Goal: Task Accomplishment & Management: Manage account settings

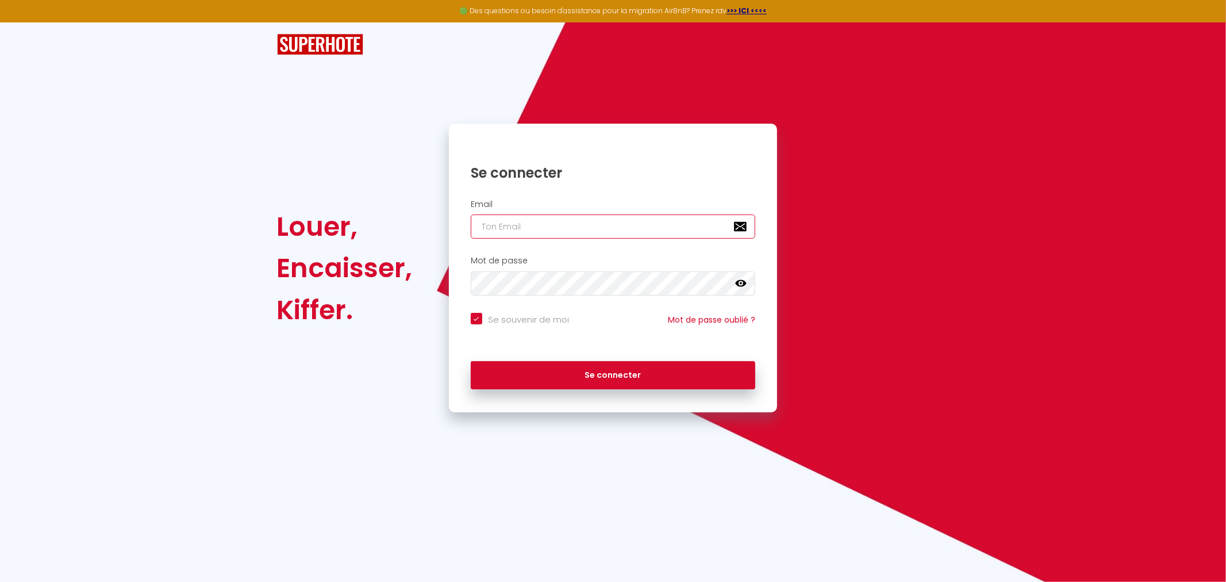
type input "[EMAIL_ADDRESS][DOMAIN_NAME]"
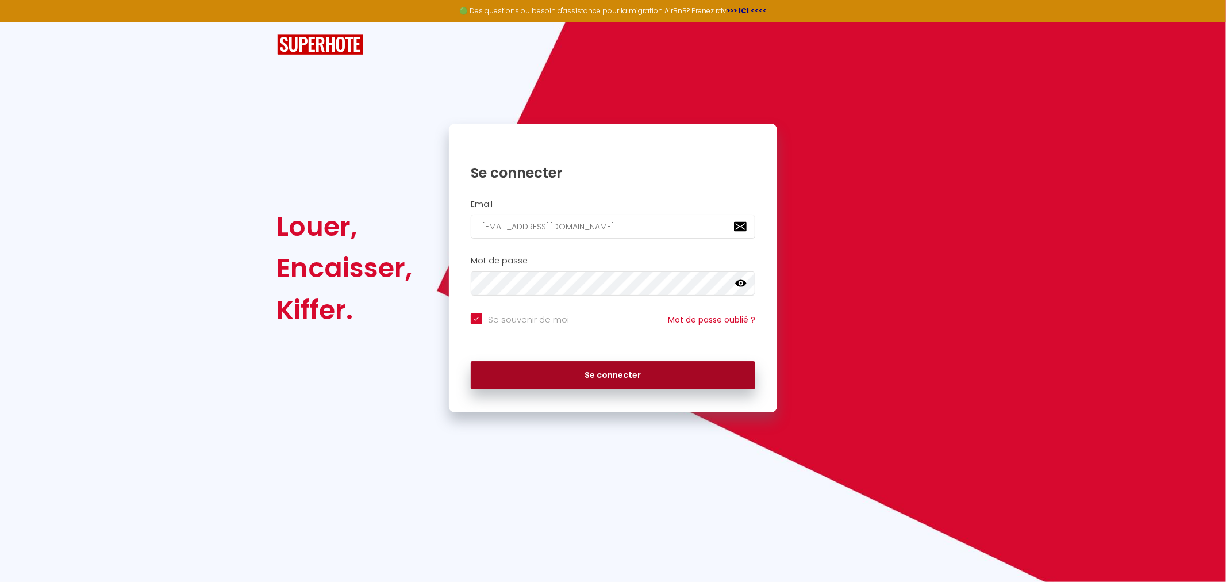
drag, startPoint x: 144, startPoint y: 1, endPoint x: 572, endPoint y: 378, distance: 570.1
click at [572, 378] on button "Se connecter" at bounding box center [613, 375] width 285 height 29
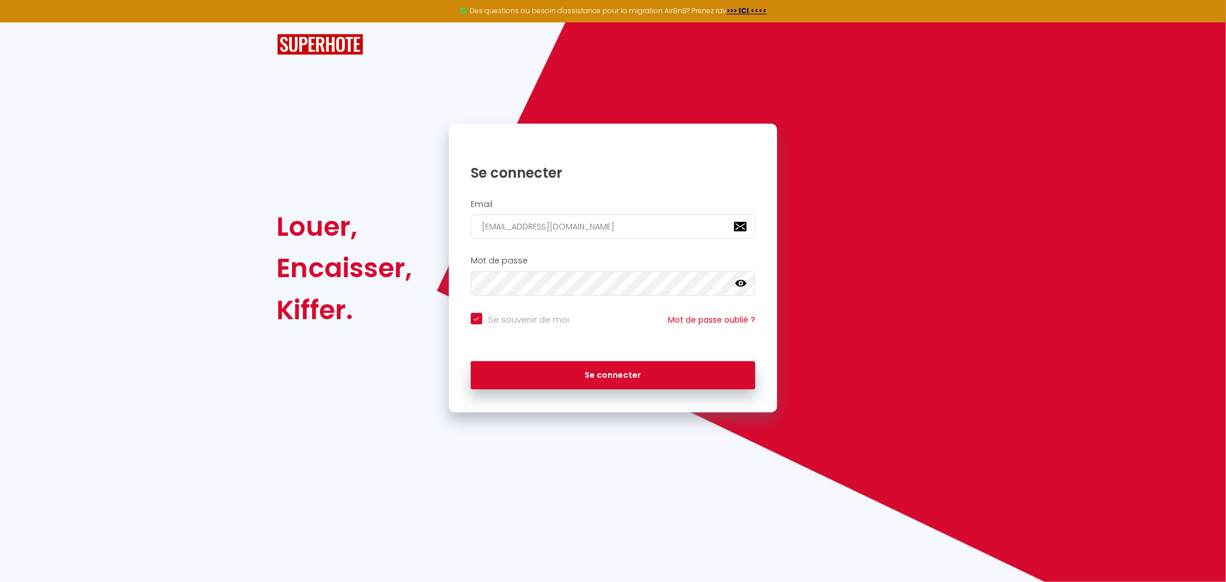
checkbox input "true"
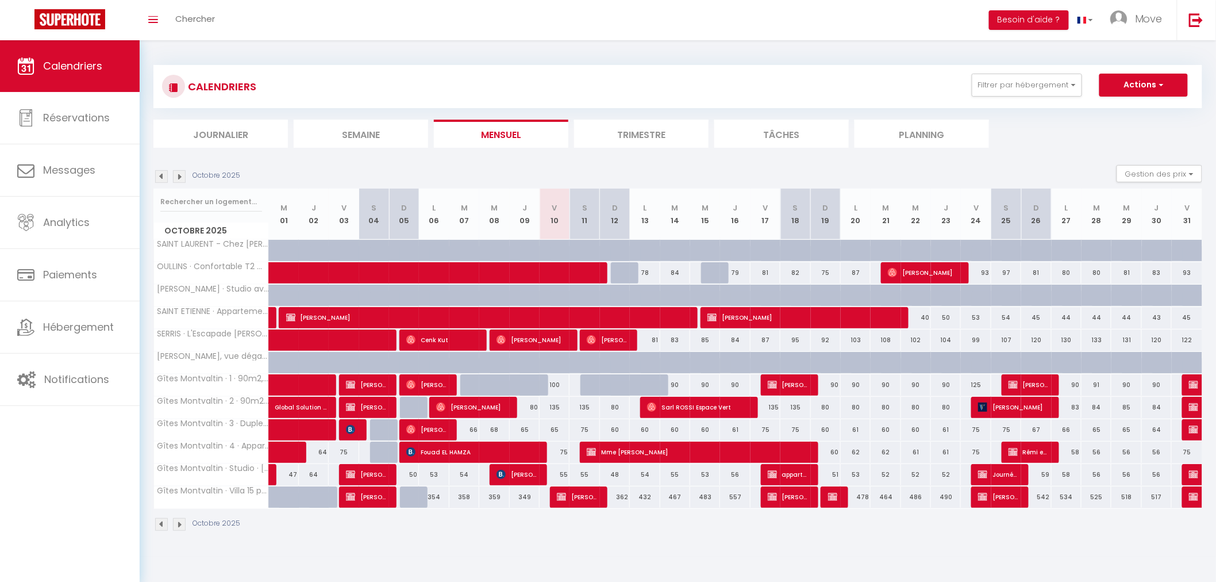
click at [564, 386] on div "100" at bounding box center [555, 384] width 30 height 21
type input "100"
select select "1"
type input "Ven 10 Octobre 2025"
type input "Sam 11 Octobre 2025"
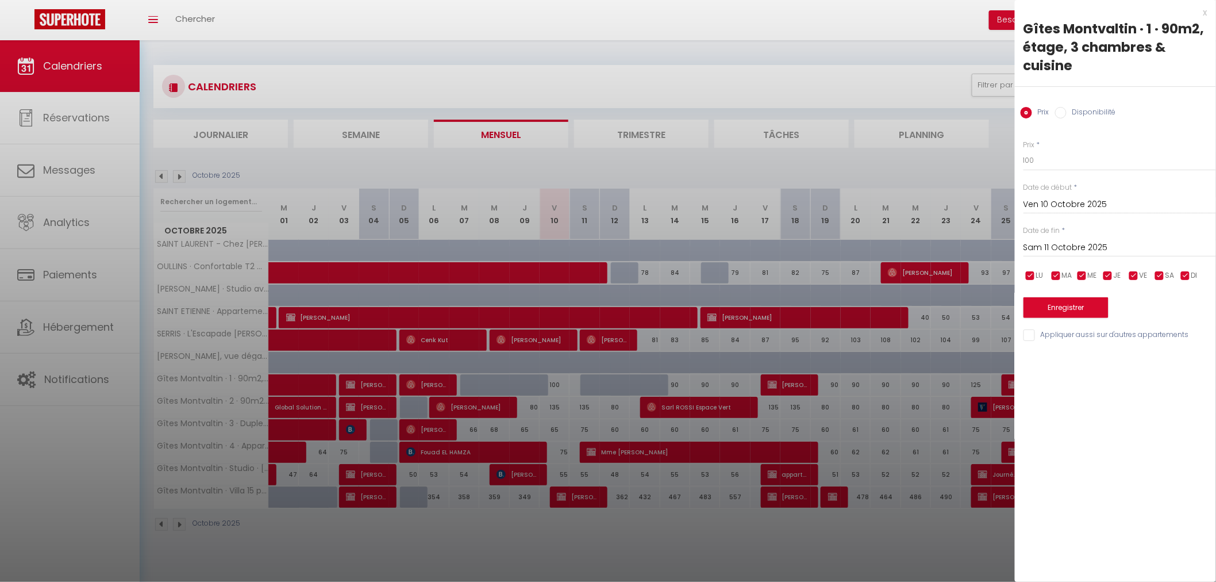
click at [1087, 110] on label "Disponibilité" at bounding box center [1091, 113] width 49 height 13
click at [1067, 110] on input "Disponibilité" at bounding box center [1060, 112] width 11 height 11
radio input "true"
radio input "false"
click at [1067, 164] on select "Disponible Indisponible" at bounding box center [1120, 161] width 193 height 22
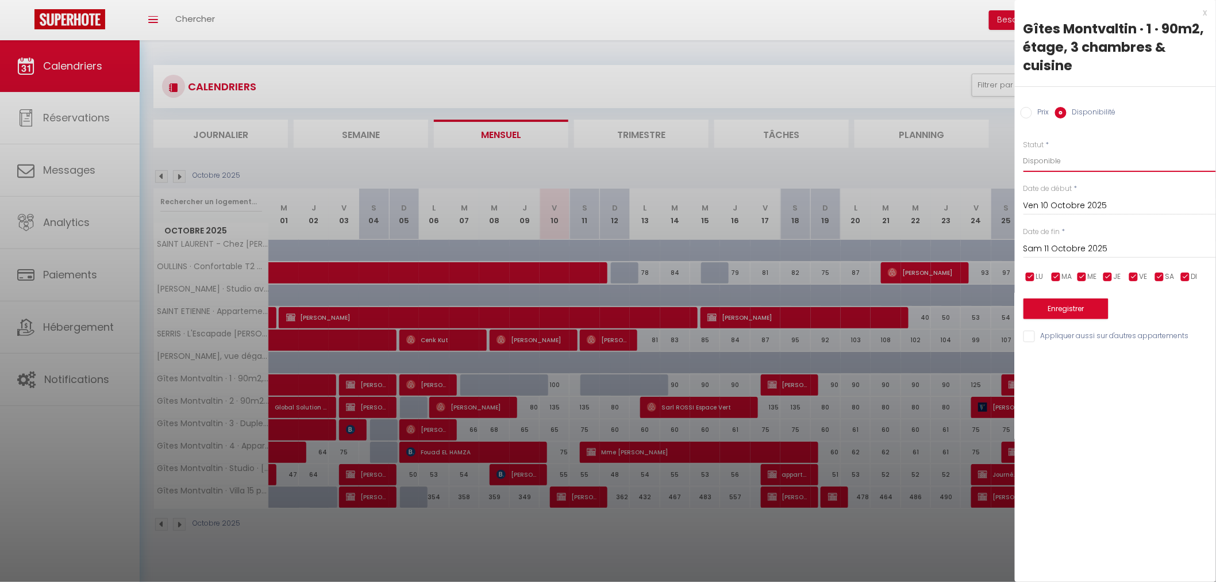
select select "0"
click at [1024, 150] on select "Disponible Indisponible" at bounding box center [1120, 161] width 193 height 22
click at [1068, 306] on button "Enregistrer" at bounding box center [1066, 308] width 85 height 21
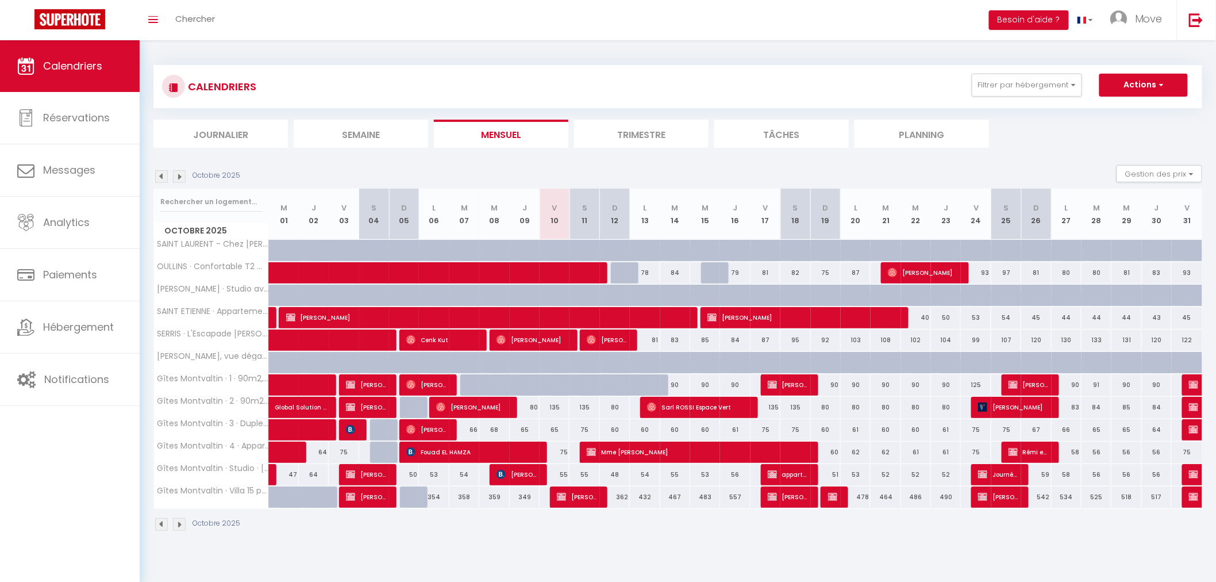
click at [595, 385] on div at bounding box center [595, 391] width 30 height 22
select select "1"
type input "Sam 11 Octobre 2025"
type input "Dim 12 Octobre 2025"
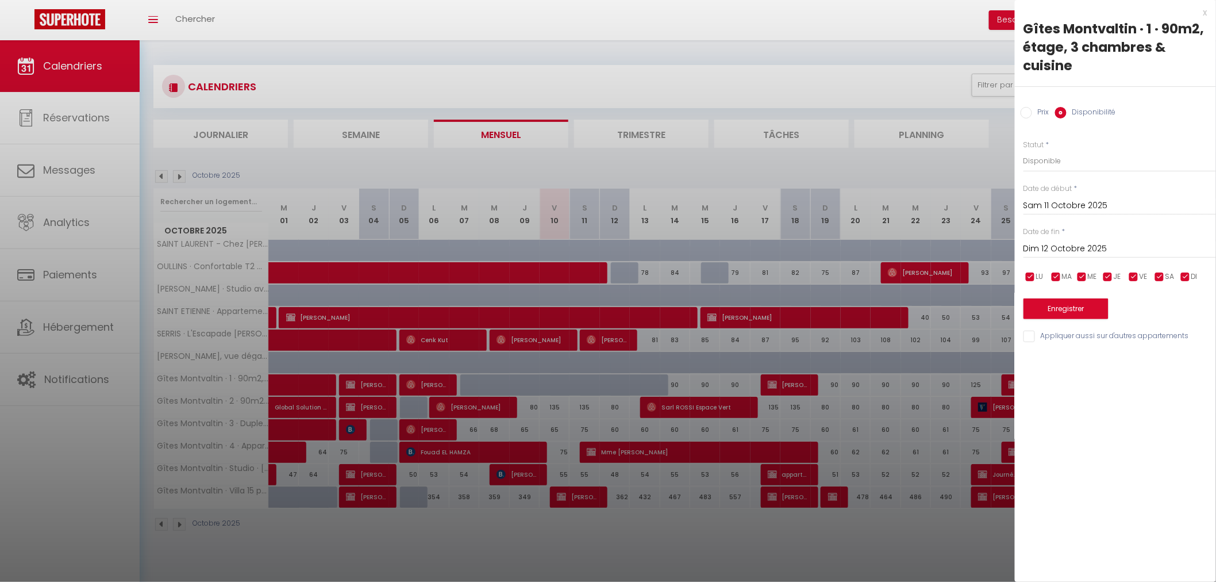
click at [793, 101] on div at bounding box center [608, 291] width 1216 height 582
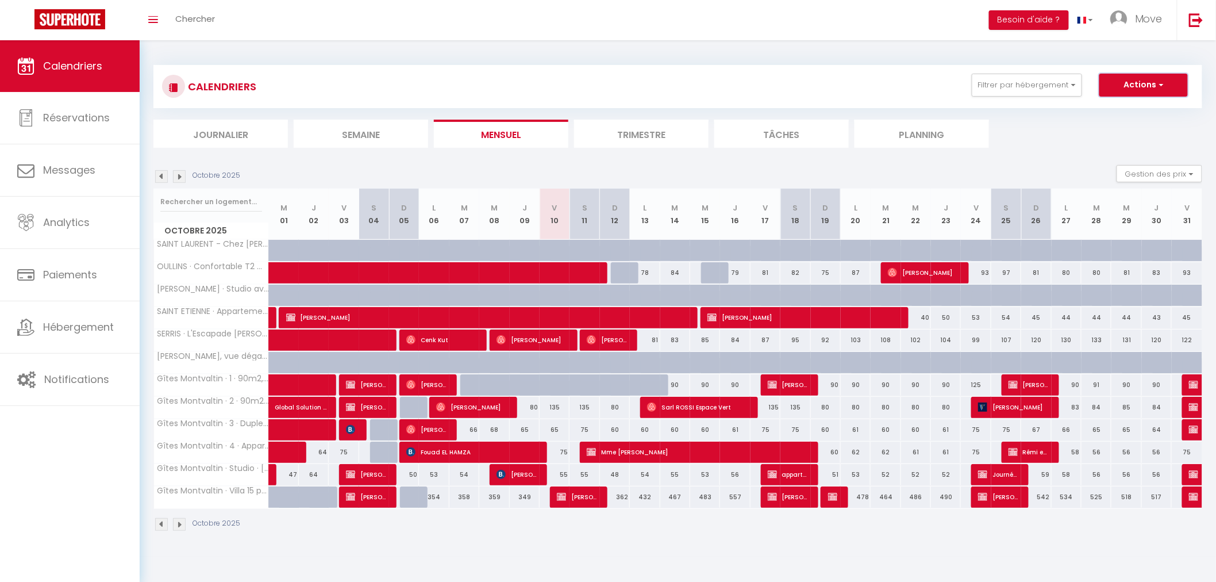
click at [1153, 83] on button "Actions" at bounding box center [1143, 85] width 89 height 23
click at [1134, 107] on link "Nouvelle réservation" at bounding box center [1132, 111] width 100 height 17
select select
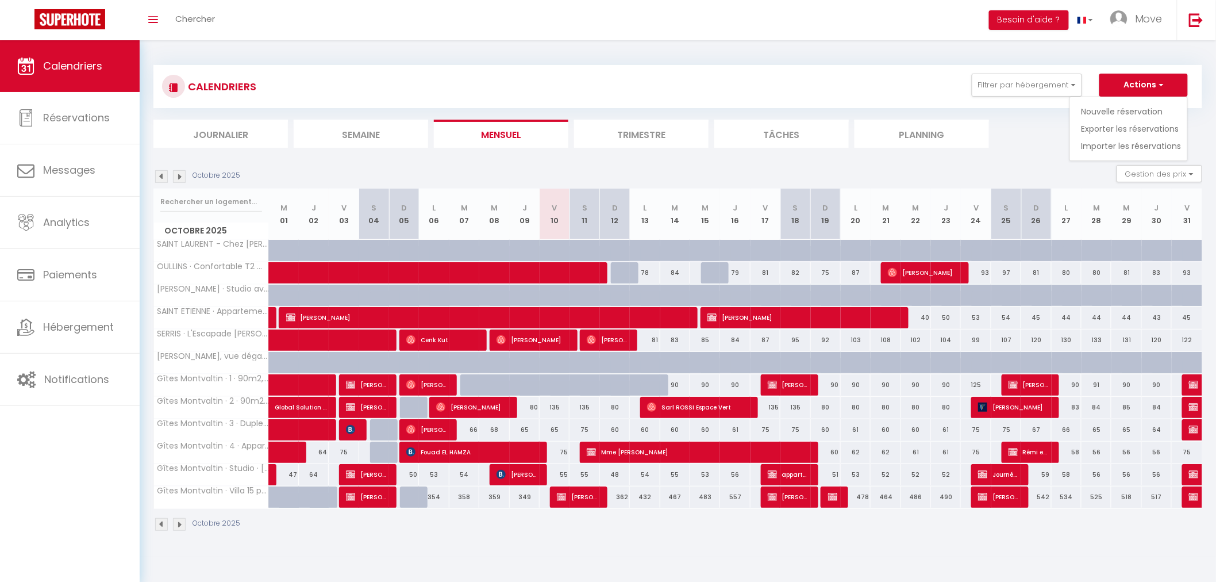
select select
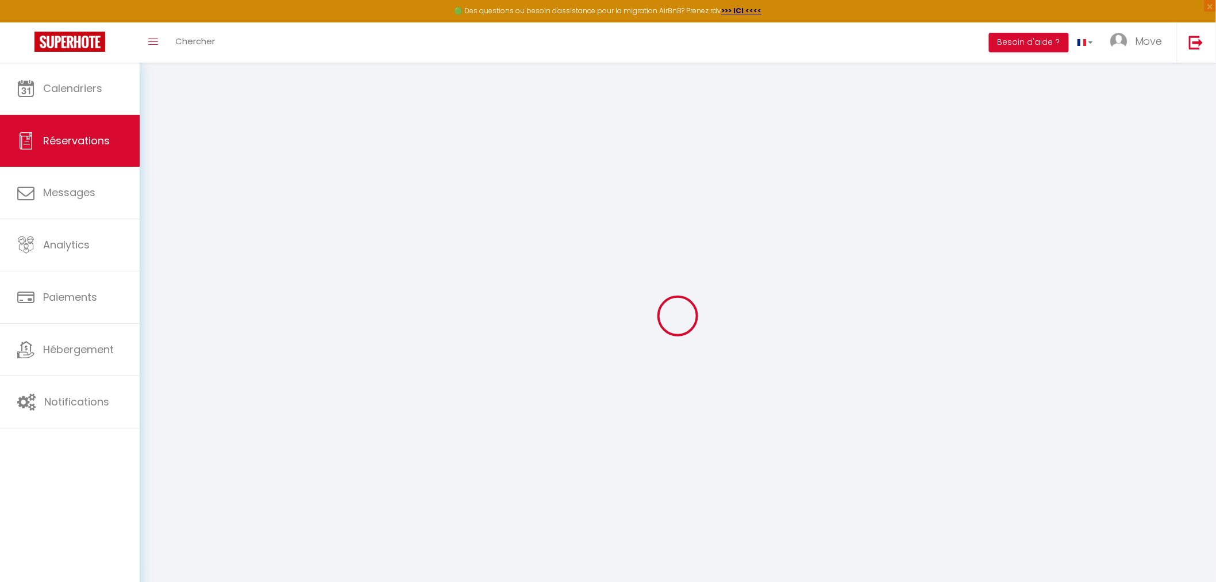
select select
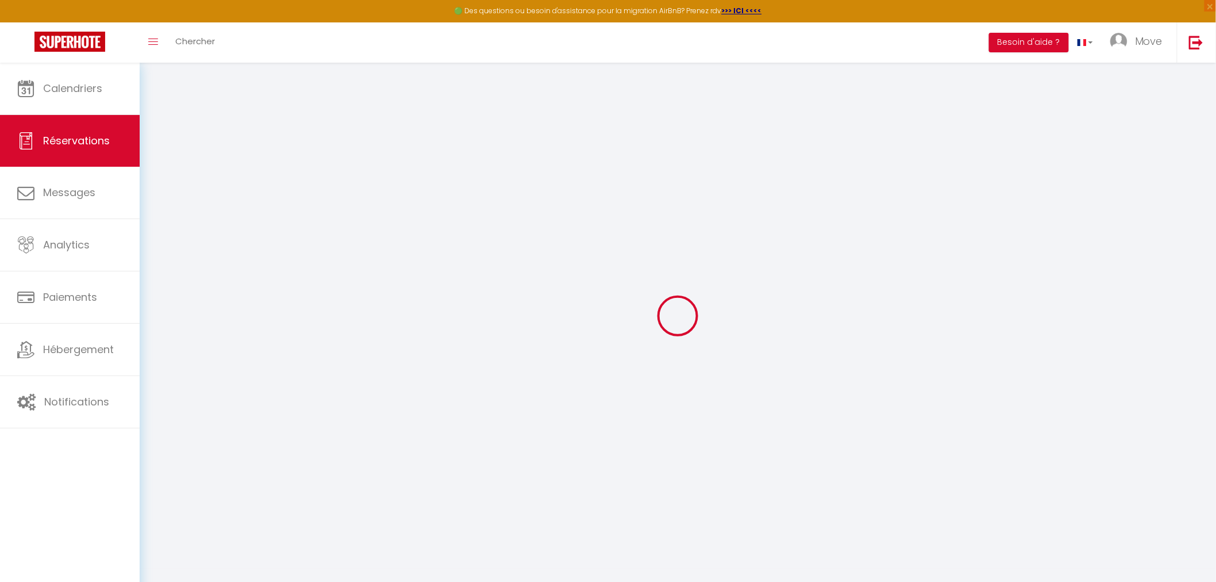
select select
checkbox input "false"
select select
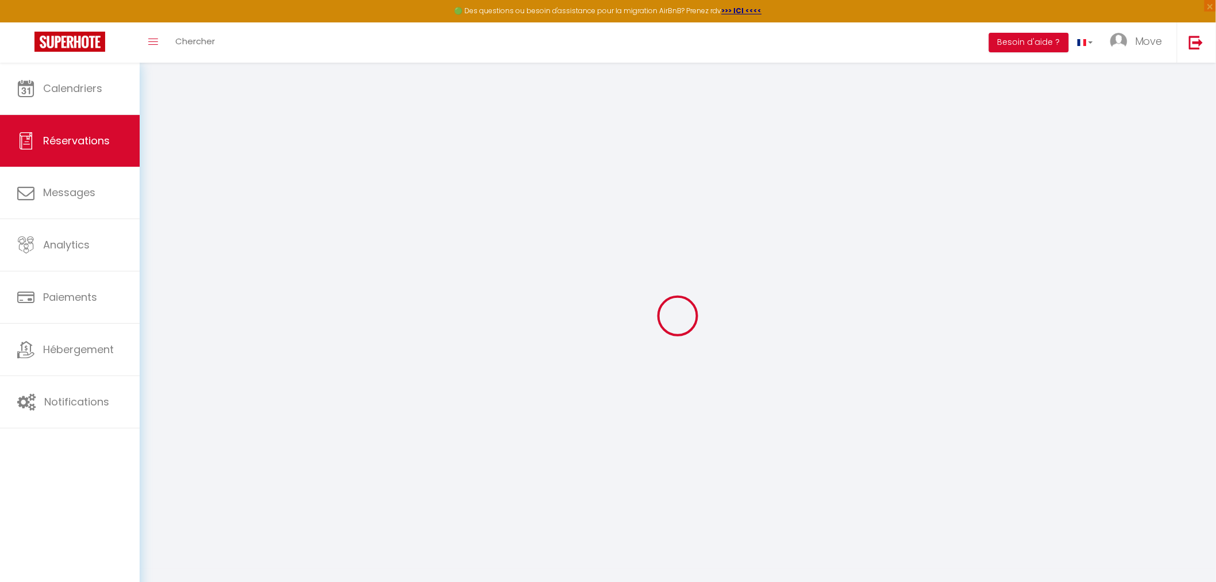
select select
checkbox input "false"
select select
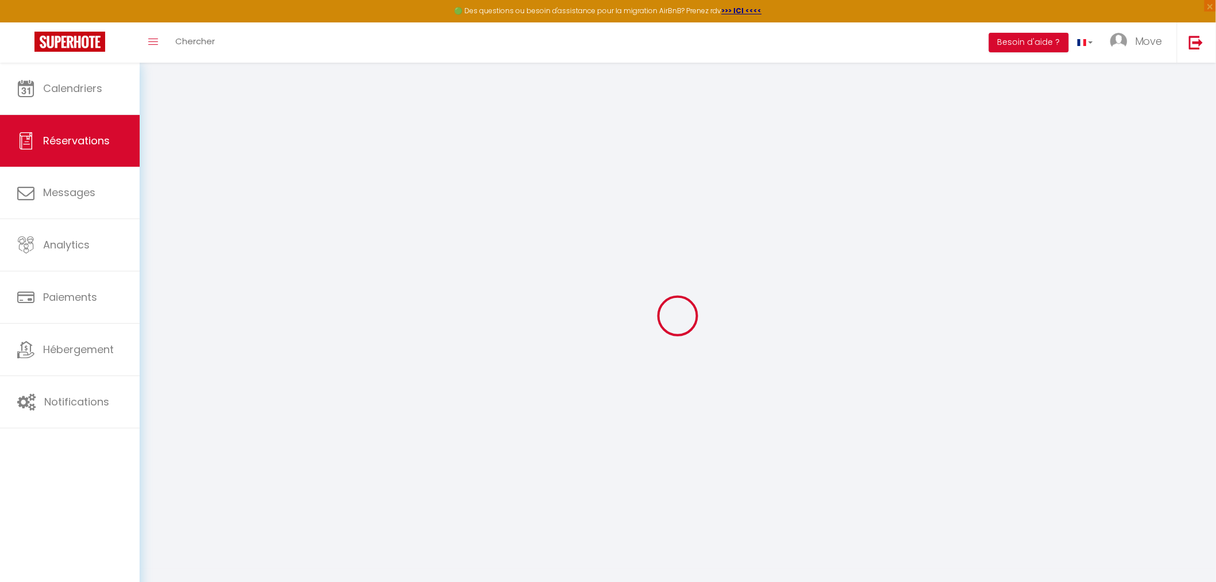
select select
checkbox input "false"
select select
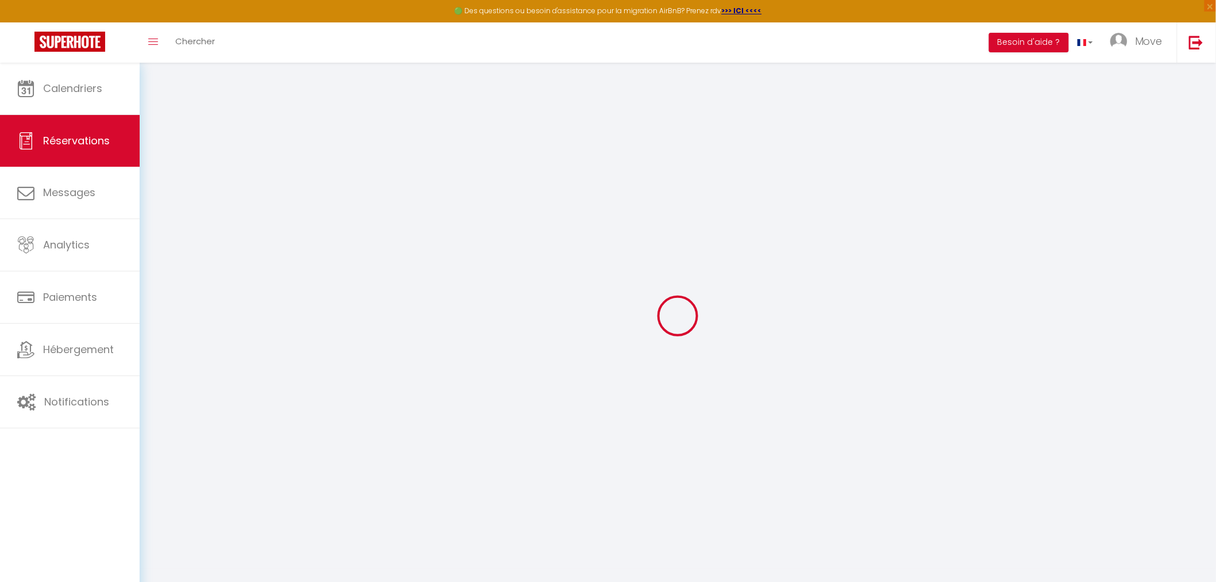
select select
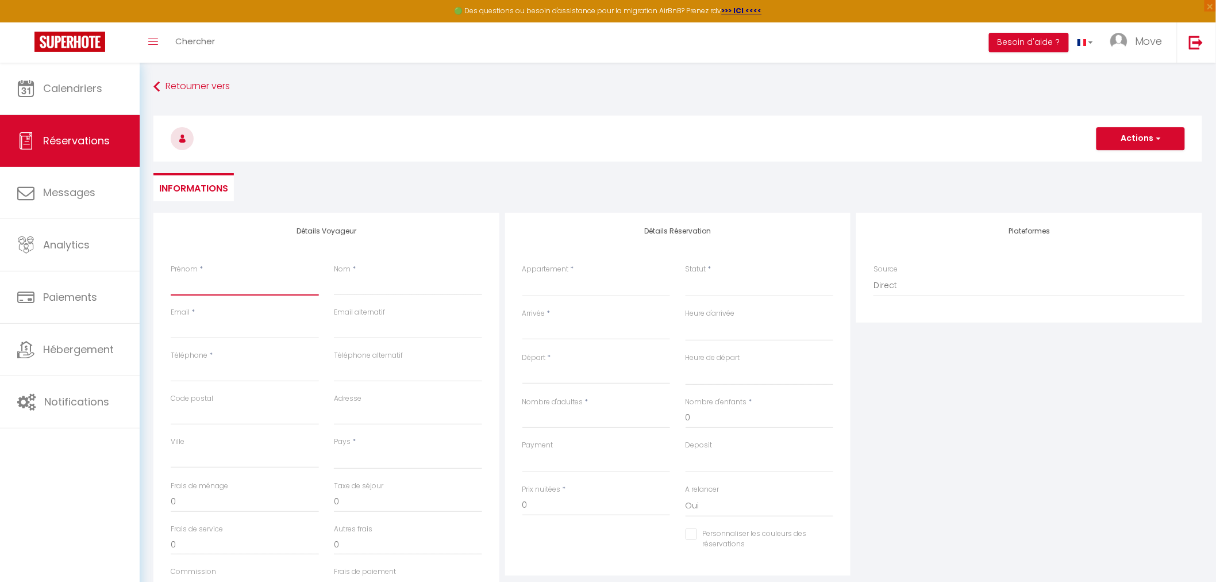
click at [255, 288] on input "Prénom" at bounding box center [245, 285] width 148 height 21
click at [214, 279] on input "Prénom" at bounding box center [245, 285] width 148 height 21
click at [349, 290] on input "Nom" at bounding box center [408, 285] width 148 height 21
type input "B"
select select
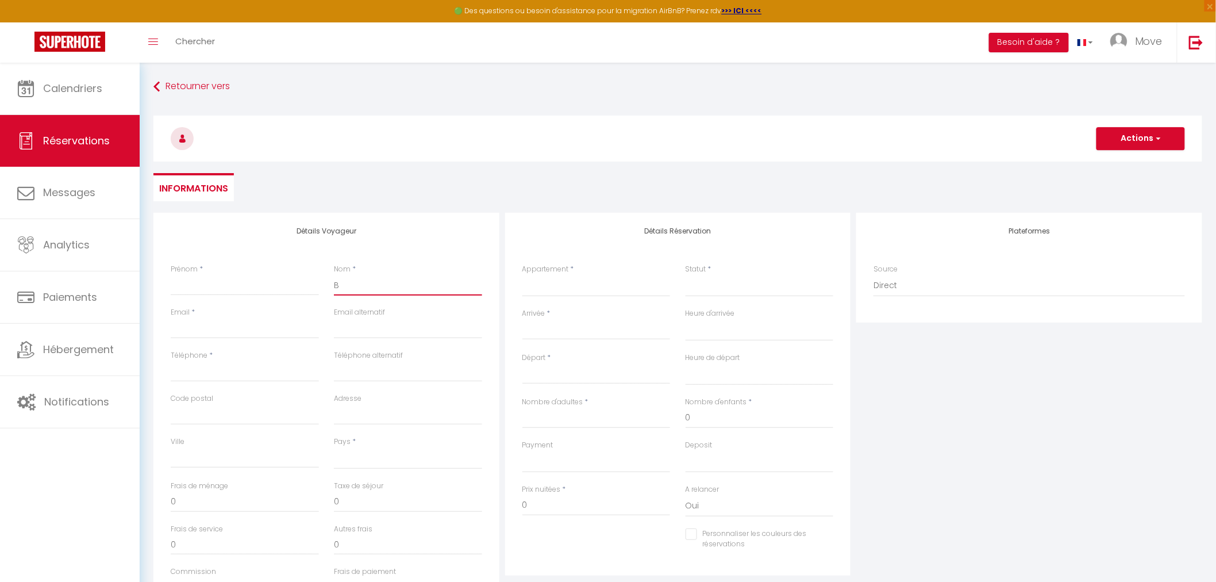
select select
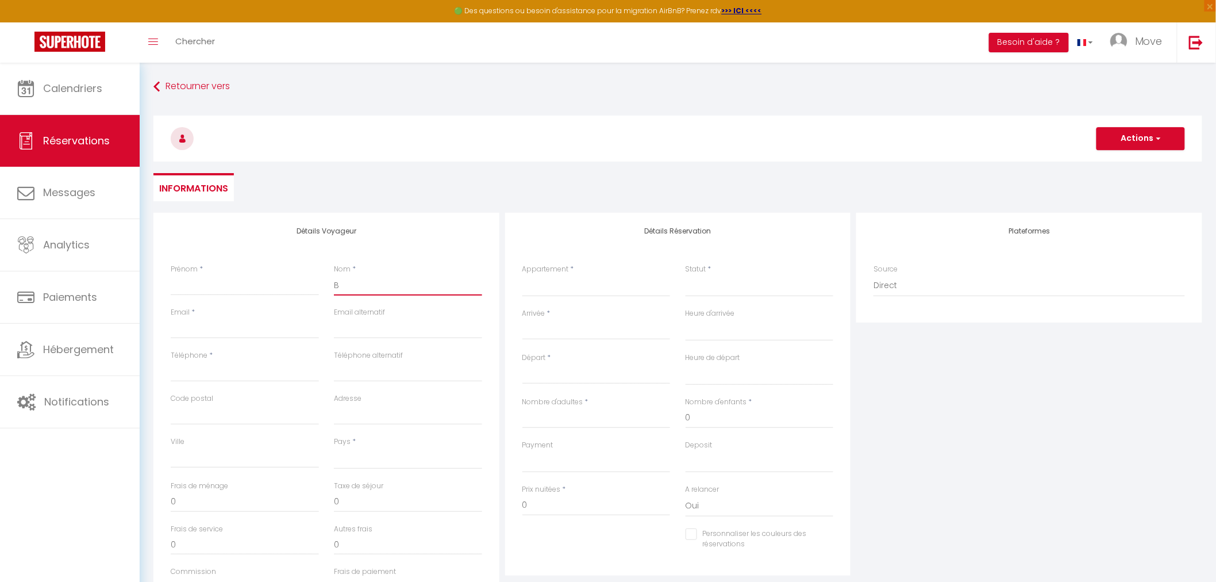
select select
checkbox input "false"
type input "Ba"
select select
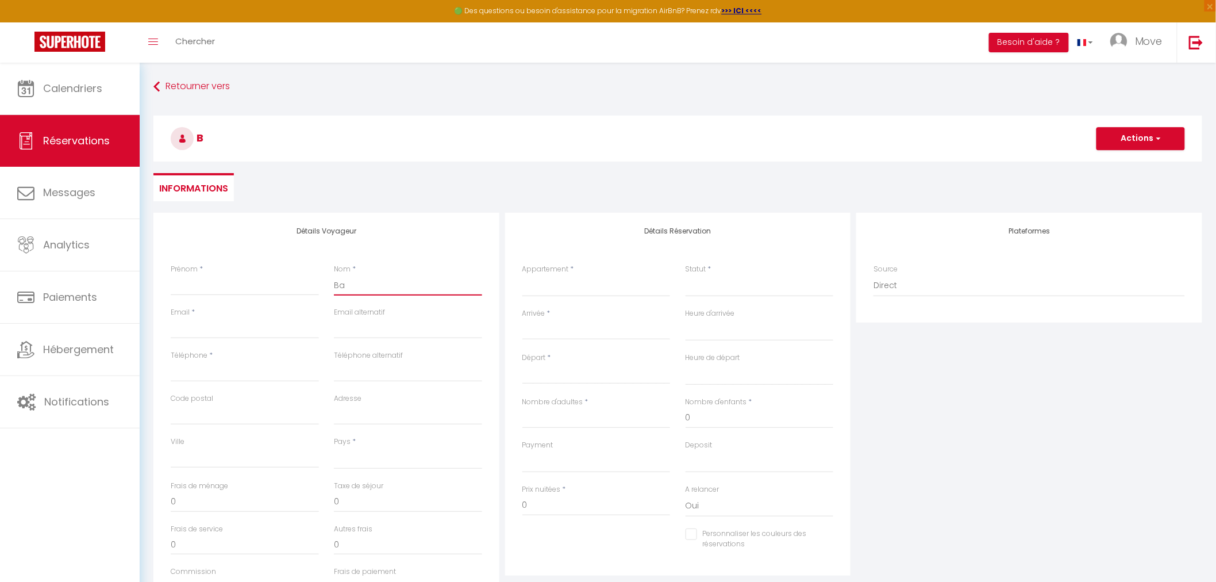
select select
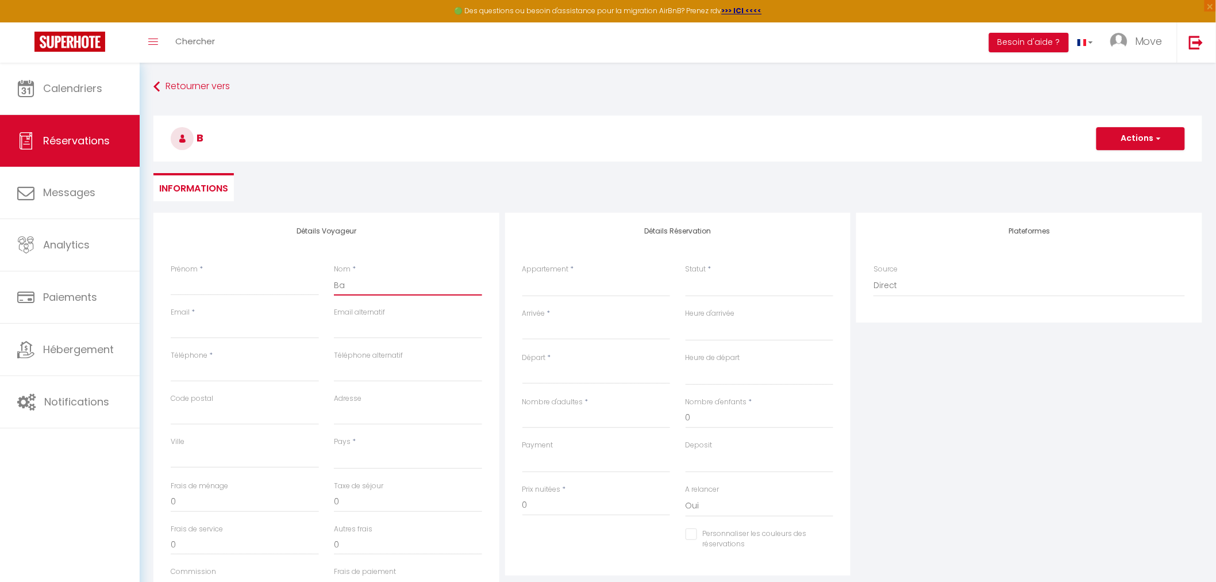
checkbox input "false"
type input "Bai"
select select
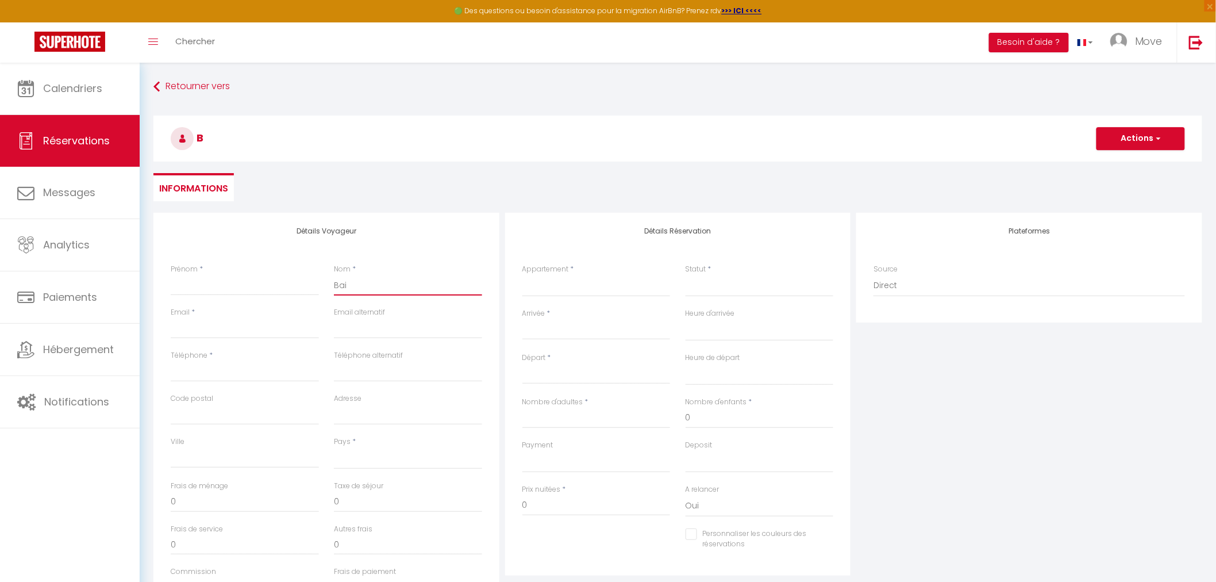
select select
checkbox input "false"
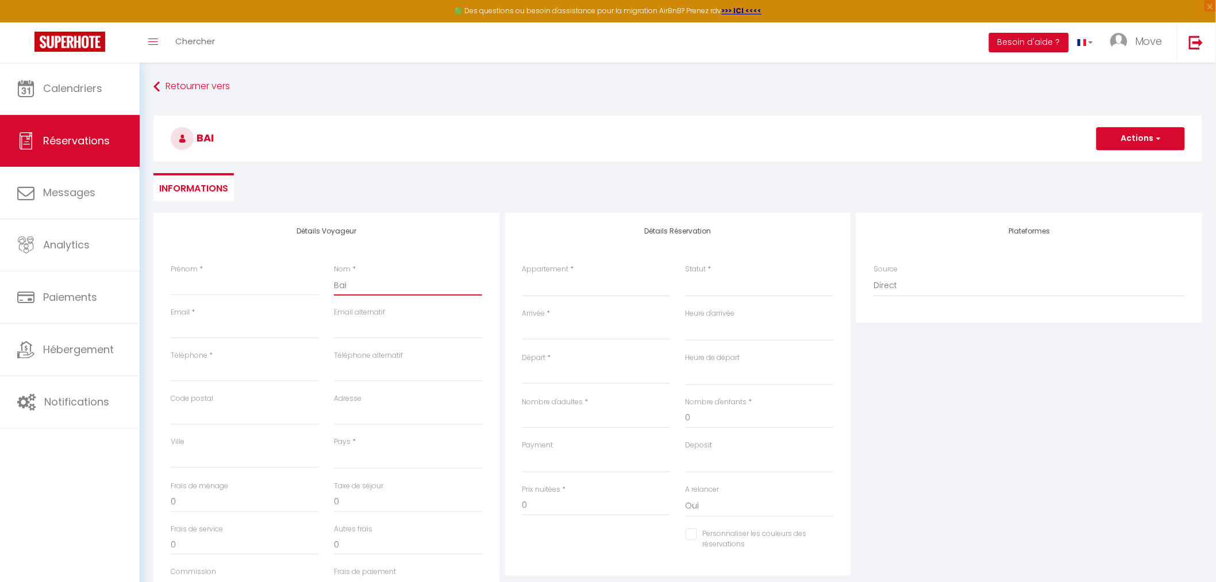
type input "Bail"
select select
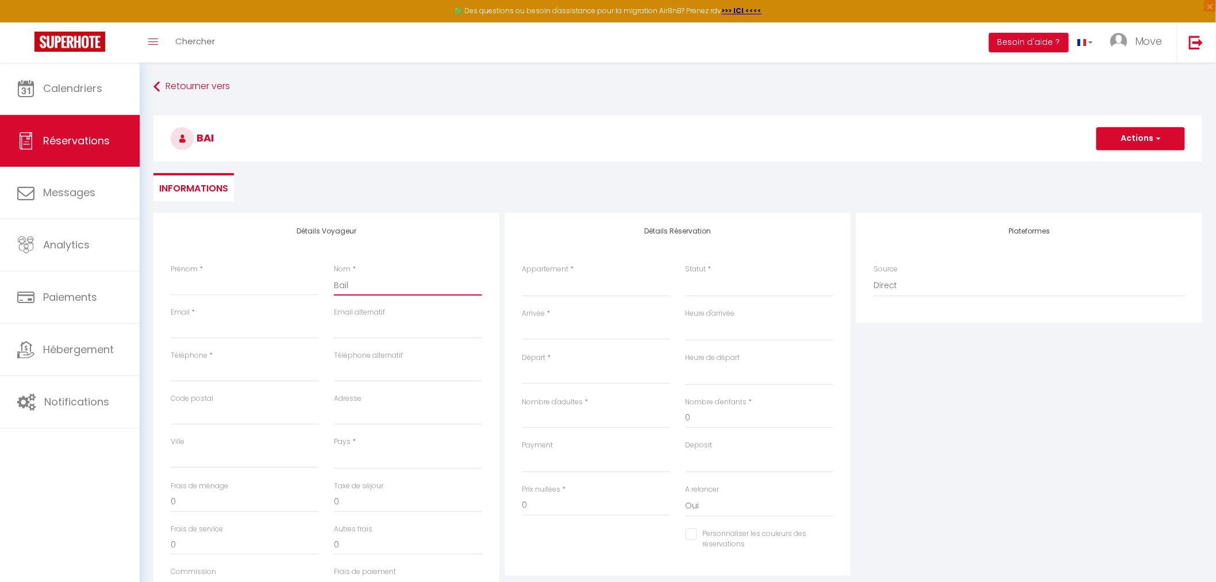
select select
checkbox input "false"
type input "Baill"
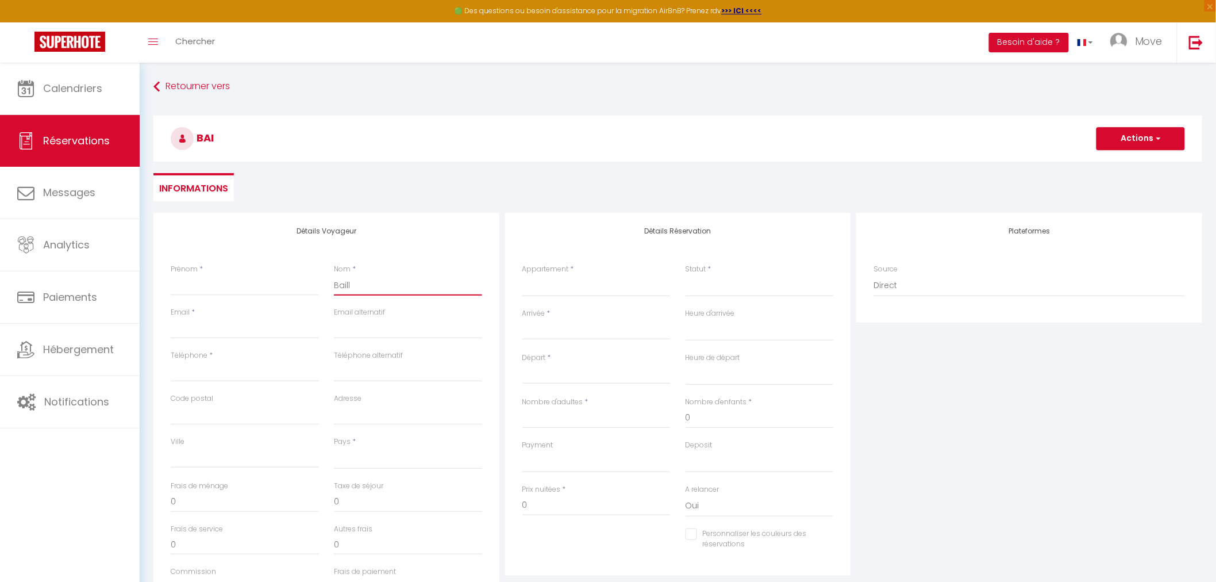
select select
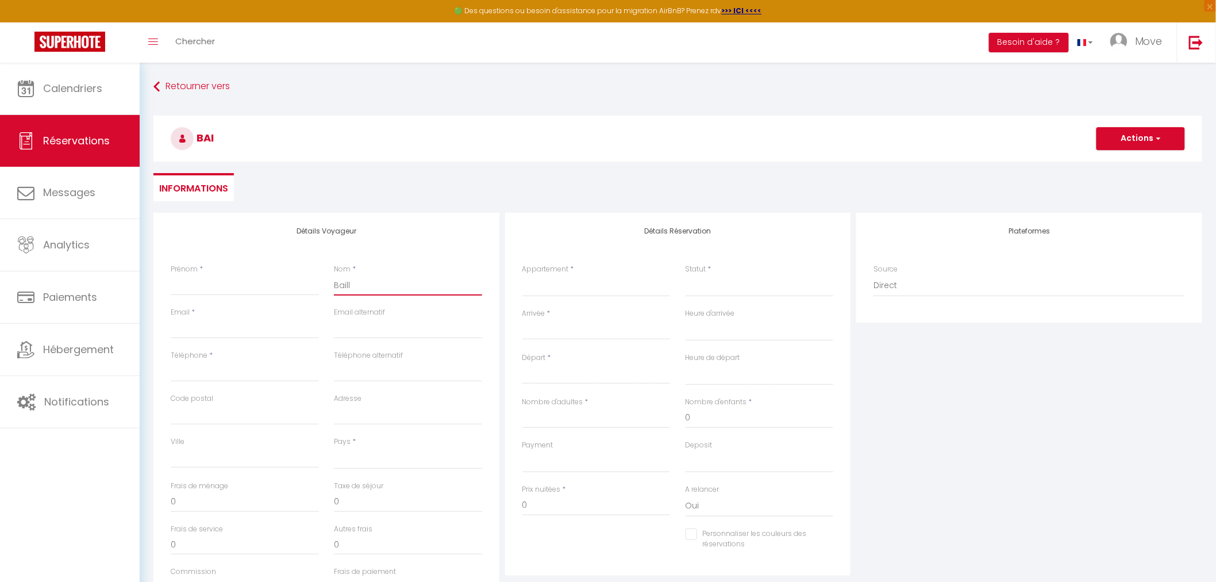
select select
checkbox input "false"
type input "[PERSON_NAME]"
select select
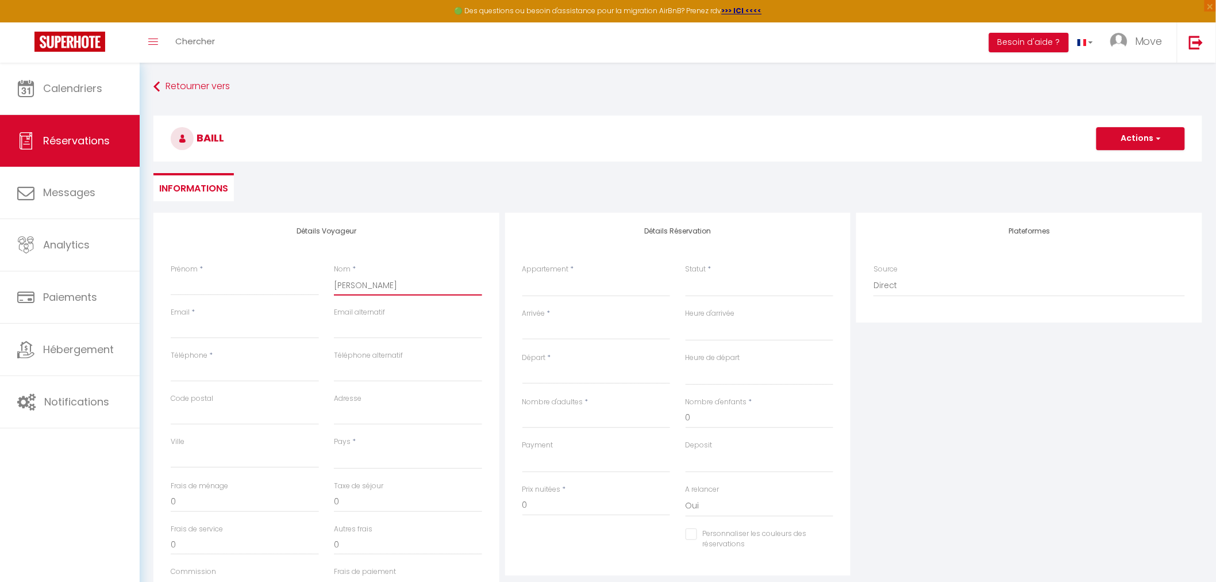
select select
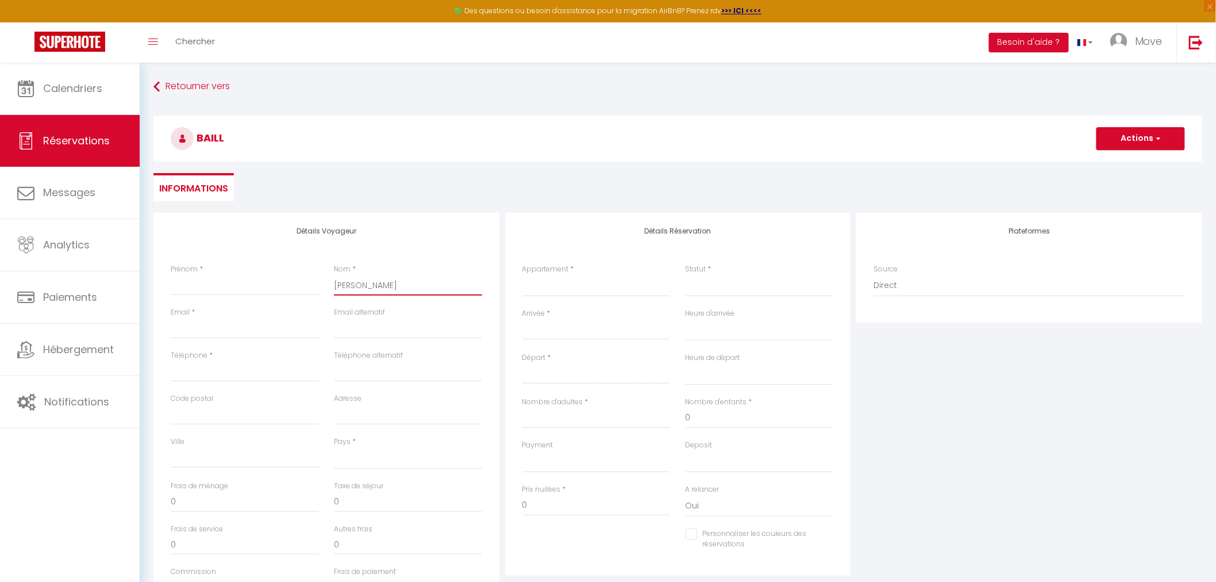
select select
checkbox input "false"
type input "[PERSON_NAME]"
click at [571, 292] on select "SAINT LAURENT - Chez Jeanine · T3 - Charmant T3 avec patio fleuri OULLINS · Con…" at bounding box center [596, 286] width 148 height 22
select select "76677"
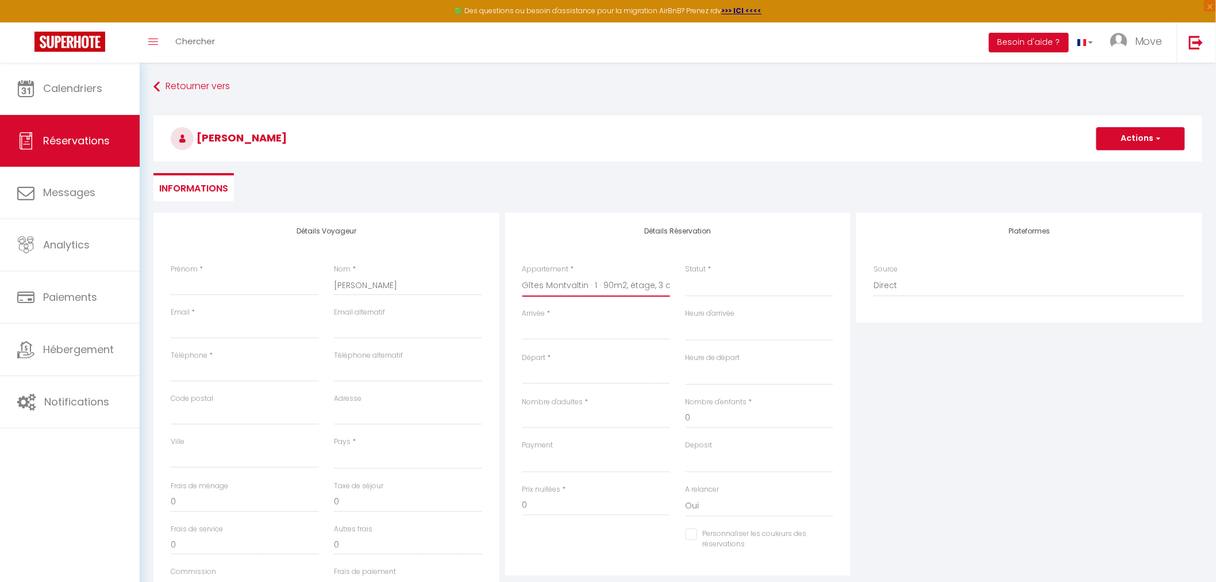
click at [522, 275] on select "SAINT LAURENT - Chez Jeanine · T3 - Charmant T3 avec patio fleuri OULLINS · Con…" at bounding box center [596, 286] width 148 height 22
select select
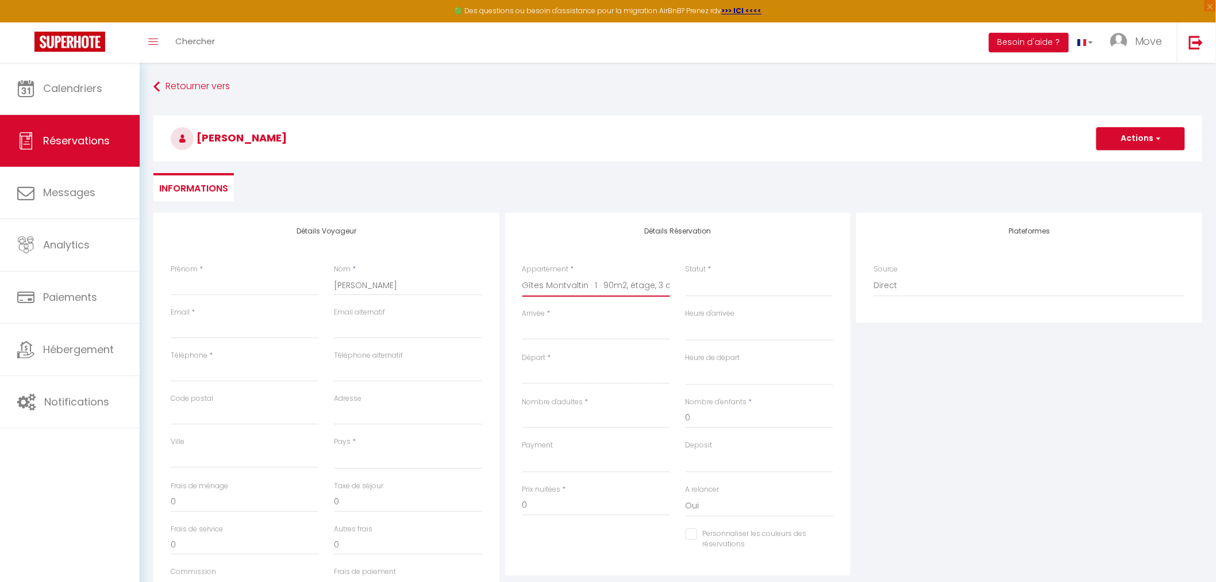
select select
checkbox input "false"
click at [579, 329] on input "Arrivée" at bounding box center [596, 330] width 148 height 15
select select
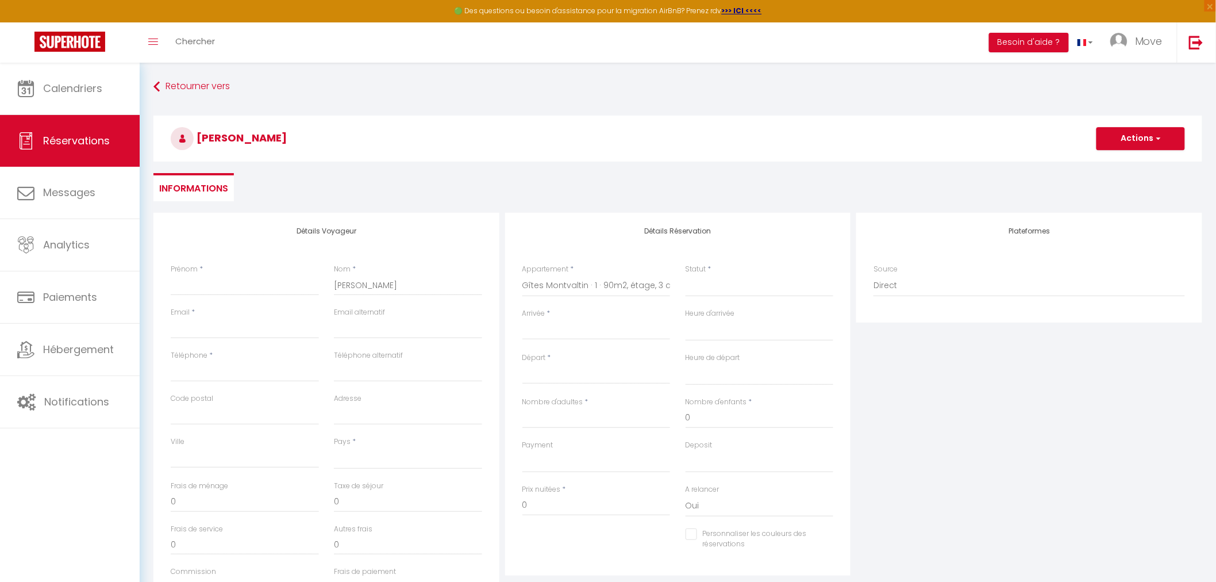
select select
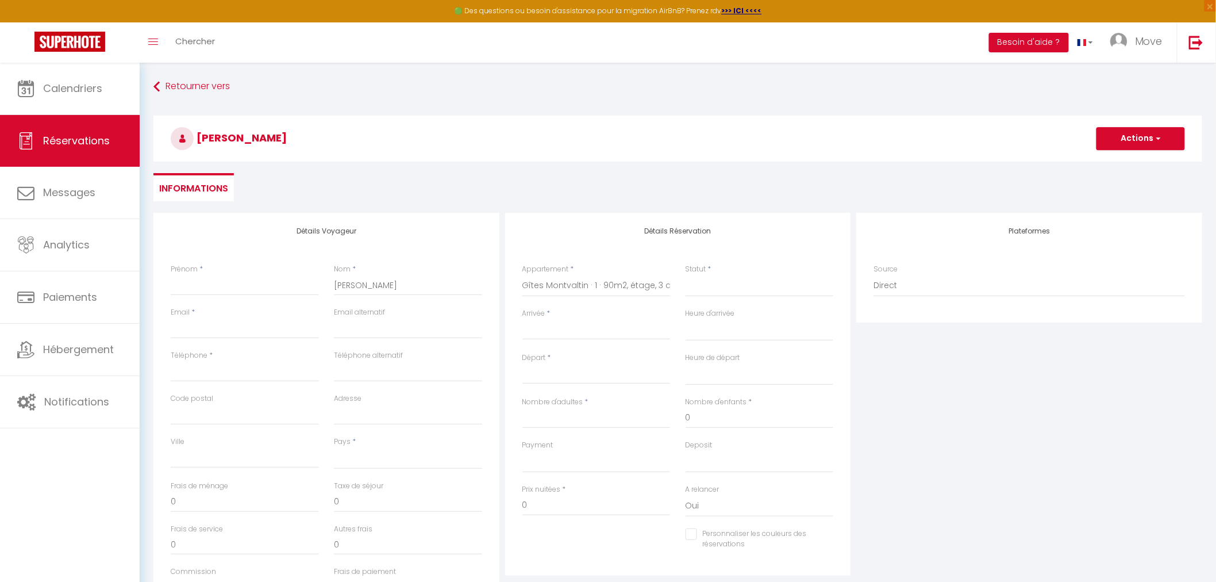
checkbox input "false"
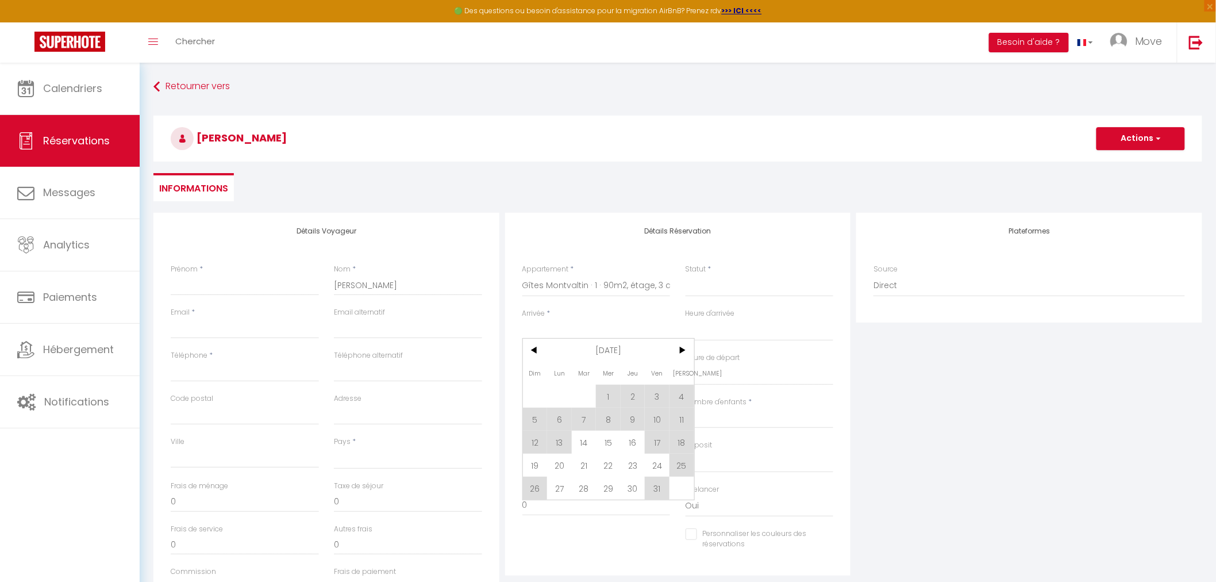
click at [557, 328] on input "Arrivée" at bounding box center [596, 330] width 148 height 15
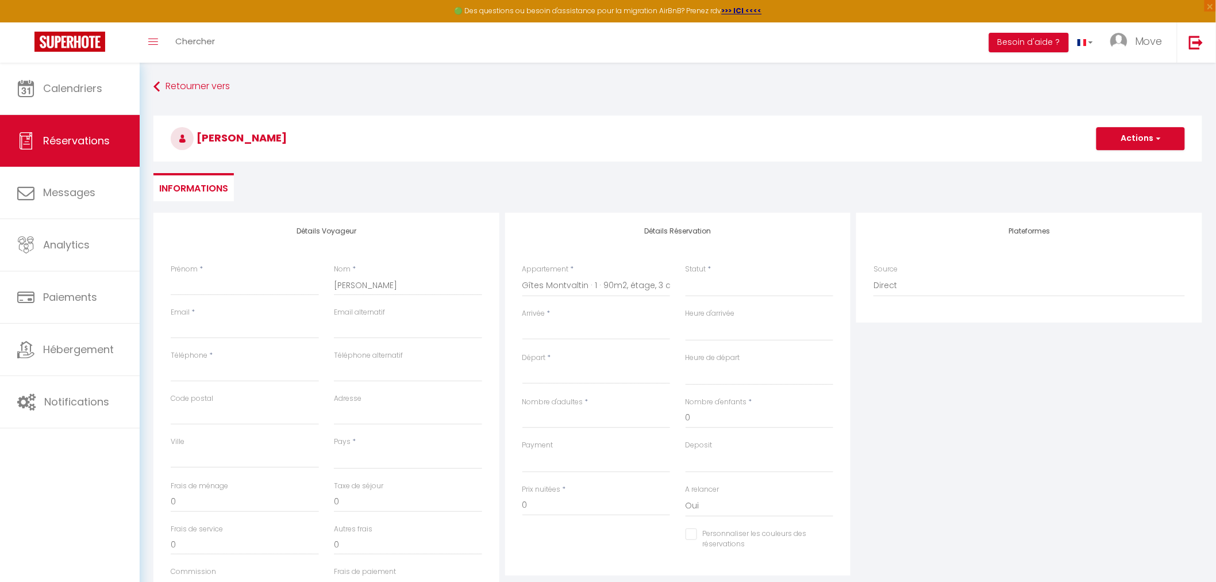
click at [566, 324] on input "Arrivée" at bounding box center [596, 330] width 148 height 15
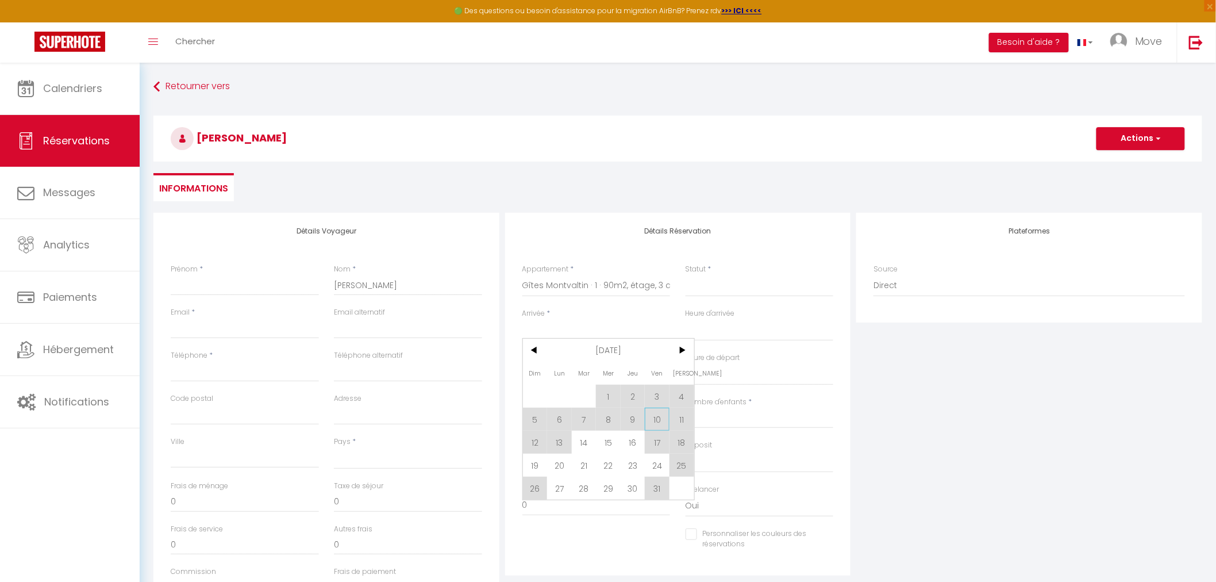
click at [654, 418] on span "10" at bounding box center [657, 418] width 25 height 23
select select
type input "Ven 10 Octobre 2025"
select select
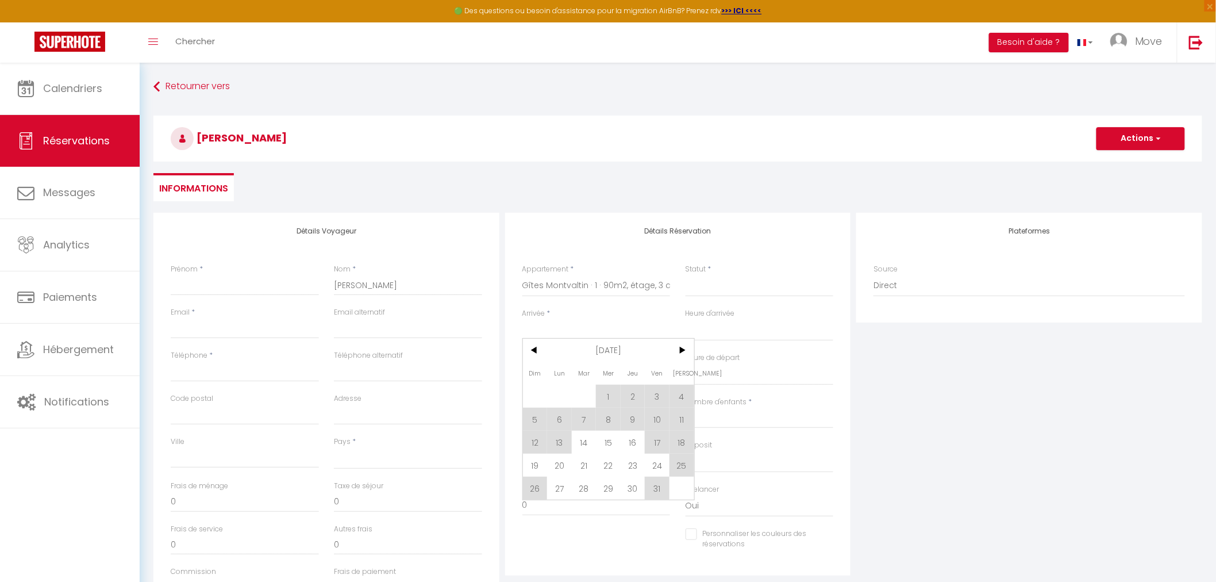
type input "Sam 11 Octobre 2025"
select select
checkbox input "false"
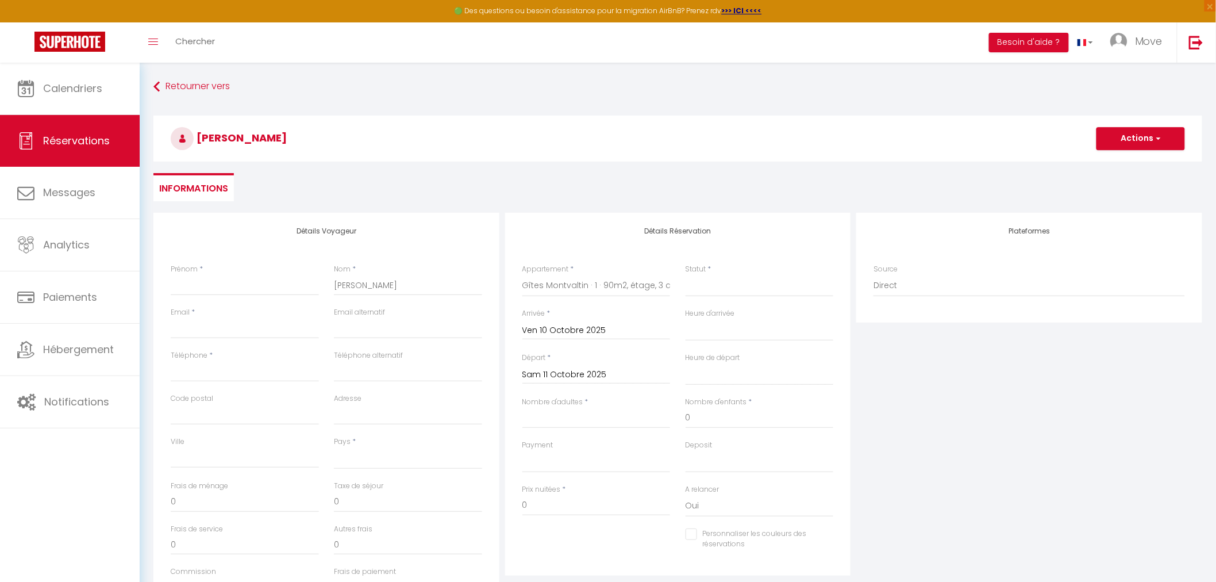
click at [584, 372] on input "Sam 11 Octobre 2025" at bounding box center [596, 374] width 148 height 15
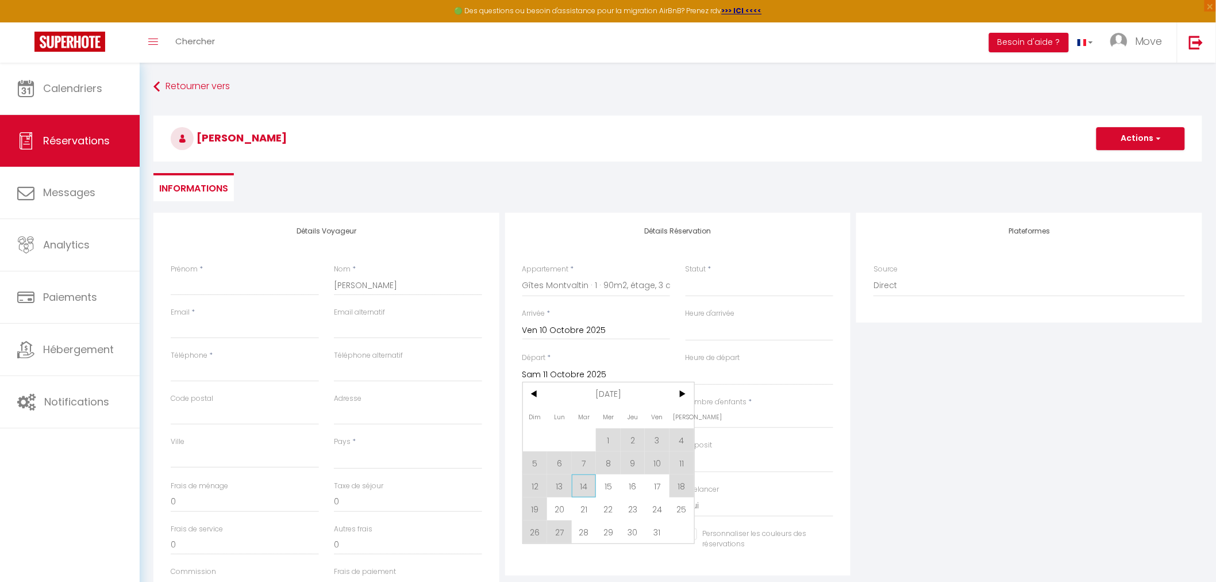
click at [583, 487] on span "14" at bounding box center [584, 485] width 25 height 23
select select
type input "Mar 14 Octobre 2025"
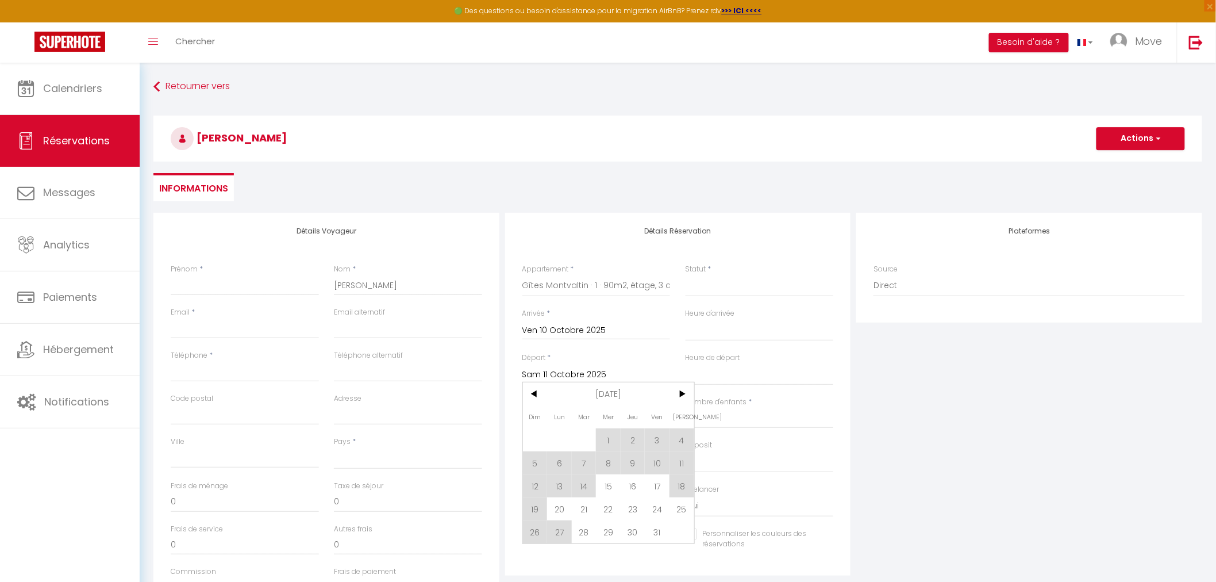
select select
checkbox input "false"
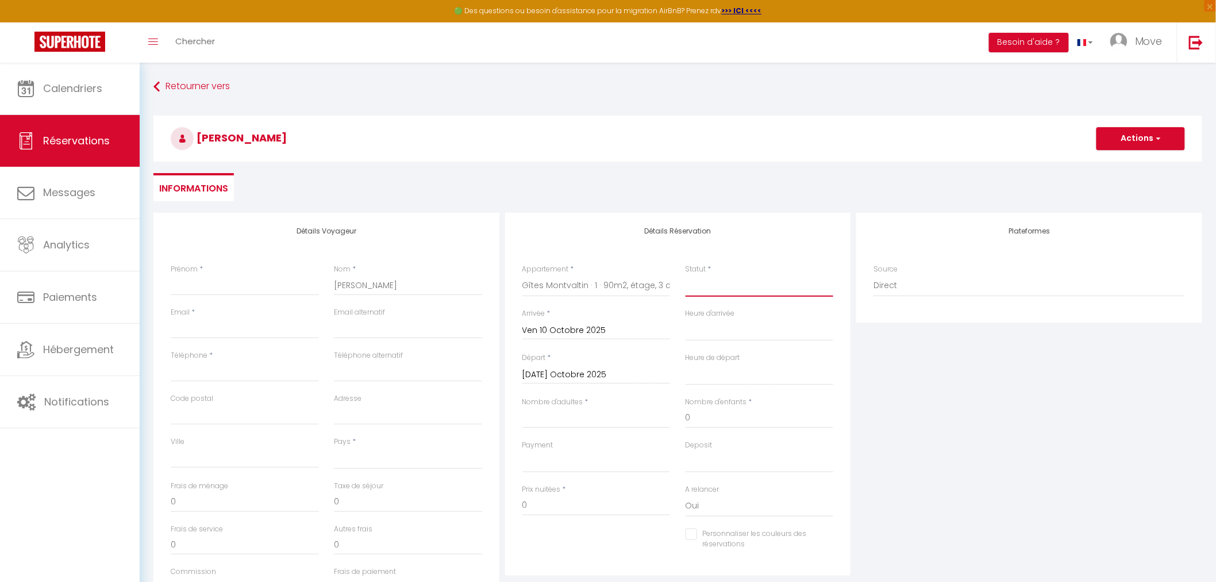
click at [703, 284] on select "Confirmé Non Confirmé Annulé Annulé par le voyageur No Show Request" at bounding box center [760, 286] width 148 height 22
select select "1"
click at [686, 275] on select "Confirmé Non Confirmé Annulé Annulé par le voyageur No Show Request" at bounding box center [760, 286] width 148 height 22
select select
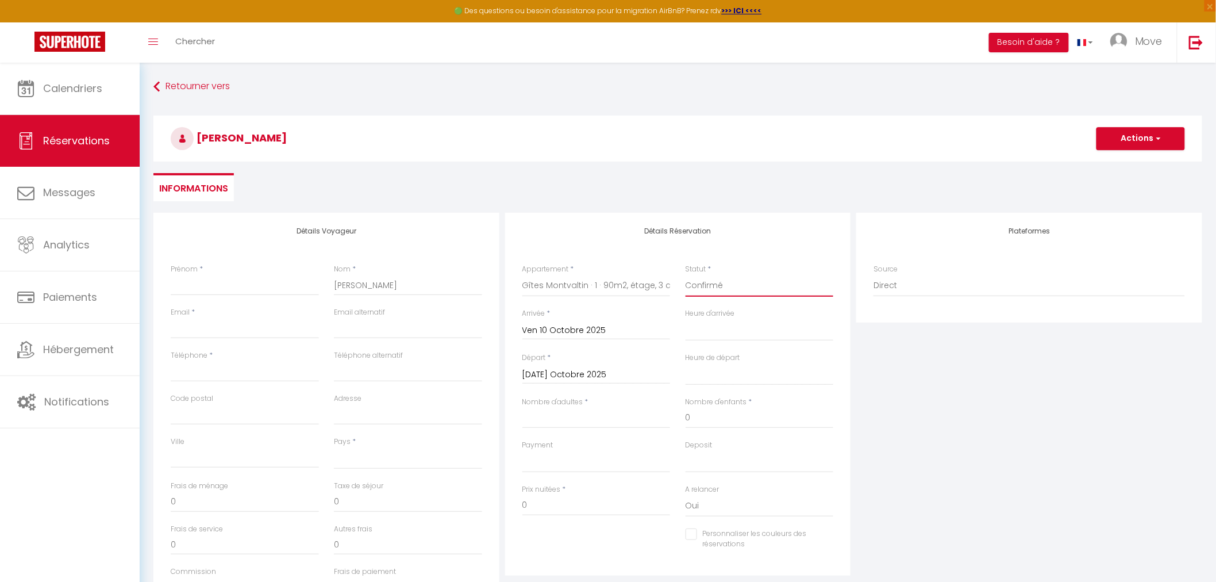
select select
checkbox input "false"
click at [229, 267] on div "Prénom *" at bounding box center [245, 280] width 148 height 32
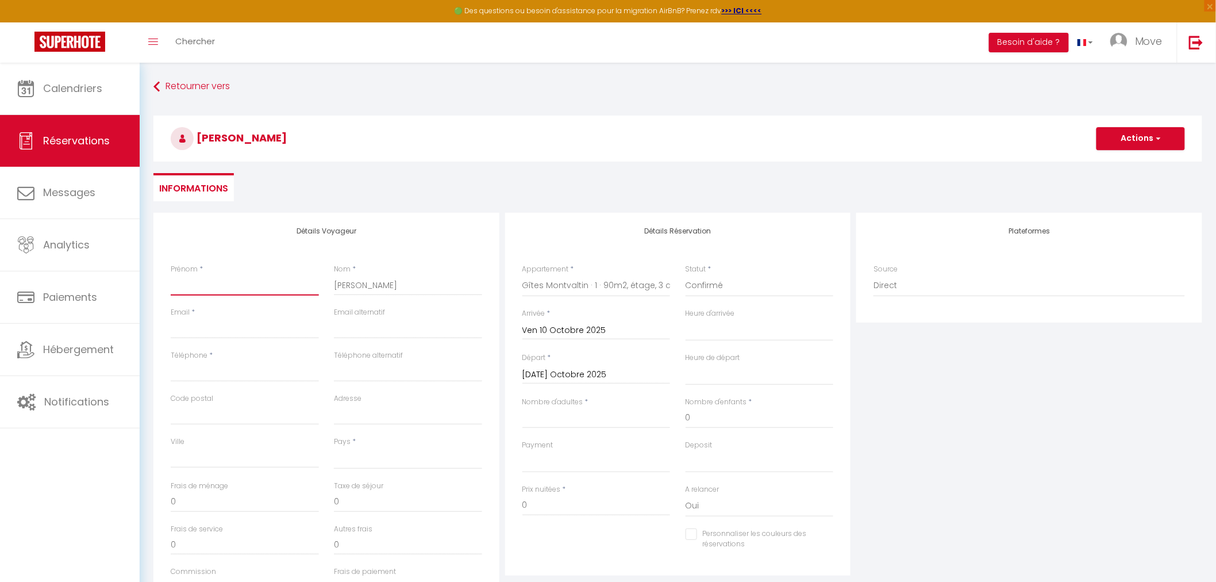
click at [234, 275] on input "Prénom" at bounding box center [245, 285] width 148 height 21
type input "m"
select select
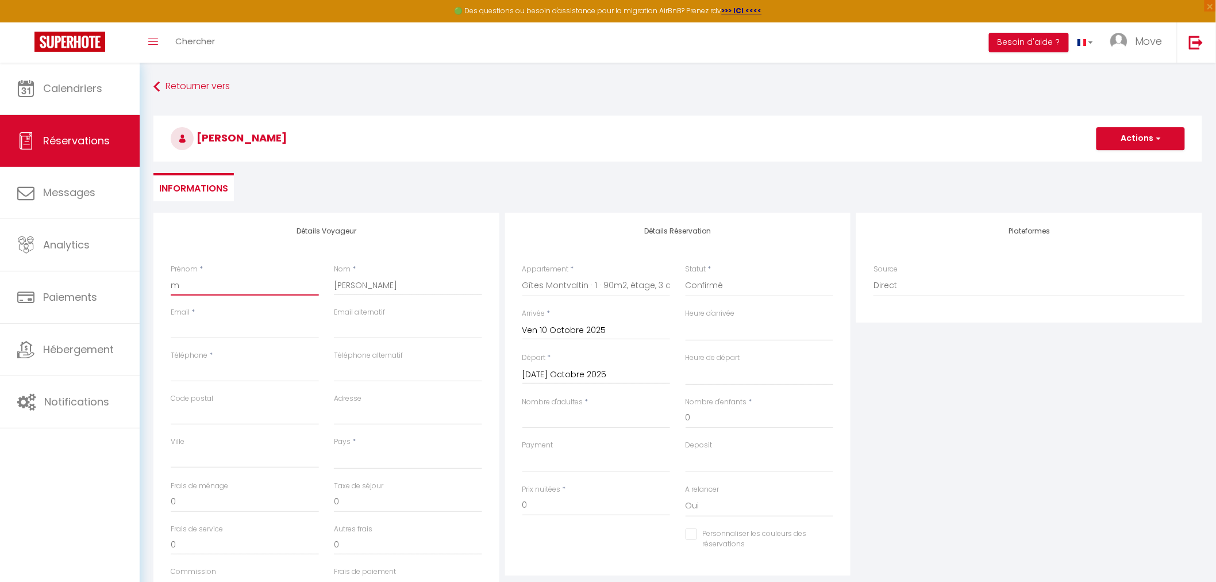
select select
checkbox input "false"
type input "mm"
select select
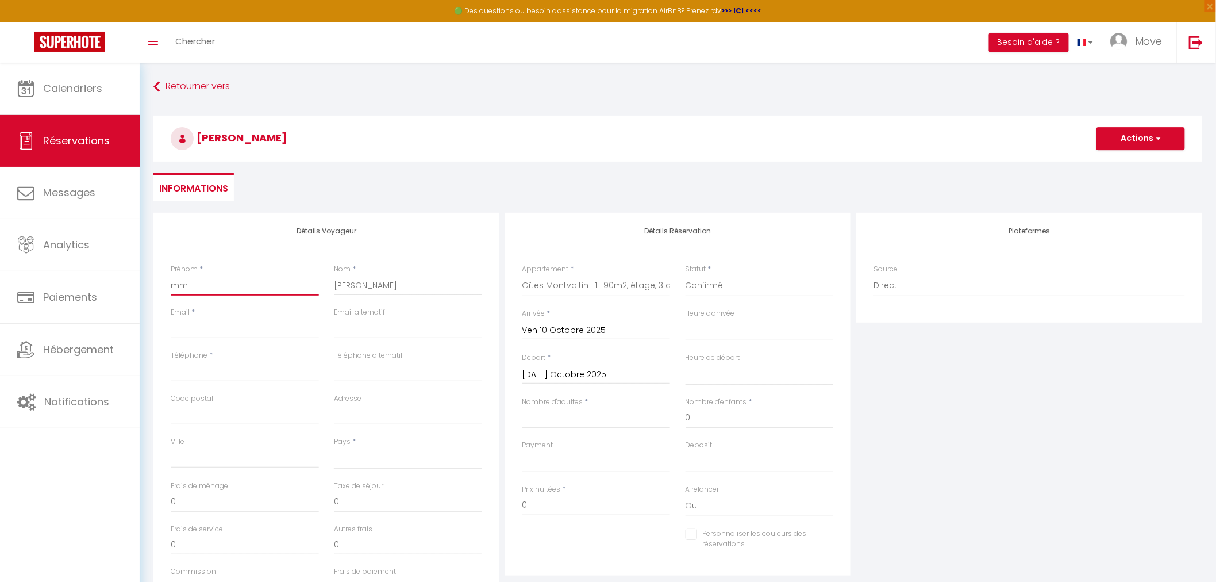
select select
checkbox input "false"
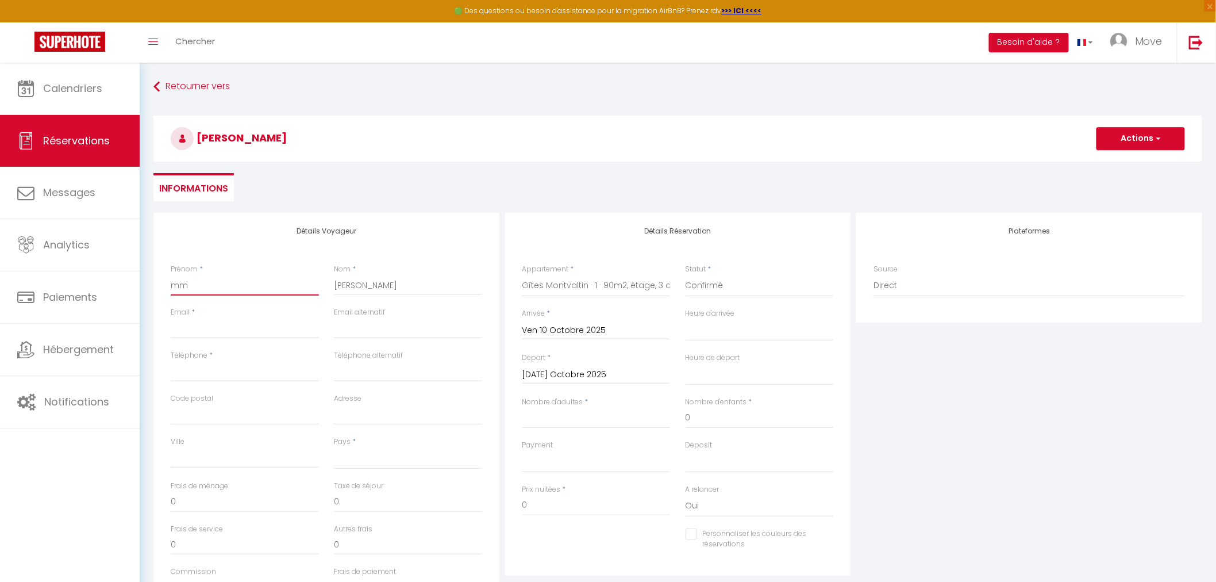
type input "mme"
select select
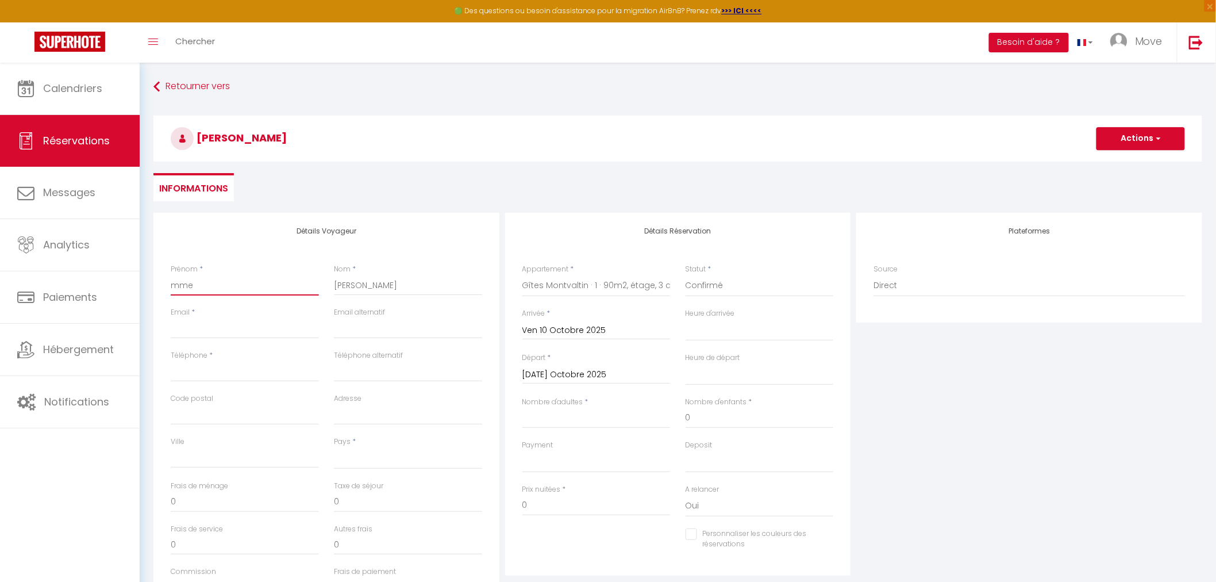
select select
checkbox input "false"
type input "mme"
click at [232, 328] on input "Email client" at bounding box center [245, 328] width 148 height 21
type input "moveconciergerie@gmail.com"
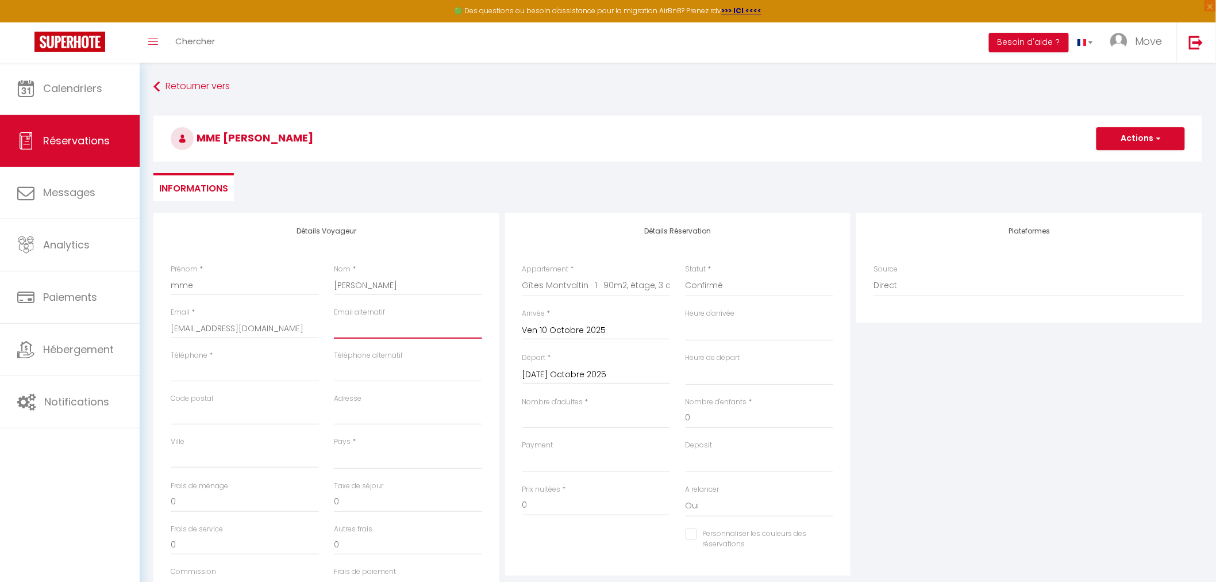
type input "moveconciergerie@gmail.com"
type input "71670"
type input "275 IMPASSE DES GITES"
type input "Le Breuil"
select select "FR"
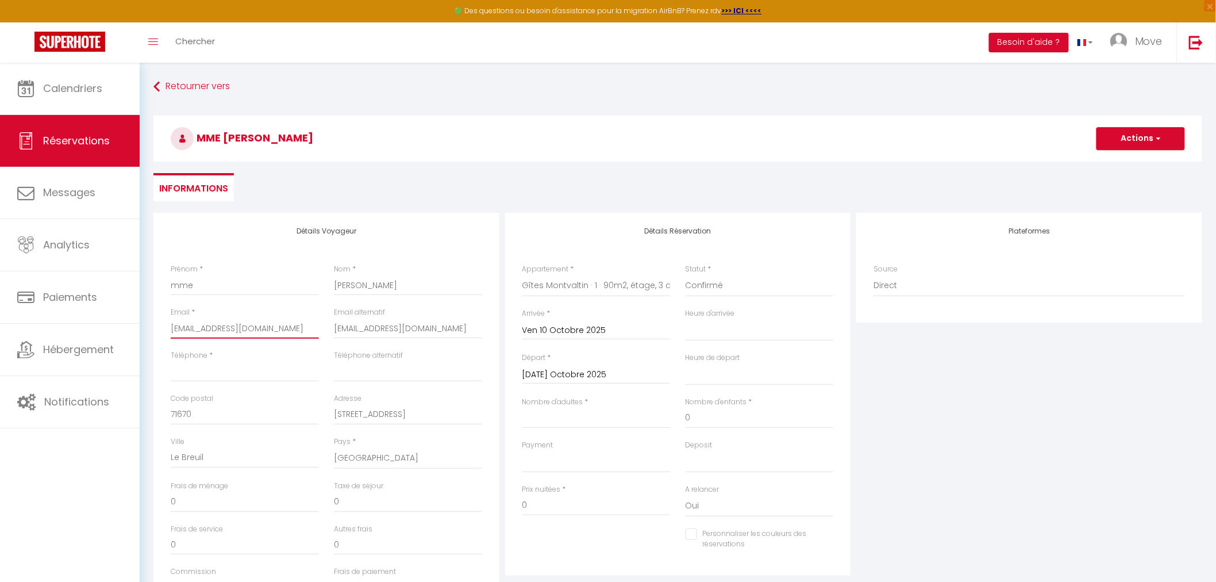
select select
checkbox input "false"
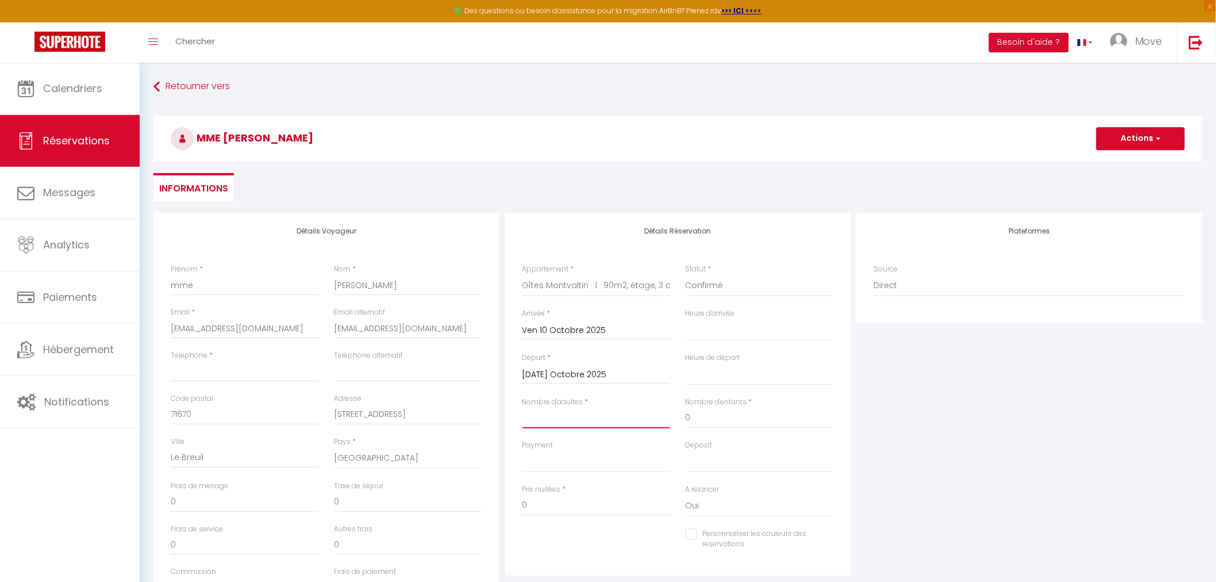
click at [600, 412] on input "Nombre d'adultes" at bounding box center [596, 417] width 148 height 21
type input "2"
select select
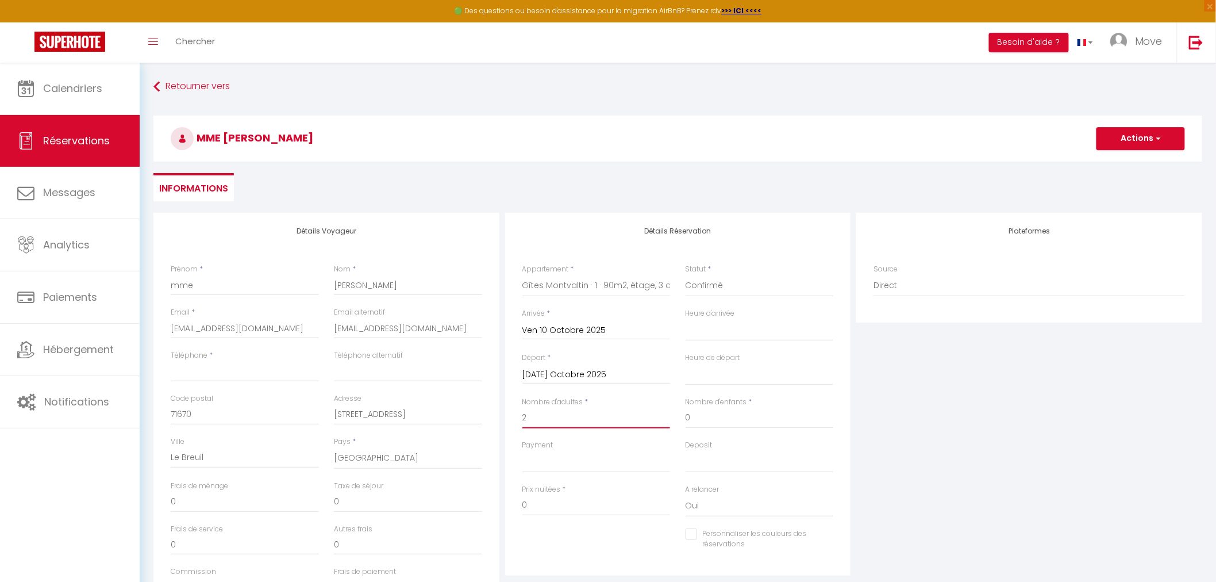
select select
checkbox input "false"
select select
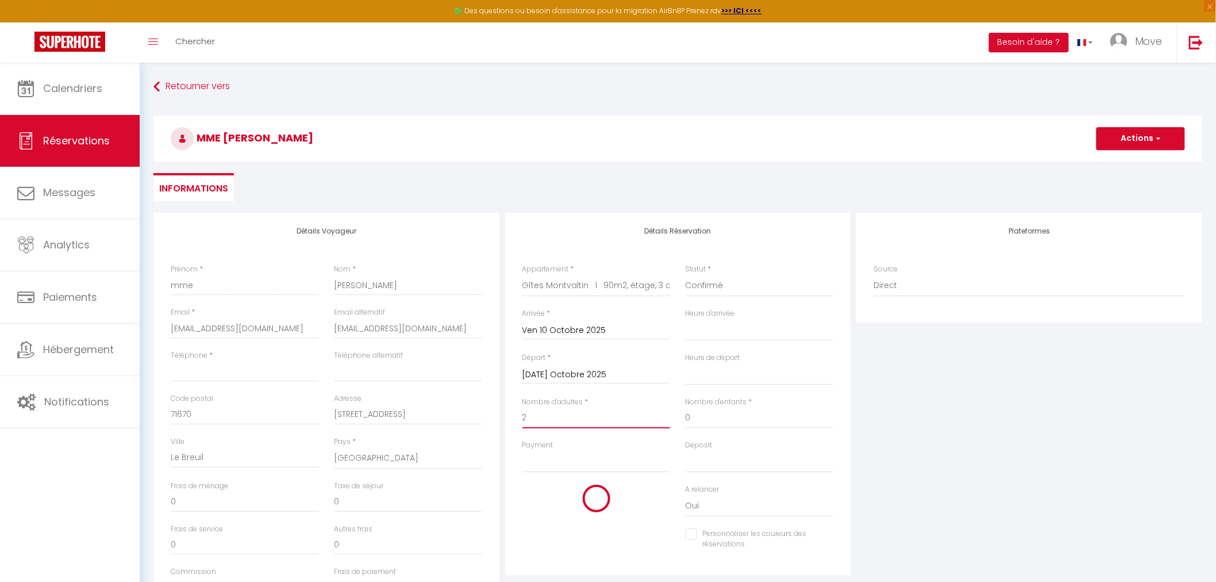
select select
checkbox input "false"
select select
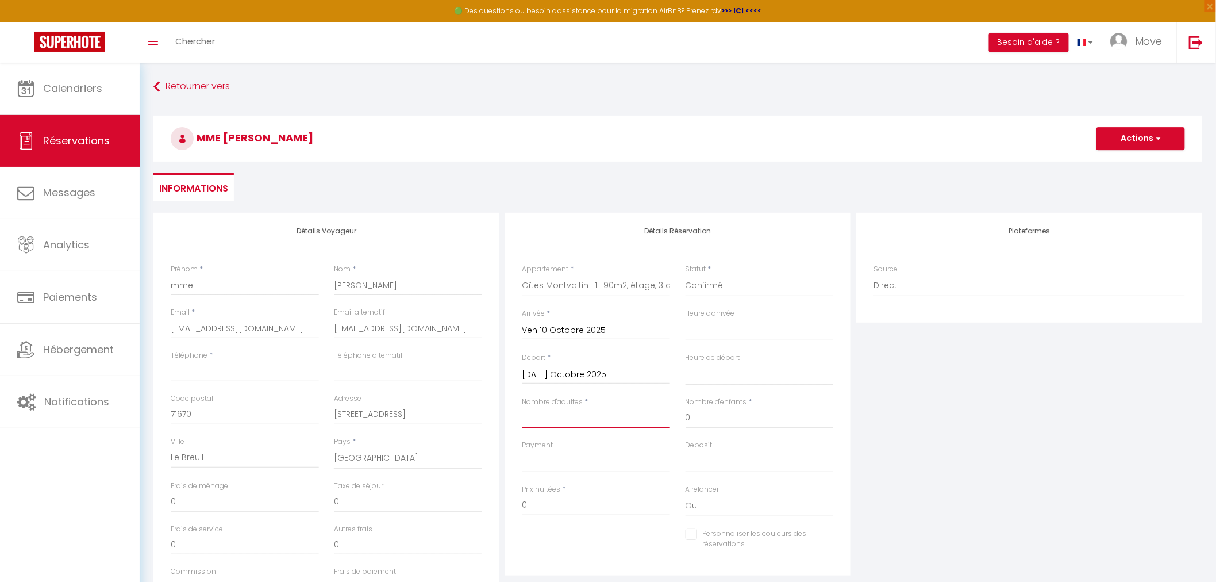
select select
checkbox input "false"
type input "2"
select select
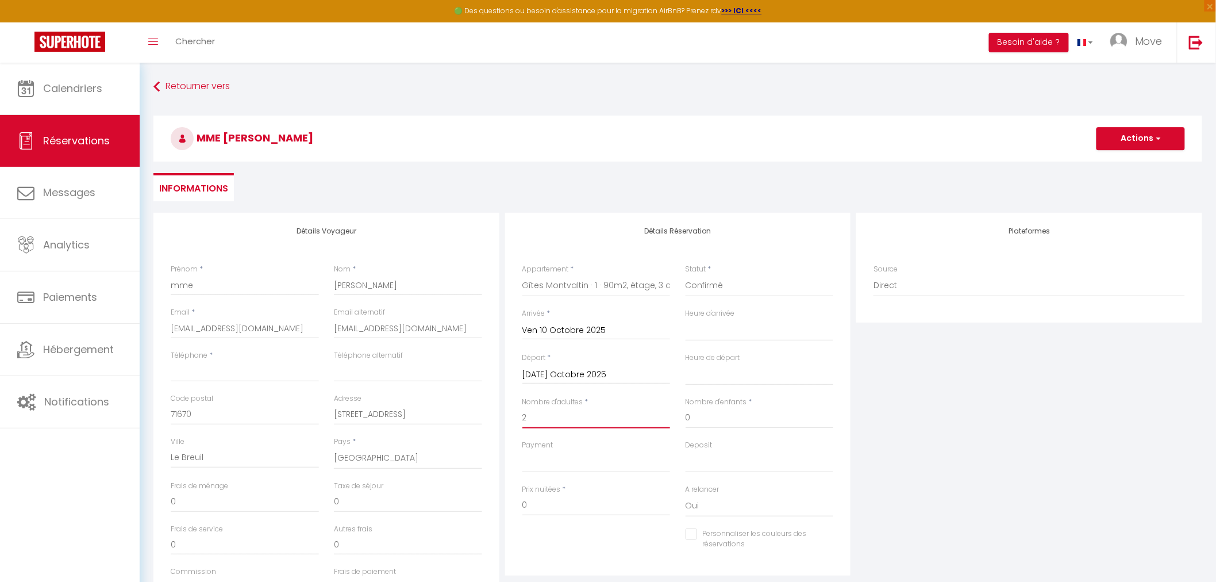
select select
checkbox input "false"
select select
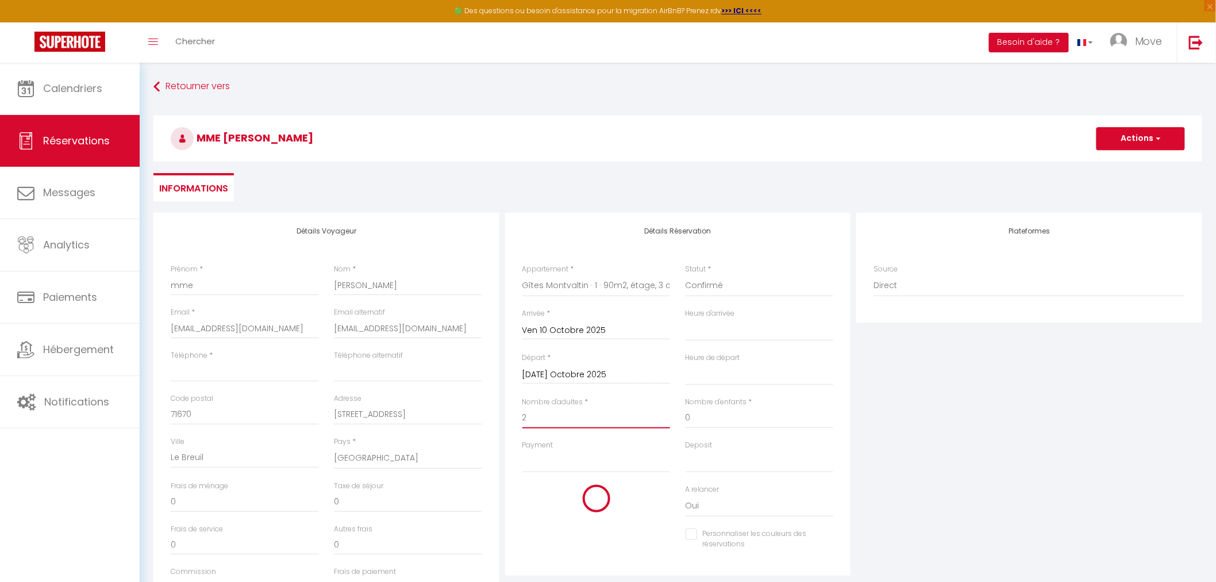
select select
checkbox input "false"
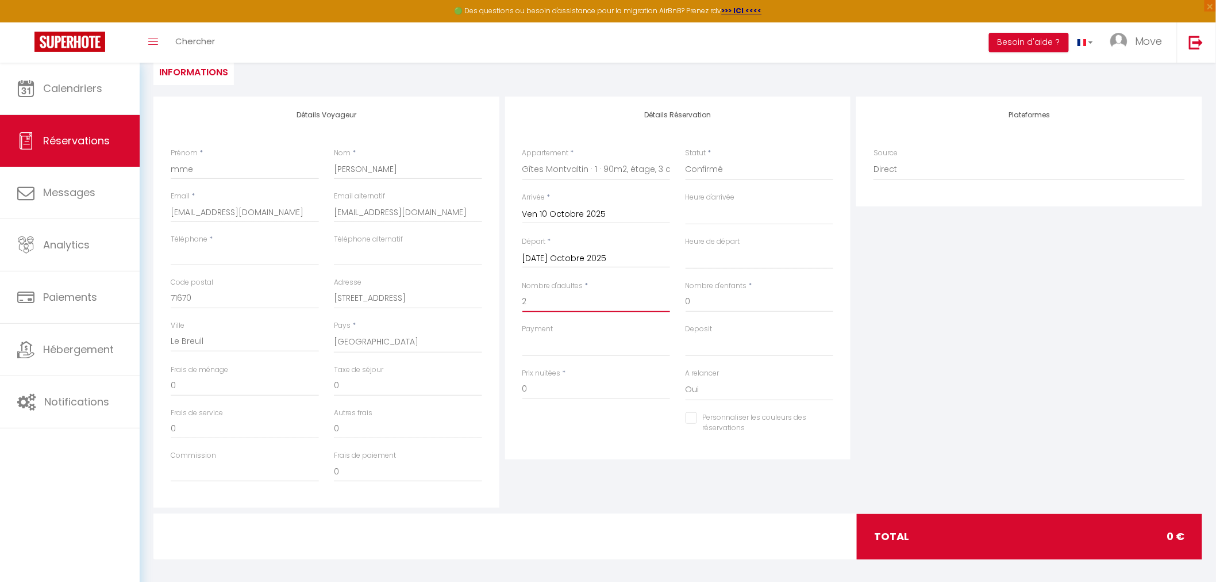
scroll to position [122, 0]
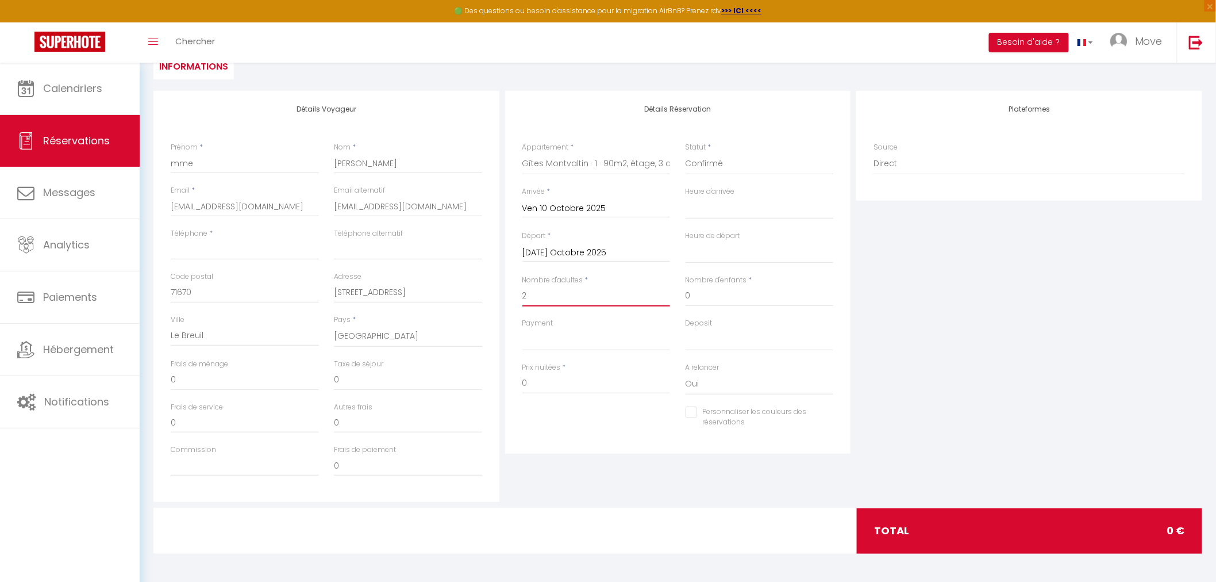
type input "2"
click at [595, 403] on div "Prix nuitées * 0" at bounding box center [596, 384] width 163 height 44
click at [587, 383] on input "0" at bounding box center [596, 383] width 148 height 21
click at [578, 336] on select "OK KO" at bounding box center [596, 340] width 148 height 22
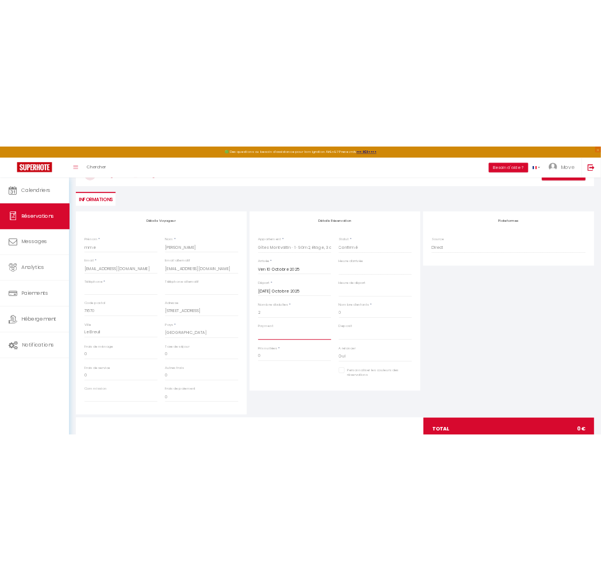
scroll to position [58, 0]
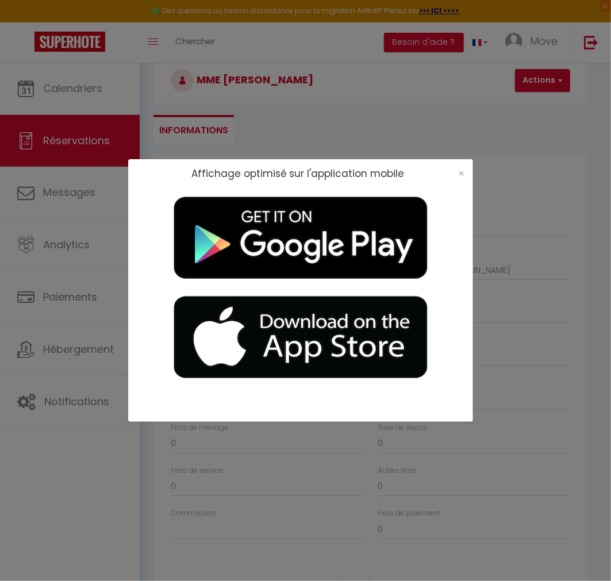
click at [467, 175] on div "×" at bounding box center [457, 173] width 29 height 11
click at [459, 173] on span "×" at bounding box center [461, 173] width 6 height 14
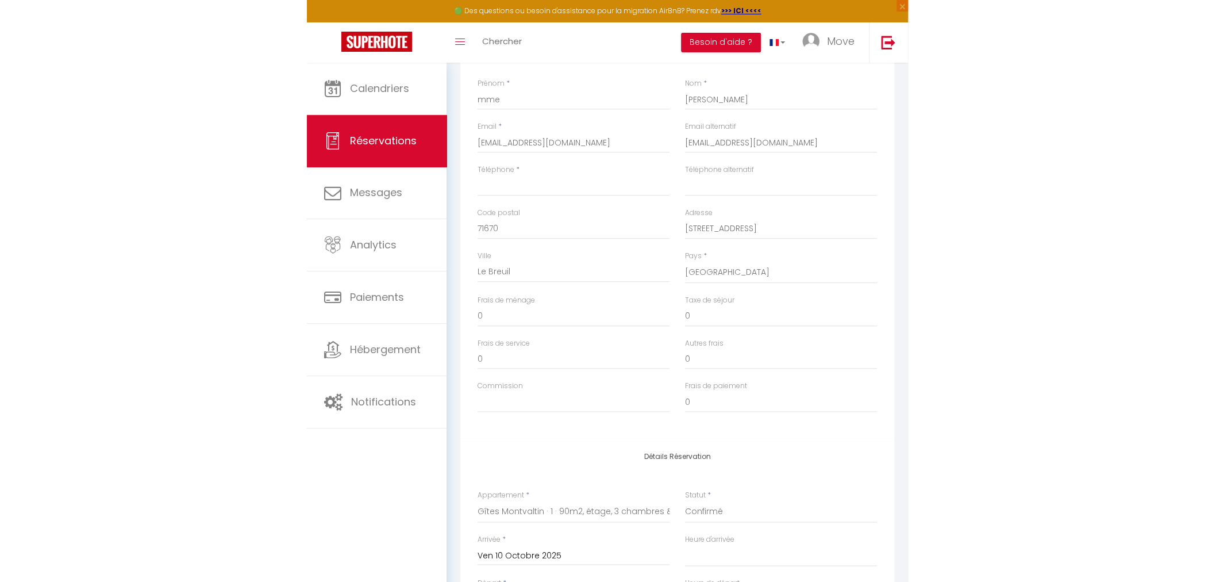
scroll to position [122, 0]
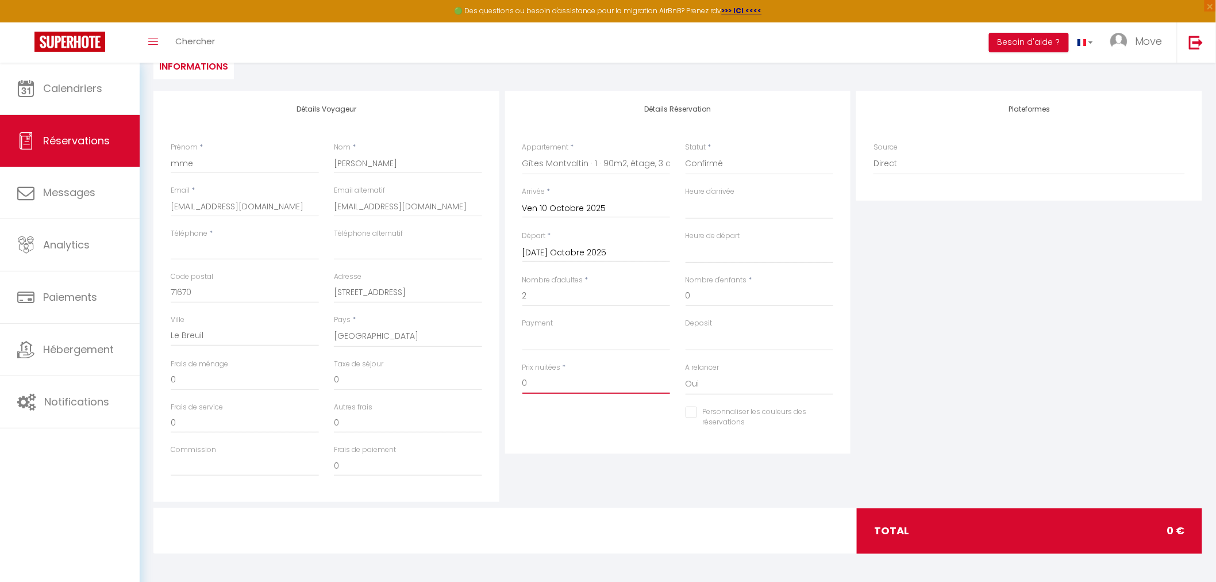
drag, startPoint x: 575, startPoint y: 378, endPoint x: 493, endPoint y: 383, distance: 82.9
click at [493, 383] on div "Détails Voyageur Prénom * mme Nom * Bailly Email * moveconciergerie@gmail.com E…" at bounding box center [678, 296] width 1055 height 411
type input "4"
select select
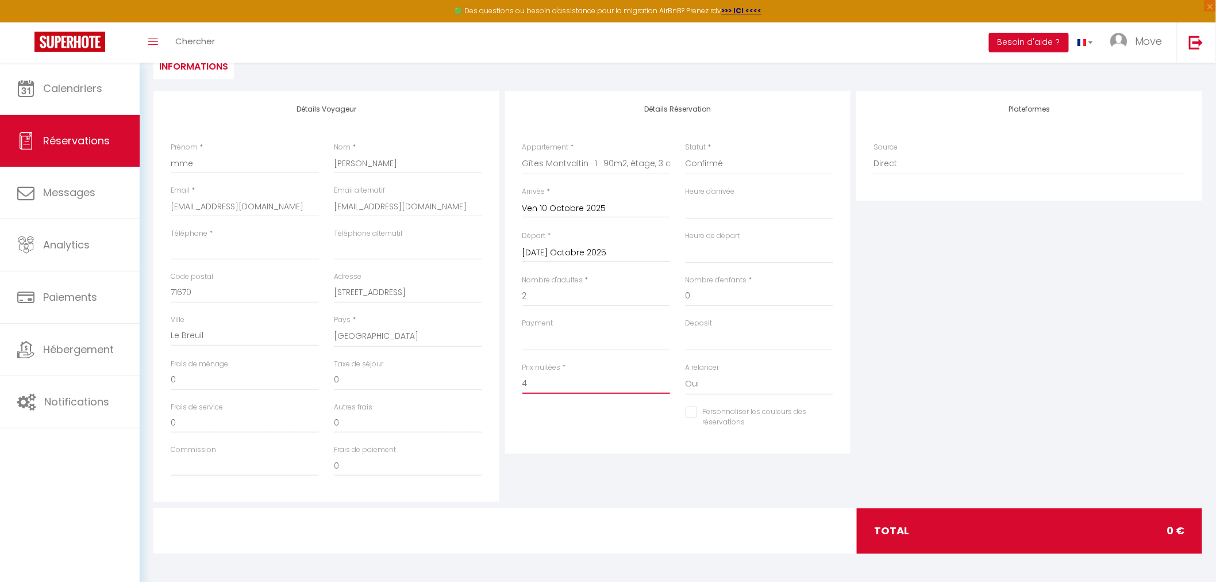
select select
checkbox input "false"
click at [232, 380] on input "0" at bounding box center [245, 380] width 148 height 21
drag, startPoint x: 186, startPoint y: 383, endPoint x: 147, endPoint y: 377, distance: 39.6
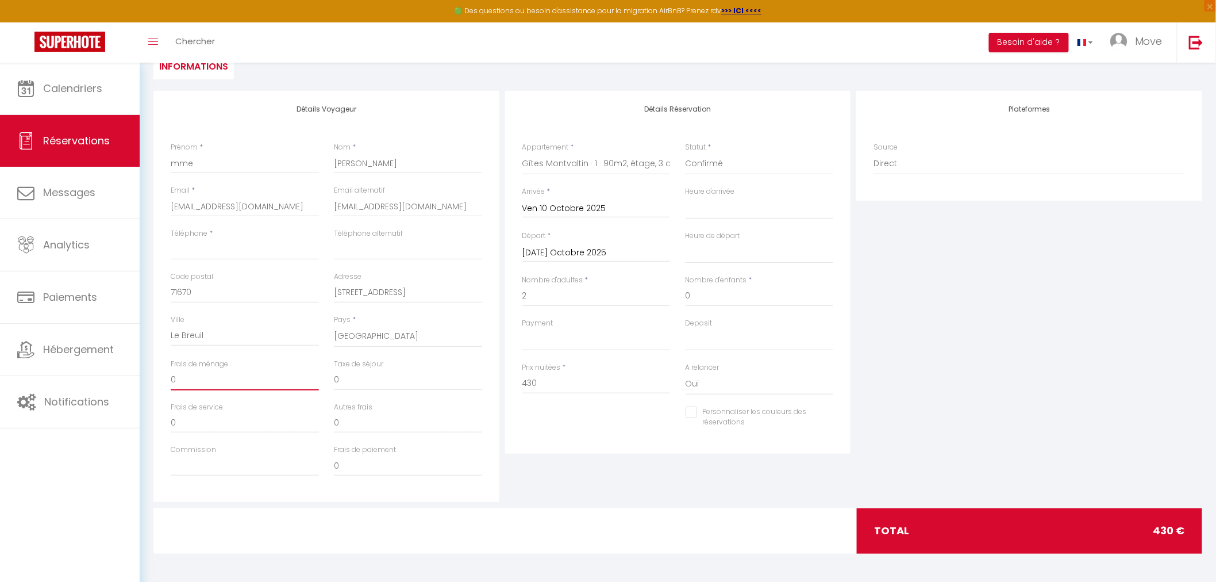
click at [147, 377] on div "Détails Voyageur Prénom * mme Nom * Bailly Email * moveconciergerie@gmail.com E…" at bounding box center [678, 330] width 1064 height 478
click at [397, 380] on input "0" at bounding box center [408, 380] width 148 height 21
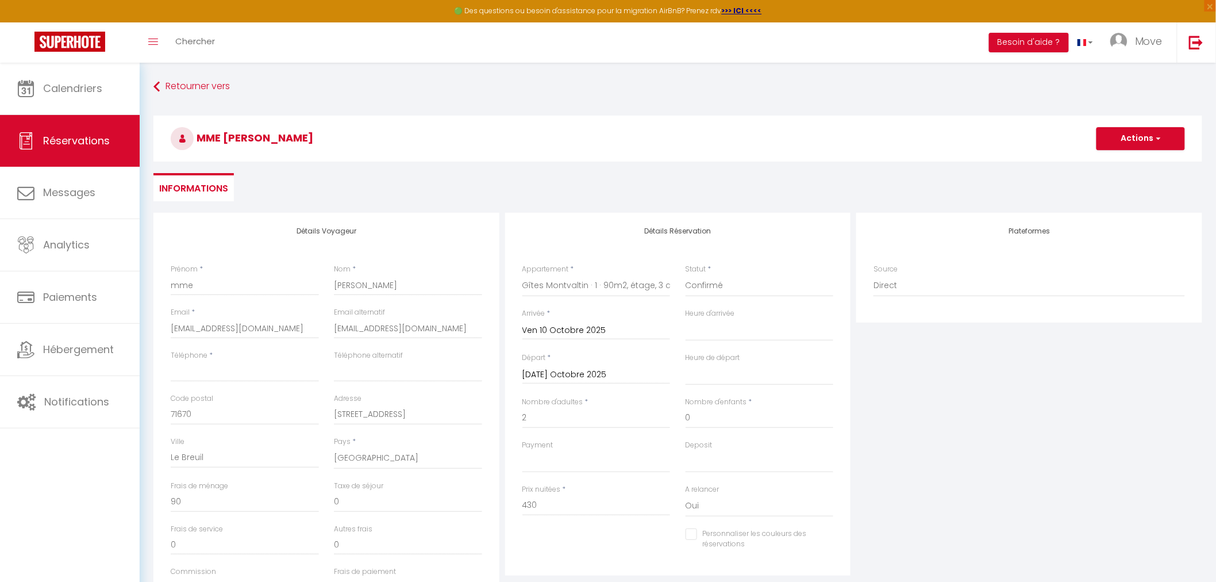
click at [1162, 126] on h3 "mme Bailly" at bounding box center [677, 139] width 1049 height 46
click at [1136, 144] on button "Actions" at bounding box center [1141, 138] width 89 height 23
click at [1118, 160] on link "Enregistrer" at bounding box center [1129, 163] width 91 height 15
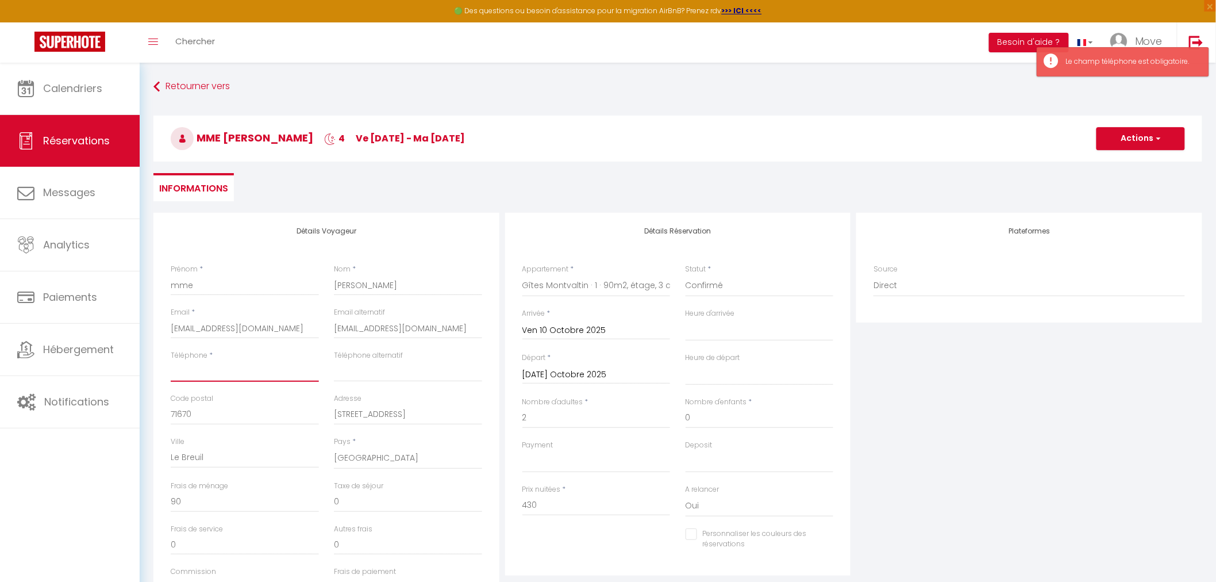
click at [230, 371] on input "Téléphone" at bounding box center [245, 371] width 148 height 21
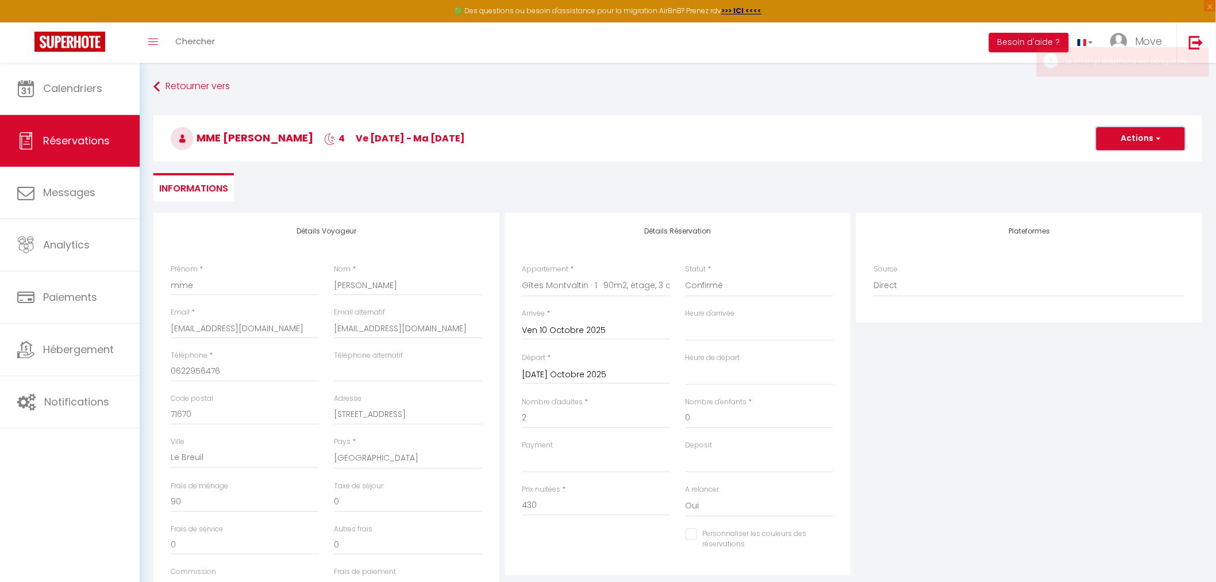
click at [1153, 130] on button "Actions" at bounding box center [1141, 138] width 89 height 23
click at [222, 416] on input "71670" at bounding box center [245, 414] width 148 height 21
click at [366, 421] on input "275 IMPASSE DES GITES" at bounding box center [408, 414] width 148 height 21
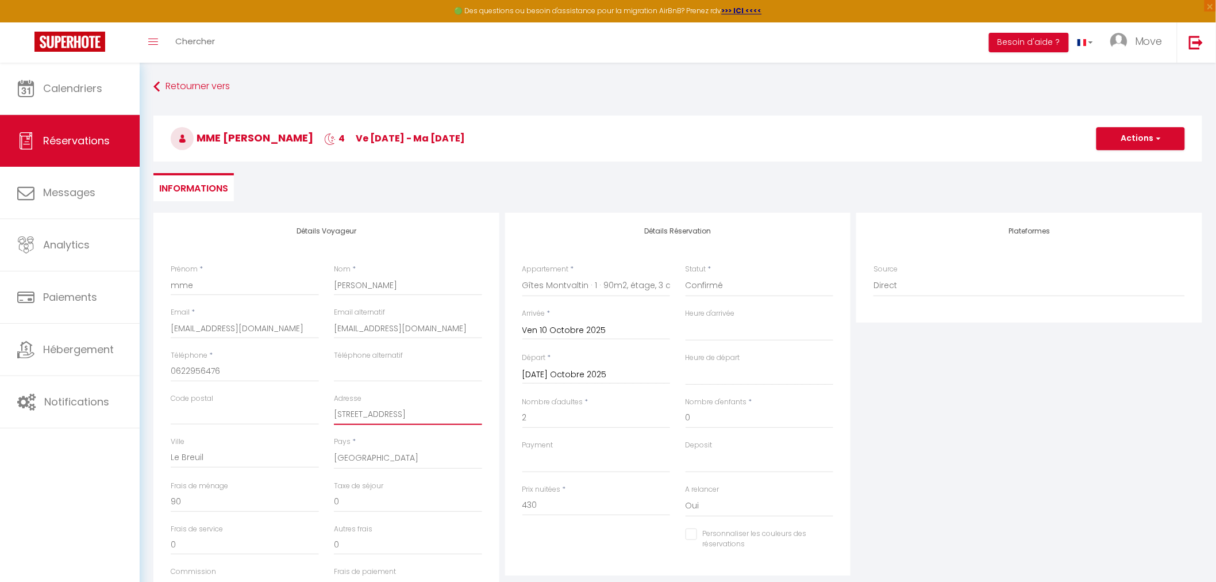
click at [366, 421] on input "275 IMPASSE DES GITES" at bounding box center [408, 414] width 148 height 21
click at [275, 441] on div "Ville Le Breuil" at bounding box center [245, 452] width 148 height 32
click at [270, 450] on input "Le Breuil" at bounding box center [245, 457] width 148 height 21
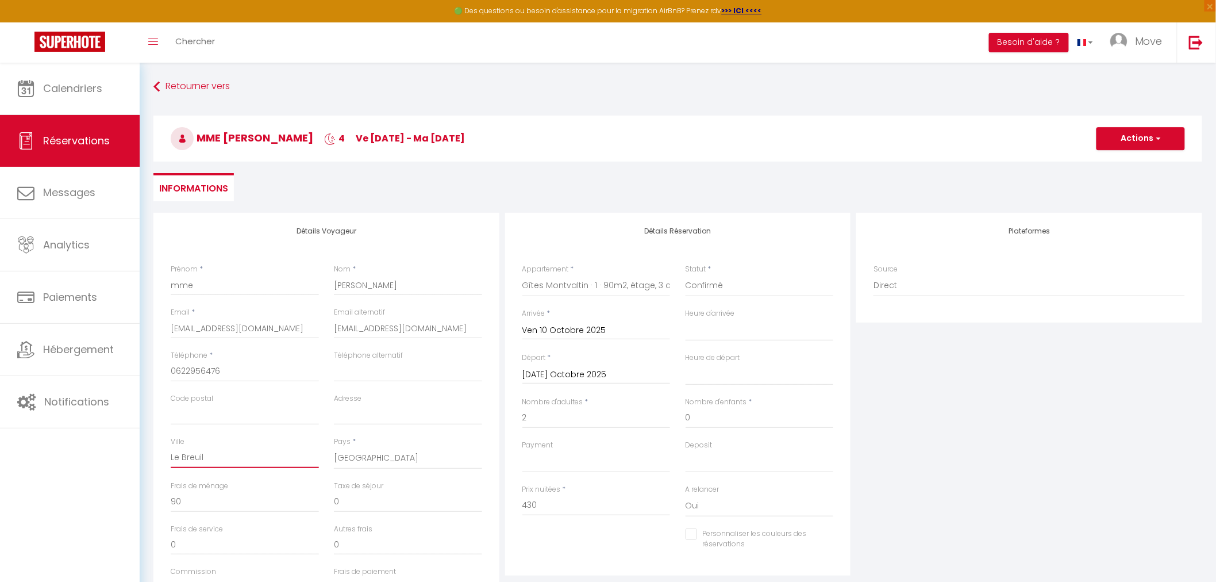
click at [270, 450] on input "Le Breuil" at bounding box center [245, 457] width 148 height 21
click at [1118, 133] on button "Actions" at bounding box center [1141, 138] width 89 height 23
click at [1118, 157] on link "Enregistrer" at bounding box center [1129, 163] width 91 height 15
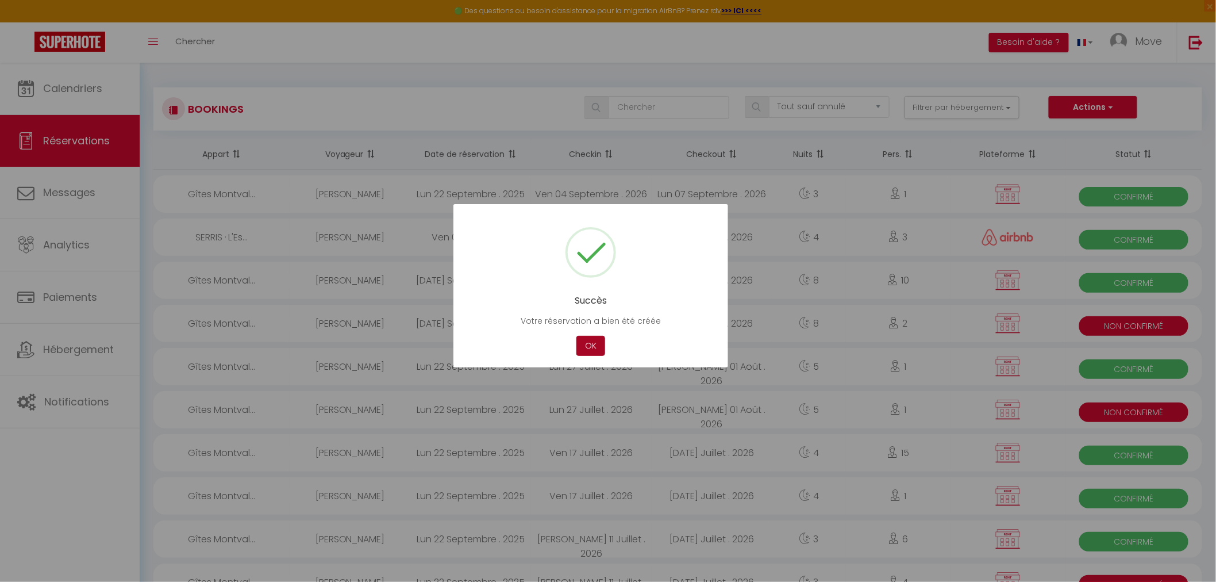
click at [597, 343] on button "OK" at bounding box center [590, 346] width 29 height 20
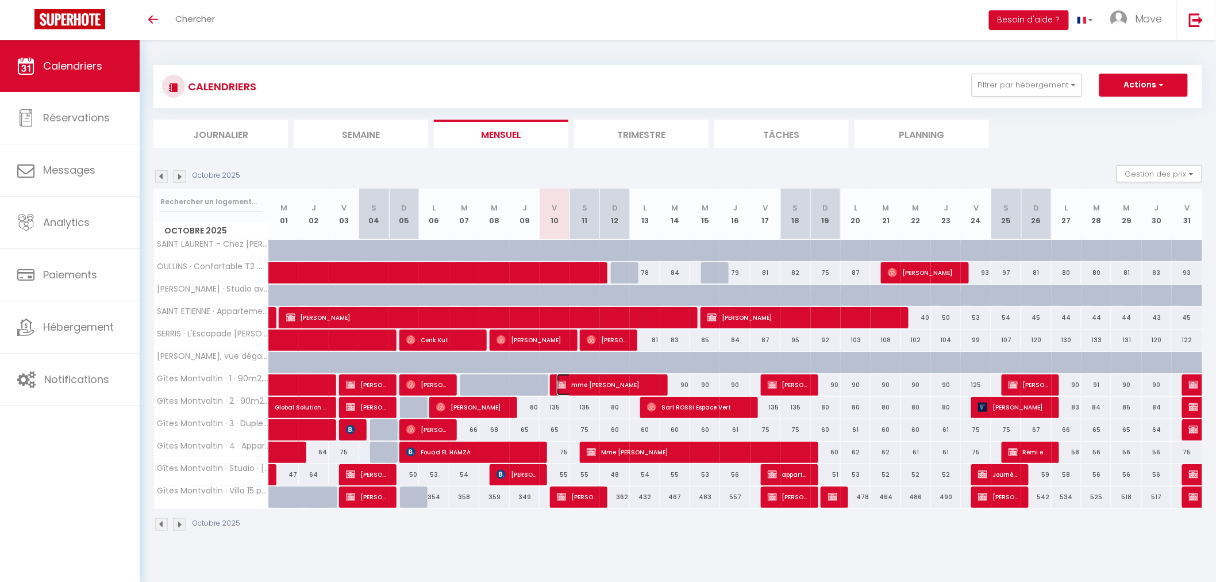
click at [602, 386] on span "mme Bailly" at bounding box center [608, 385] width 102 height 22
select select "OK"
select select "KO"
select select "0"
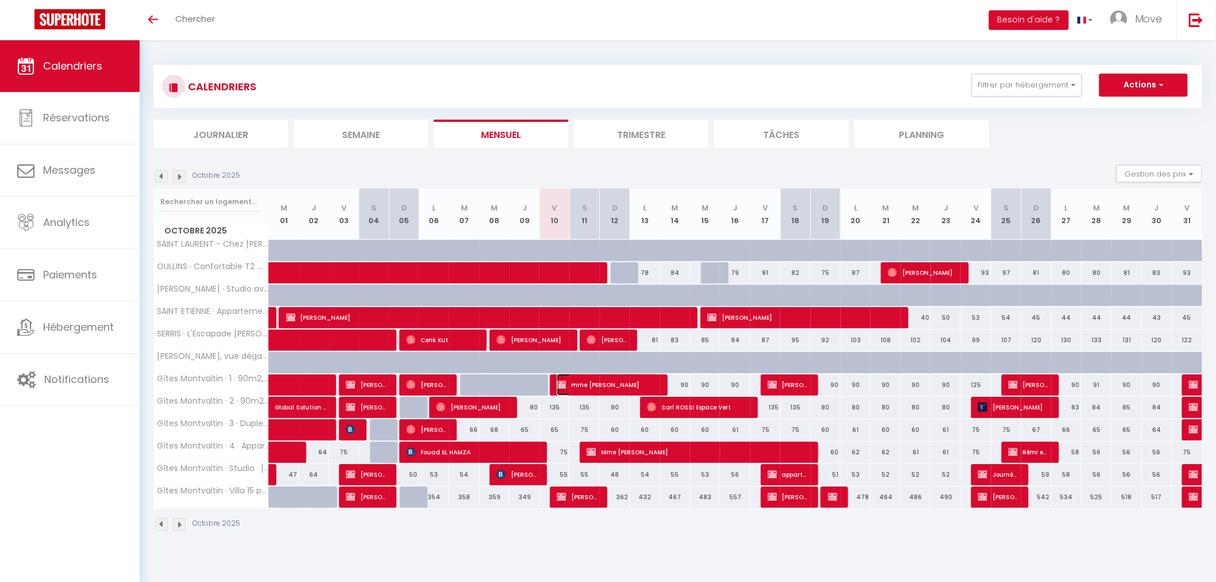
select select "1"
select select
select select "52603"
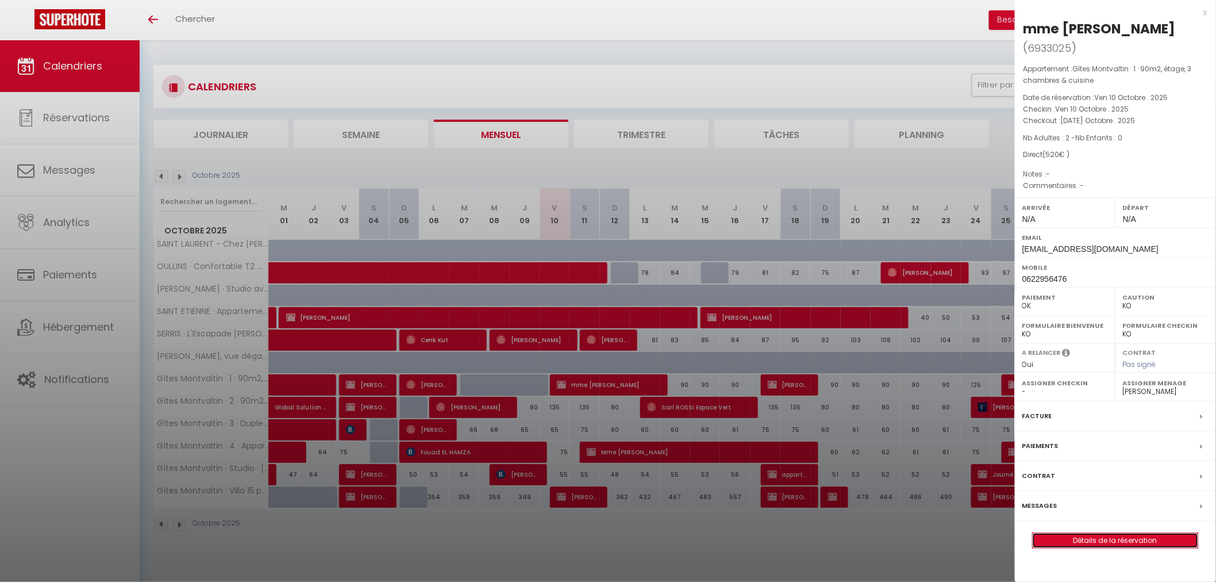
click at [1082, 533] on link "Détails de la réservation" at bounding box center [1116, 540] width 166 height 15
select select
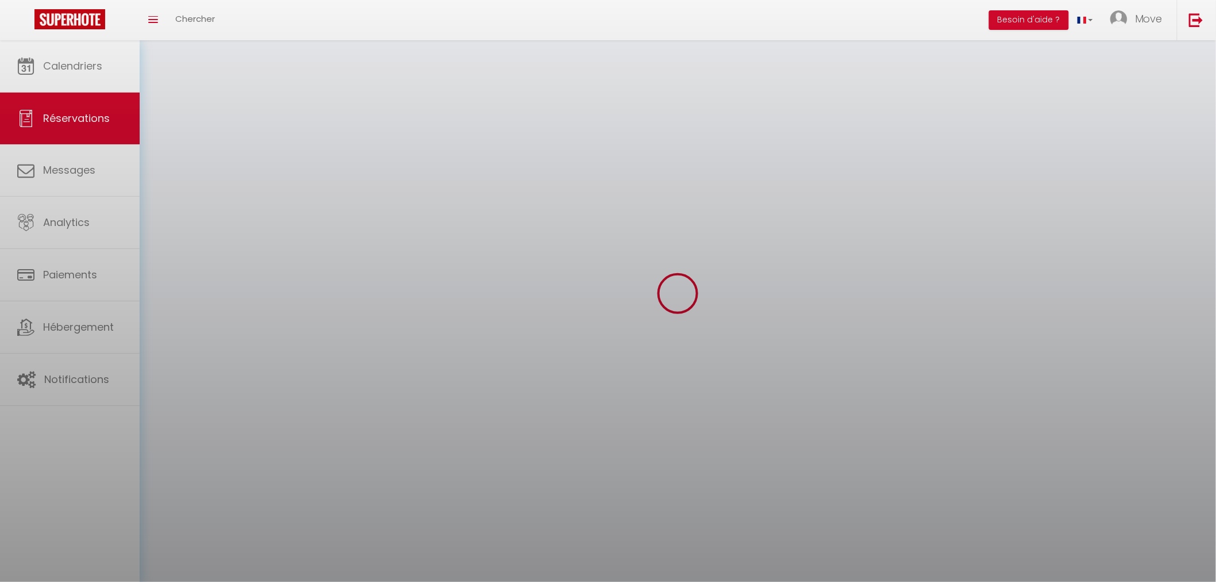
select select
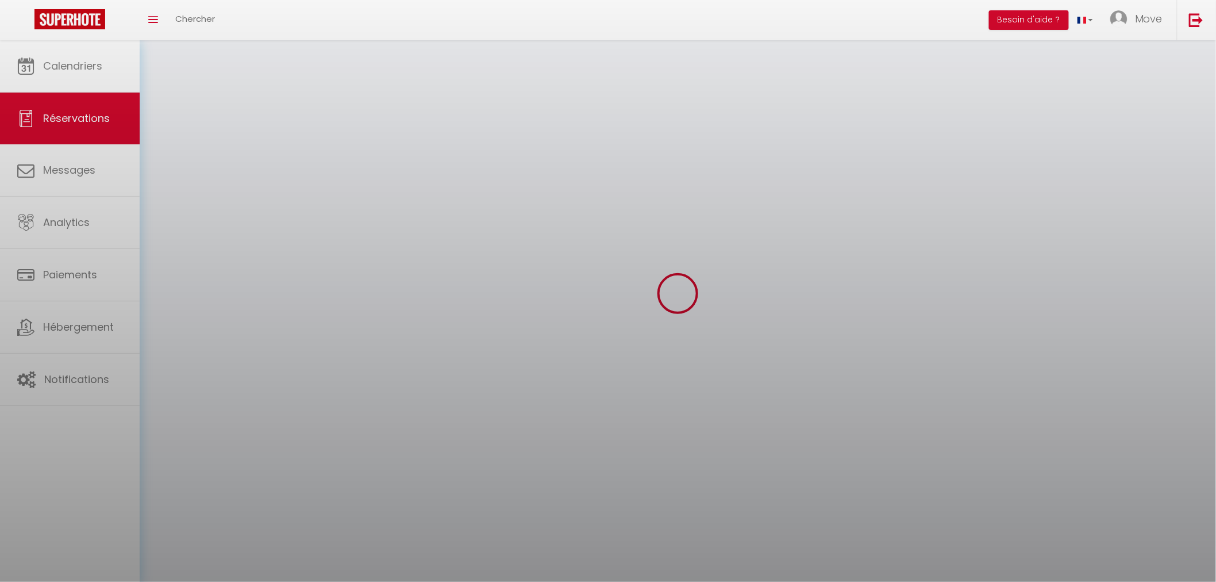
select select
checkbox input "false"
select select
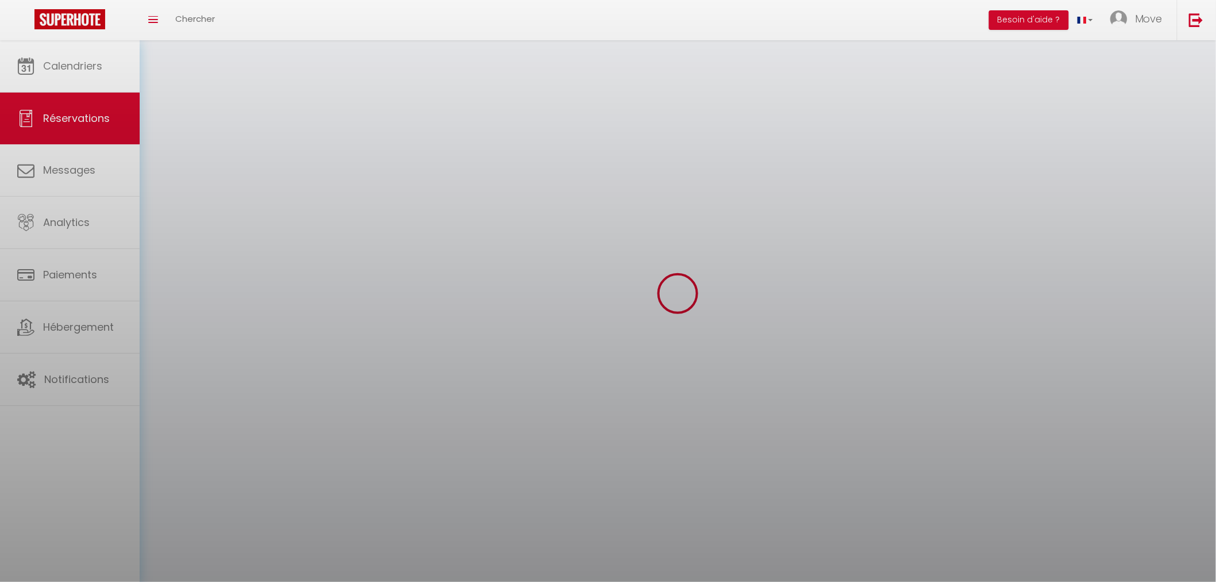
select select
checkbox input "false"
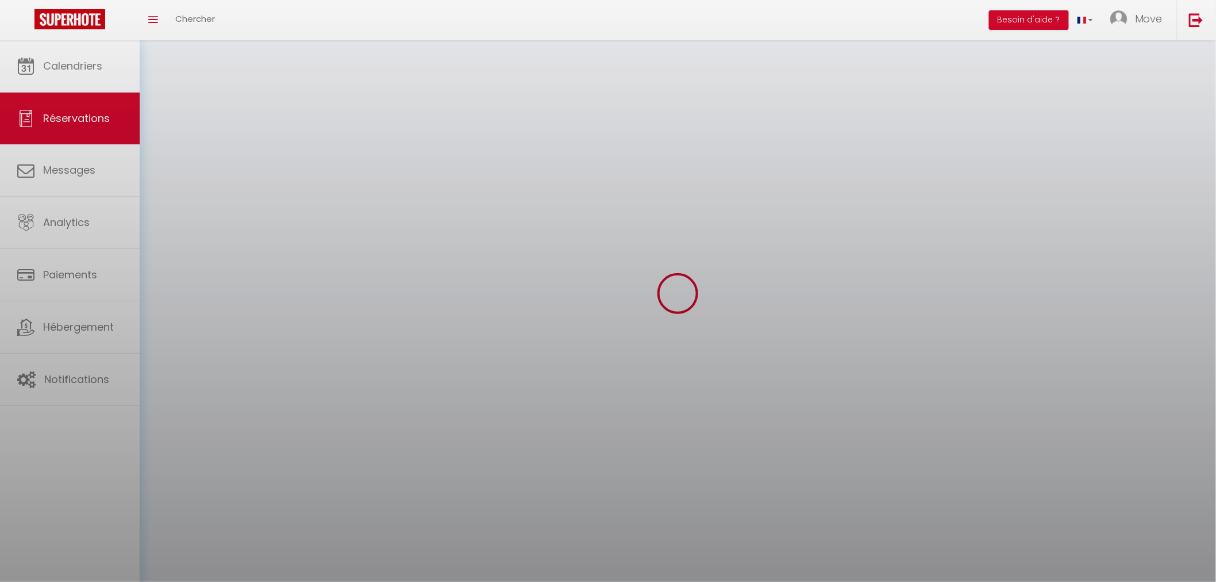
select select
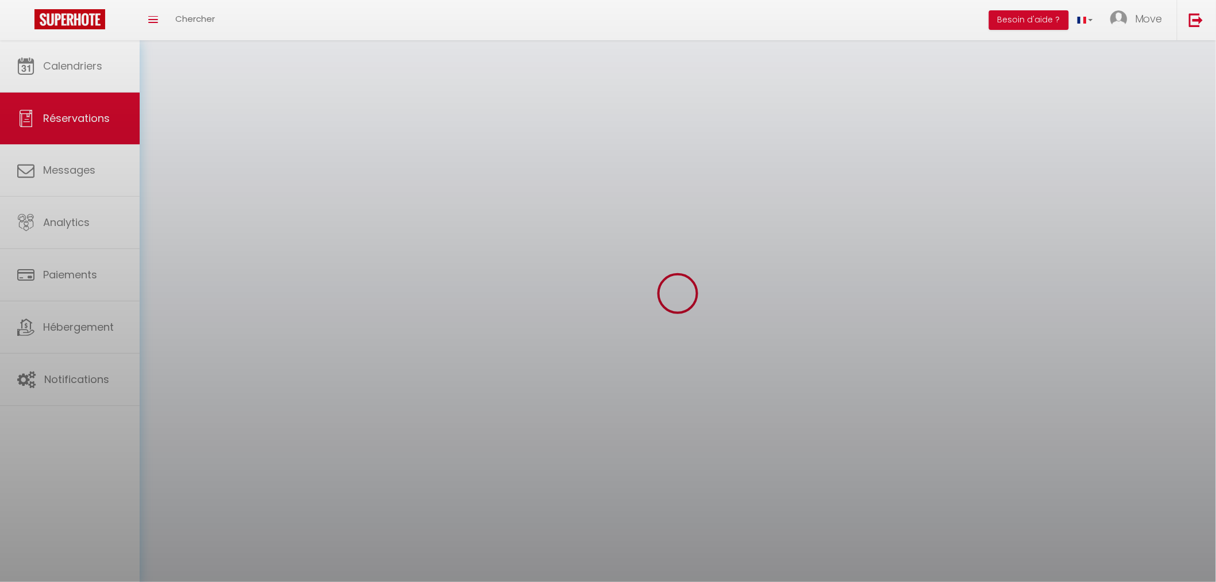
checkbox input "false"
select select
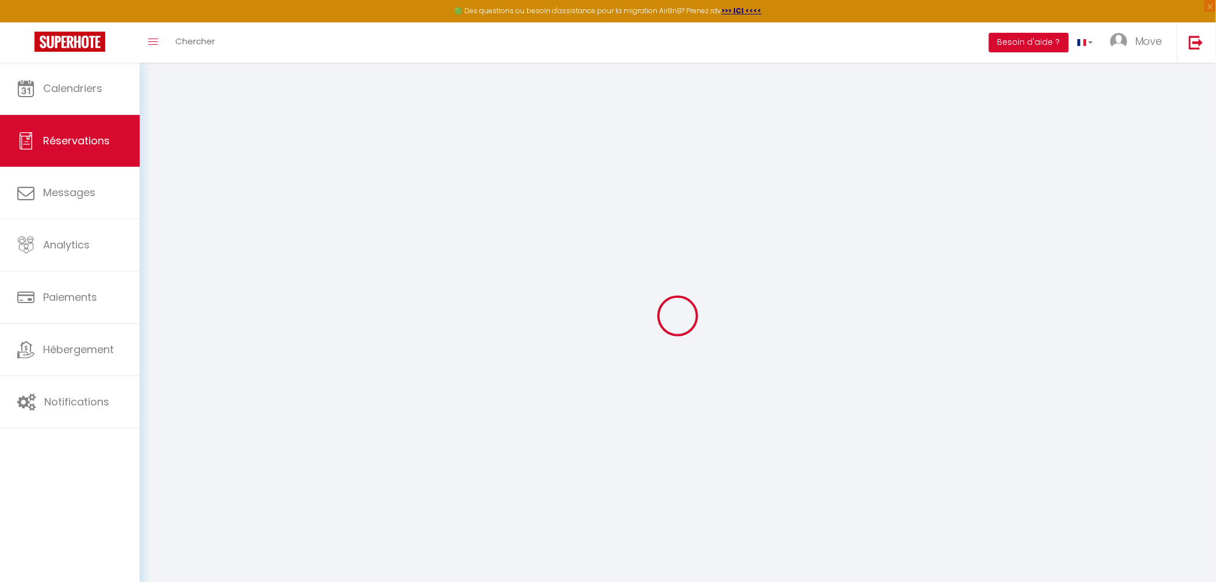
select select
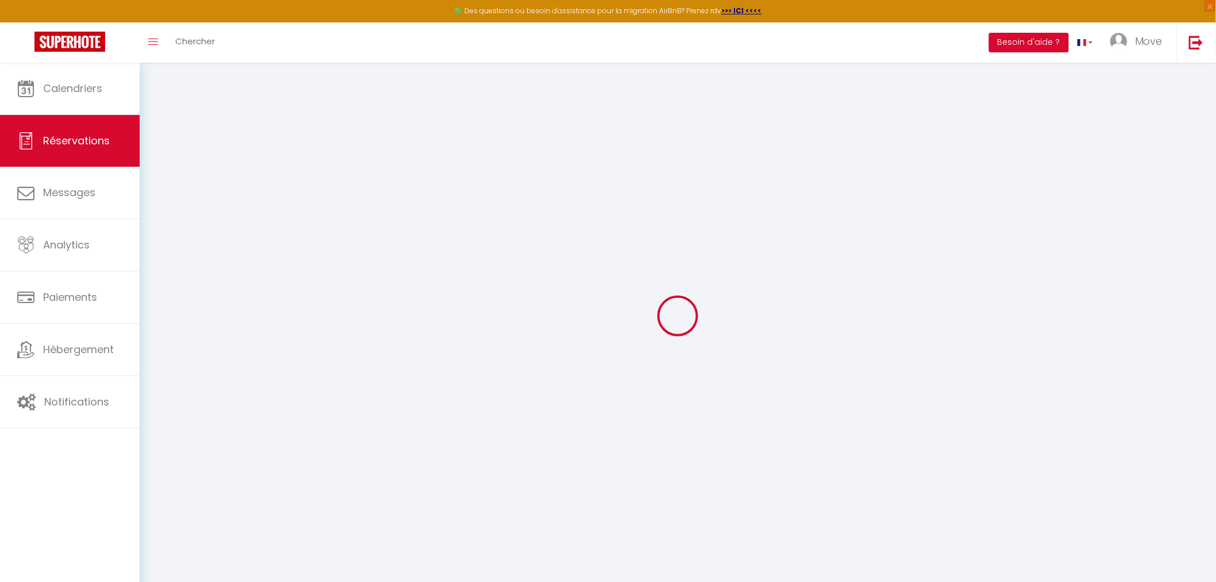
select select
checkbox input "false"
type input "mme"
type input "[PERSON_NAME]"
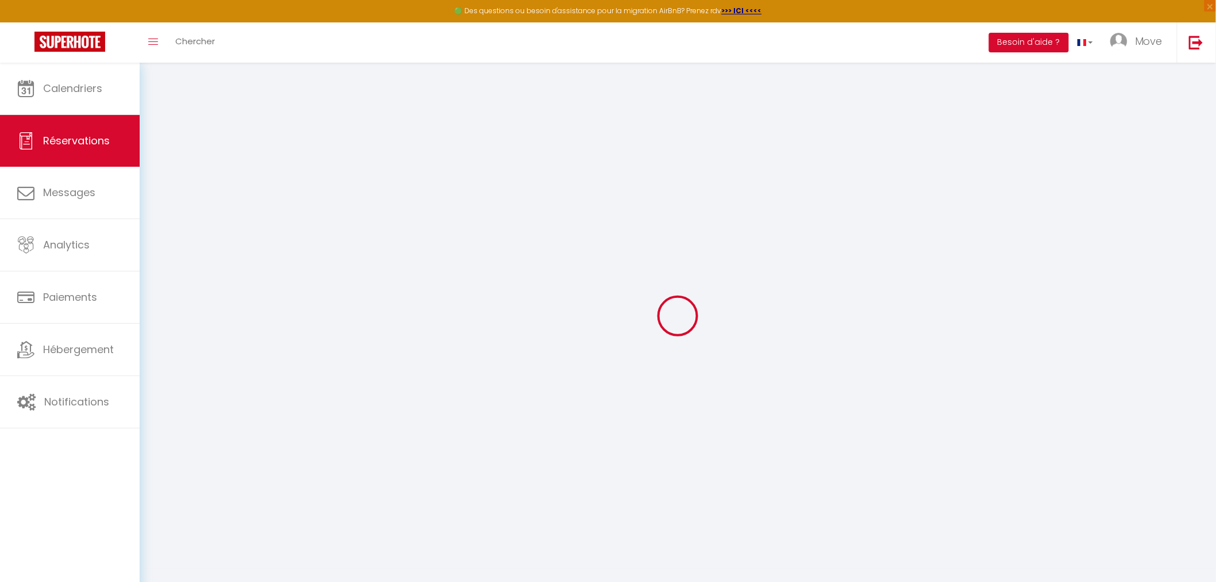
type input "[EMAIL_ADDRESS][DOMAIN_NAME]"
type input "0622956476"
select select "FR"
select select "76677"
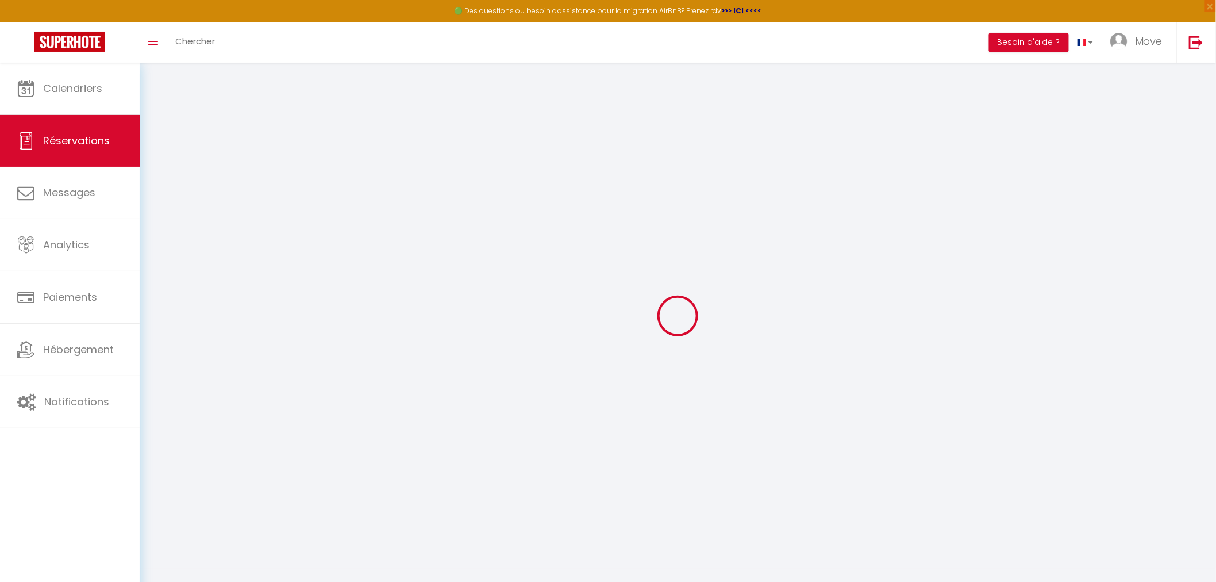
select select "1"
type input "Ven 10 Octobre 2025"
select select
type input "[DATE]"
select select
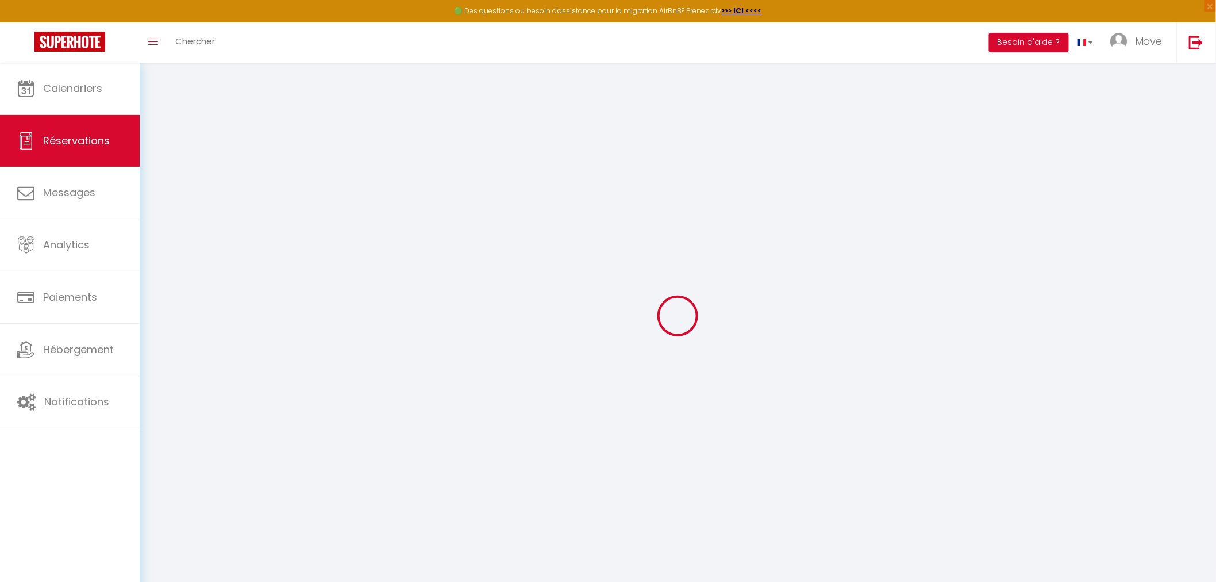
type input "2"
select select "12"
select select
type input "430"
checkbox input "false"
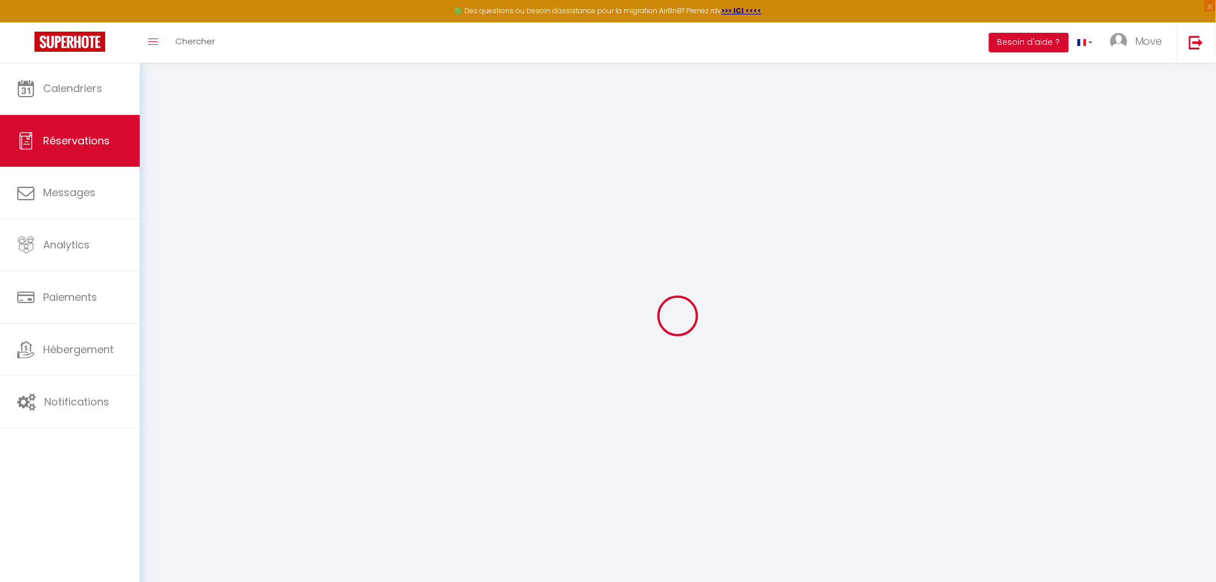
type input "0"
type input "90"
type input "0"
select select
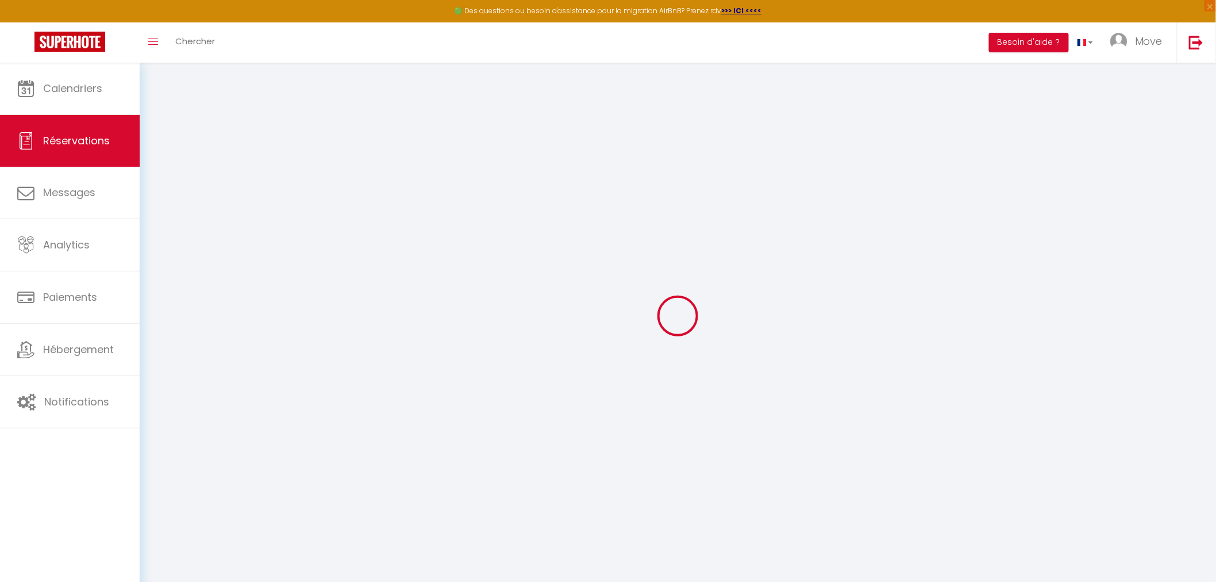
select select
select select "14"
checkbox input "false"
select select
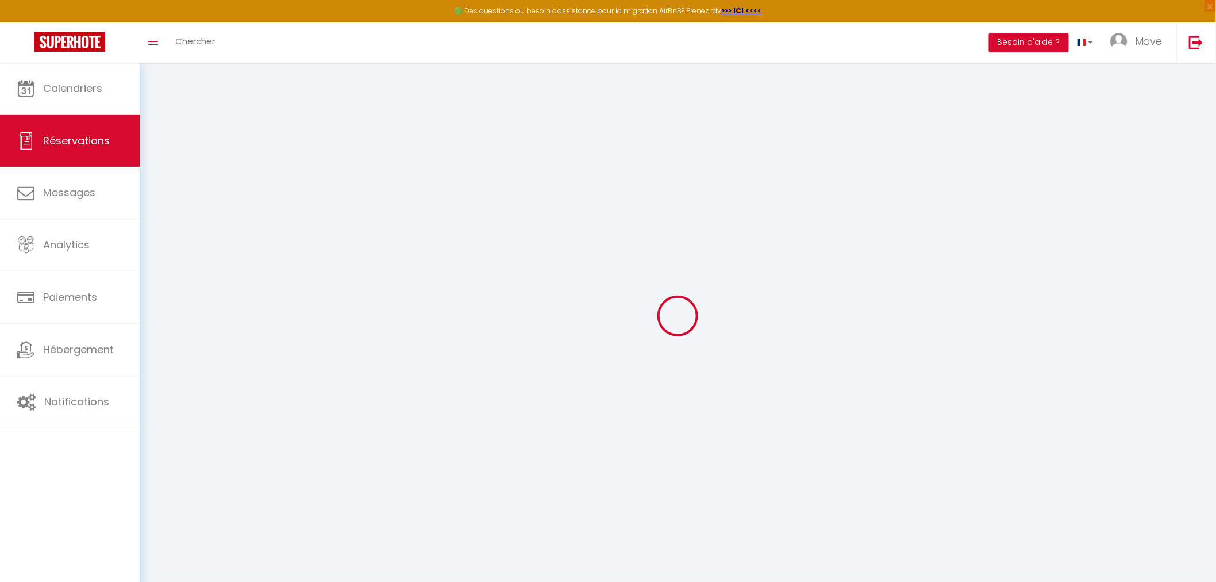
checkbox input "false"
select select
checkbox input "false"
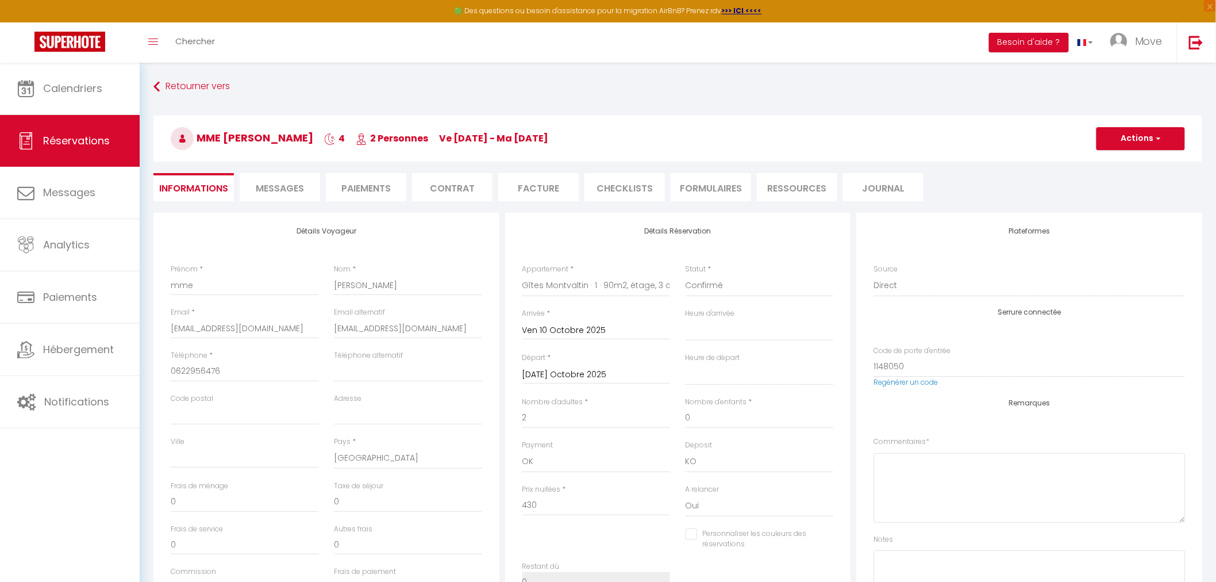
type input "90"
select select
checkbox input "false"
select select
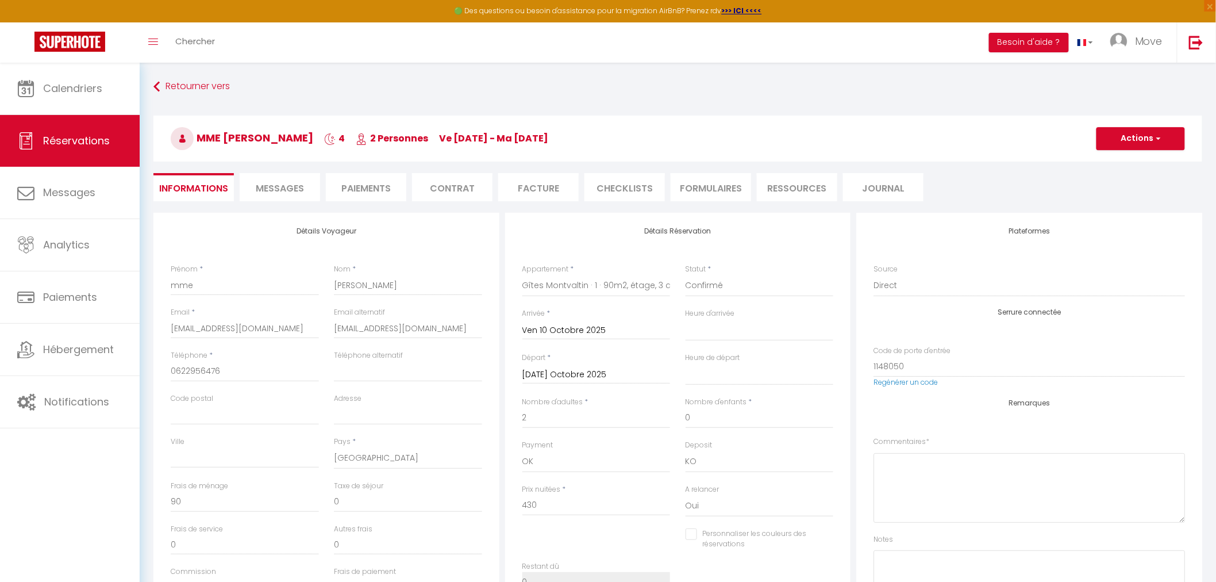
select select
click at [589, 421] on input "2" at bounding box center [596, 417] width 148 height 21
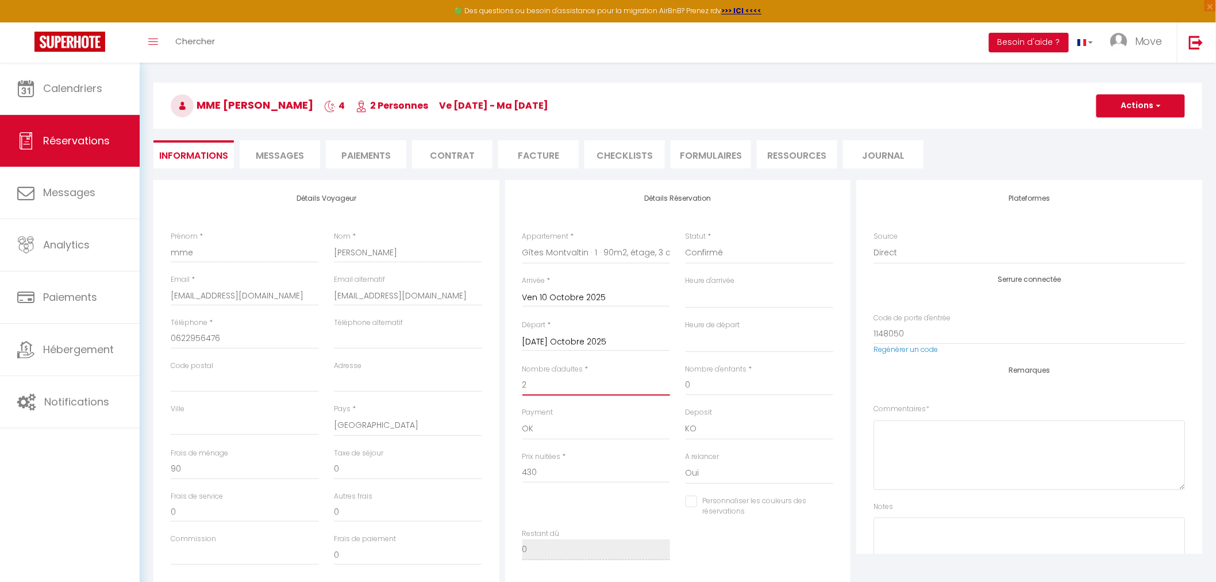
scroll to position [64, 0]
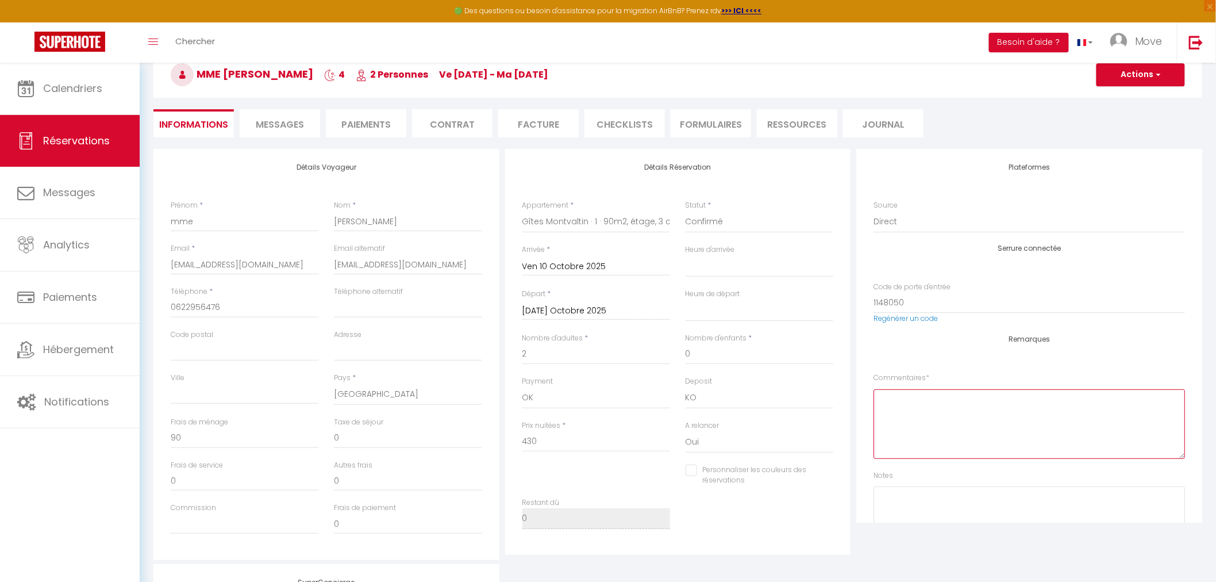
click at [894, 416] on textarea at bounding box center [1029, 424] width 311 height 70
type textarea "avec un chien"
drag, startPoint x: 354, startPoint y: 432, endPoint x: 316, endPoint y: 433, distance: 38.0
click at [316, 433] on div "Frais de ménage 90 Taxe de séjour 0" at bounding box center [326, 438] width 326 height 43
type input "1"
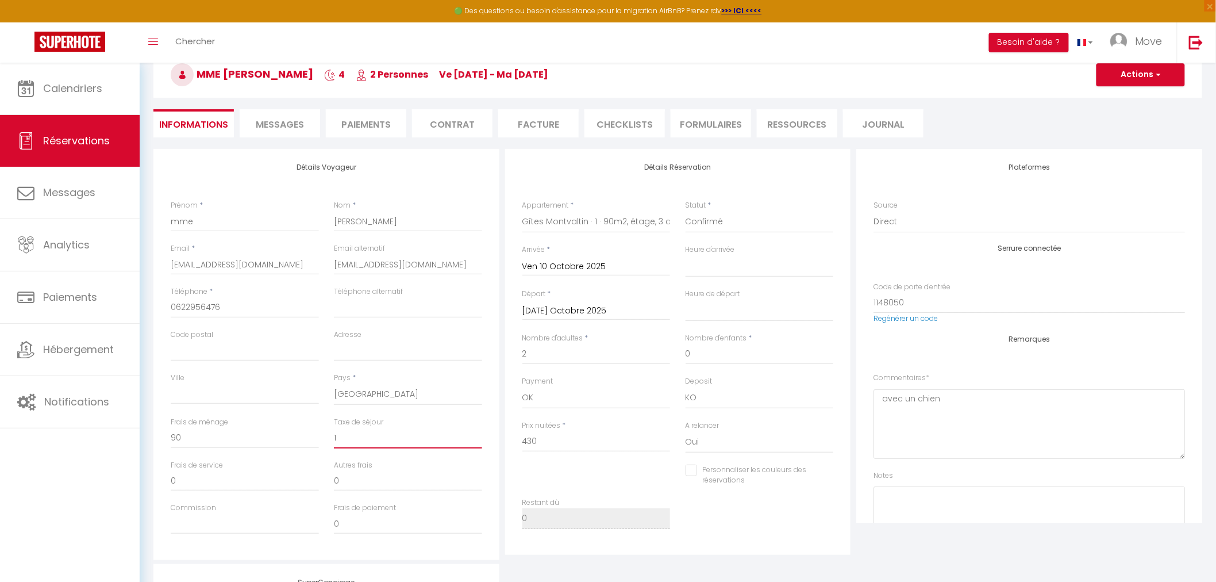
select select
checkbox input "false"
type input "13"
select select
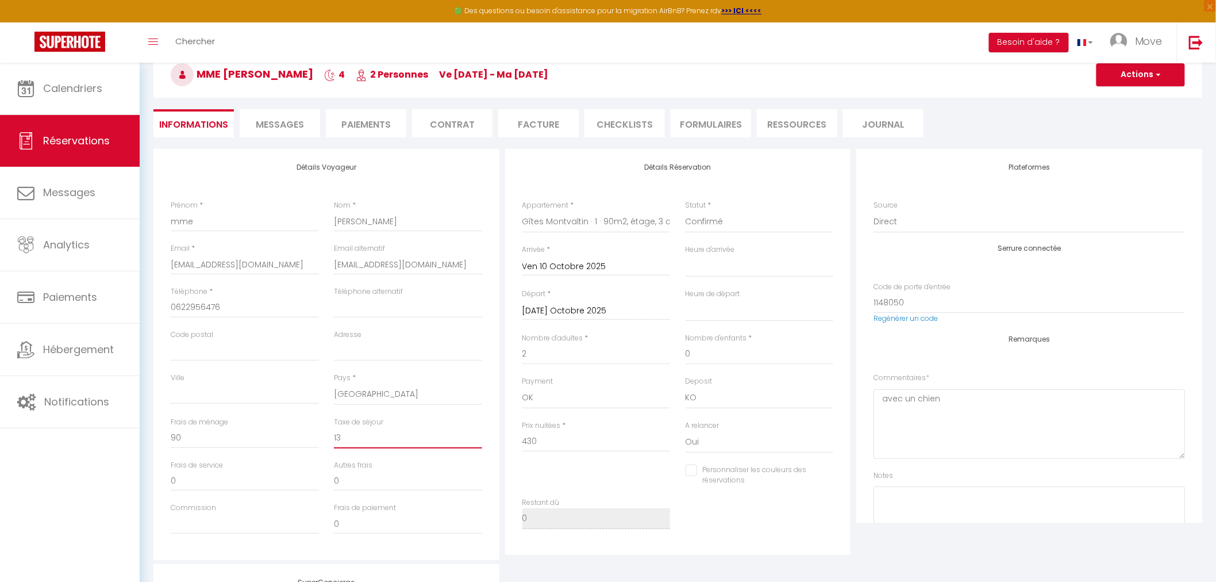
select select
checkbox input "false"
type input "13."
select select
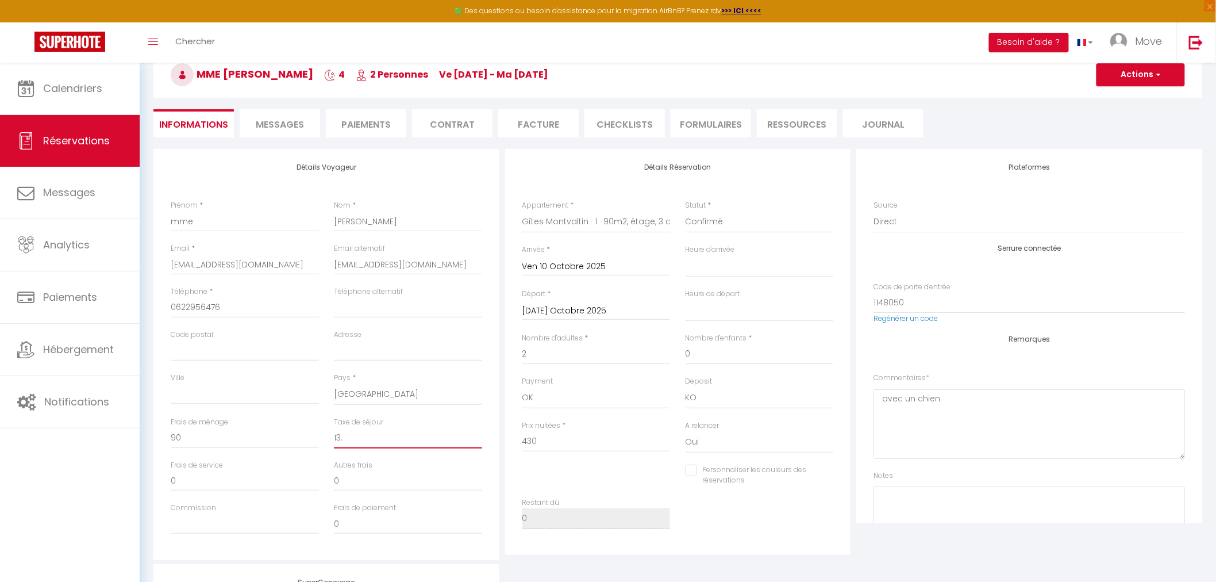
checkbox input "false"
type input "13.6"
select select
checkbox input "false"
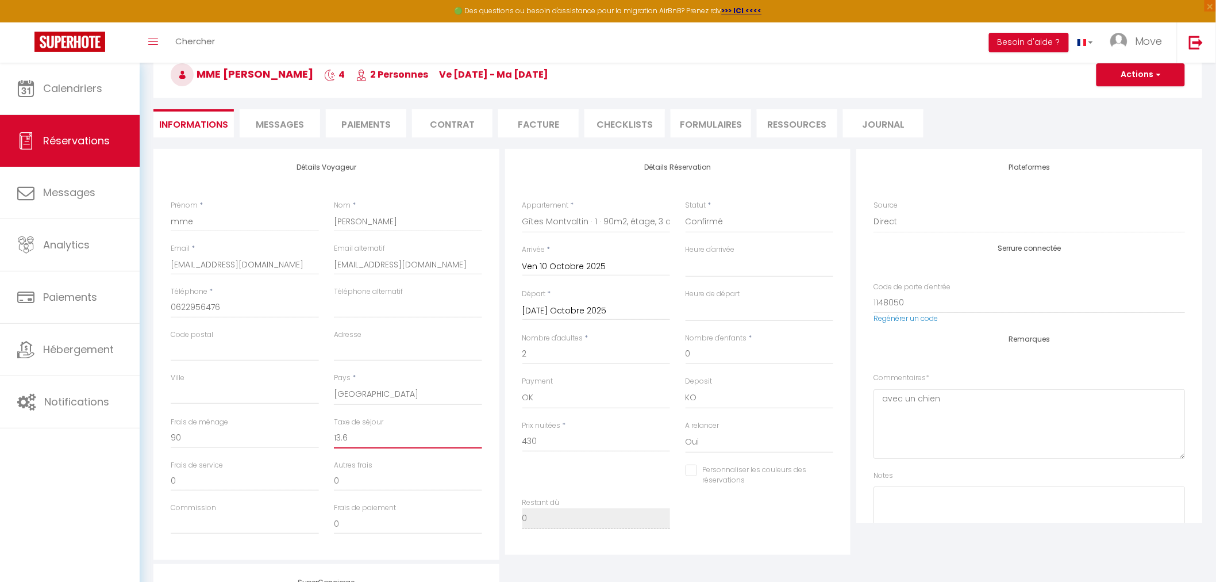
type input "13.68"
select select
checkbox input "false"
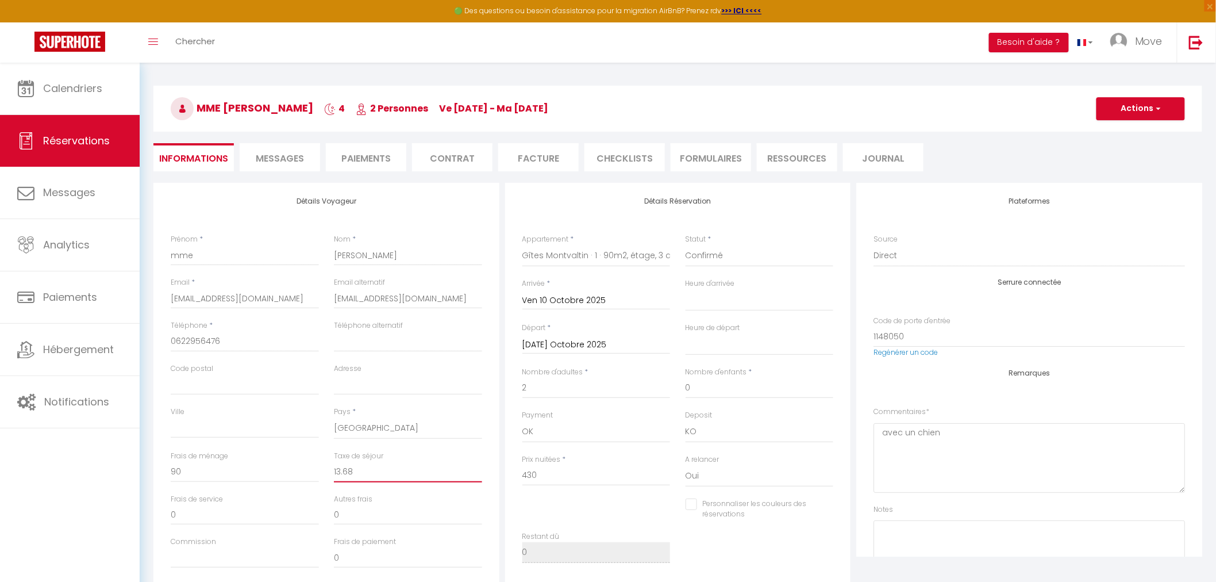
scroll to position [0, 0]
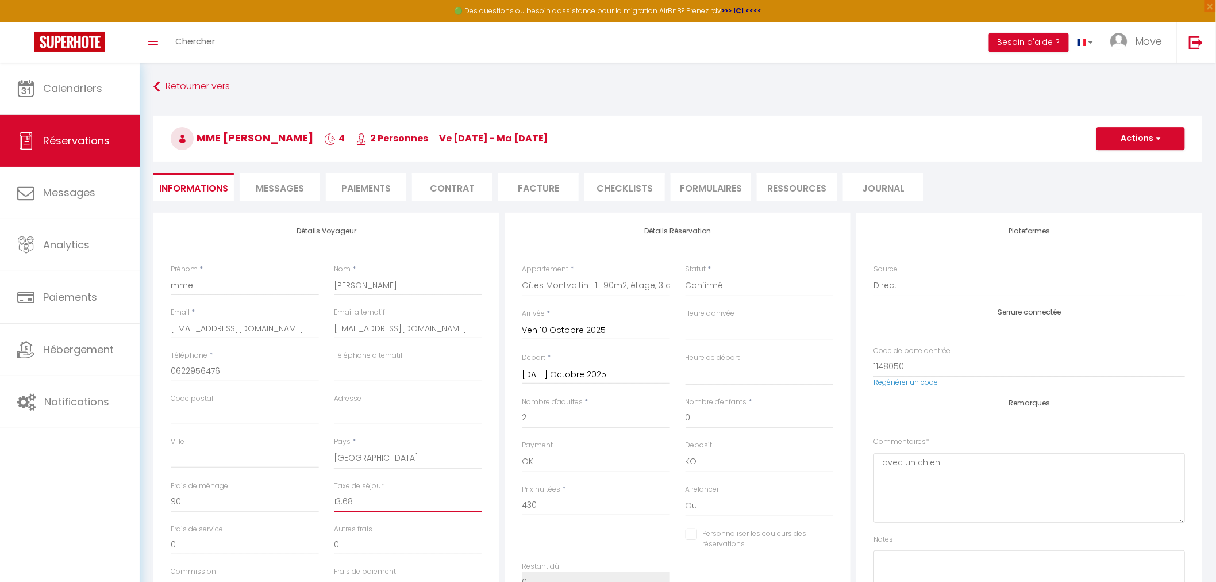
type input "13.68"
click at [1163, 129] on button "Actions" at bounding box center [1141, 138] width 89 height 23
click at [1127, 159] on link "Enregistrer" at bounding box center [1129, 163] width 91 height 15
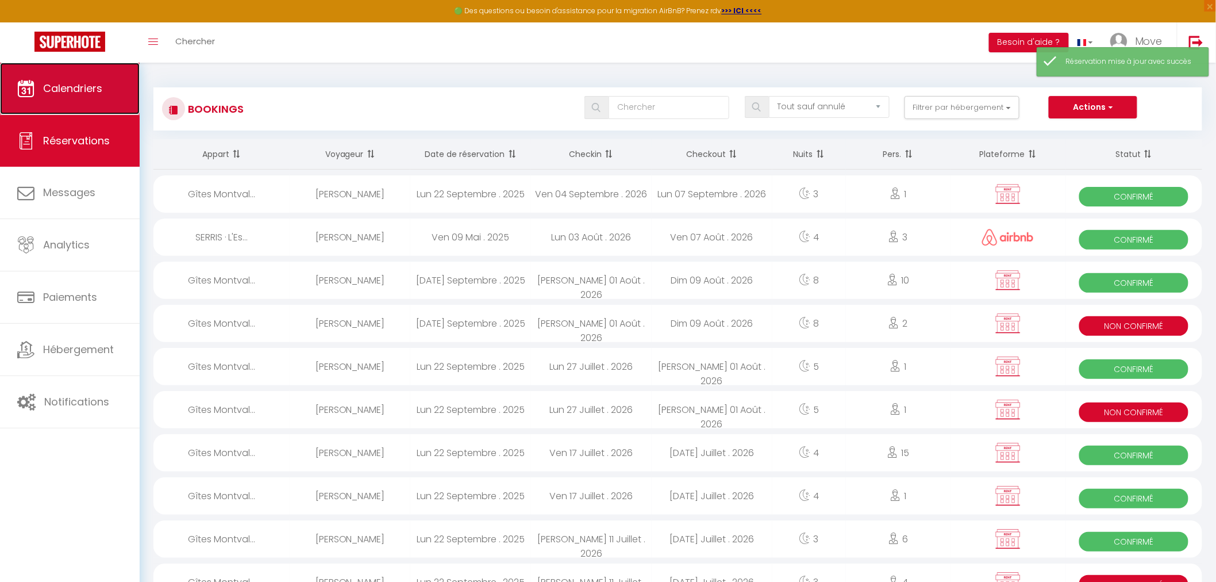
click at [101, 99] on link "Calendriers" at bounding box center [70, 89] width 140 height 52
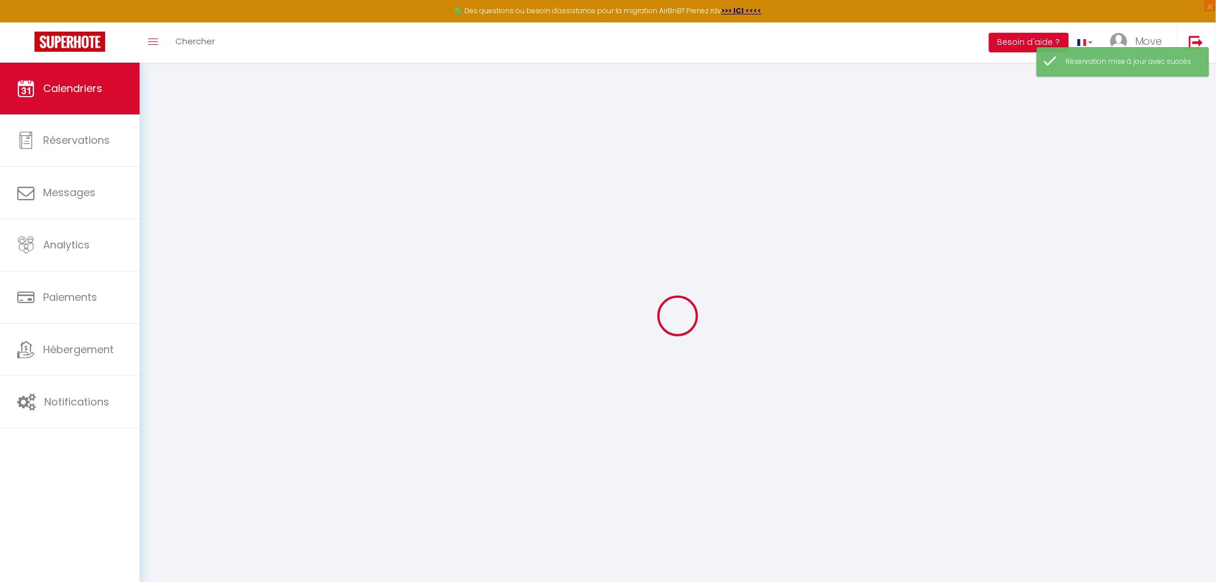
select select
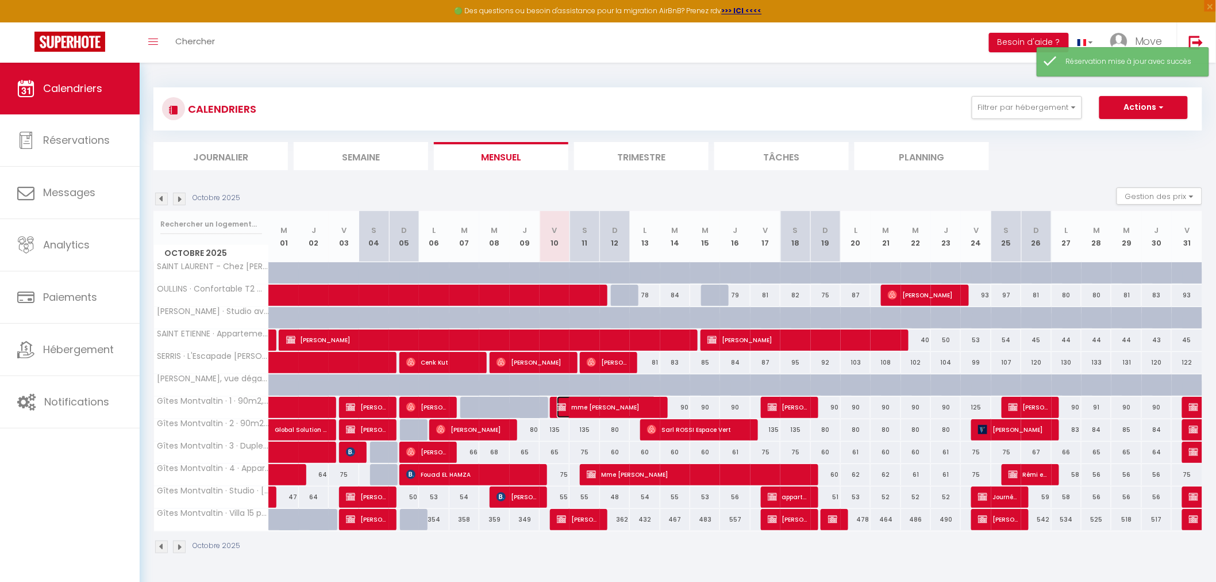
click at [588, 416] on span "mme Bailly" at bounding box center [606, 407] width 99 height 22
select select "OK"
select select "KO"
select select "0"
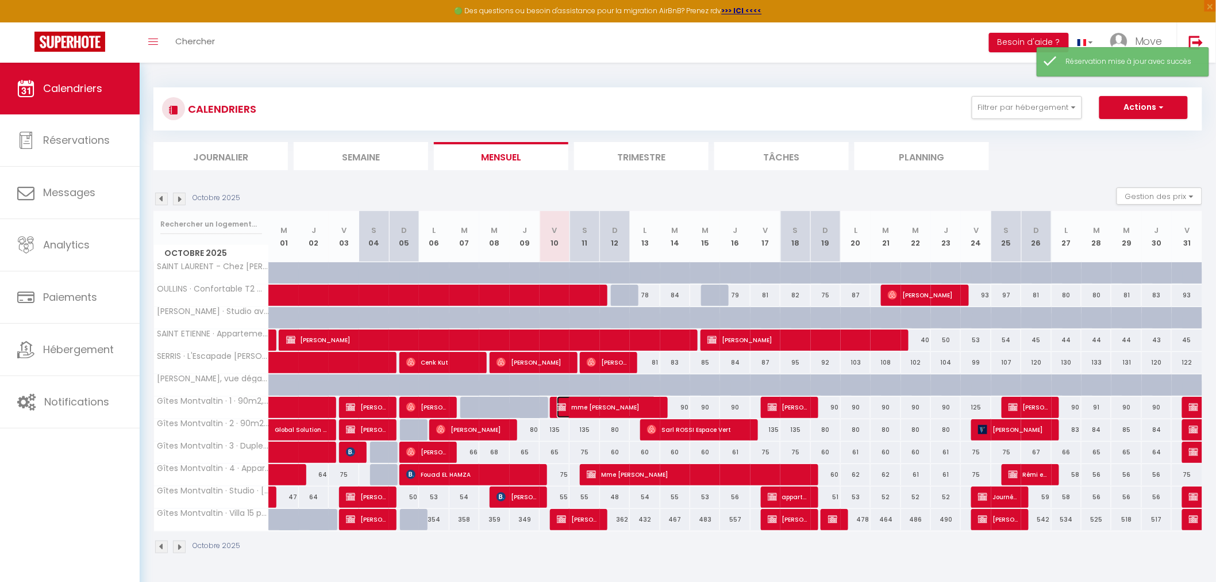
select select "1"
select select
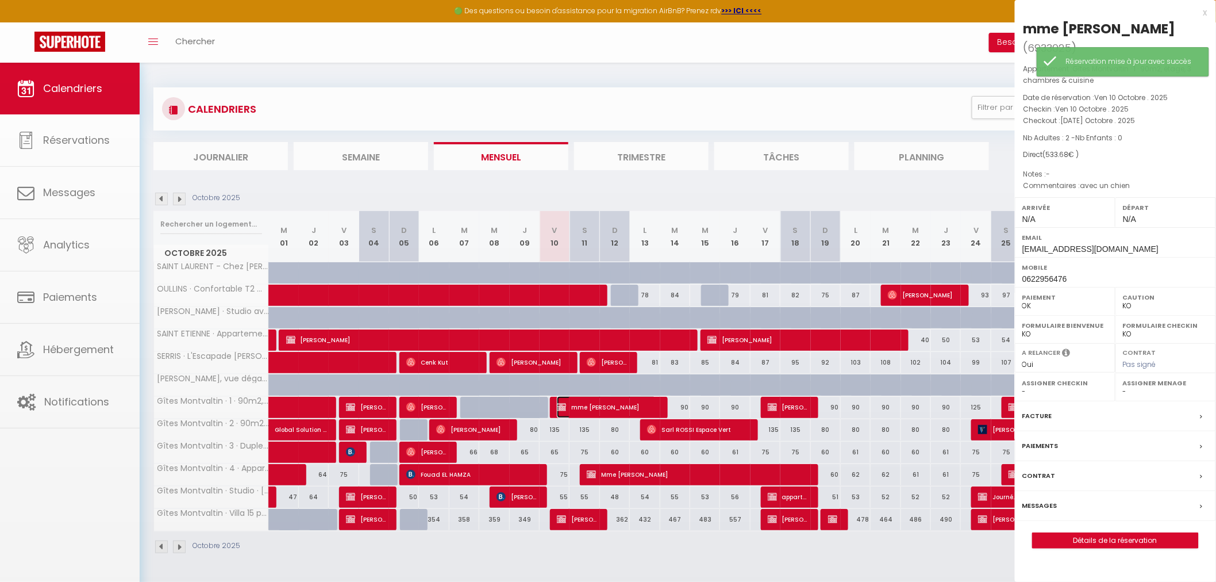
select select "52603"
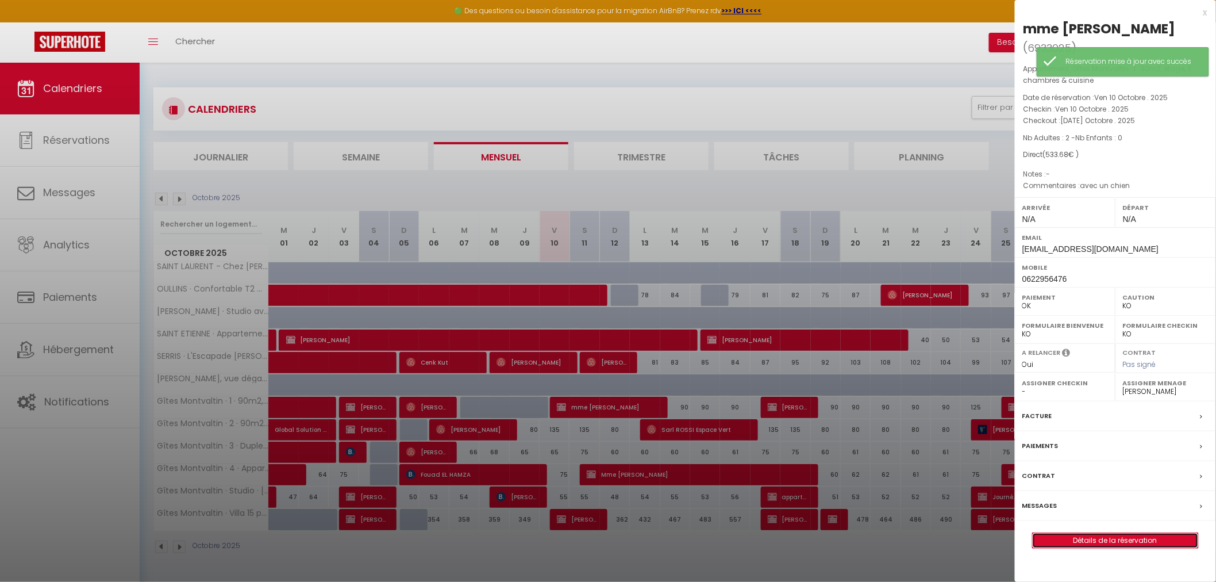
click at [1070, 533] on link "Détails de la réservation" at bounding box center [1116, 540] width 166 height 15
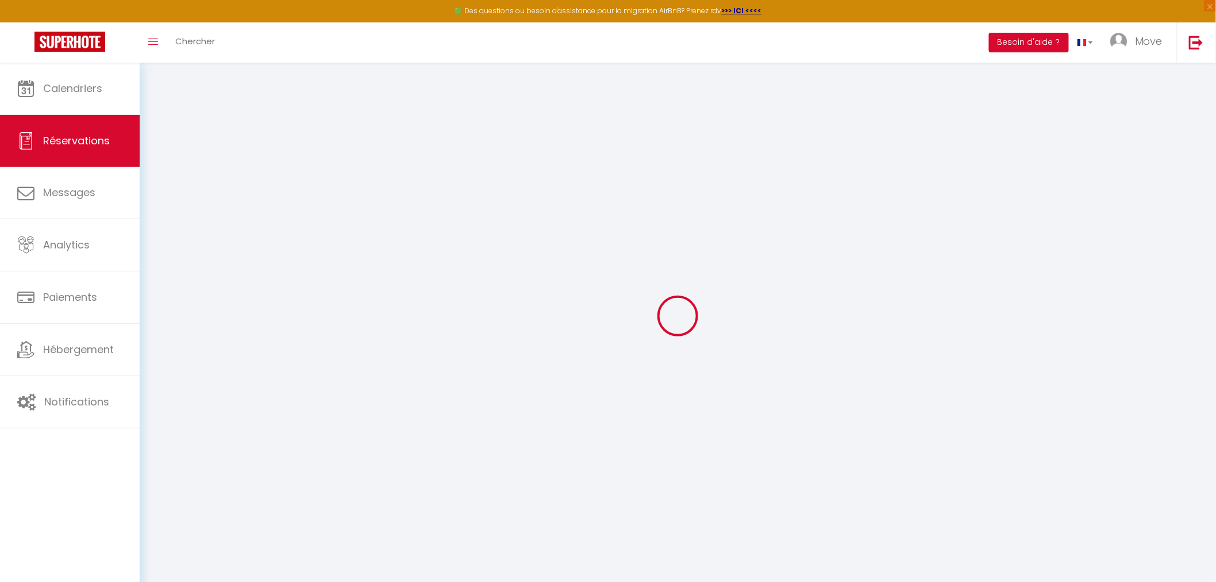
type input "mme"
type input "Bailly"
type input "moveconciergerie@gmail.com"
type input "0622956476"
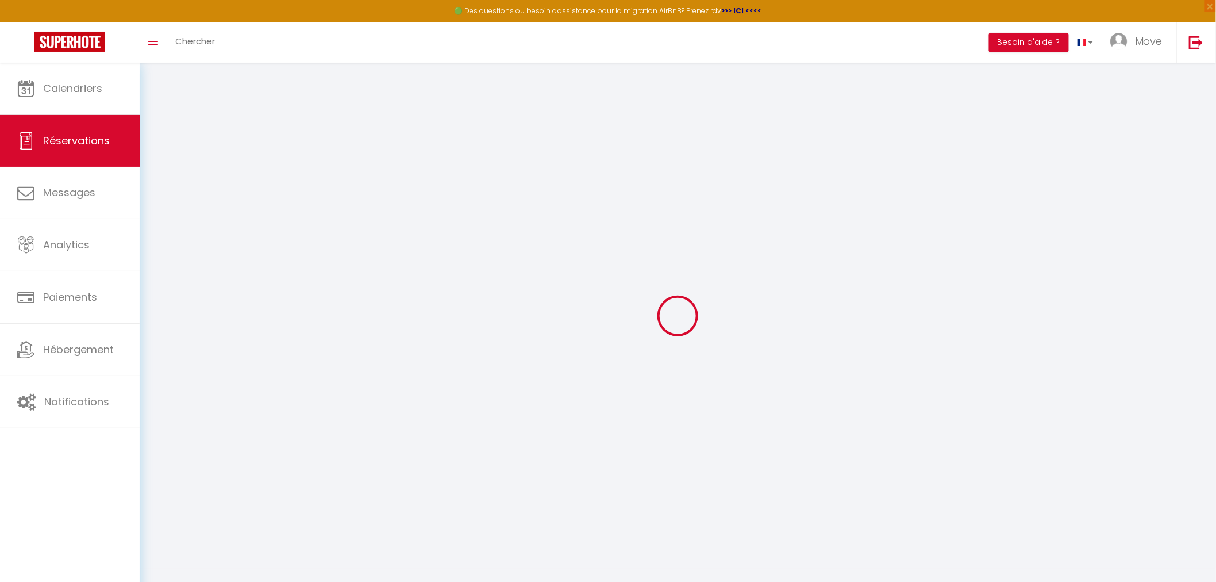
select select "FR"
select select "76677"
select select "1"
type input "Ven 10 Octobre 2025"
select select
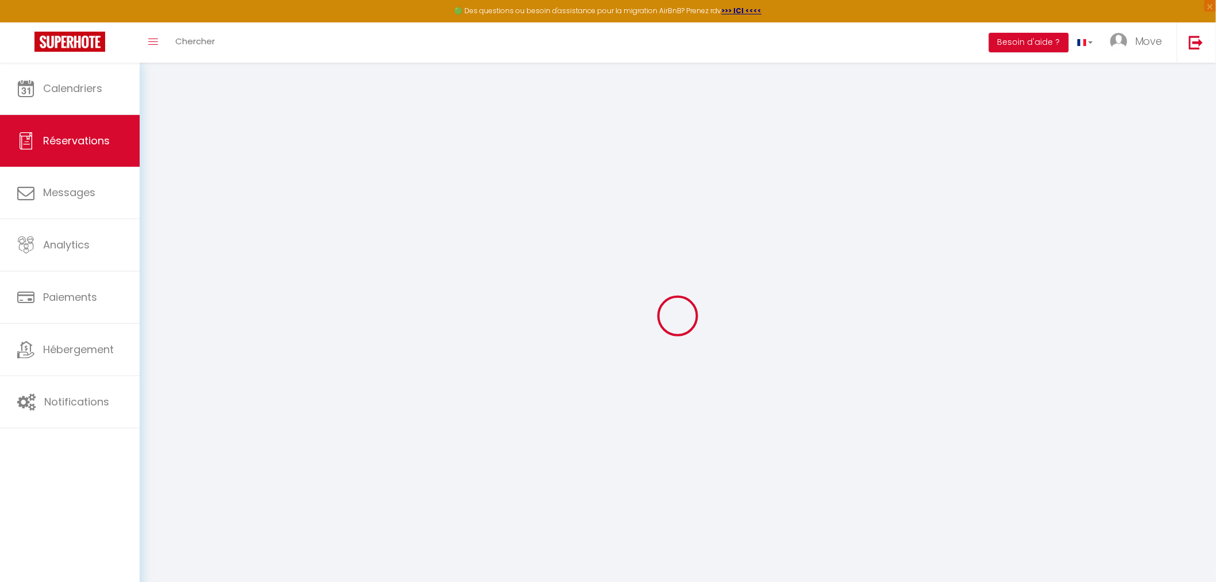
type input "Mar 14 Octobre 2025"
select select
type input "2"
select select "12"
select select
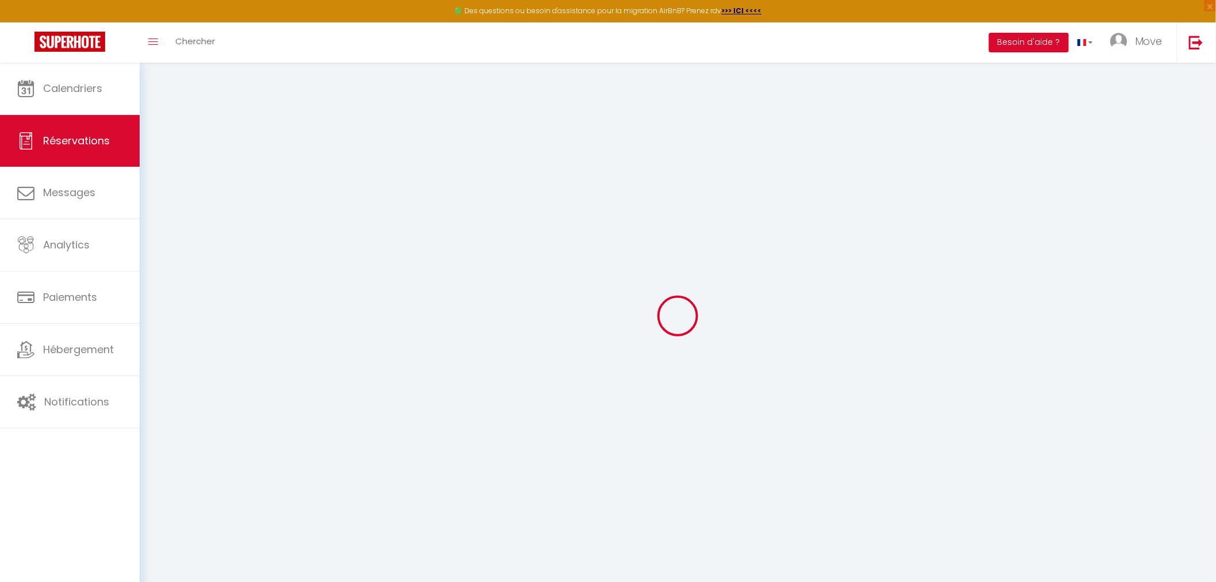
type input "430"
checkbox input "false"
type input "13.68"
type input "90"
type input "0"
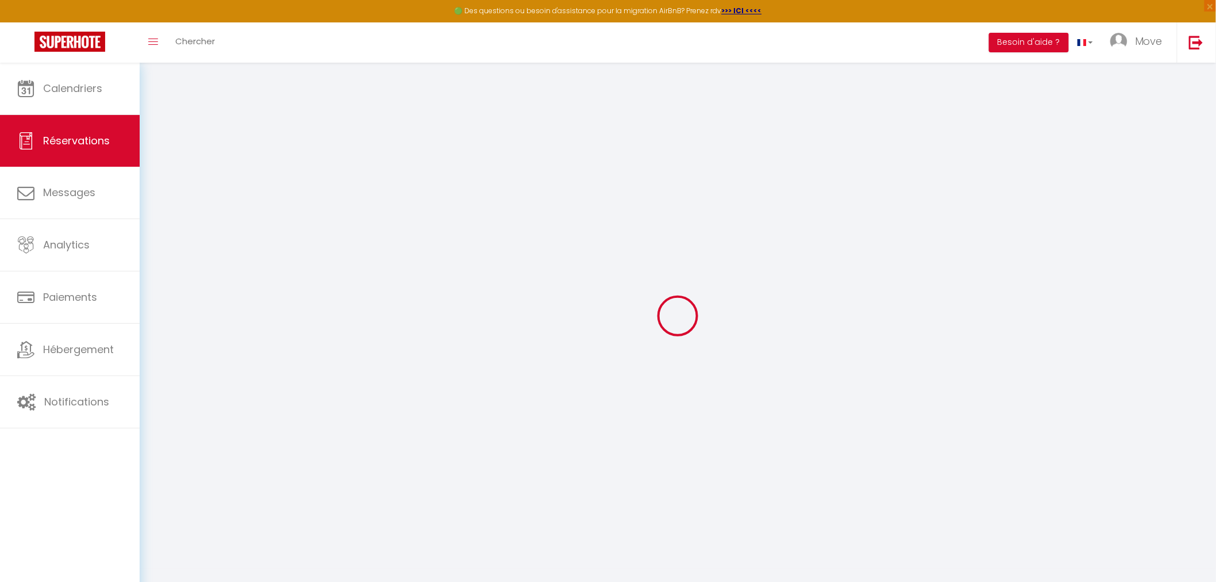
type input "0"
select select
select select "14"
checkbox input "false"
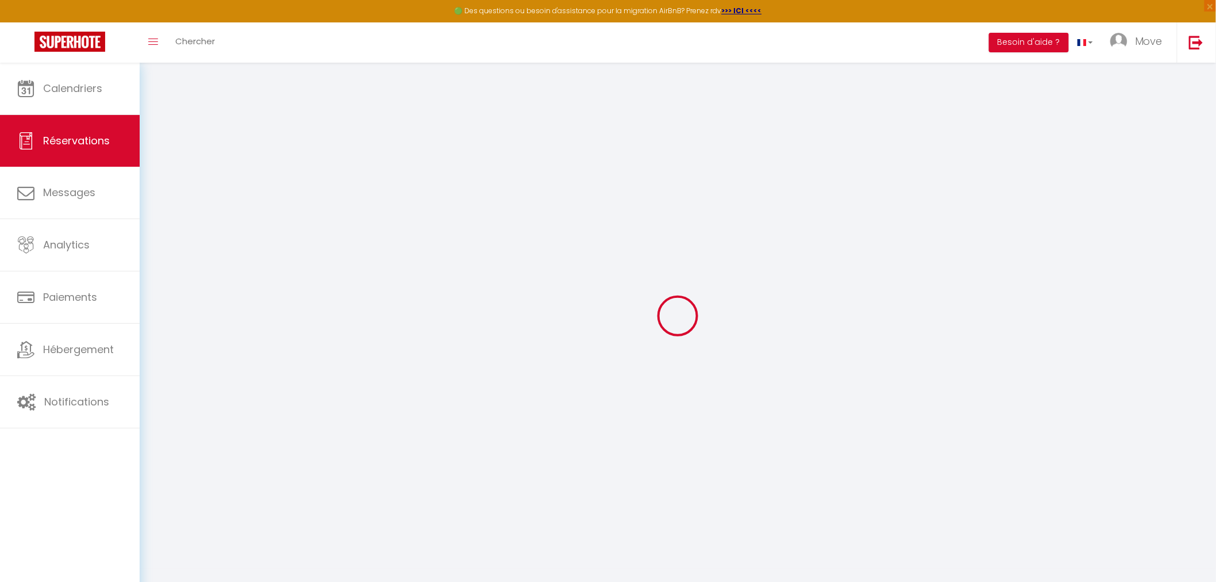
select select
checkbox input "false"
select select
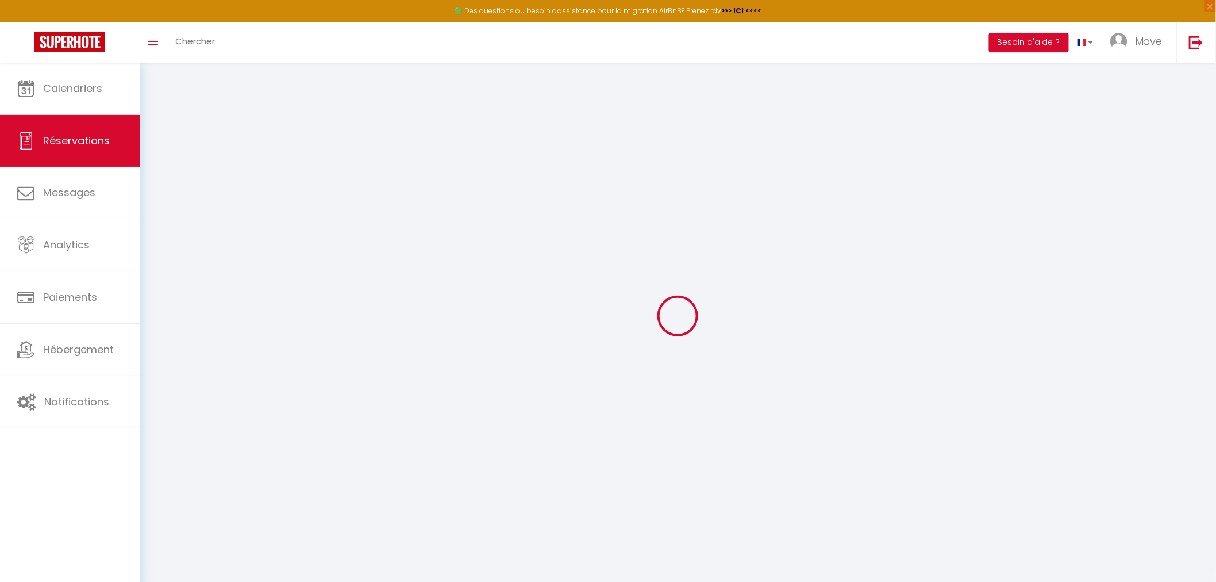
checkbox input "false"
type textarea "avec un chien"
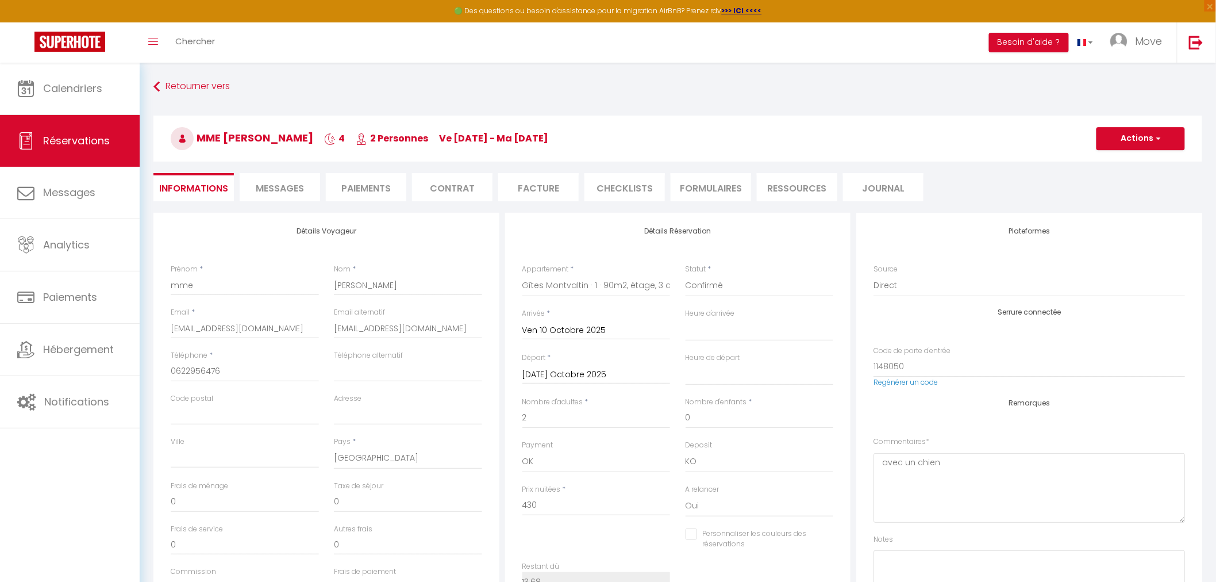
type input "90"
type input "13.68"
select select
checkbox input "false"
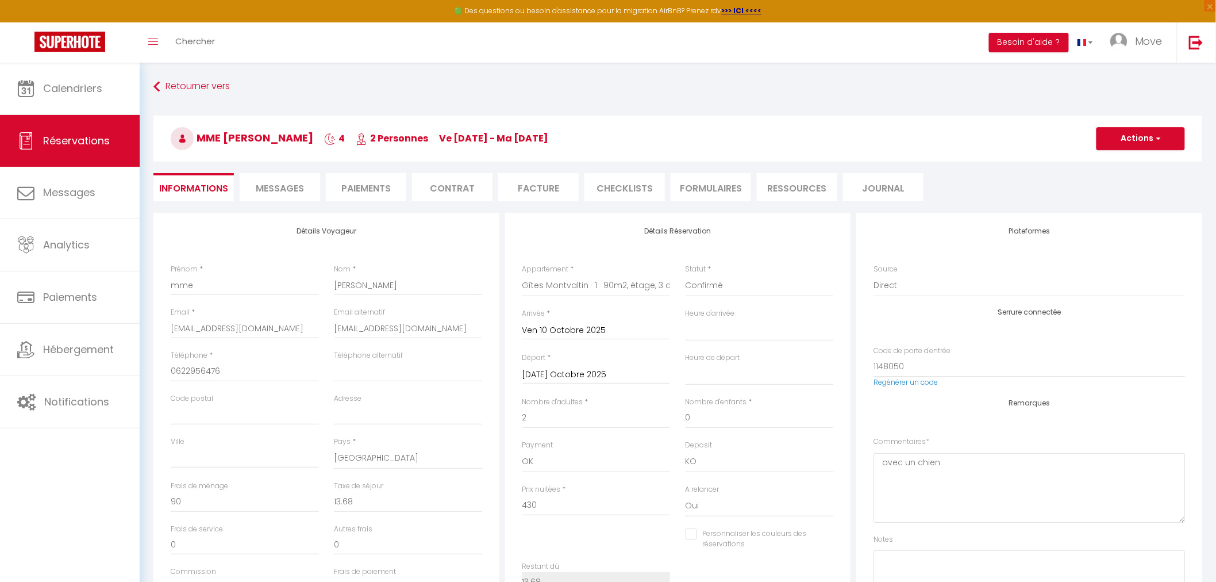
select select
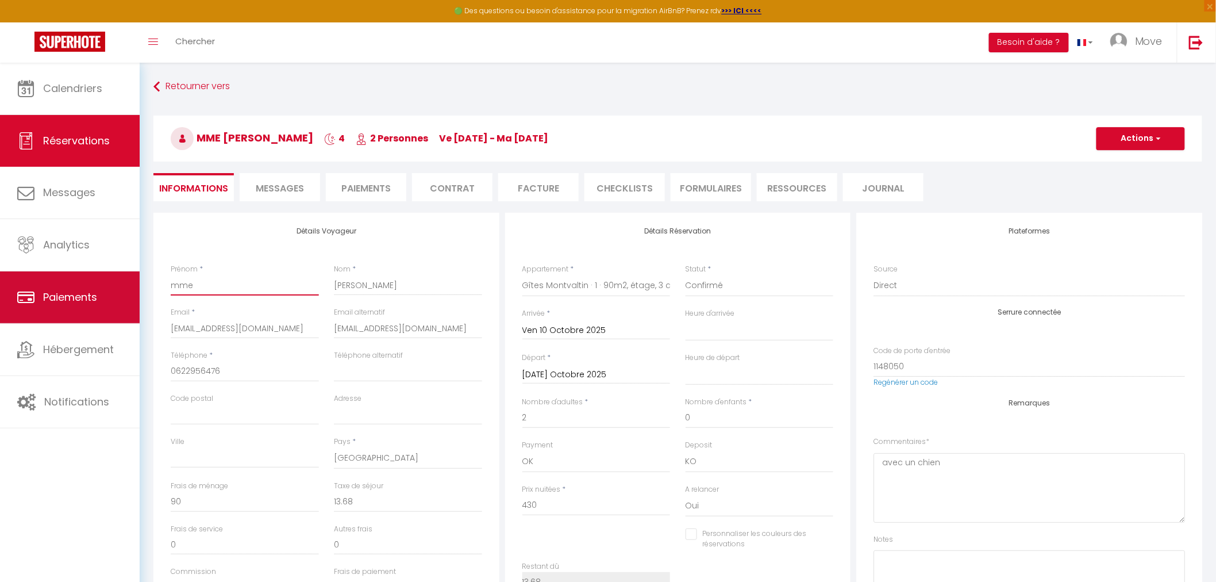
drag, startPoint x: 194, startPoint y: 295, endPoint x: 132, endPoint y: 295, distance: 62.1
click at [132, 295] on div "🟢 Des questions ou besoin d'assistance pour la migration AirBnB? Prenez rdv >>>…" at bounding box center [608, 461] width 1216 height 797
type input "A"
select select
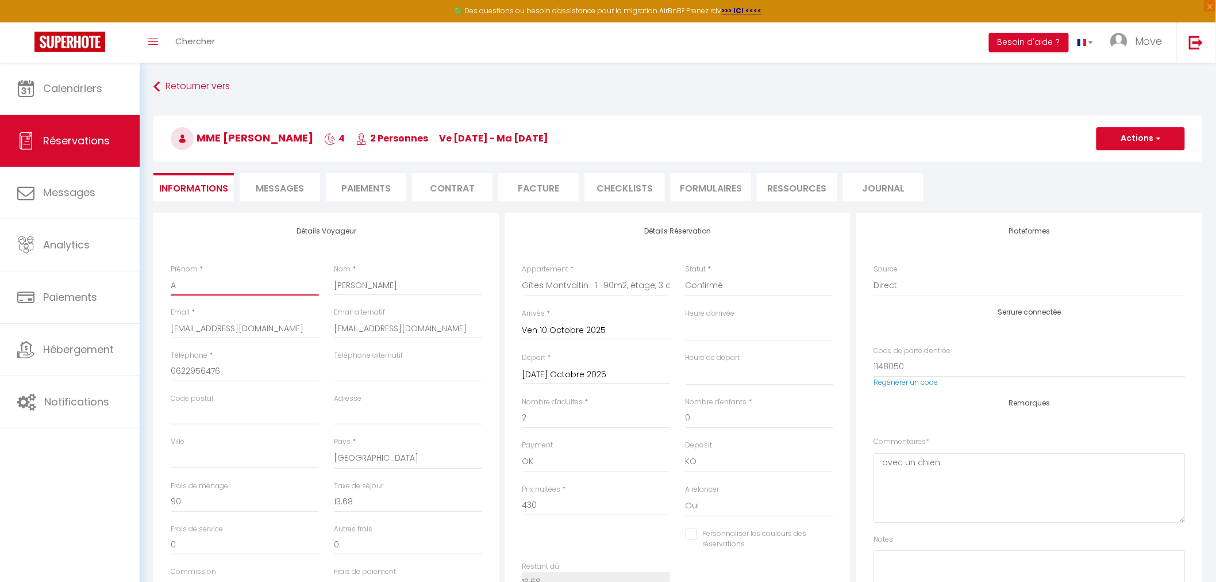
checkbox input "false"
type input "Al"
select select
checkbox input "false"
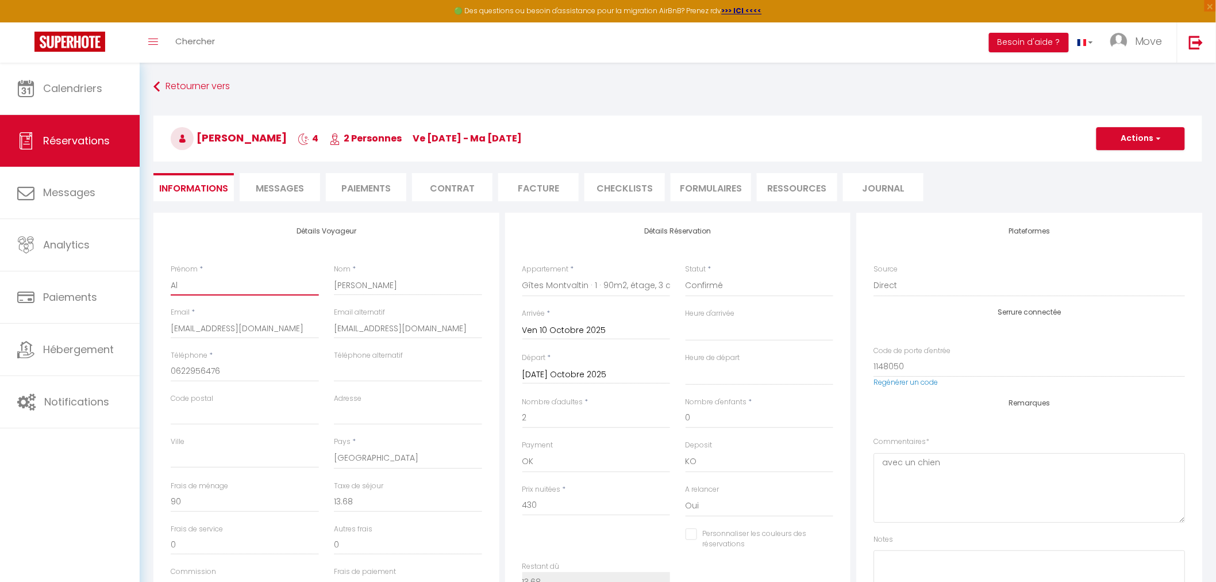
type input "Ala"
select select
checkbox input "false"
type input "Alai"
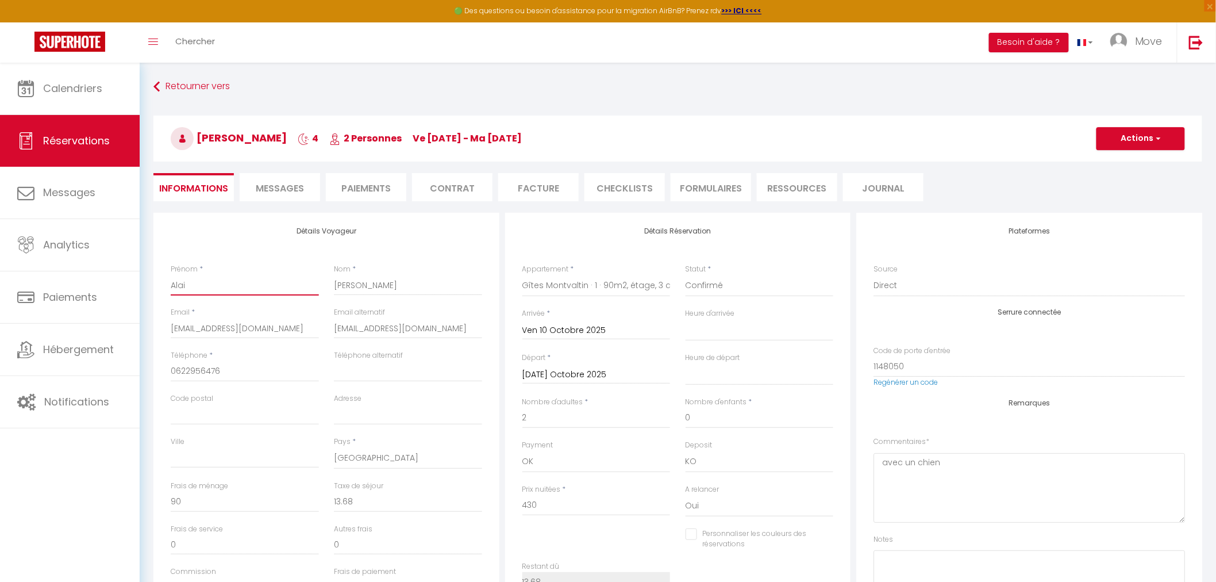
select select
checkbox input "false"
type input "Alain"
select select
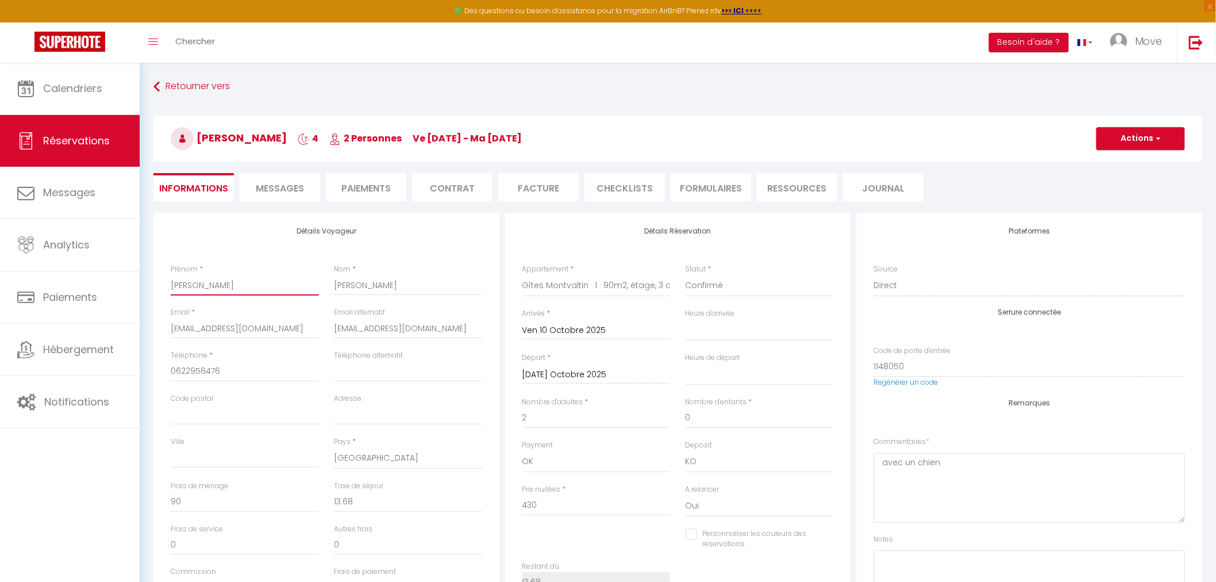
select select
checkbox input "false"
type input "Alain"
click at [1136, 144] on button "Actions" at bounding box center [1141, 138] width 89 height 23
click at [1121, 167] on link "Enregistrer" at bounding box center [1129, 163] width 91 height 15
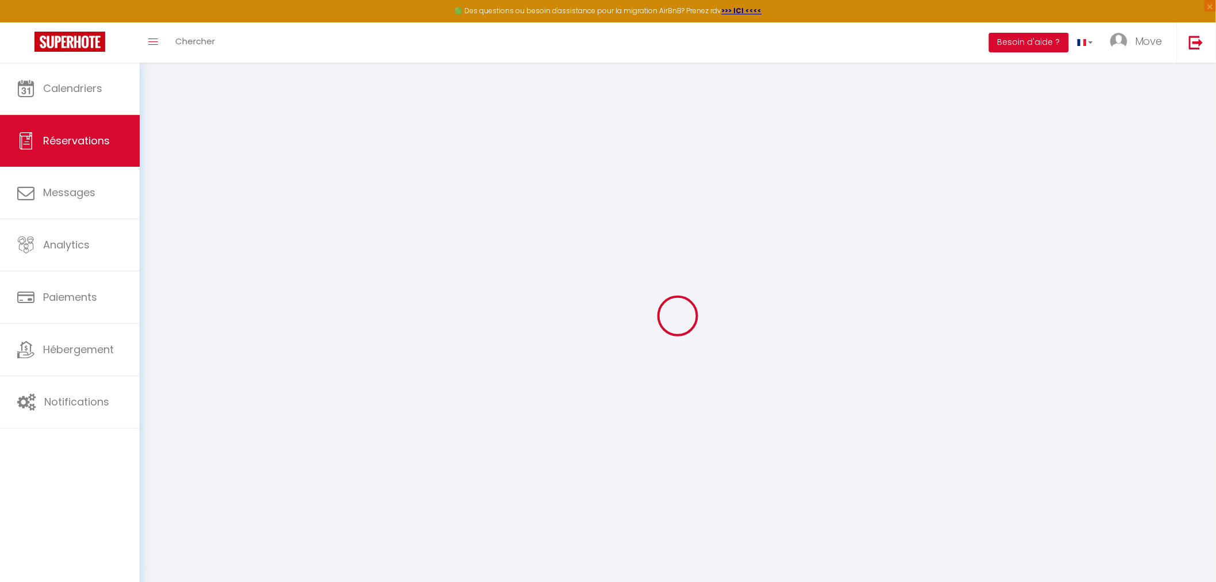
select select "not_cancelled"
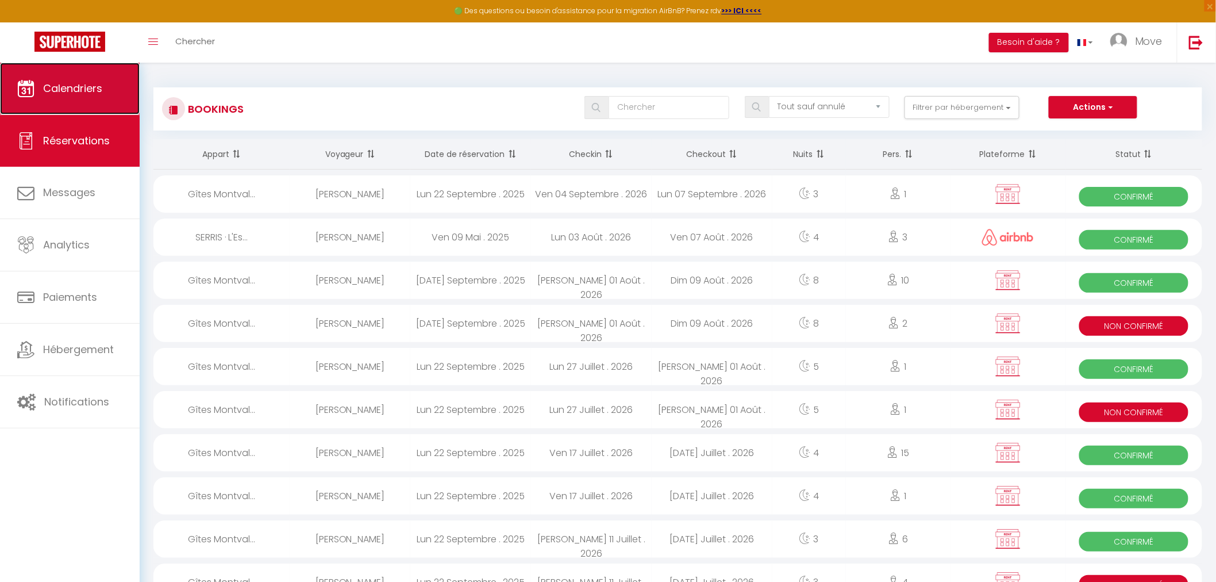
click at [121, 83] on link "Calendriers" at bounding box center [70, 89] width 140 height 52
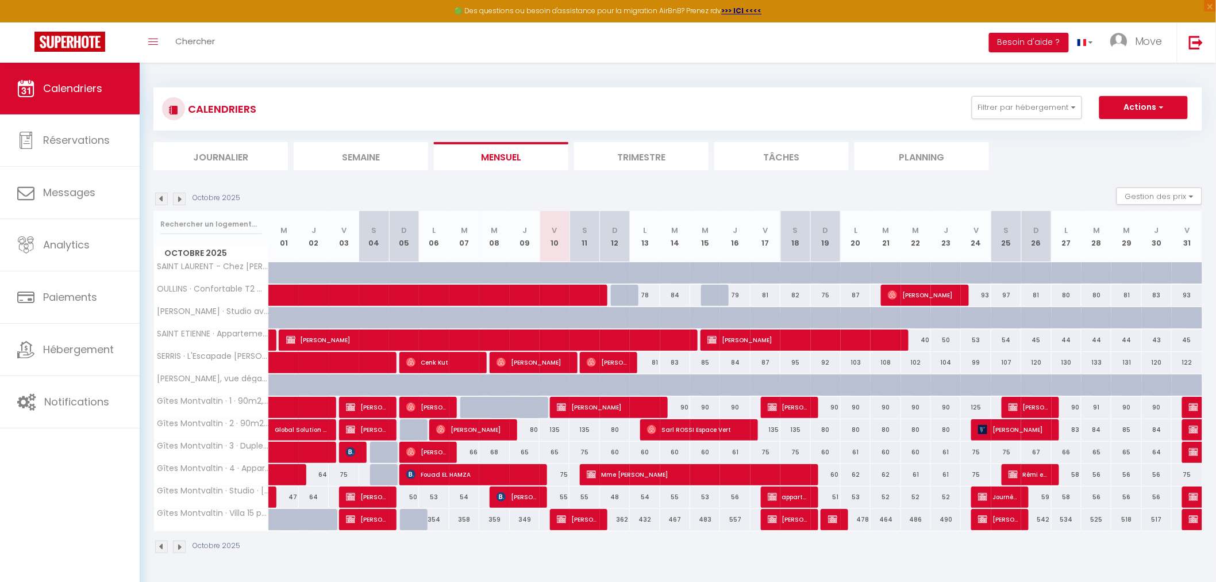
click at [184, 196] on img at bounding box center [179, 199] width 13 height 13
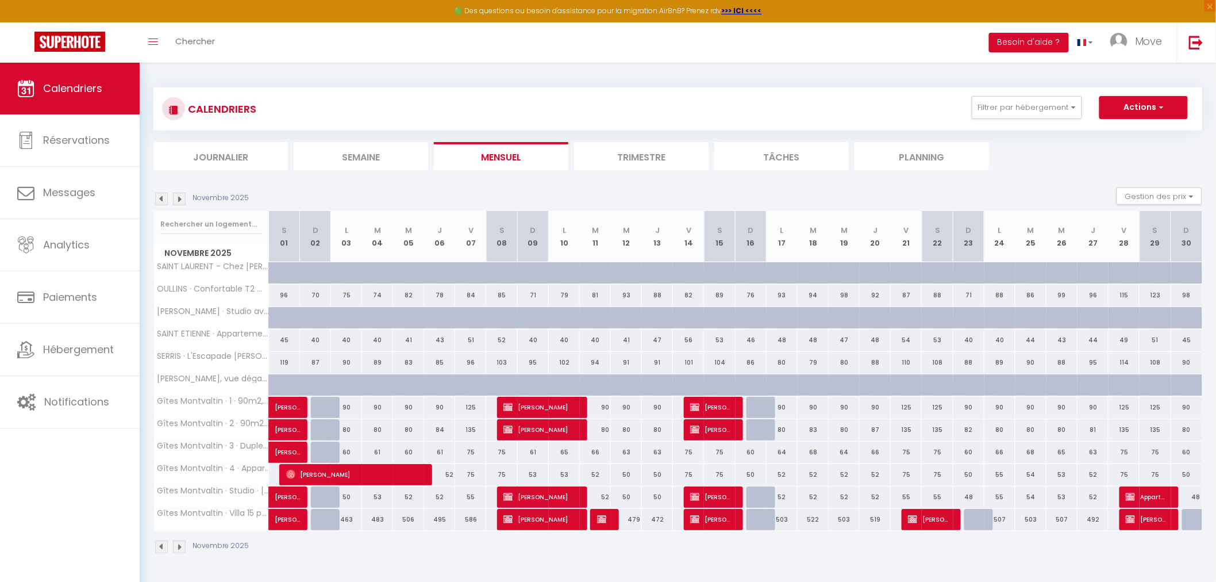
click at [184, 196] on img at bounding box center [179, 199] width 13 height 13
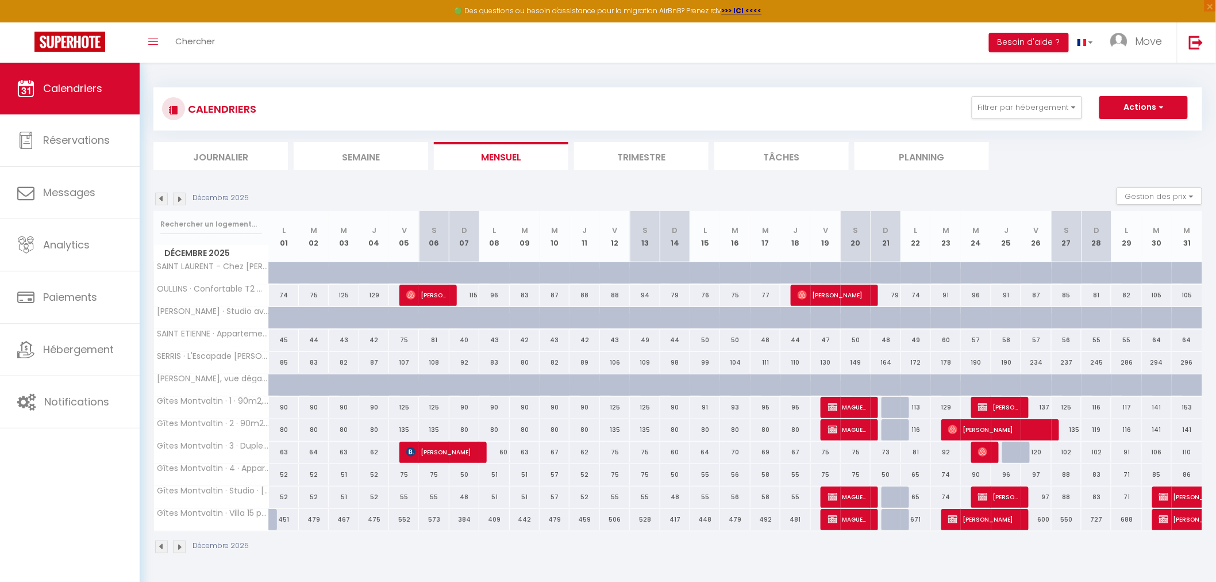
click at [184, 196] on img at bounding box center [179, 199] width 13 height 13
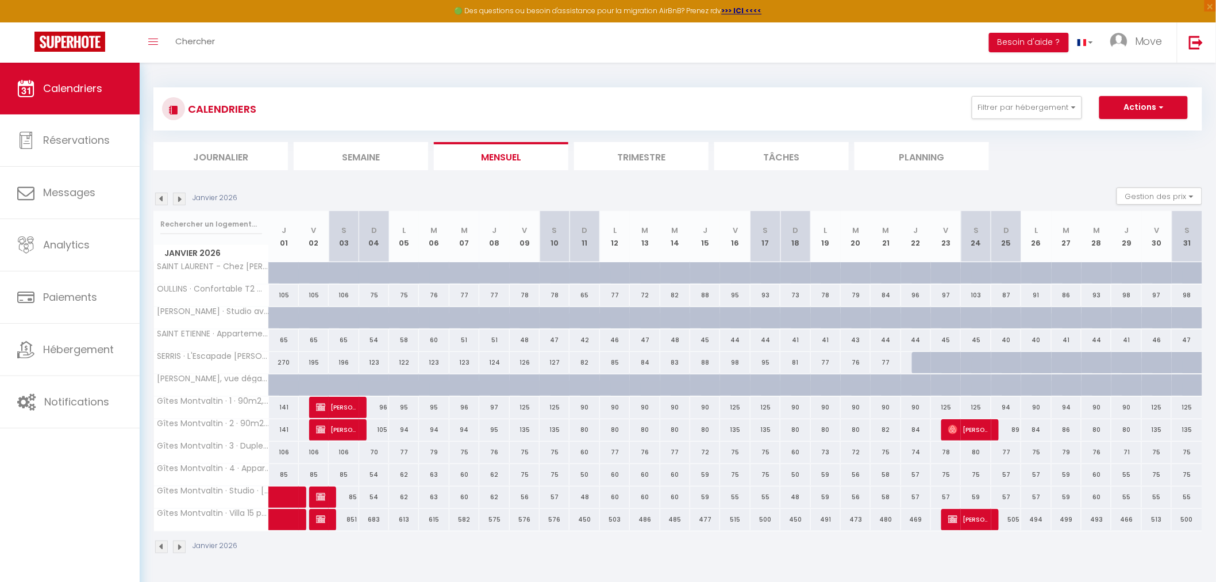
click at [184, 196] on img at bounding box center [179, 199] width 13 height 13
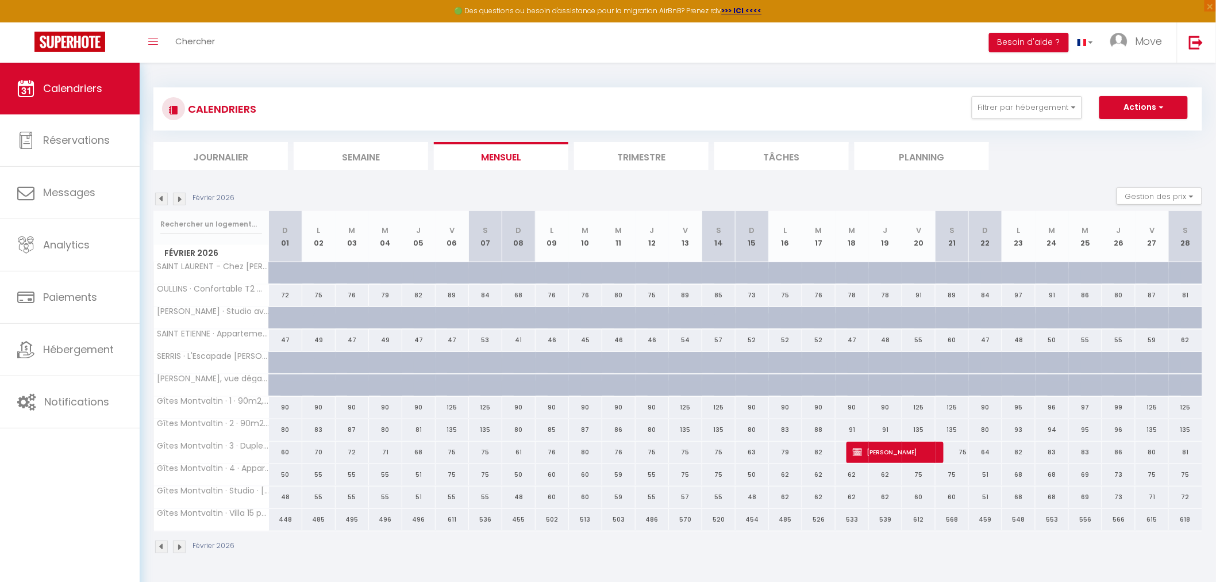
click at [184, 196] on img at bounding box center [179, 199] width 13 height 13
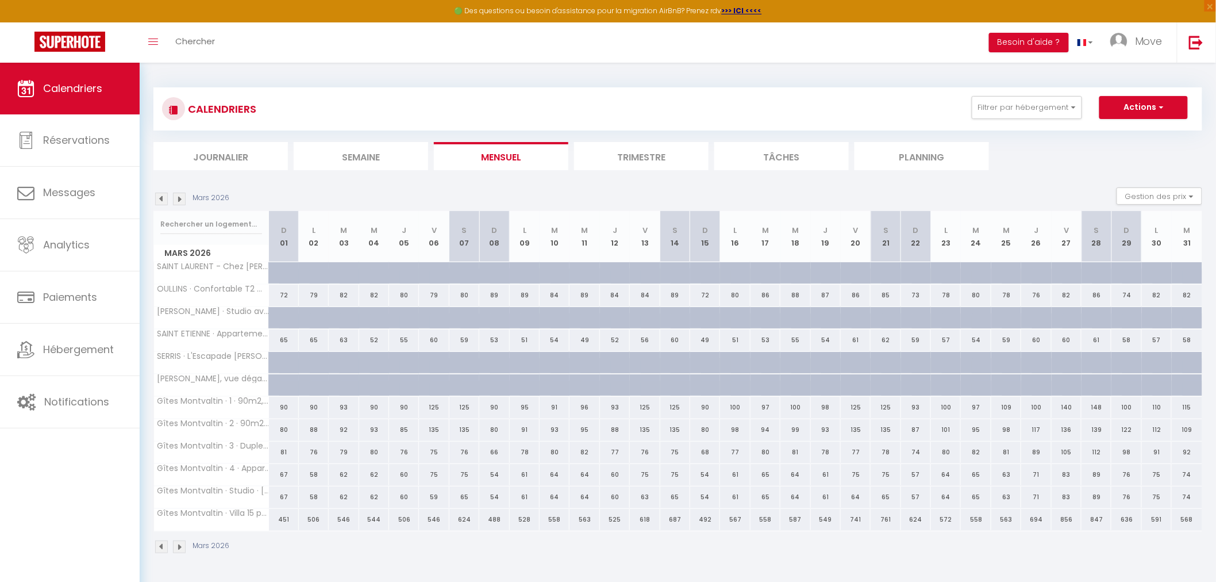
click at [184, 196] on img at bounding box center [179, 199] width 13 height 13
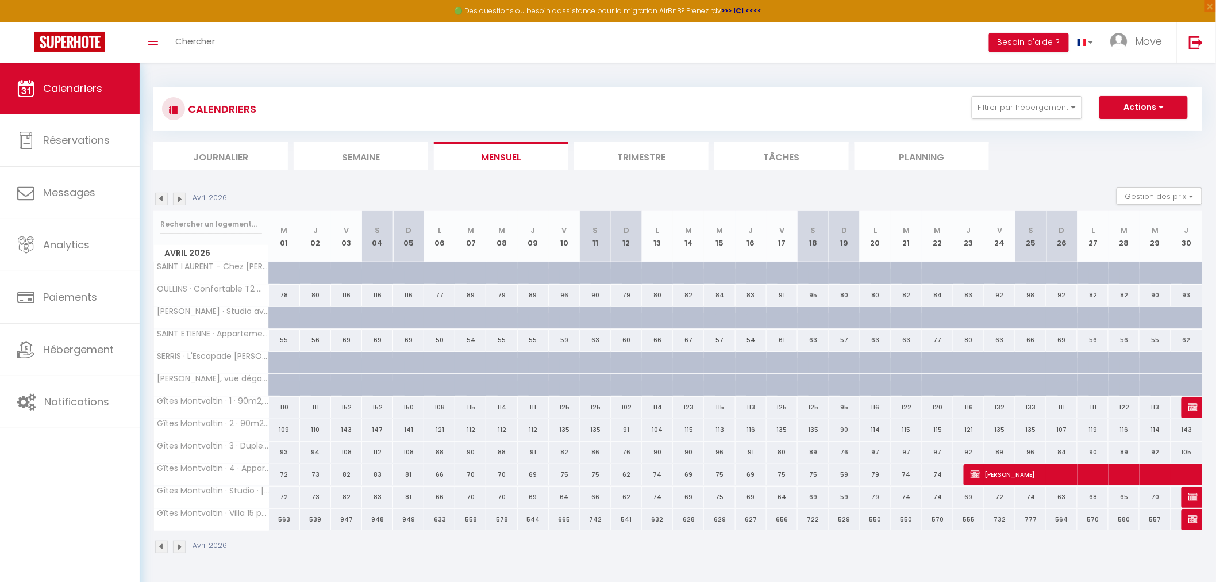
click at [184, 196] on img at bounding box center [179, 199] width 13 height 13
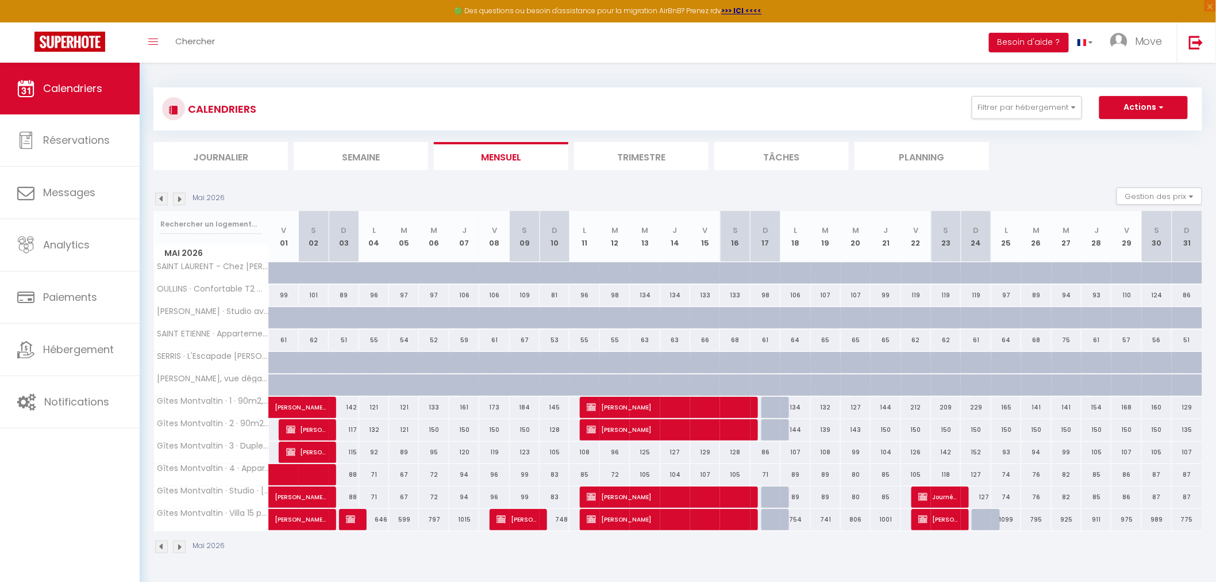
click at [184, 196] on img at bounding box center [179, 199] width 13 height 13
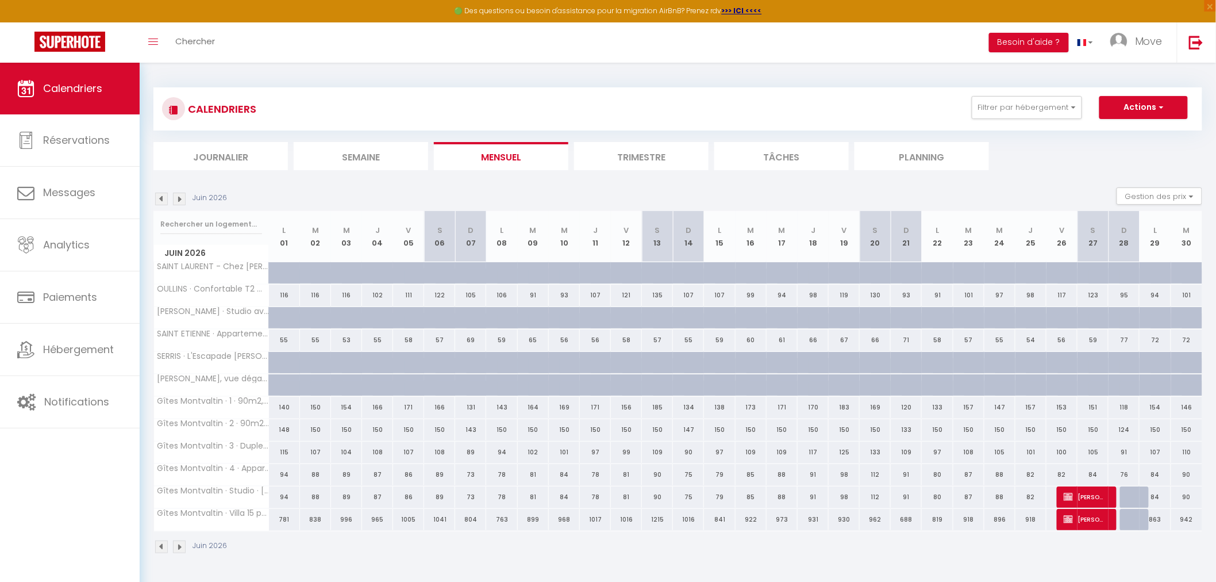
click at [184, 196] on img at bounding box center [179, 199] width 13 height 13
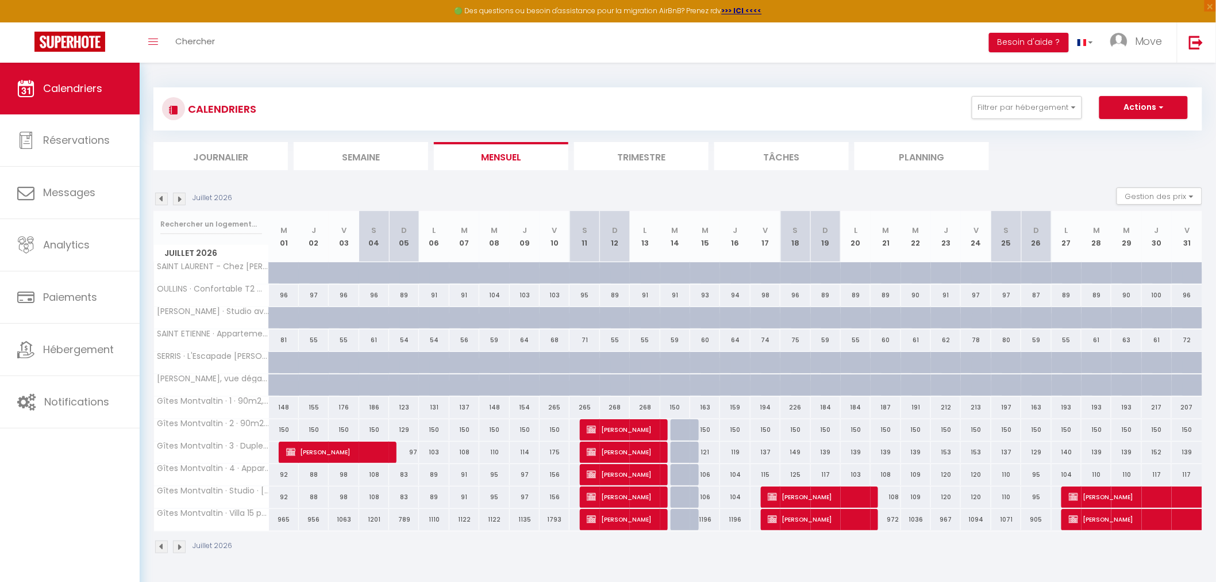
click at [178, 202] on img at bounding box center [179, 199] width 13 height 13
select select
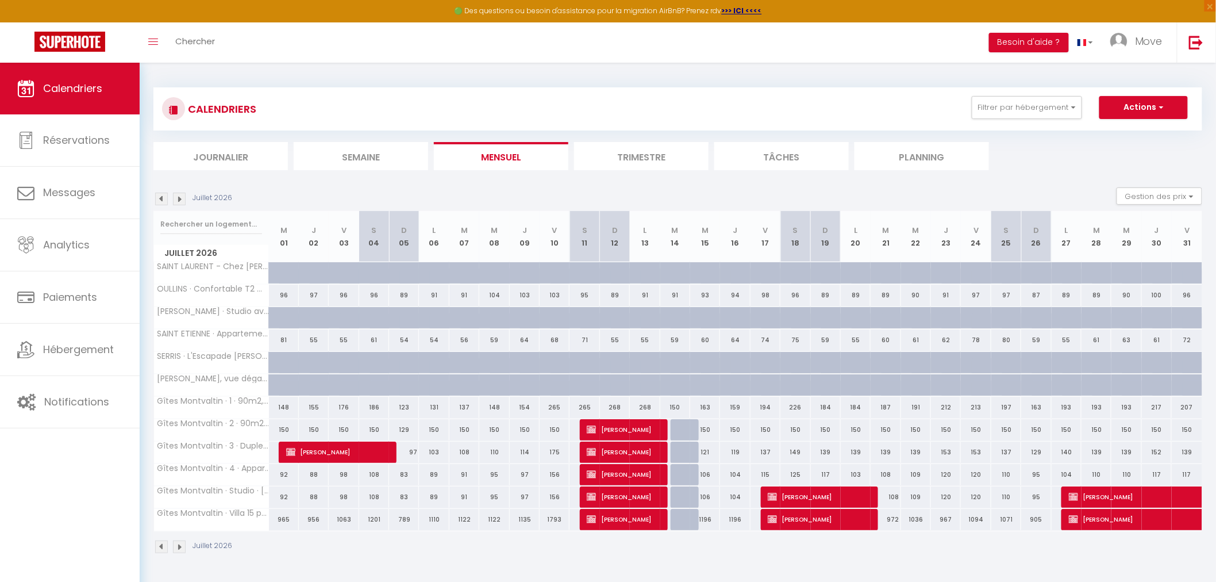
select select
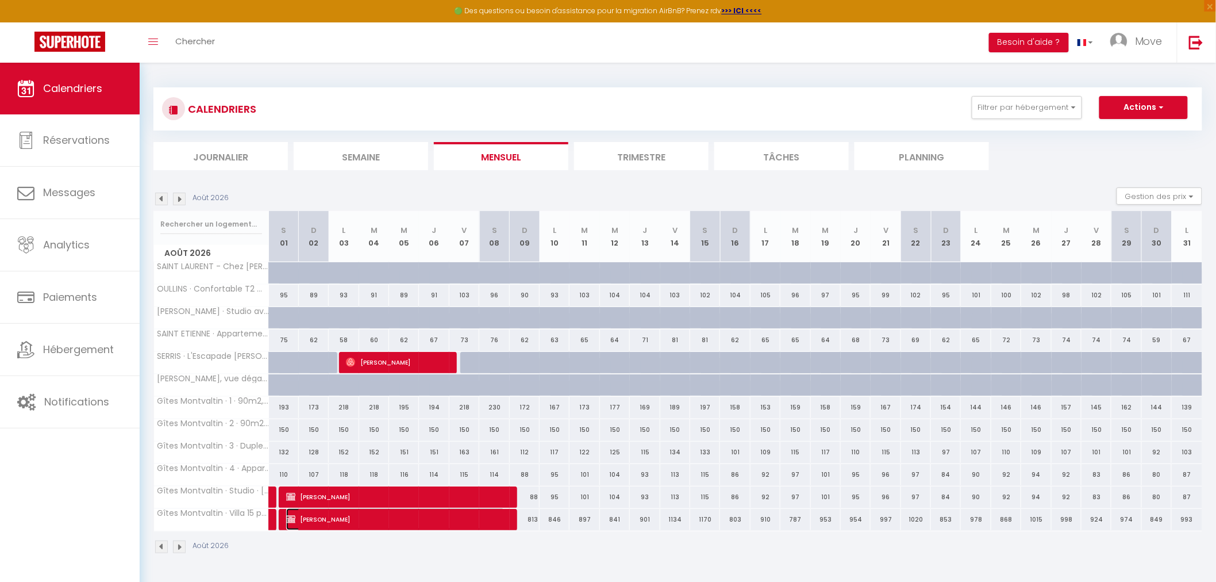
click at [341, 509] on span "RONAN CRAMBERT" at bounding box center [395, 519] width 219 height 22
select select "OK"
select select "KO"
select select "0"
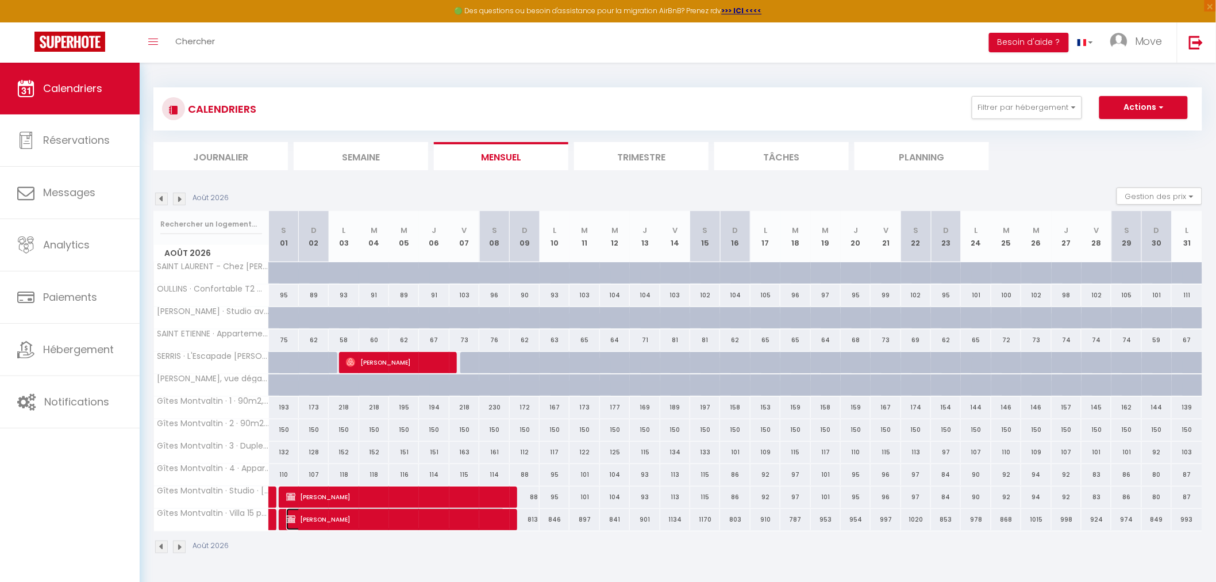
select select "1"
select select
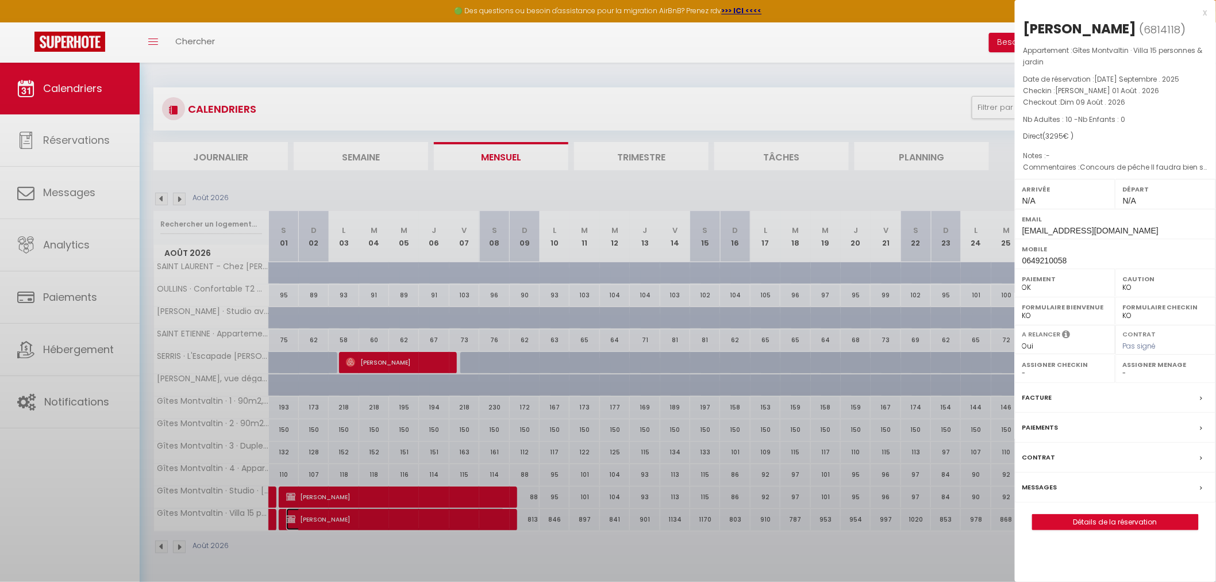
select select "52603"
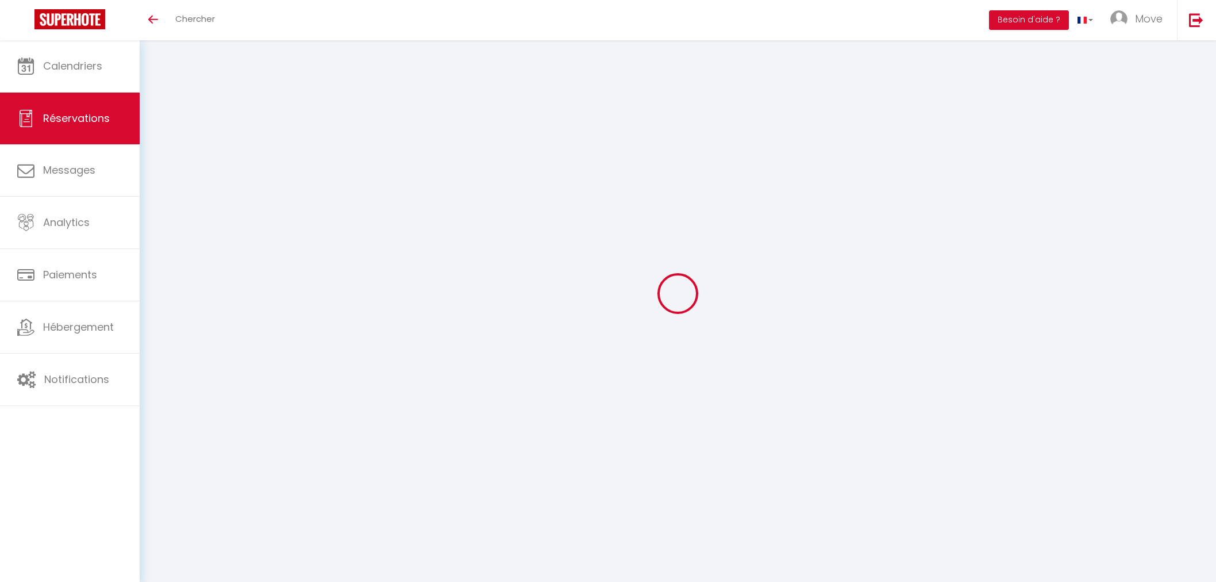
select select
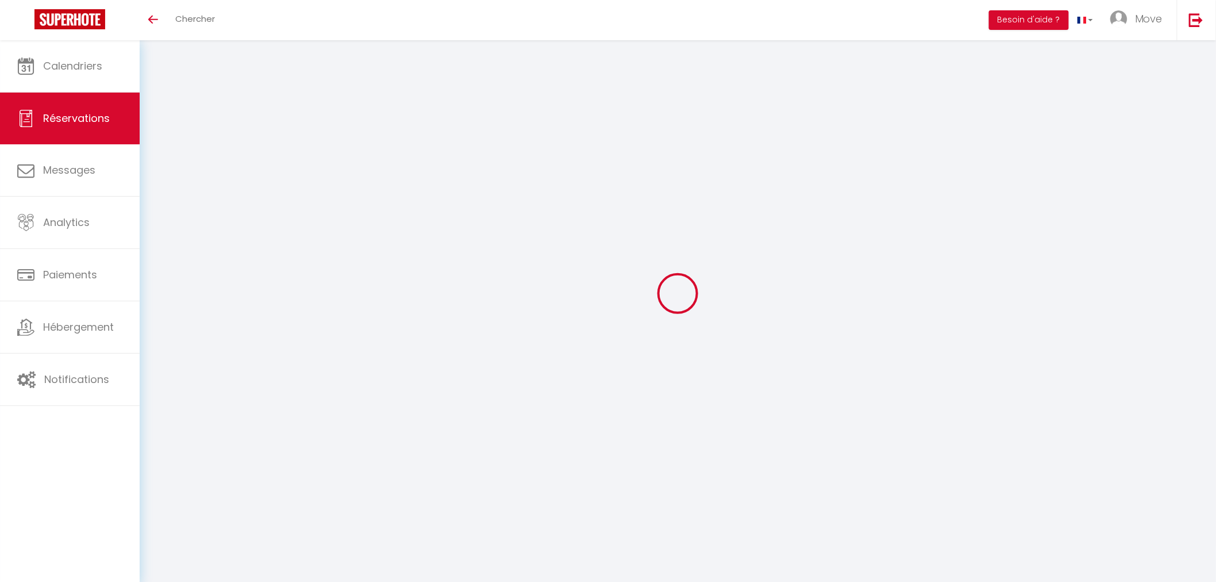
type input "RONAN"
type input "CRAMBERT"
type input "[EMAIL_ADDRESS][DOMAIN_NAME]"
type input "0649210058"
select select "FR"
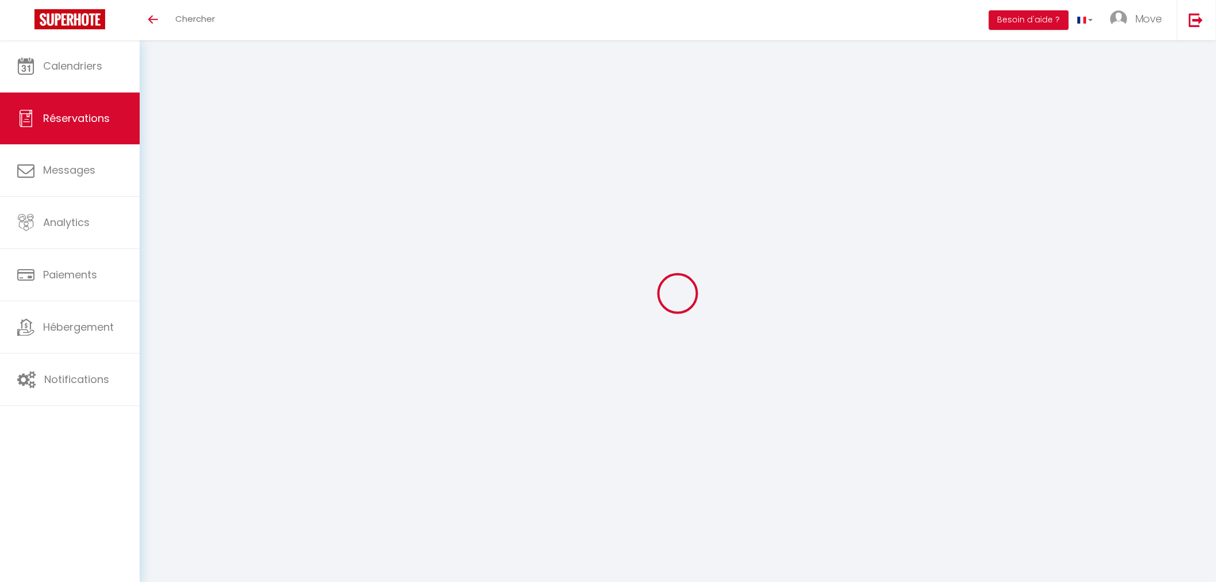
select select "76700"
select select "1"
type input "[DATE]"
select select
type input "Dim 09 Août 2026"
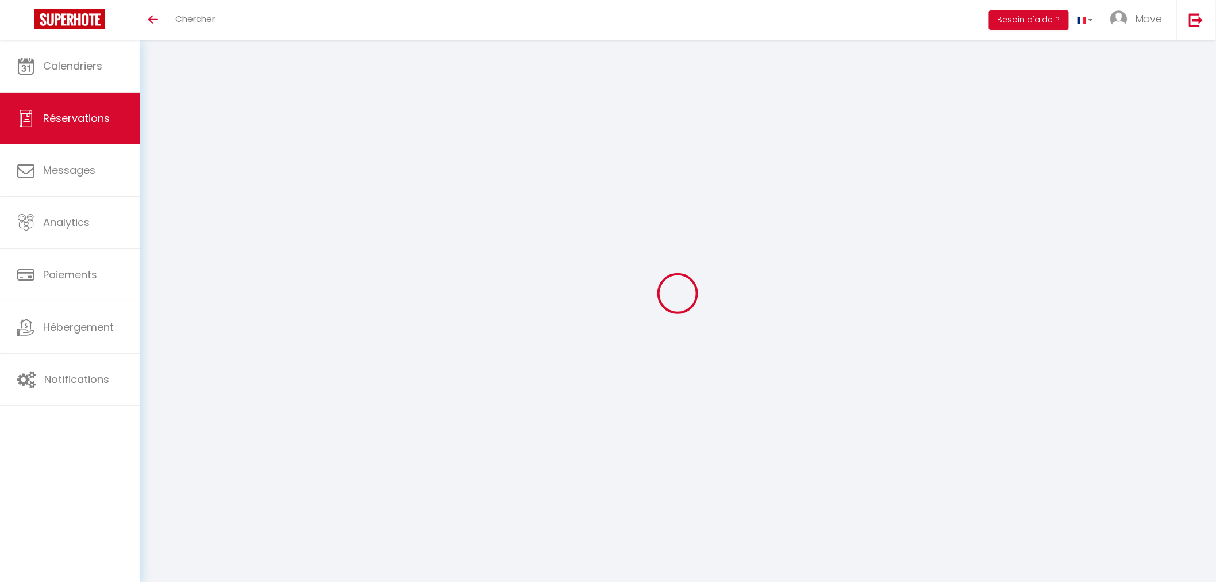
select select
type input "10"
select select "12"
select select
type input "3145"
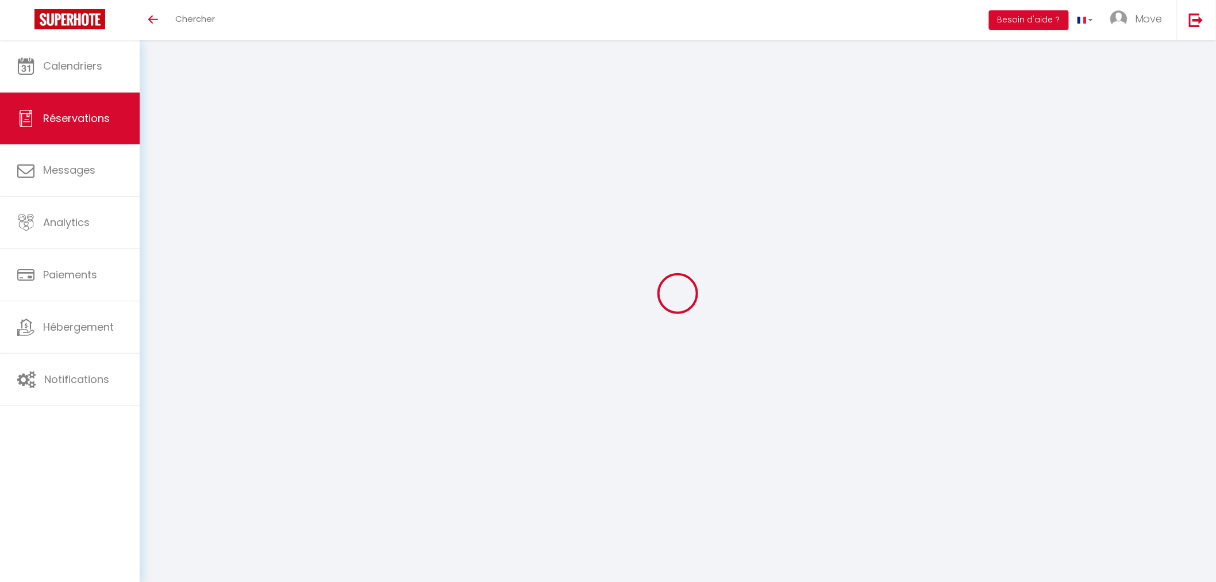
checkbox input "false"
type input "0"
type input "360"
type input "0"
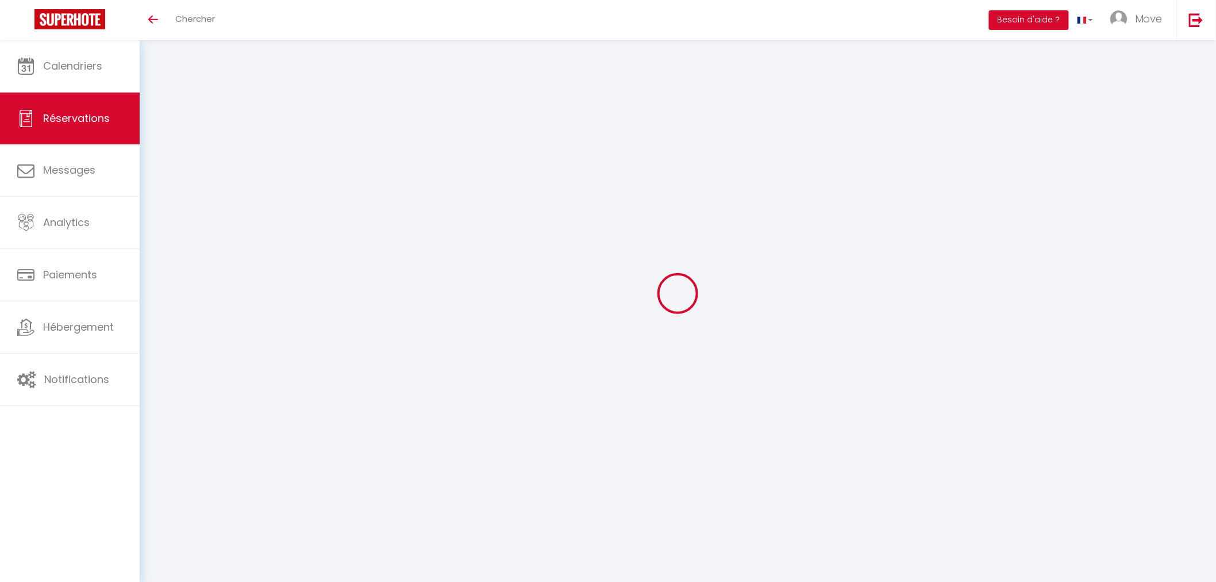
select select
select select "14"
checkbox input "false"
select select
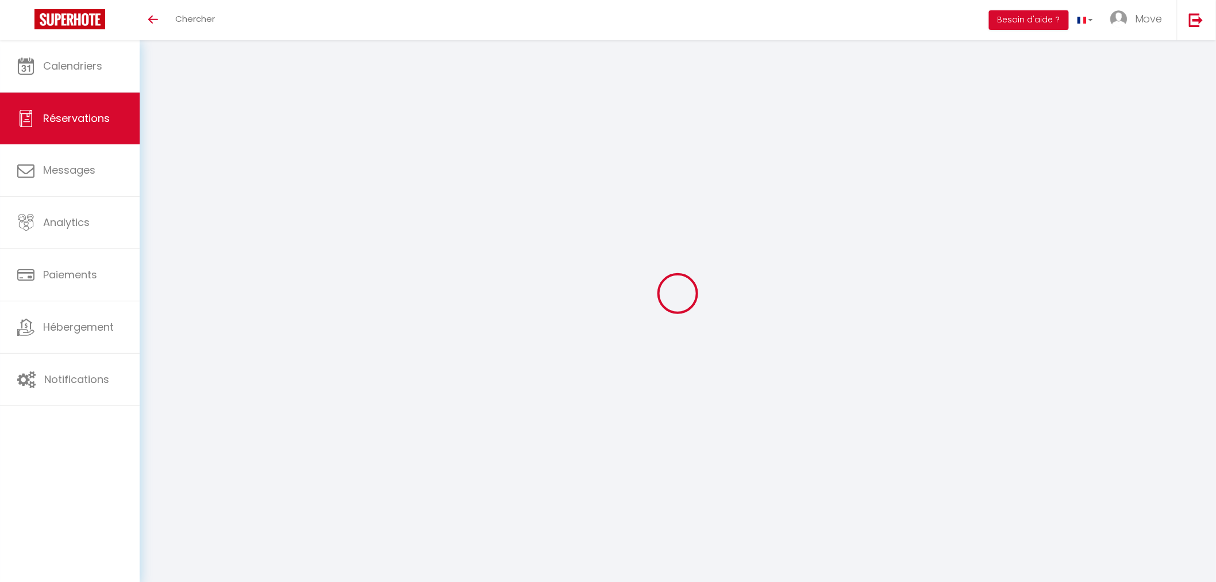
select select
checkbox input "false"
select select
checkbox input "false"
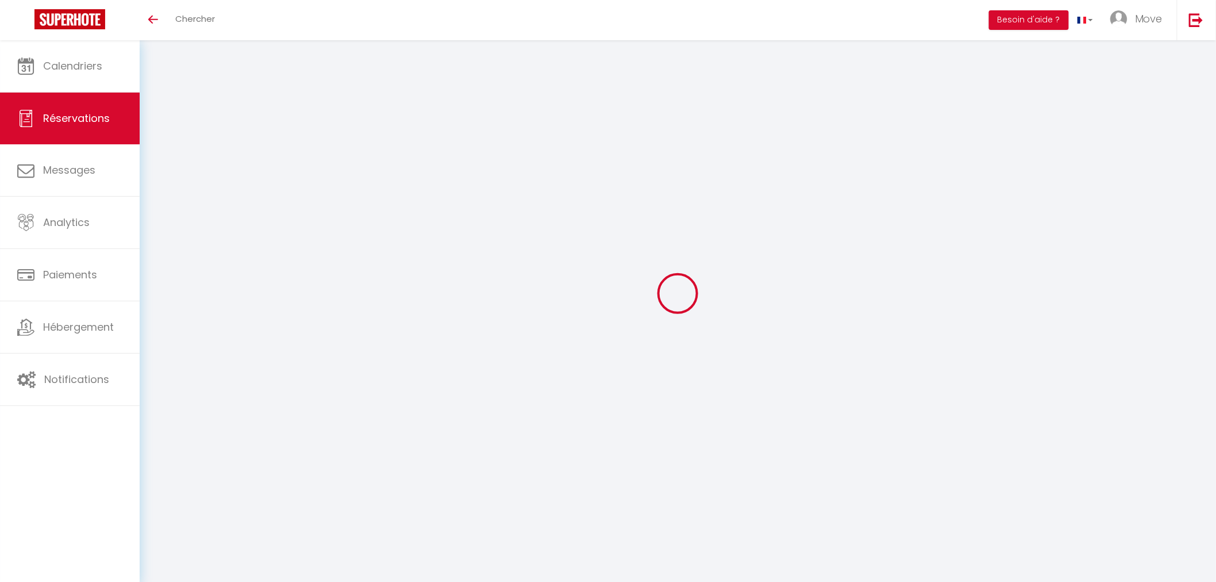
type textarea "Concours de pêche Il faudra bien séparer tous les lits en petits lits (9 petits…"
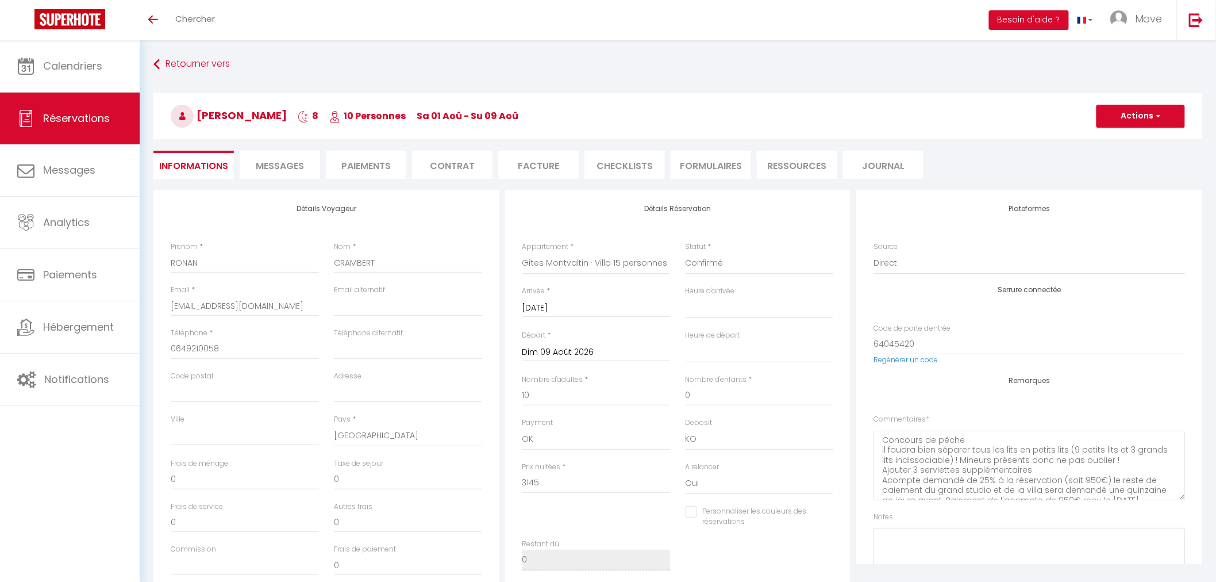
type input "50"
type input "100"
select select
checkbox input "false"
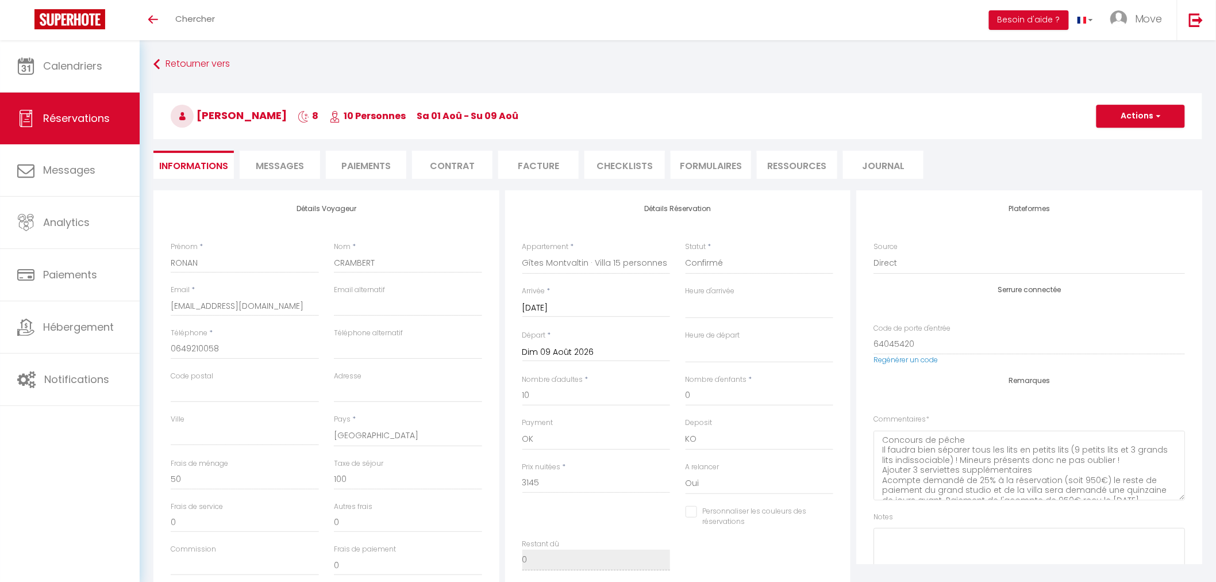
select select
click at [455, 169] on li "Contrat" at bounding box center [452, 165] width 80 height 28
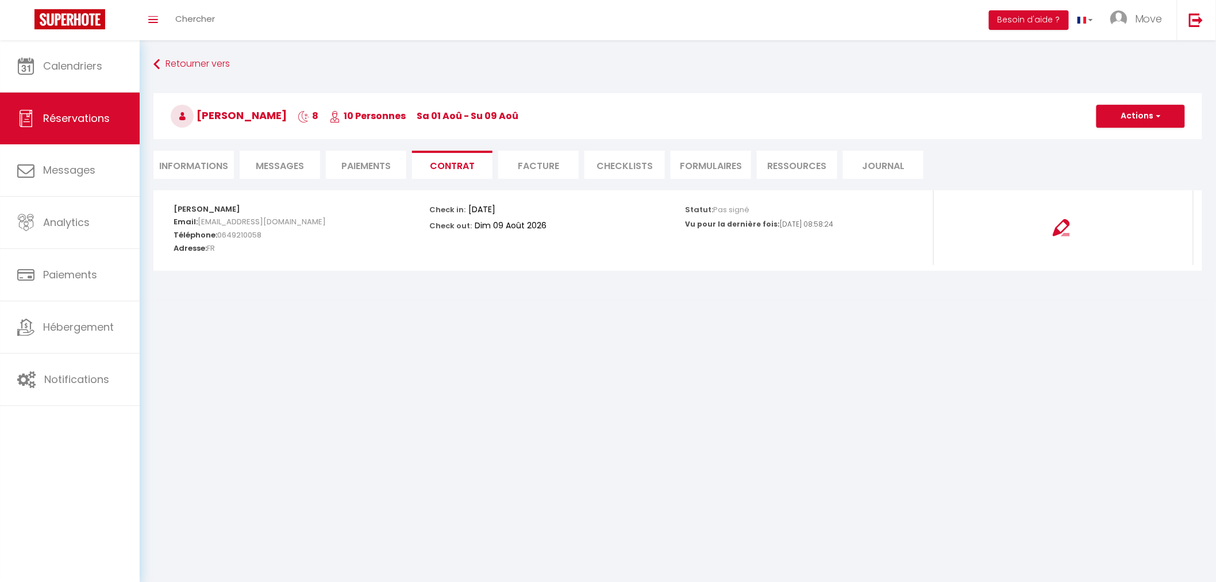
click at [370, 159] on li "Paiements" at bounding box center [366, 165] width 80 height 28
select select
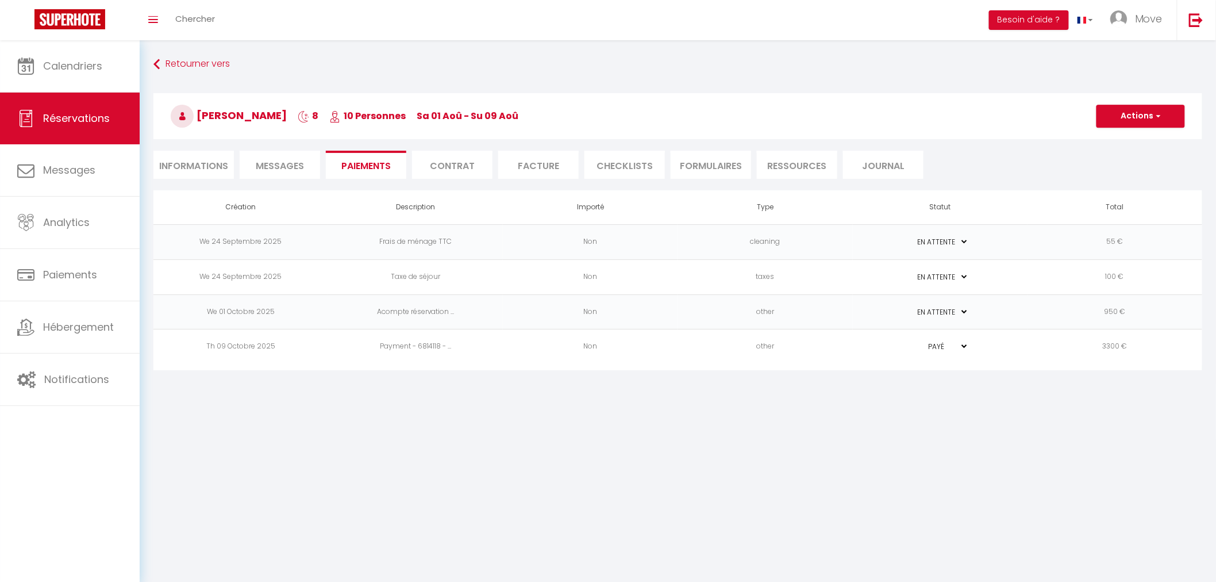
click at [209, 164] on li "Informations" at bounding box center [193, 165] width 80 height 28
select select
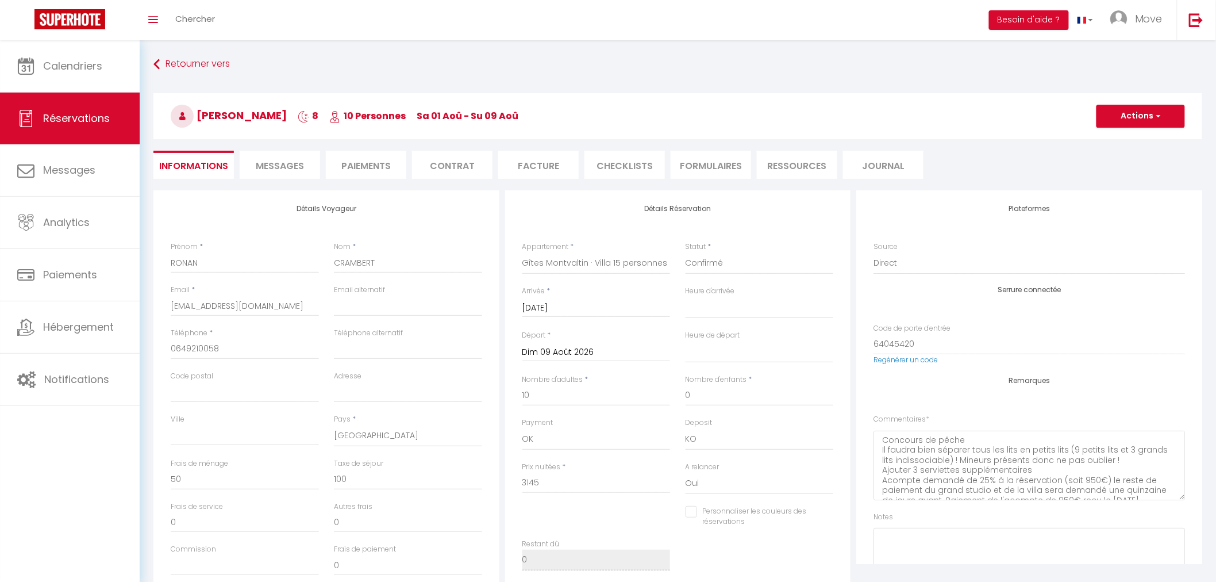
scroll to position [64, 0]
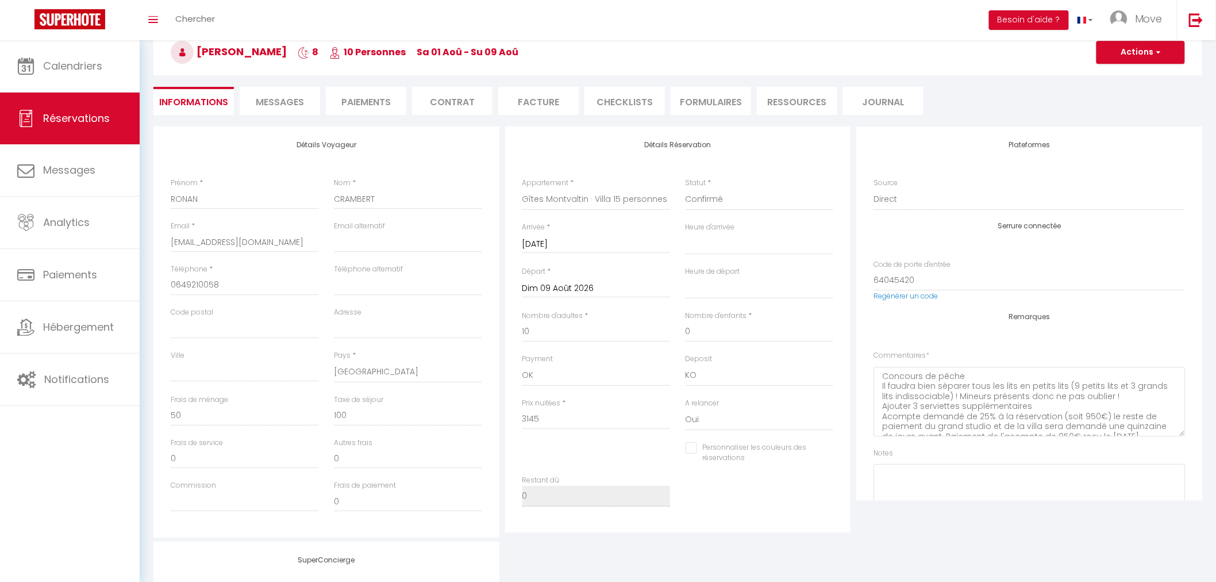
click at [526, 94] on li "Facture" at bounding box center [538, 101] width 80 height 28
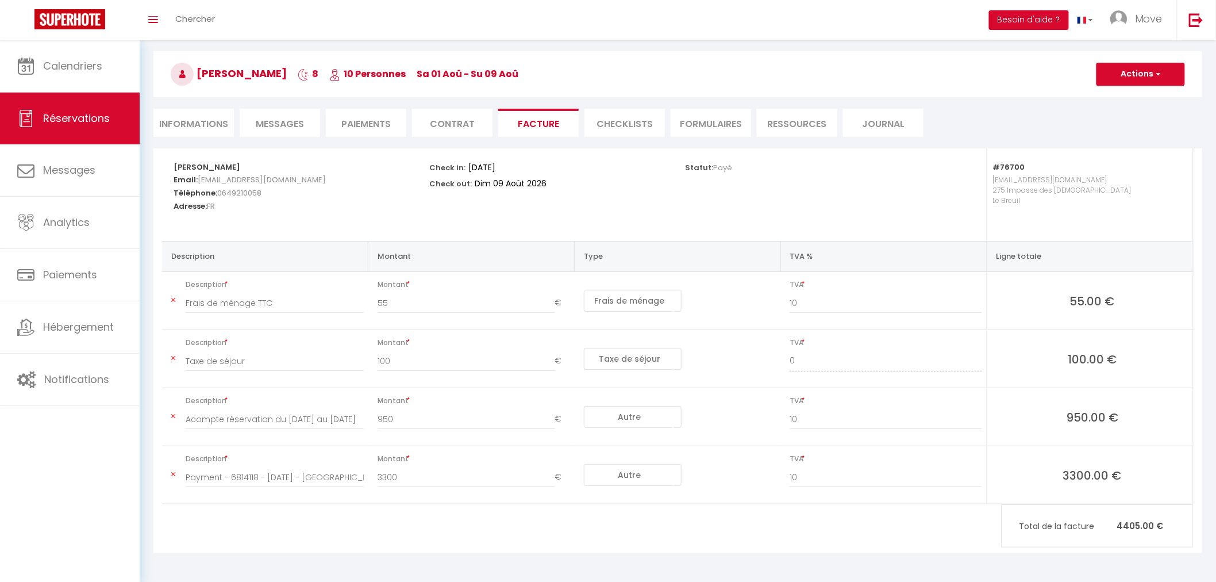
click at [455, 115] on li "Contrat" at bounding box center [452, 123] width 80 height 28
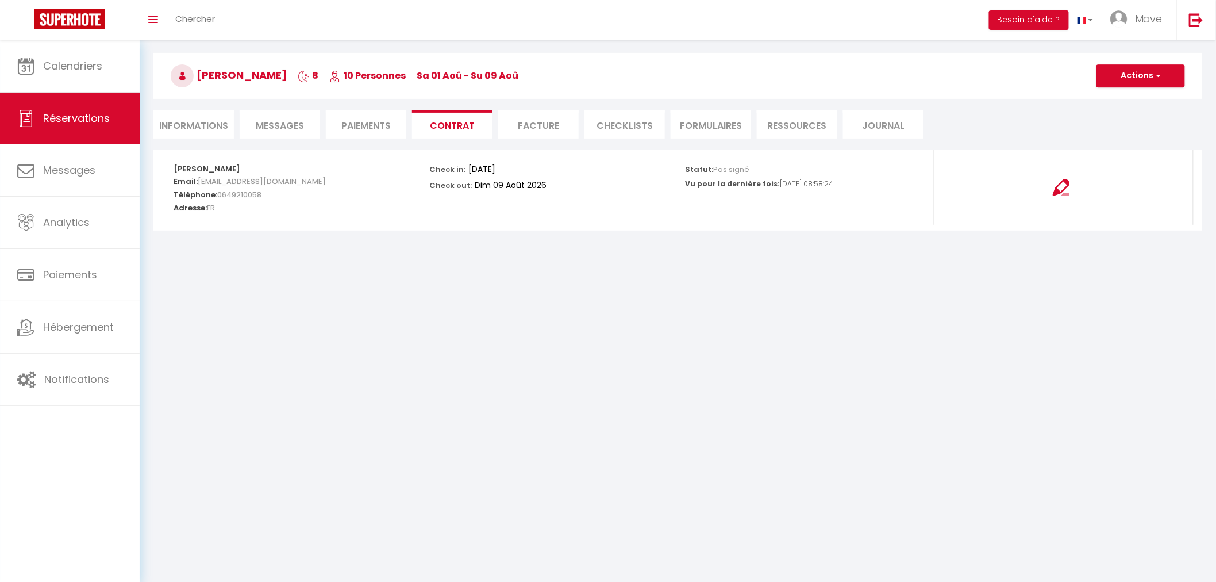
scroll to position [40, 0]
click at [392, 124] on li "Paiements" at bounding box center [366, 124] width 80 height 28
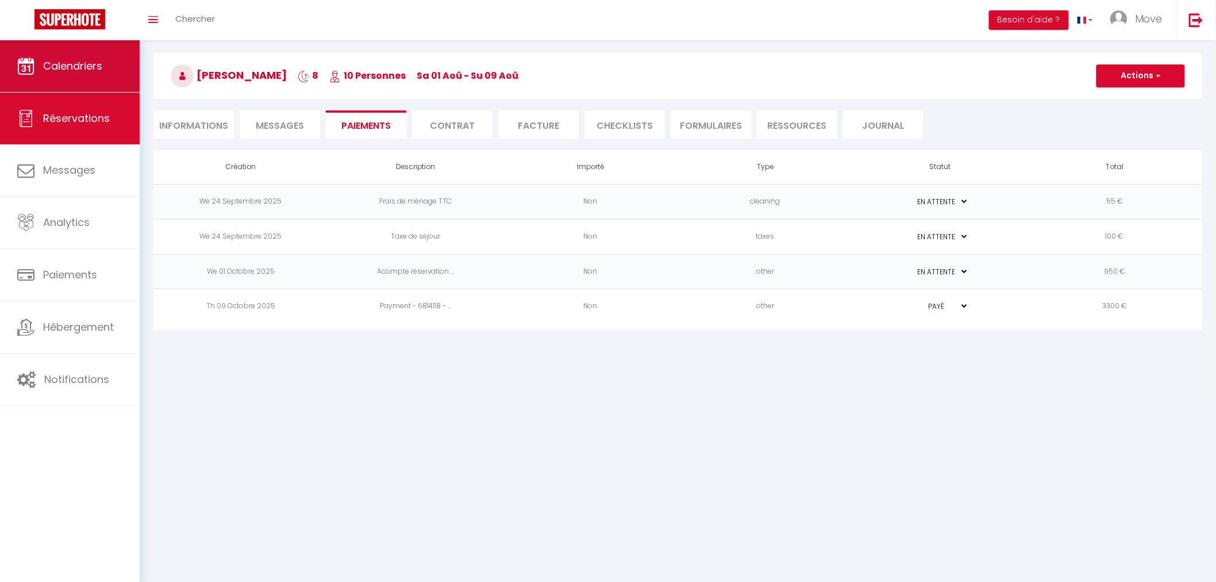
click at [92, 71] on span "Calendriers" at bounding box center [72, 66] width 59 height 14
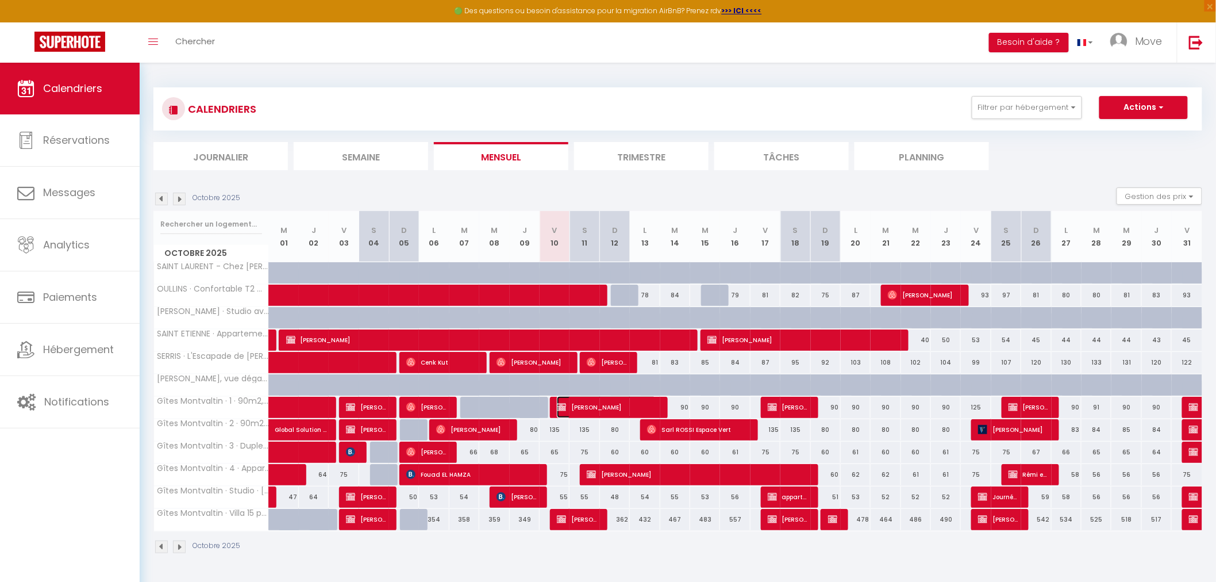
click at [610, 409] on span "[PERSON_NAME]" at bounding box center [606, 407] width 99 height 22
select select "OK"
select select "KO"
select select "0"
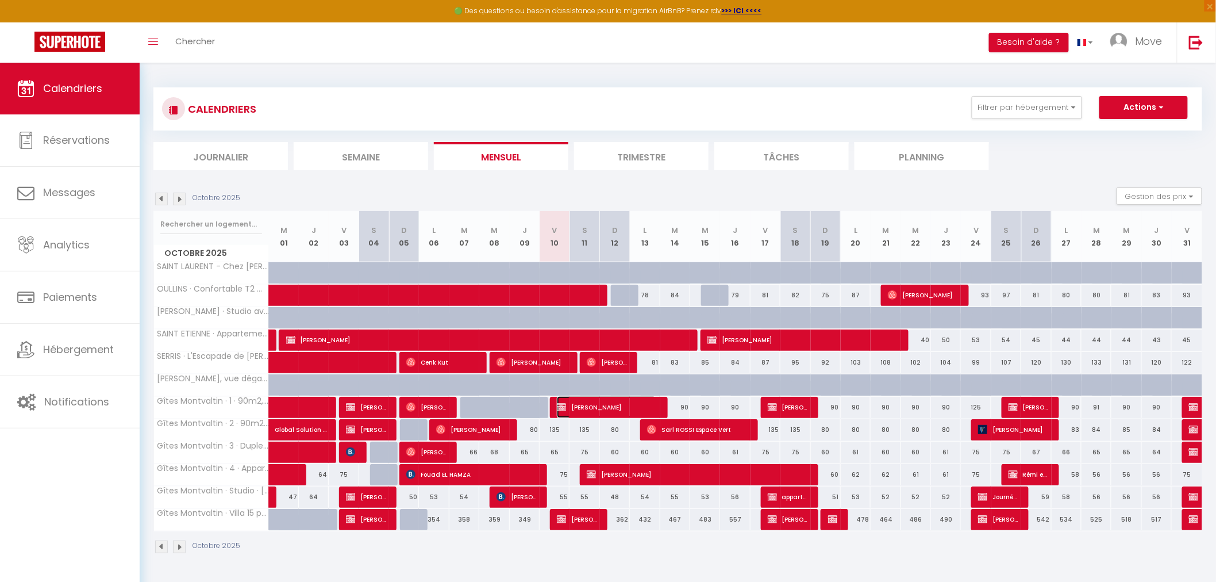
select select "1"
select select
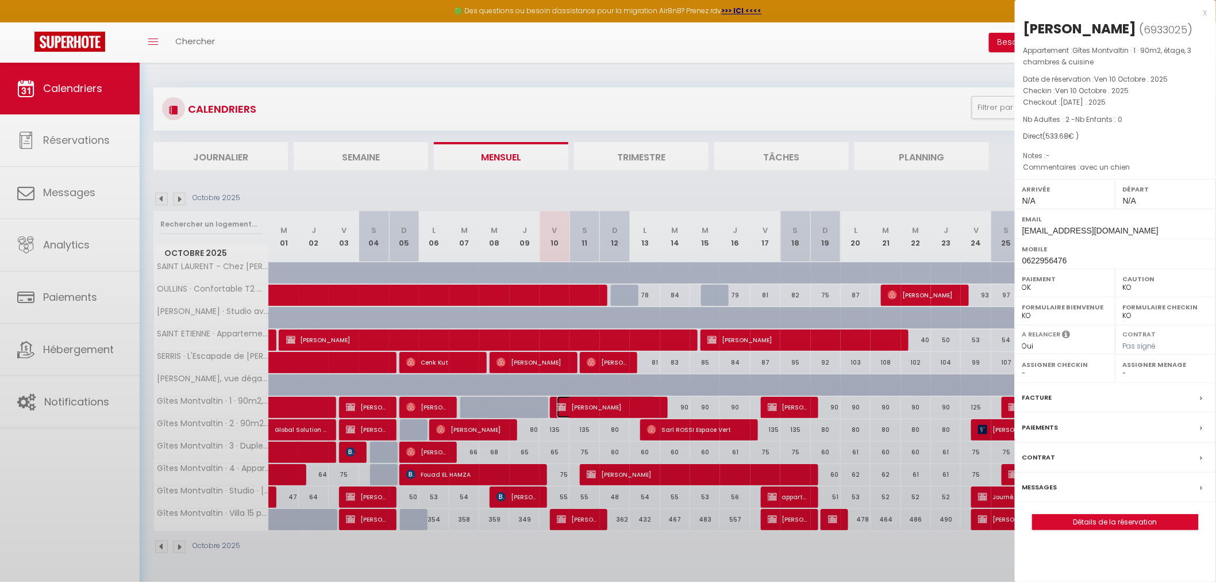
select select "52603"
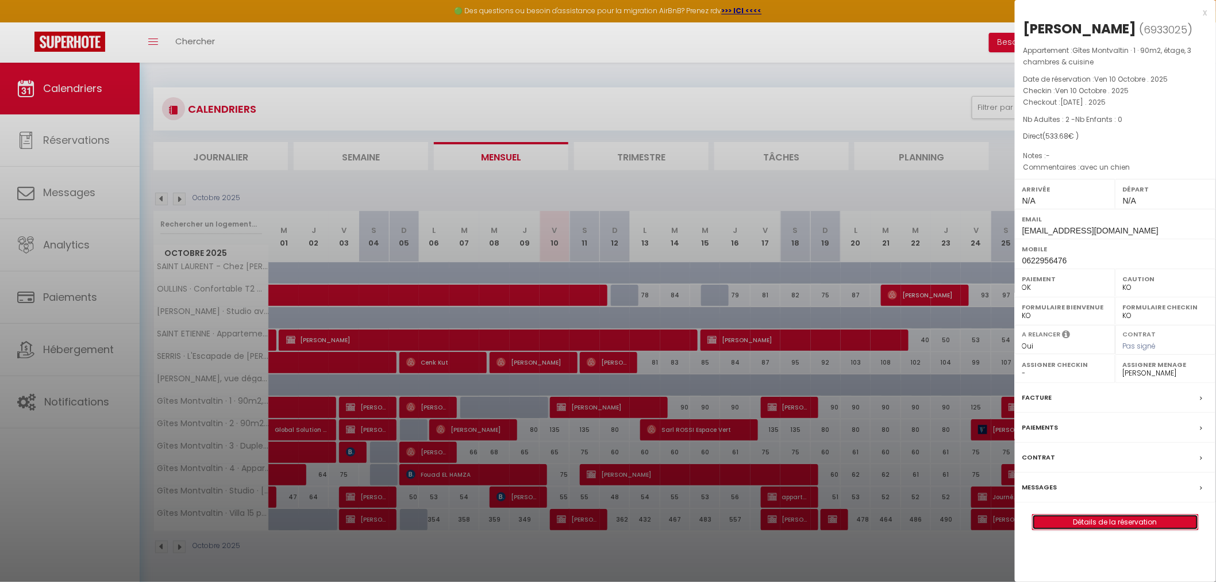
click at [1081, 524] on link "Détails de la réservation" at bounding box center [1116, 521] width 166 height 15
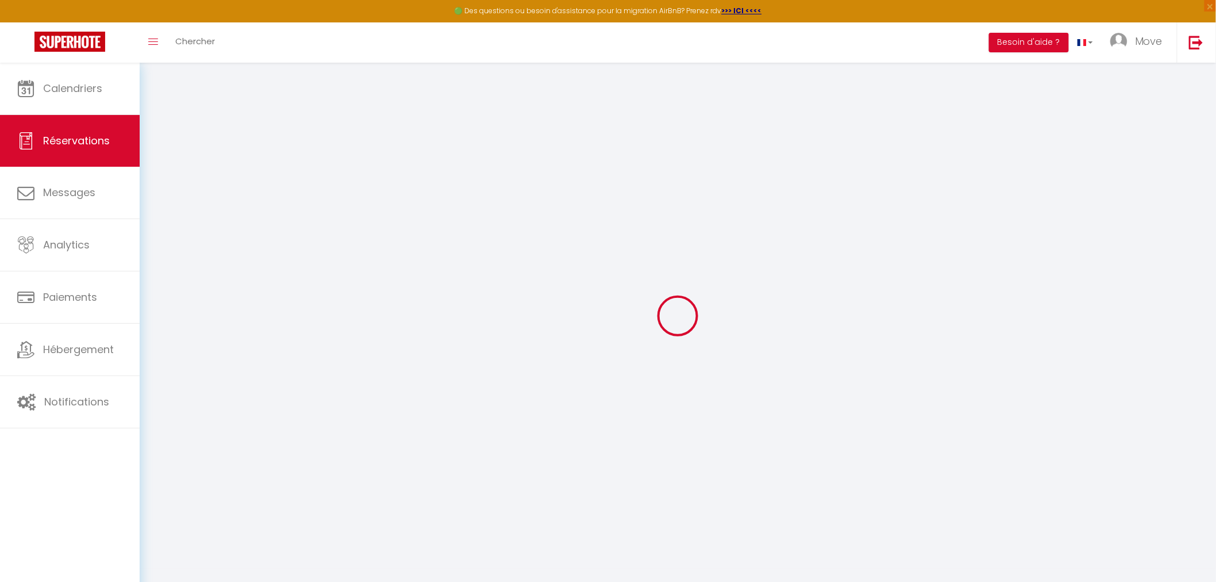
type input "Alain"
type input "Bailly"
type input "moveconciergerie@gmail.com"
type input "0622956476"
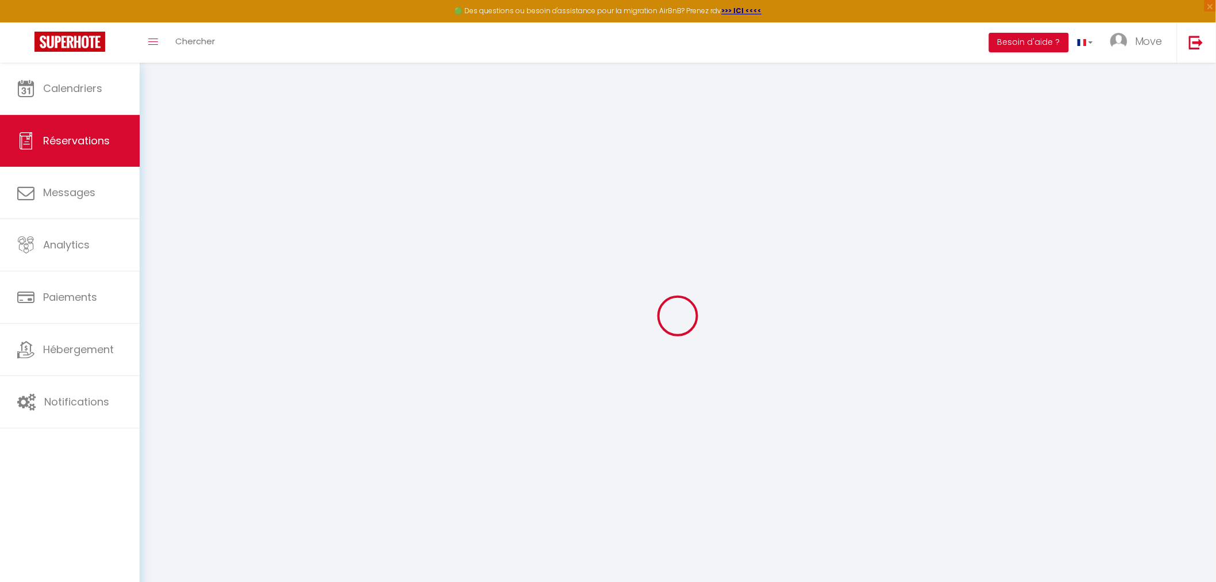
select select "FR"
select select "76677"
select select "1"
type input "Ven 10 Octobre 2025"
select select
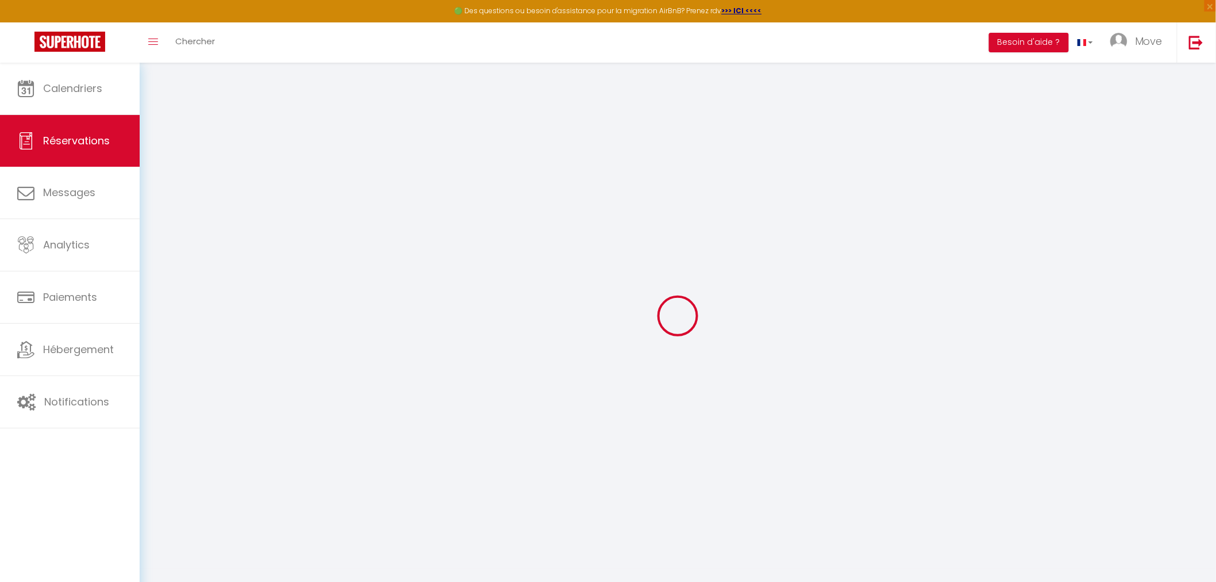
type input "Mar 14 Octobre 2025"
select select
type input "2"
select select "12"
select select
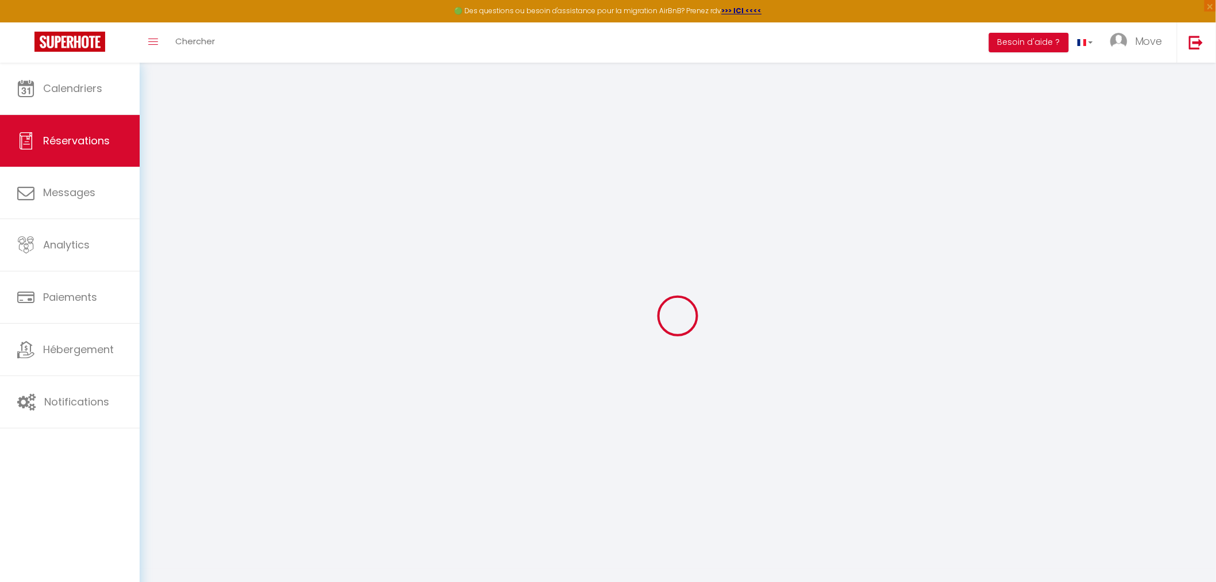
type input "430"
checkbox input "false"
type input "13.68"
type input "90"
type input "0"
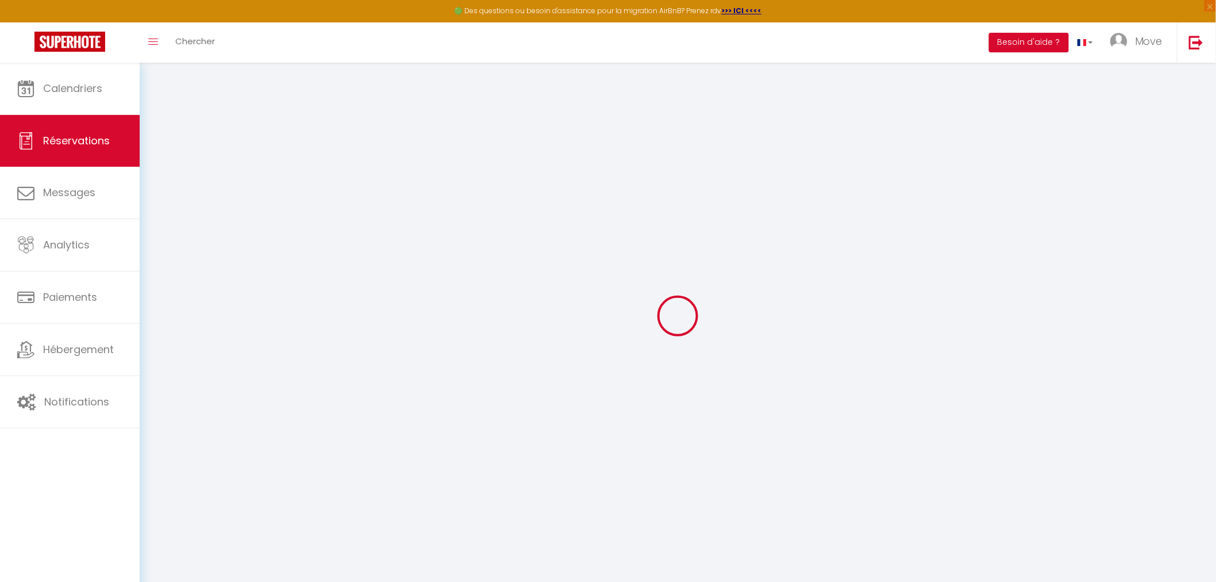
type input "0"
select select
select select "14"
checkbox input "false"
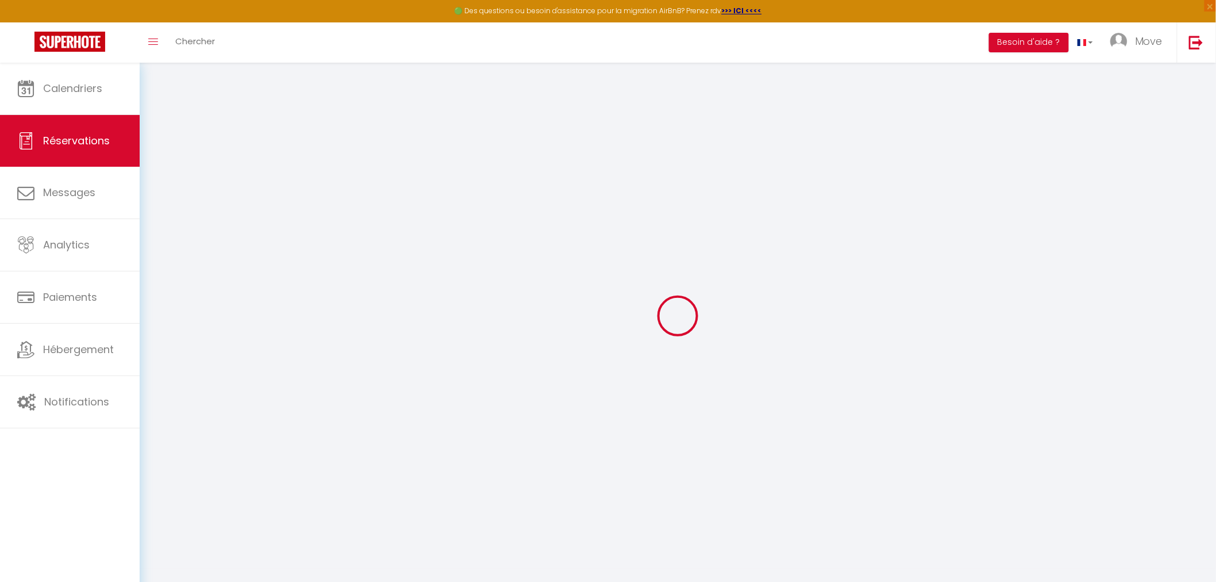
select select
checkbox input "false"
select select
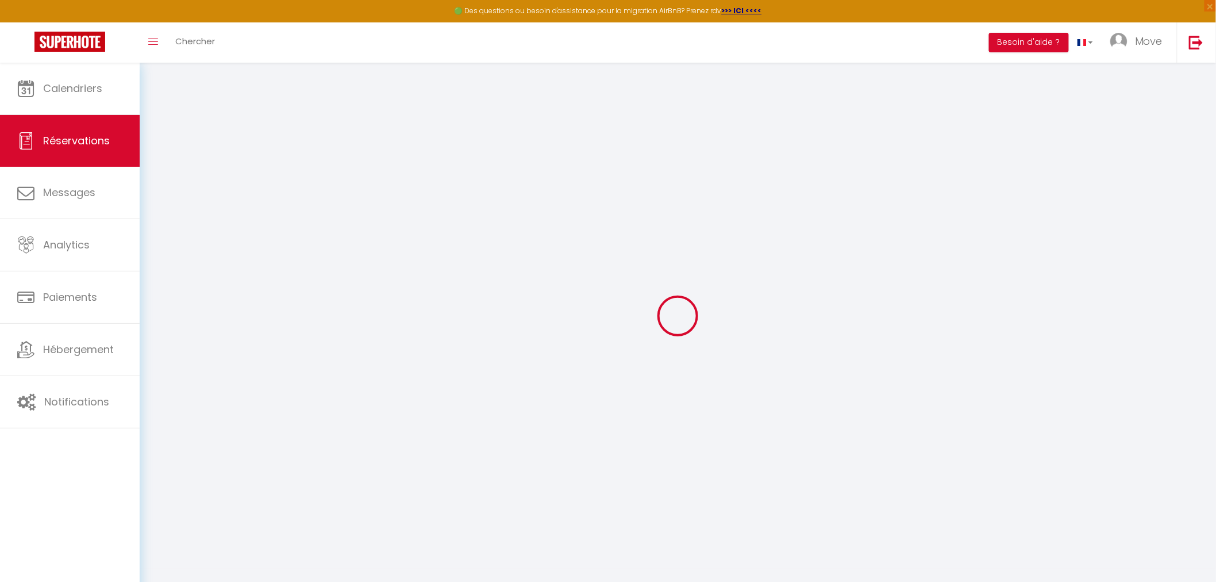
checkbox input "false"
select select
checkbox input "false"
type textarea "avec un chien"
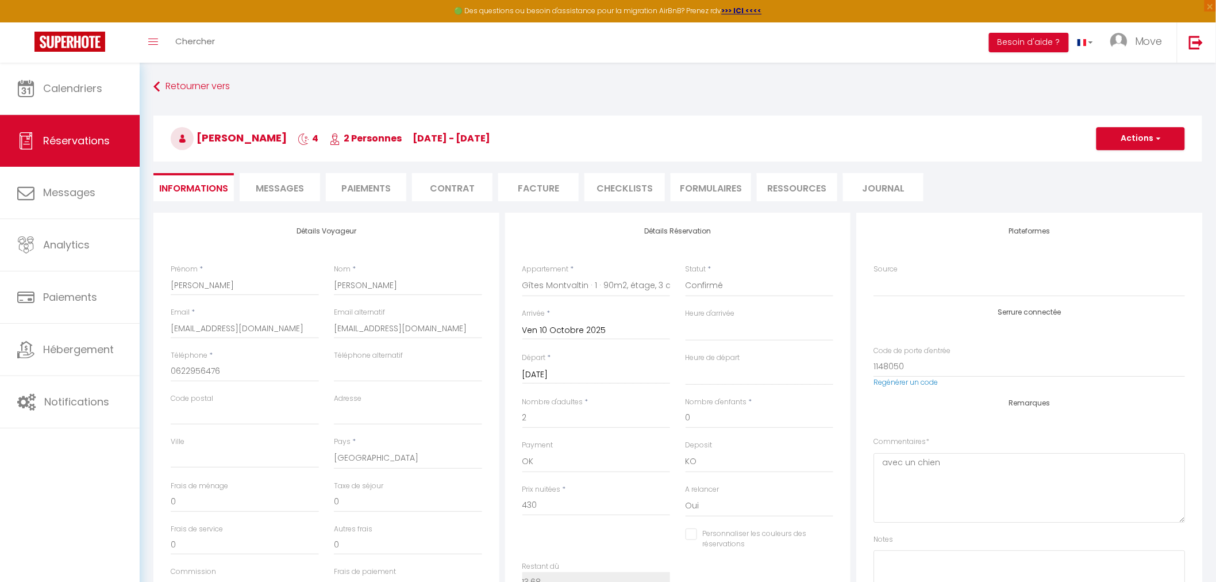
type input "90"
type input "13.68"
select select
checkbox input "false"
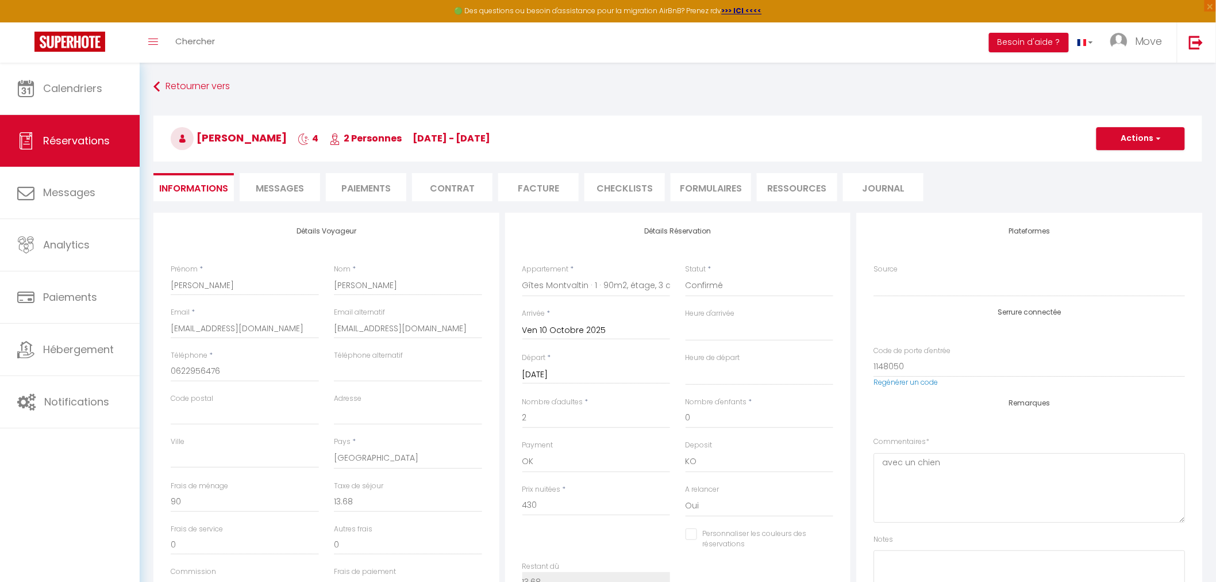
select select
click at [945, 469] on textarea "avec un chien" at bounding box center [1029, 488] width 311 height 70
click at [1136, 136] on button "Actions" at bounding box center [1141, 138] width 89 height 23
click at [944, 506] on textarea "avec un chien Numéro Mme BAILLY : 09 60 02 08 26" at bounding box center [1029, 488] width 311 height 70
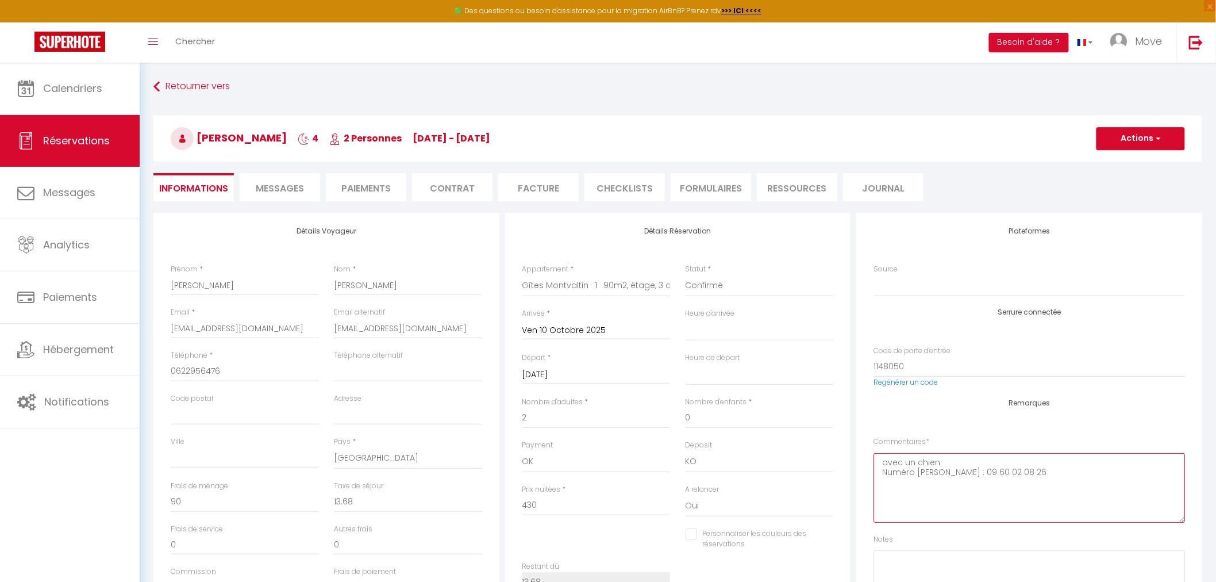
click at [1030, 475] on textarea "avec un chien Numéro Mme BAILLY : 09 60 02 08 26" at bounding box center [1029, 488] width 311 height 70
type textarea "avec un chien Numéro Mme BAILLY : 09 60 02 08 26 Bénédicte va gérer l'entrée et…"
click at [1174, 130] on button "Actions" at bounding box center [1141, 138] width 89 height 23
click at [1131, 159] on link "Enregistrer" at bounding box center [1129, 163] width 91 height 15
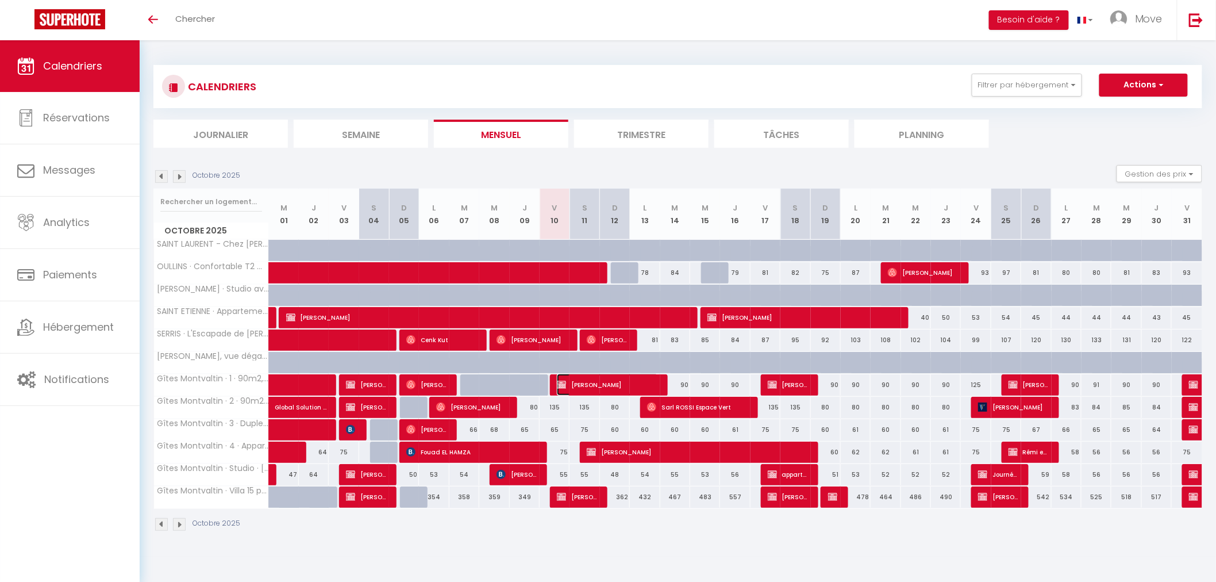
drag, startPoint x: 625, startPoint y: 383, endPoint x: 639, endPoint y: 386, distance: 14.8
click at [625, 383] on span "[PERSON_NAME]" at bounding box center [608, 385] width 102 height 22
select select "OK"
select select "KO"
select select "0"
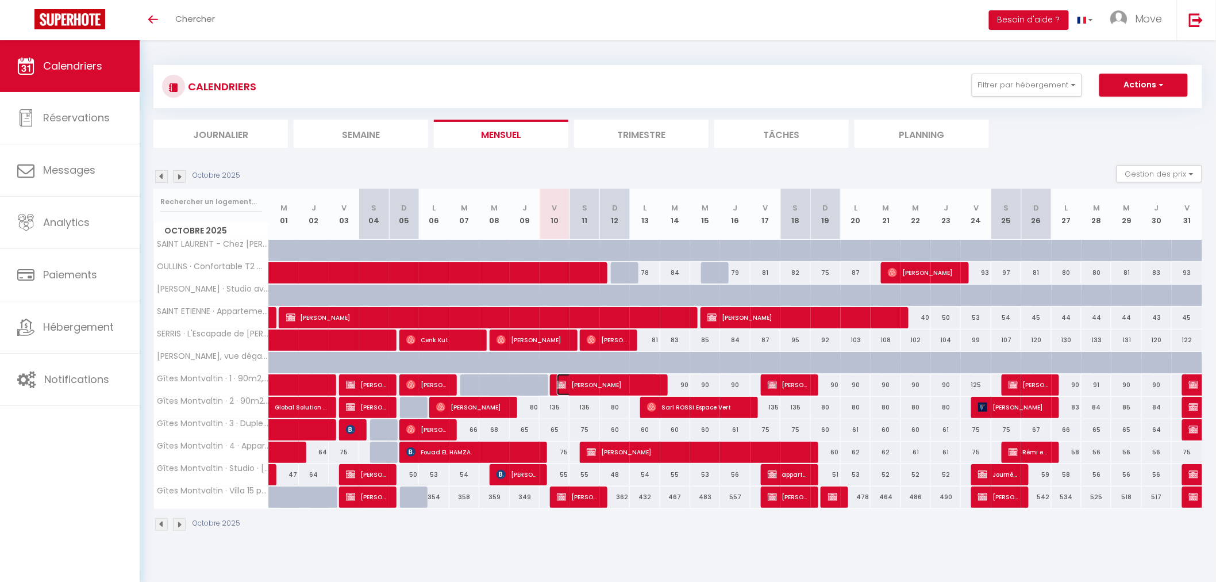
select select "0"
select select "1"
select select
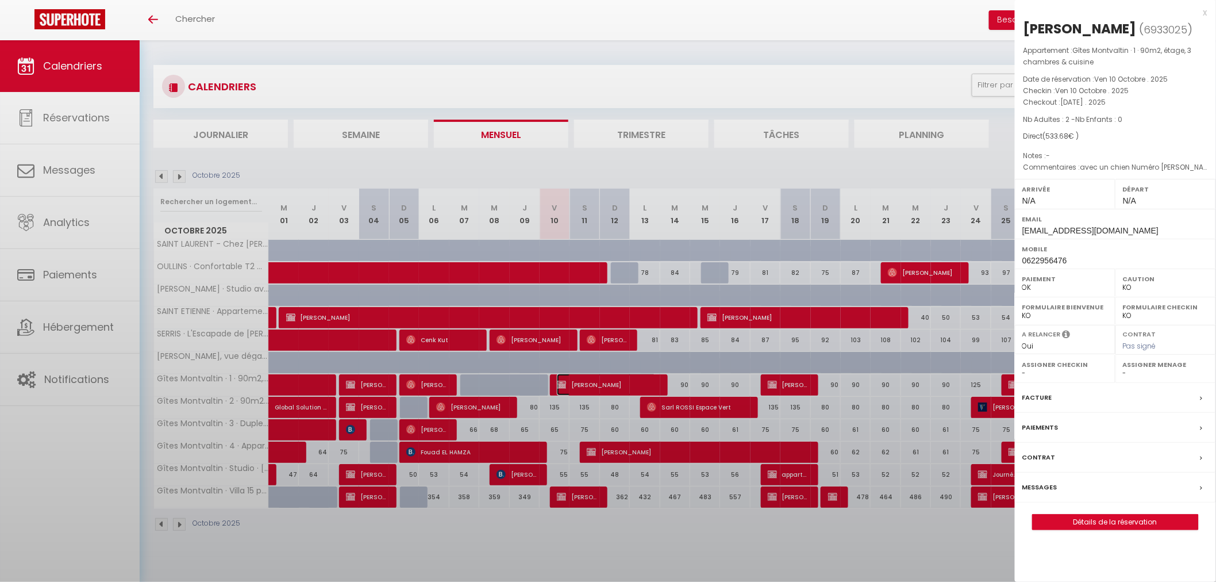
select select "52603"
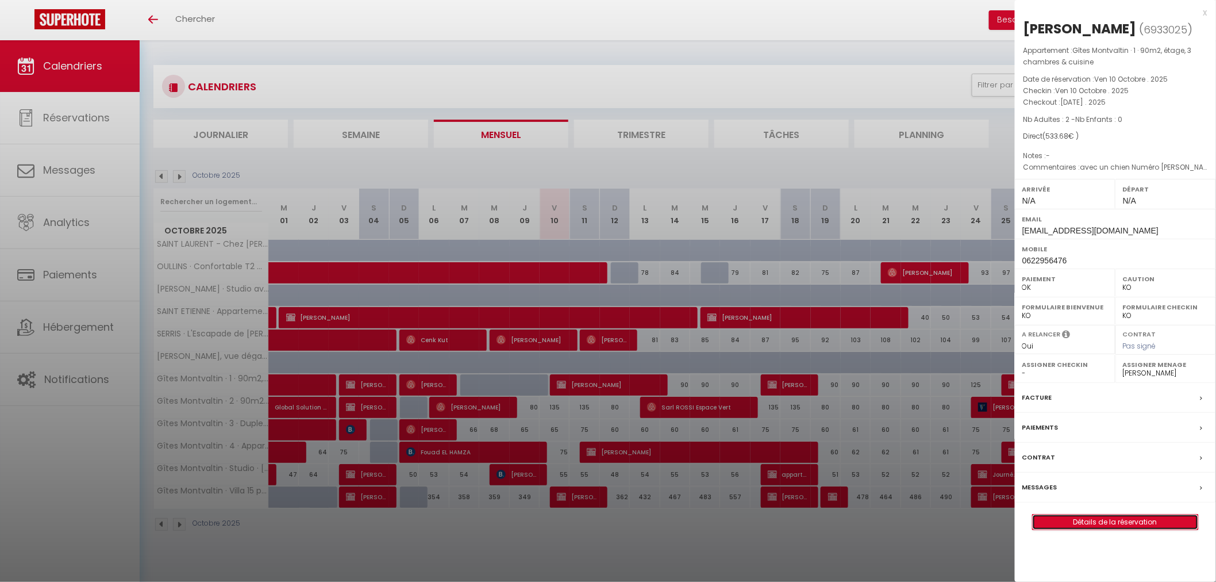
click at [1099, 519] on link "Détails de la réservation" at bounding box center [1116, 521] width 166 height 15
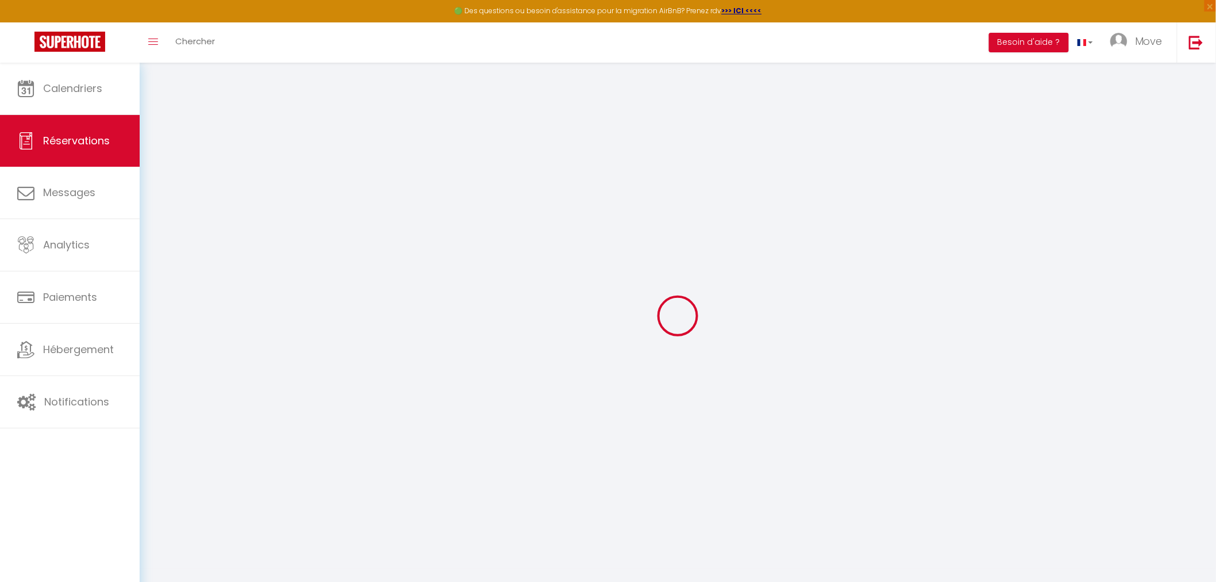
select select
checkbox input "false"
select select
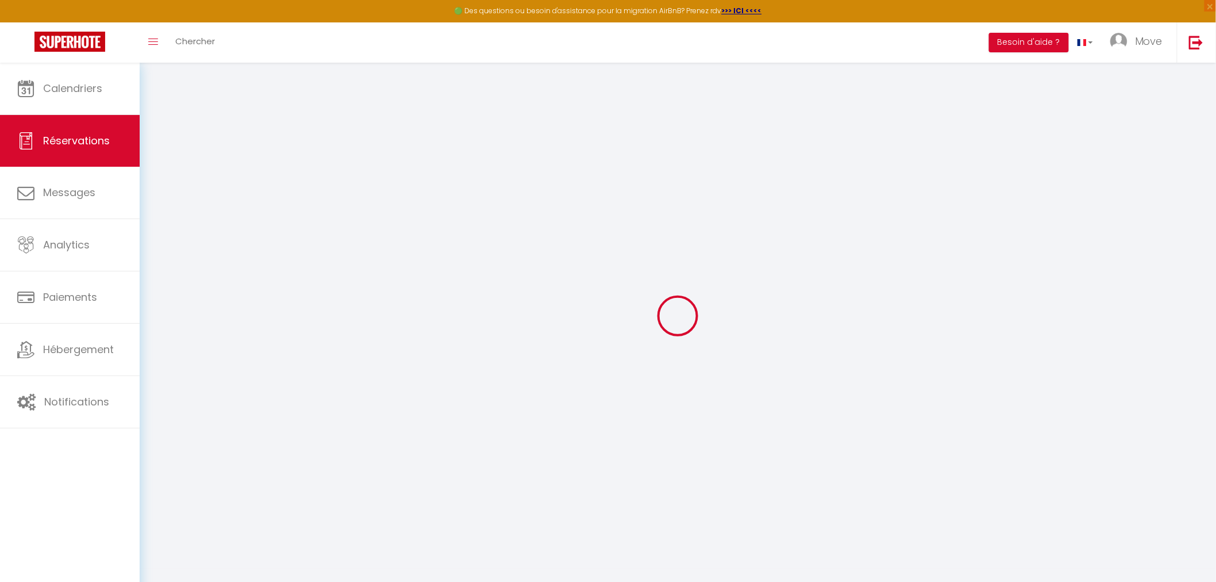
checkbox input "false"
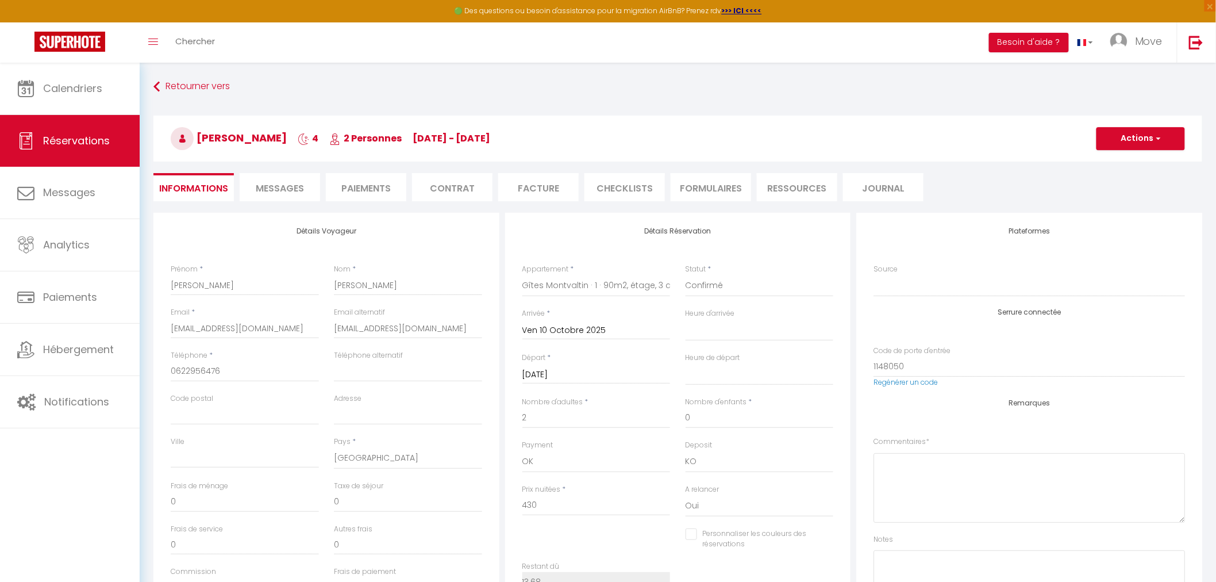
select select
checkbox input "false"
type textarea "avec un chien Numéro [PERSON_NAME] : 09 60 02 08 26 [PERSON_NAME] va gérer l'en…"
type input "90"
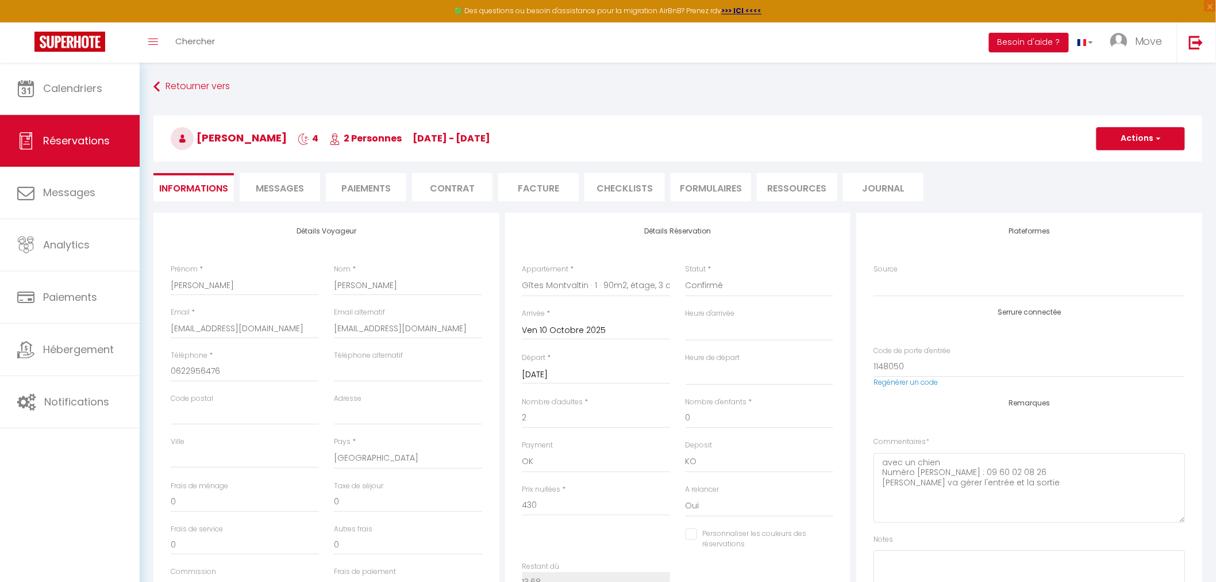
type input "13.68"
select select
checkbox input "false"
select select
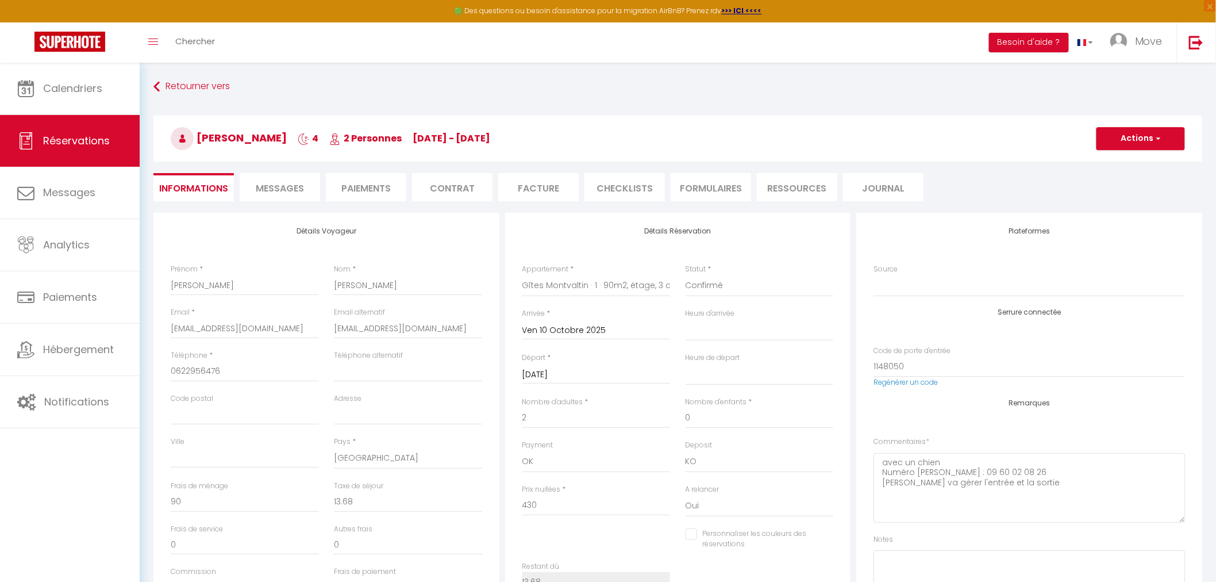
select select
click at [528, 181] on li "Facture" at bounding box center [538, 187] width 80 height 28
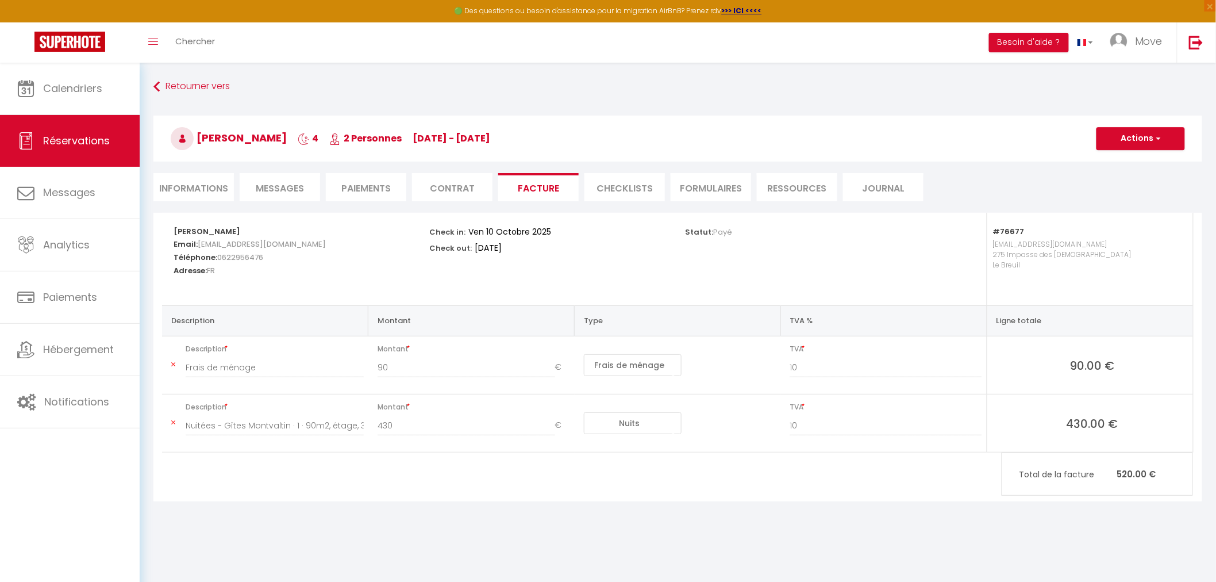
click at [203, 200] on li "Informations" at bounding box center [193, 187] width 80 height 28
select select
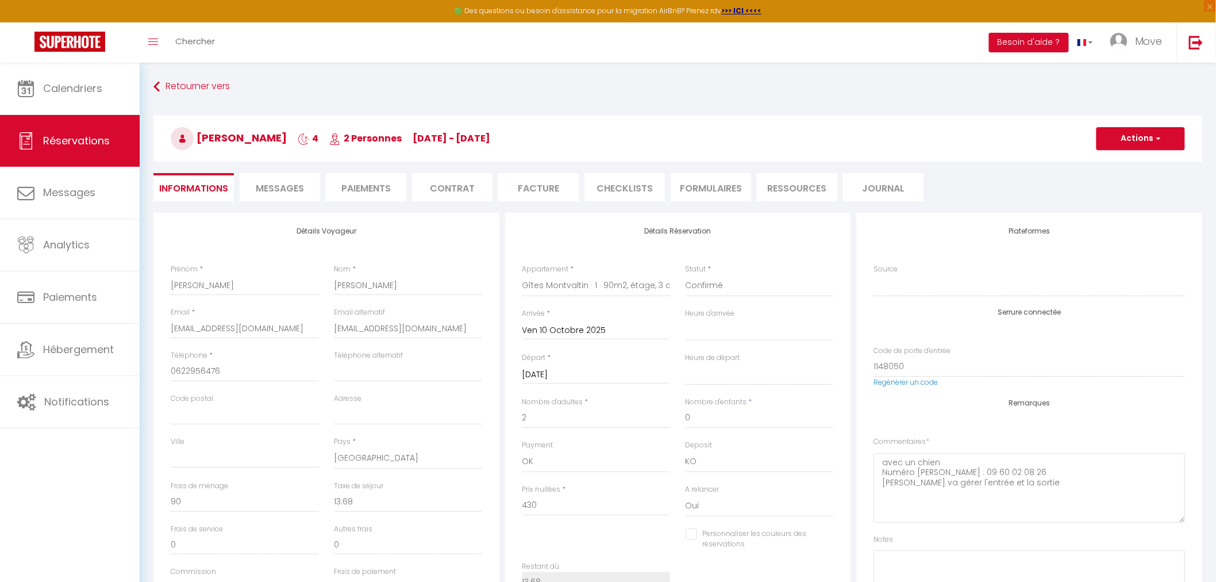
click at [549, 193] on li "Facture" at bounding box center [538, 187] width 80 height 28
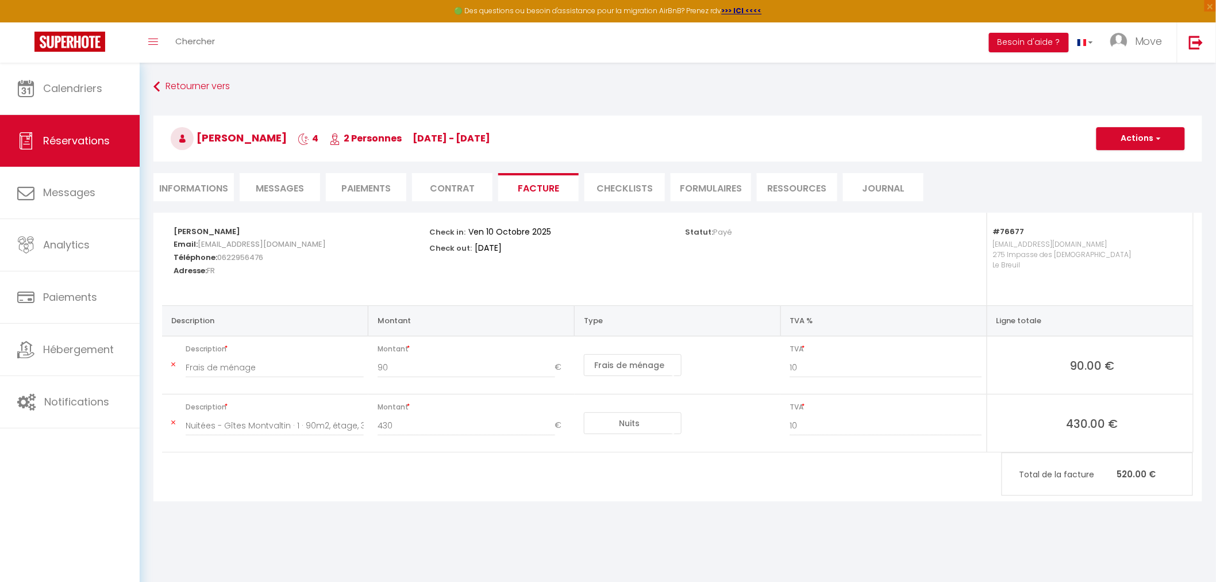
click at [449, 180] on li "Contrat" at bounding box center [452, 187] width 80 height 28
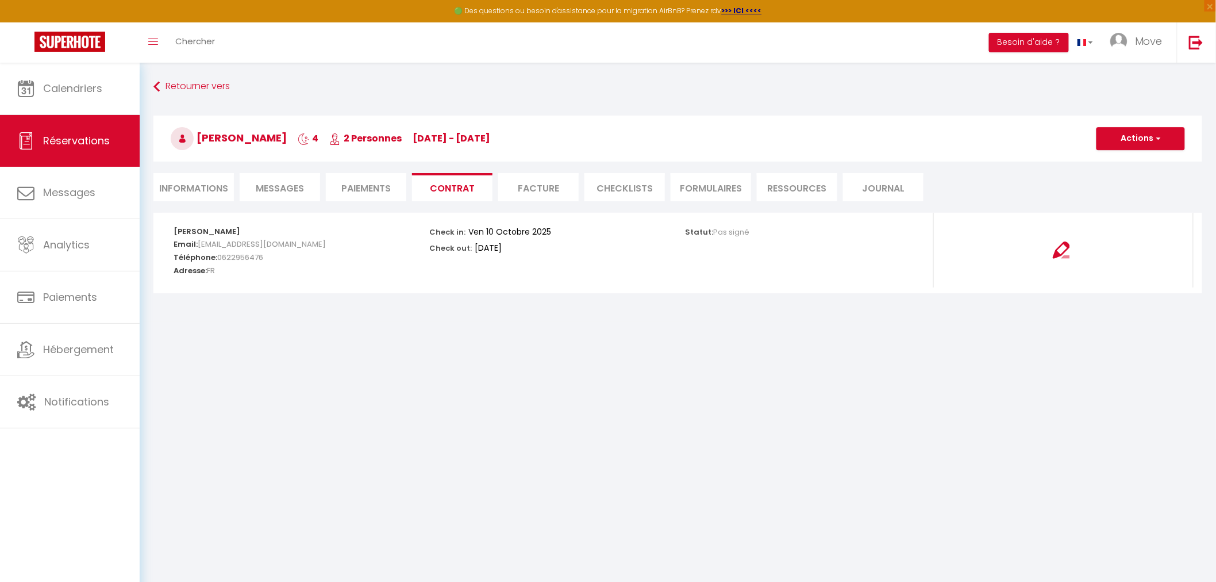
click at [624, 190] on li "CHECKLISTS" at bounding box center [624, 187] width 80 height 28
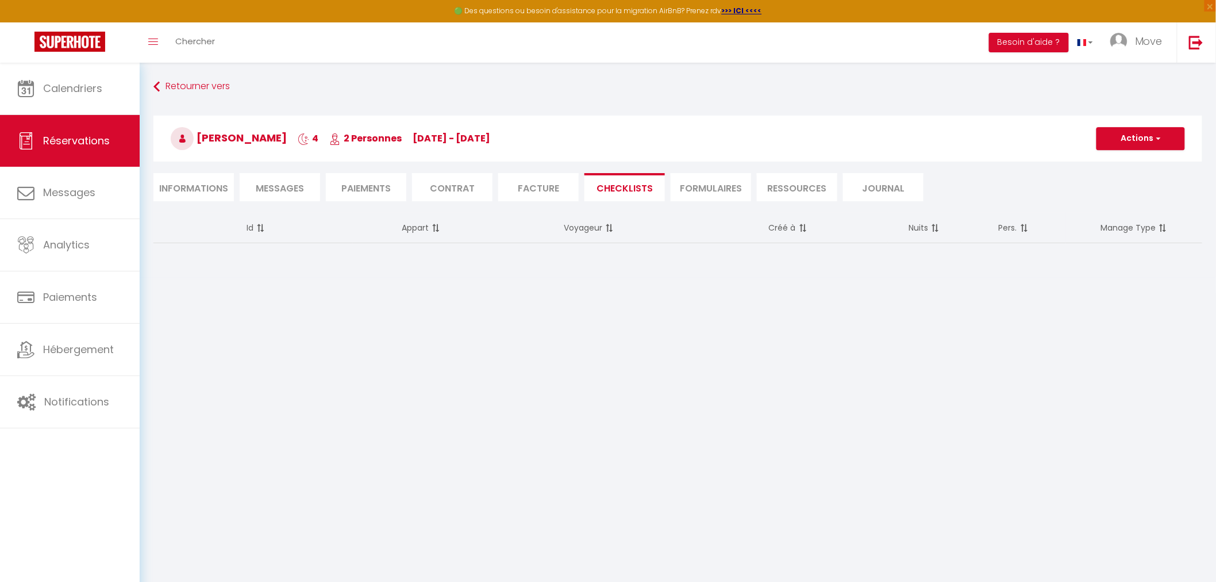
click at [446, 183] on li "Contrat" at bounding box center [452, 187] width 80 height 28
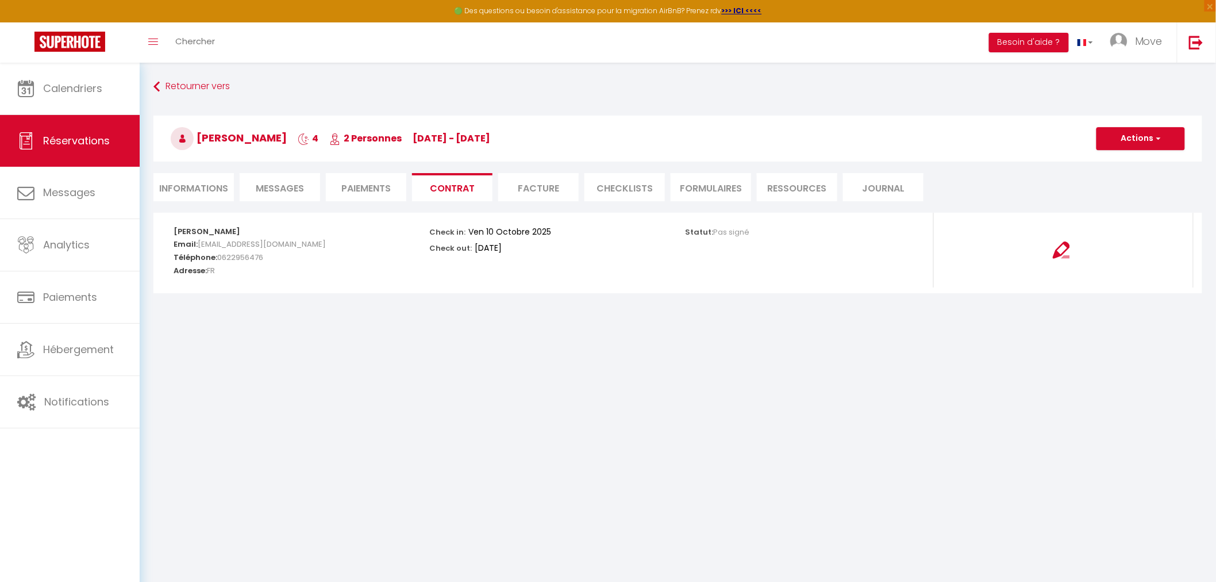
click at [387, 180] on li "Paiements" at bounding box center [366, 187] width 80 height 28
select select
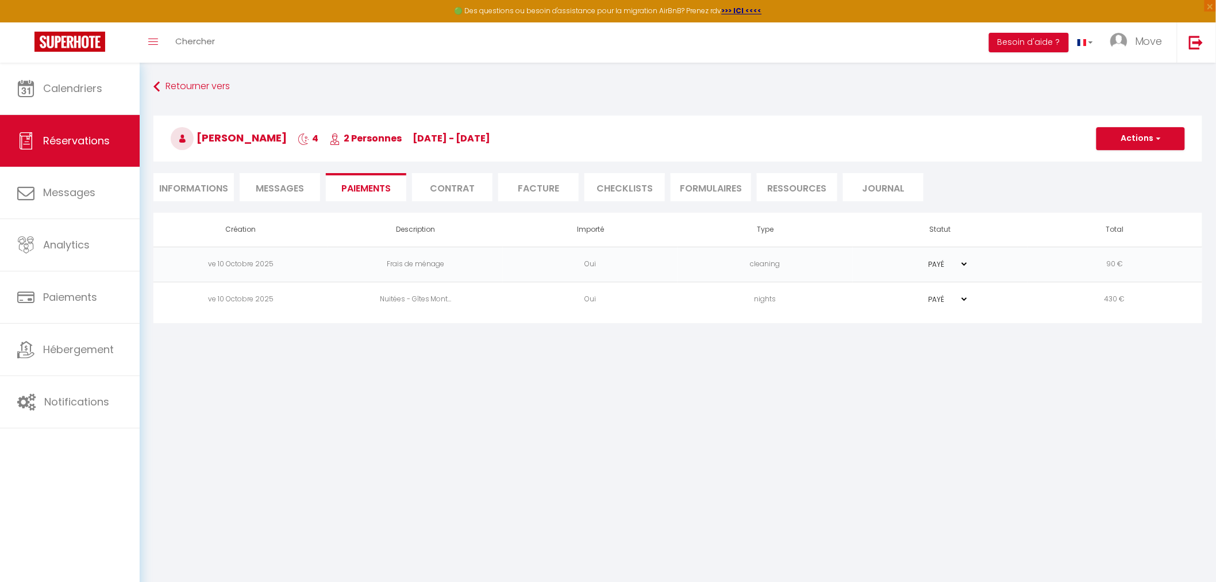
click at [203, 188] on li "Informations" at bounding box center [193, 187] width 80 height 28
select select
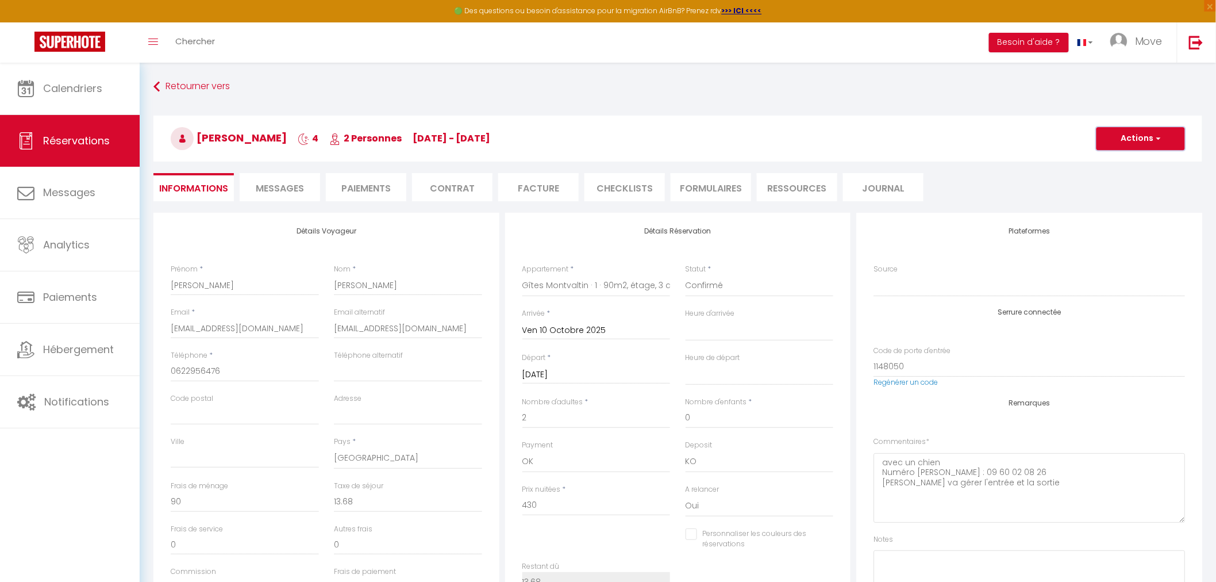
click at [1148, 144] on button "Actions" at bounding box center [1141, 138] width 89 height 23
click at [1120, 163] on link "Enregistrer" at bounding box center [1129, 163] width 91 height 15
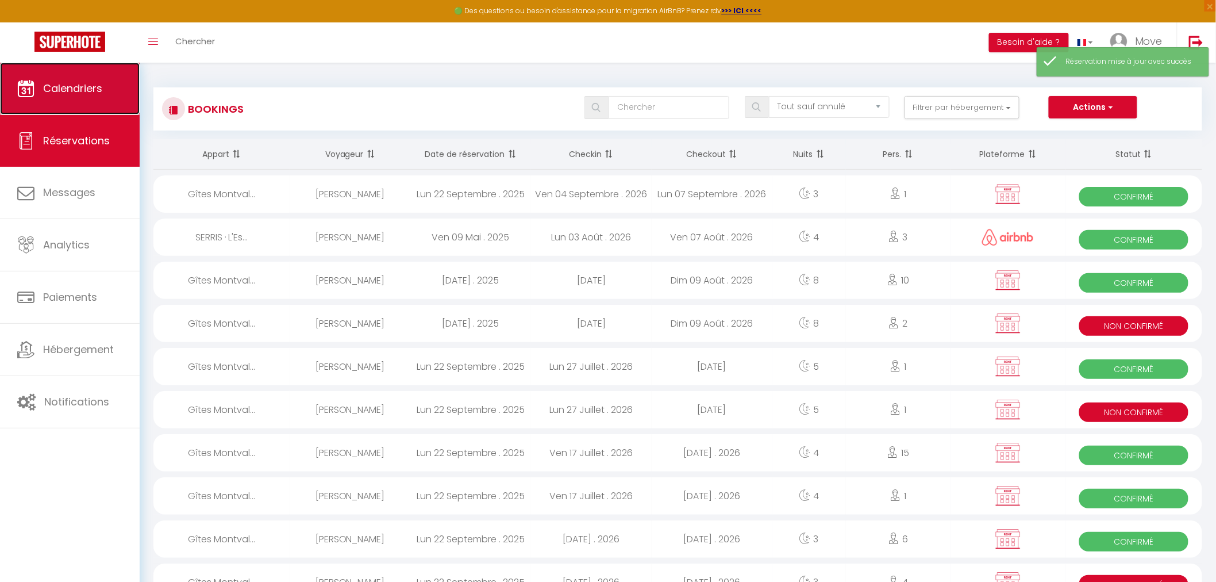
click at [92, 91] on span "Calendriers" at bounding box center [72, 88] width 59 height 14
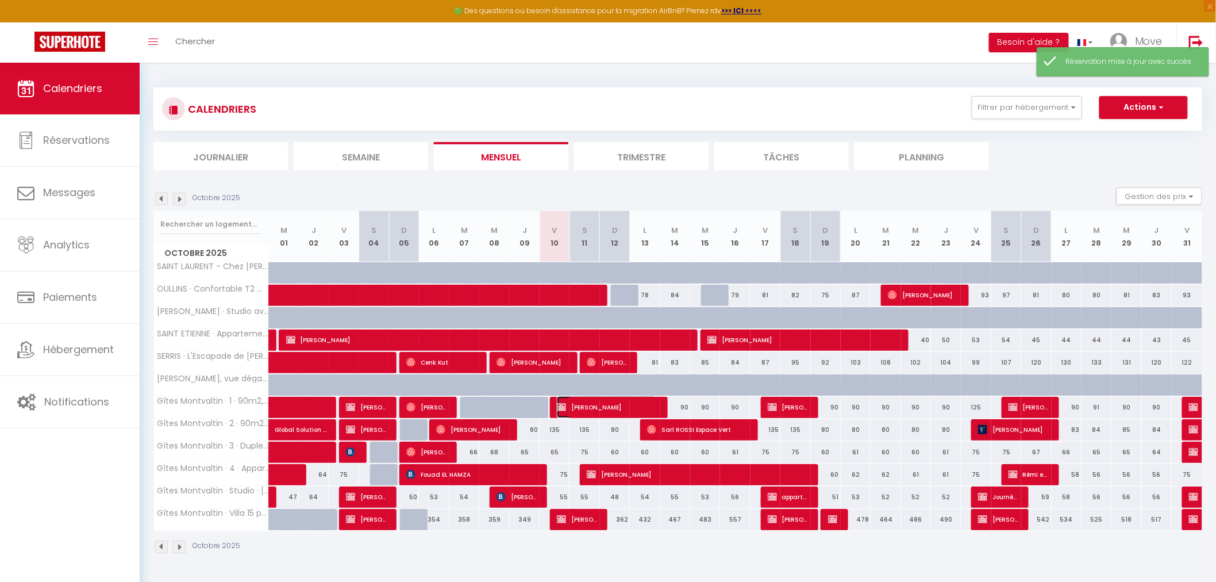
click at [579, 410] on span "[PERSON_NAME]" at bounding box center [606, 407] width 99 height 22
select select "OK"
select select "KO"
select select "0"
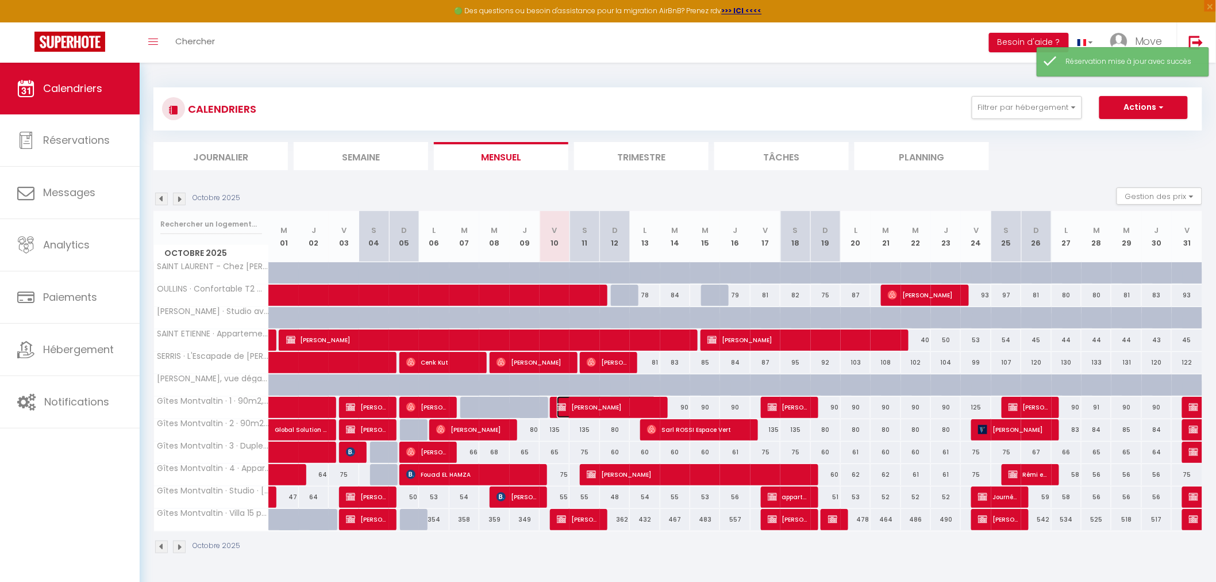
select select "1"
select select
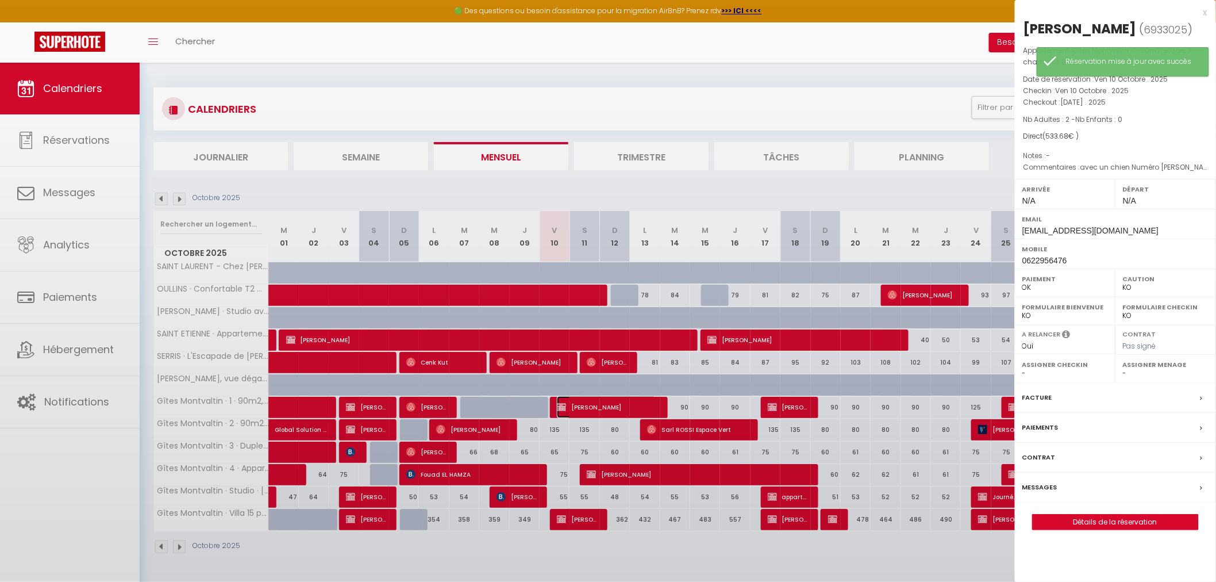
select select "52603"
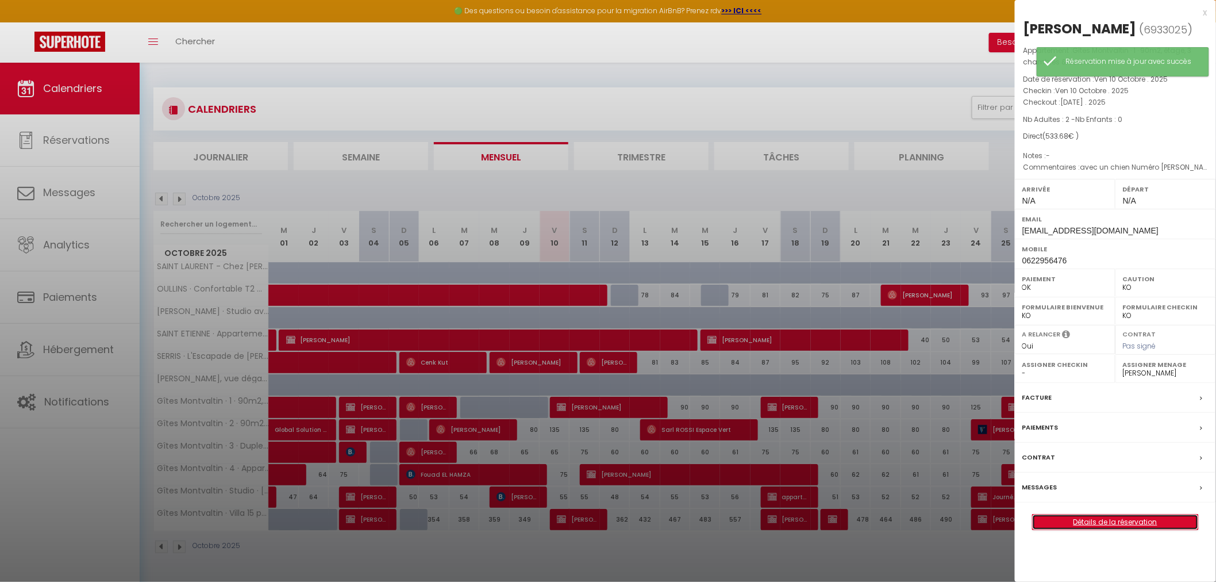
click at [1050, 514] on link "Détails de la réservation" at bounding box center [1116, 521] width 166 height 15
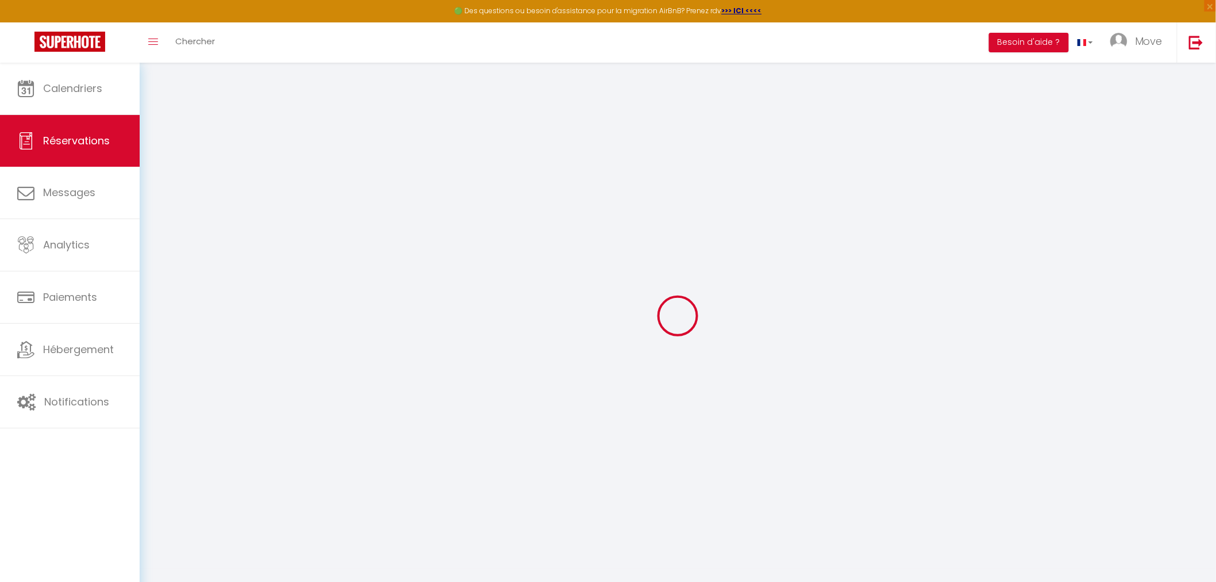
type input "[PERSON_NAME]"
type input "[EMAIL_ADDRESS][DOMAIN_NAME]"
type input "0622956476"
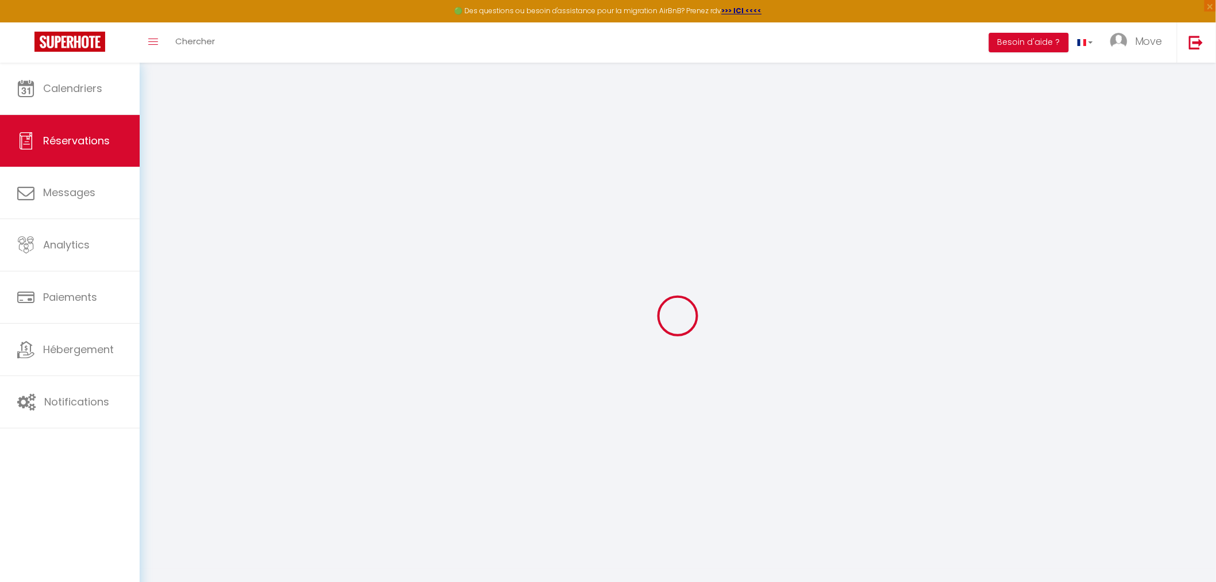
select select "FR"
select select "76677"
select select "1"
type input "Ven 10 Octobre 2025"
select select
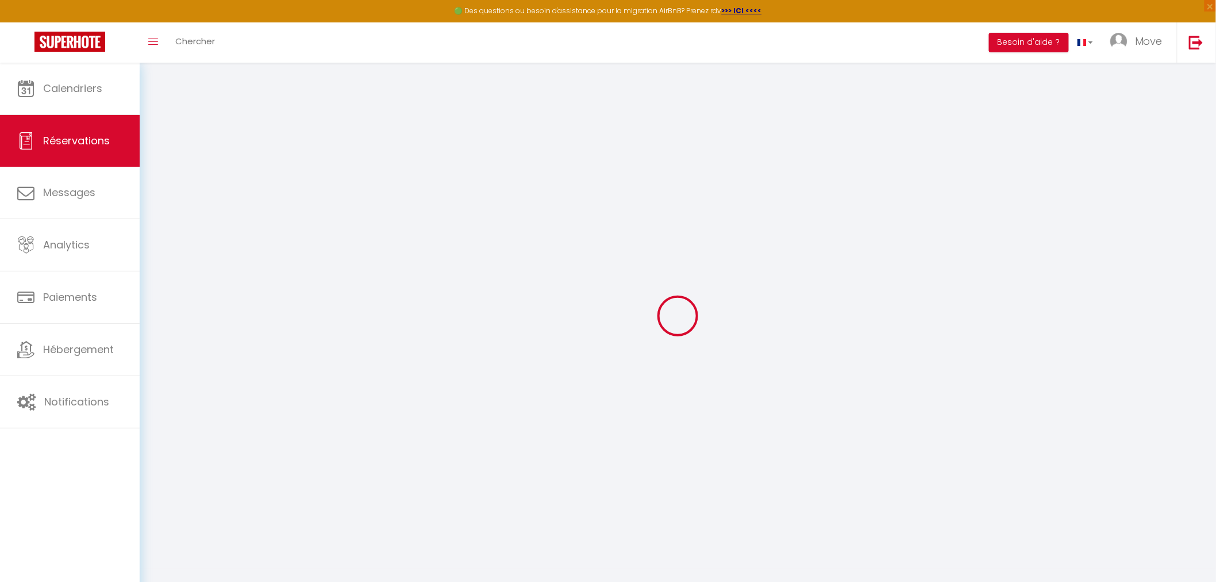
type input "[DATE]"
select select
type input "2"
select select "12"
select select
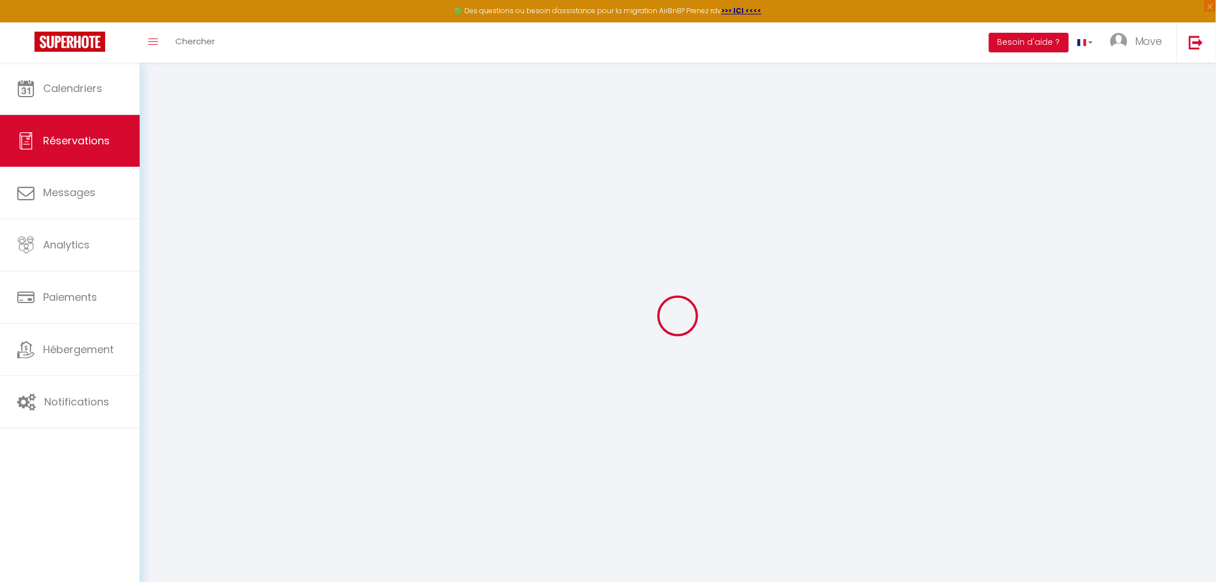
type input "430"
checkbox input "false"
type input "13.68"
type input "90"
type input "0"
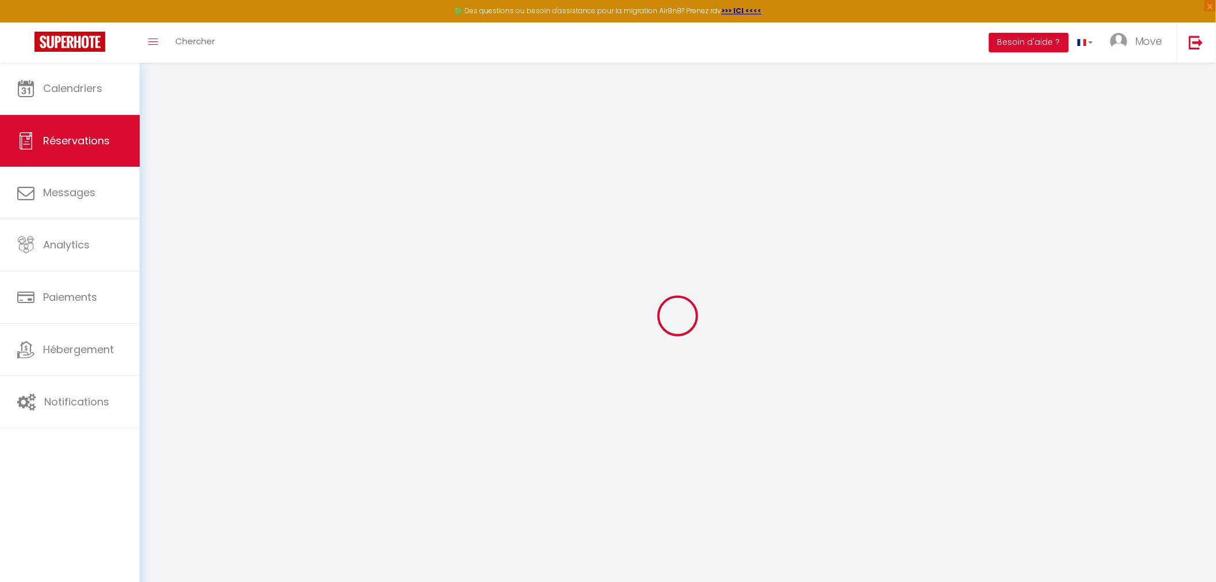
type input "0"
select select
select select "14"
checkbox input "false"
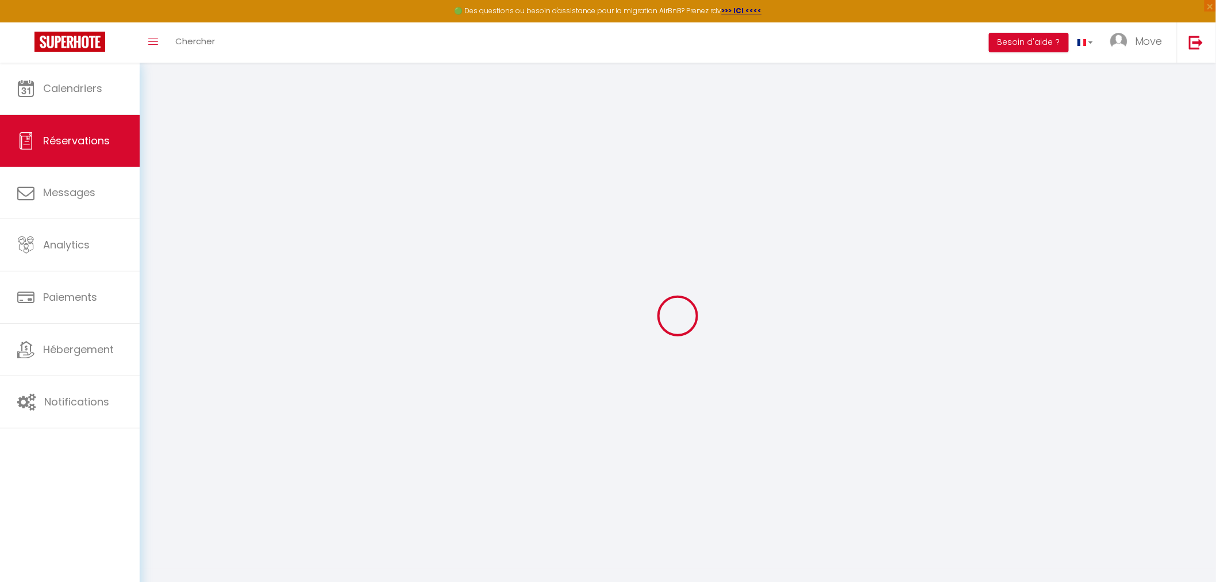
select select
checkbox input "false"
select select
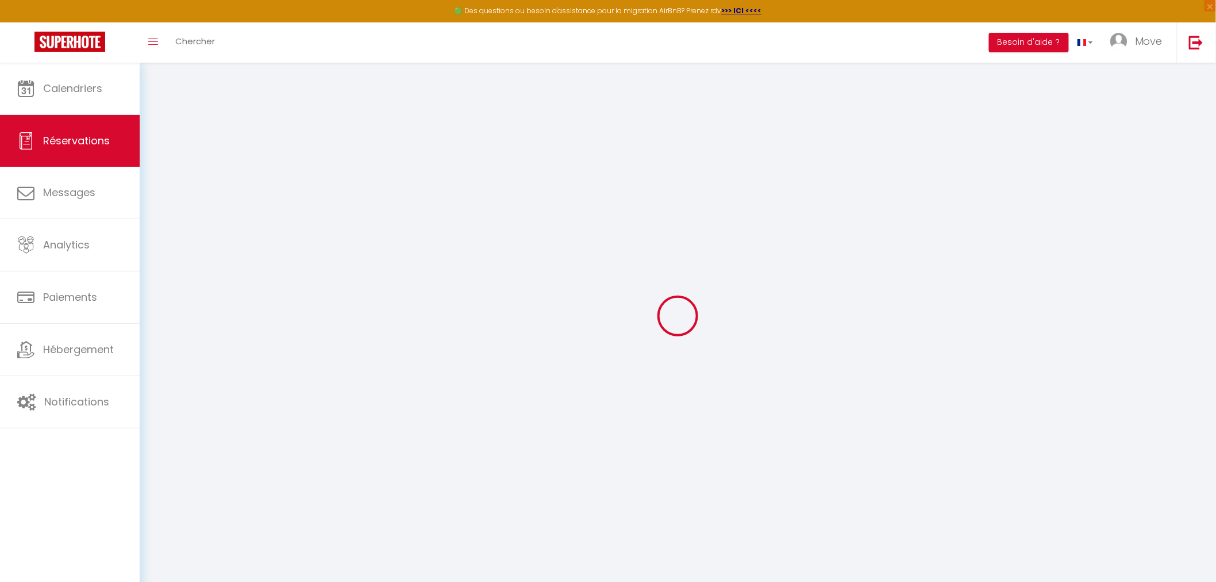
checkbox input "false"
type textarea "avec un chien Numéro [PERSON_NAME] : 09 60 02 08 26 [PERSON_NAME] va gérer l'en…"
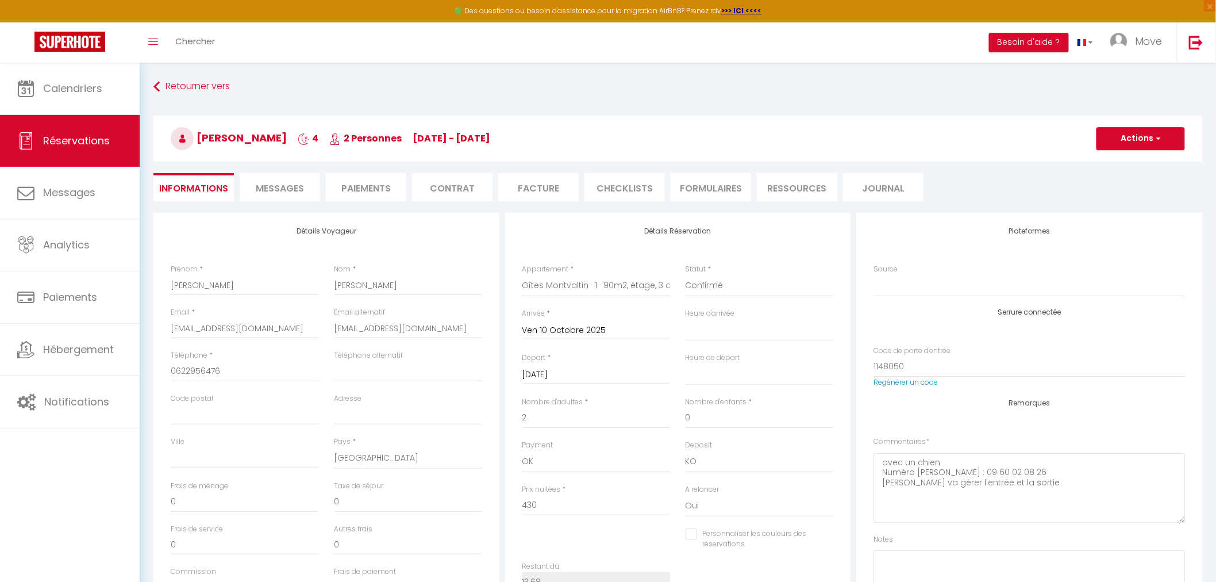
type input "90"
type input "13.68"
select select
checkbox input "false"
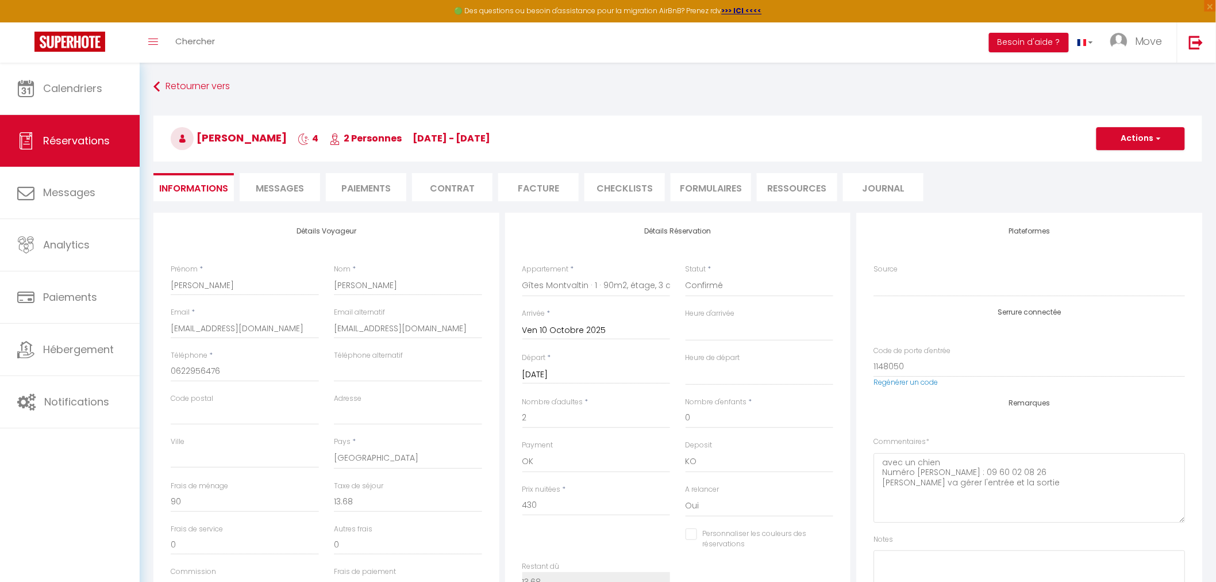
select select
click at [493, 188] on ul "Informations Messages Paiements Contrat Facture CHECKLISTS FORMULAIRES Ressourc…" at bounding box center [677, 187] width 1049 height 28
click at [521, 192] on li "Facture" at bounding box center [538, 187] width 80 height 28
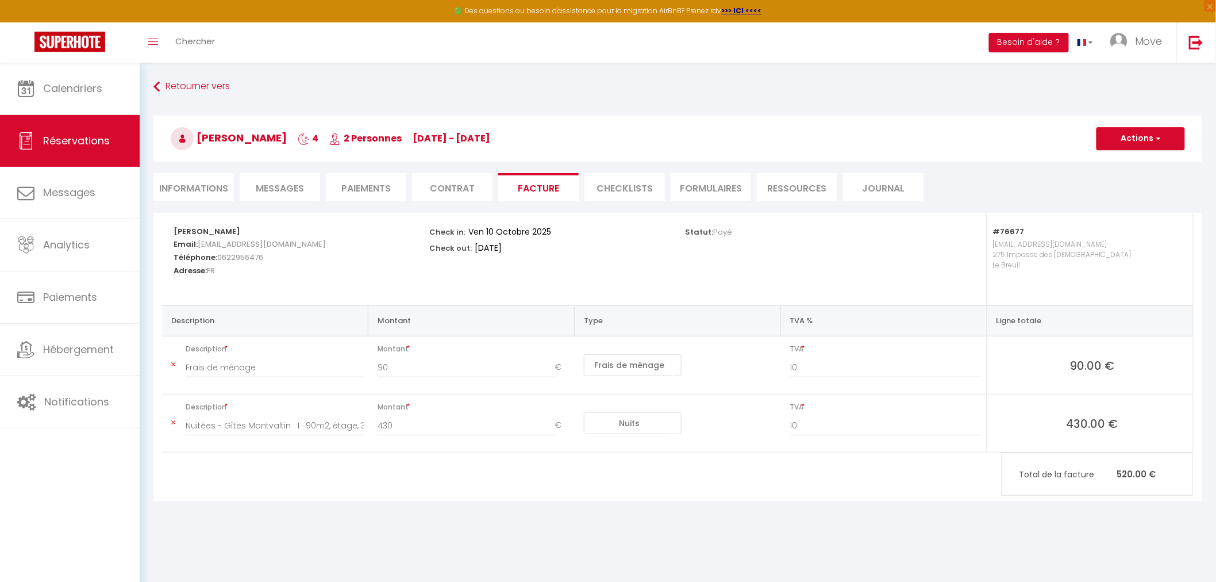
click at [464, 191] on li "Contrat" at bounding box center [452, 187] width 80 height 28
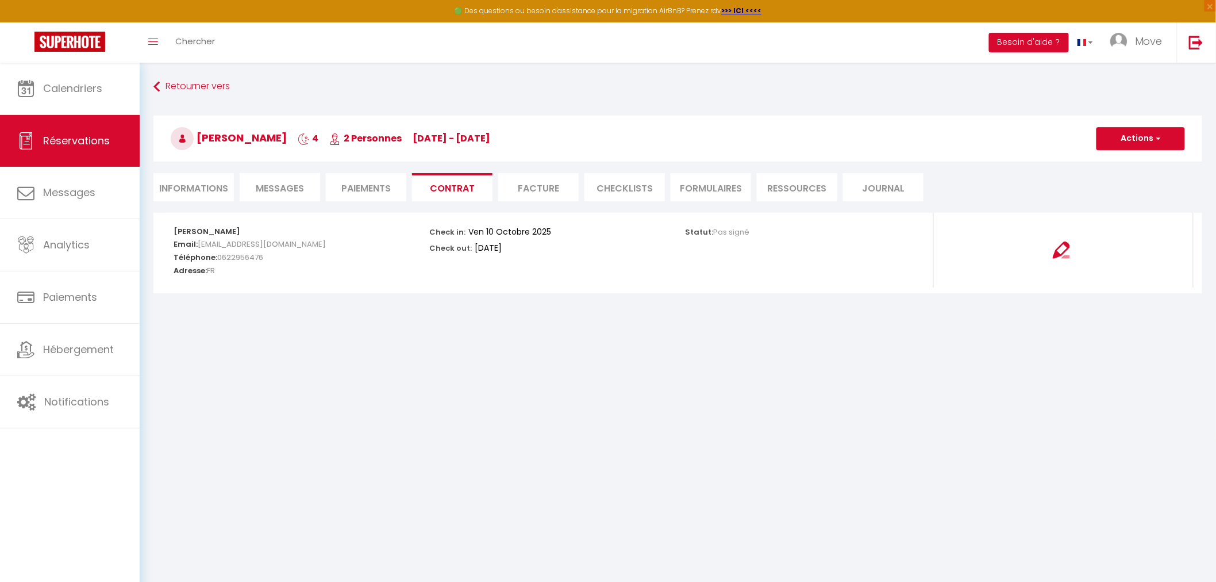
click at [383, 186] on li "Paiements" at bounding box center [366, 187] width 80 height 28
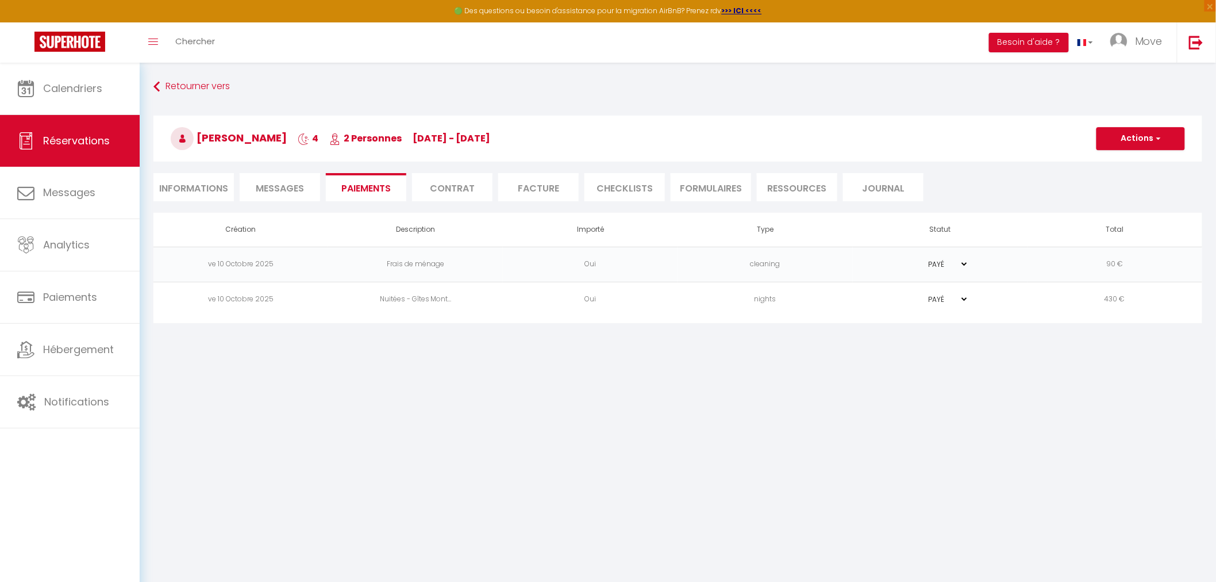
click at [206, 180] on li "Informations" at bounding box center [193, 187] width 80 height 28
select select
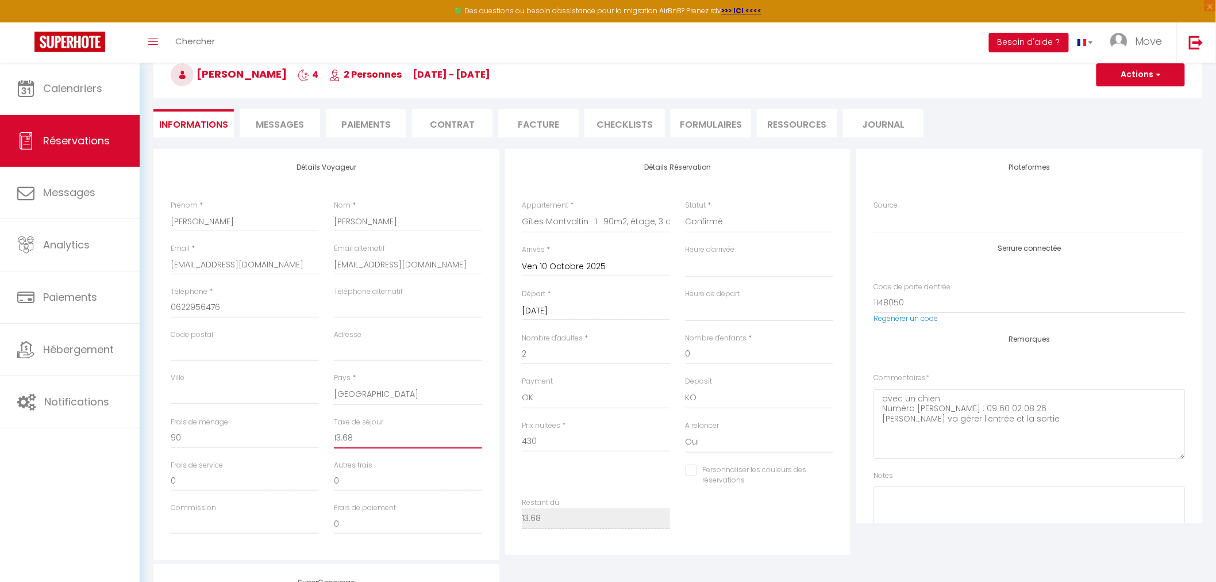
click at [367, 428] on input "13.68" at bounding box center [408, 438] width 148 height 21
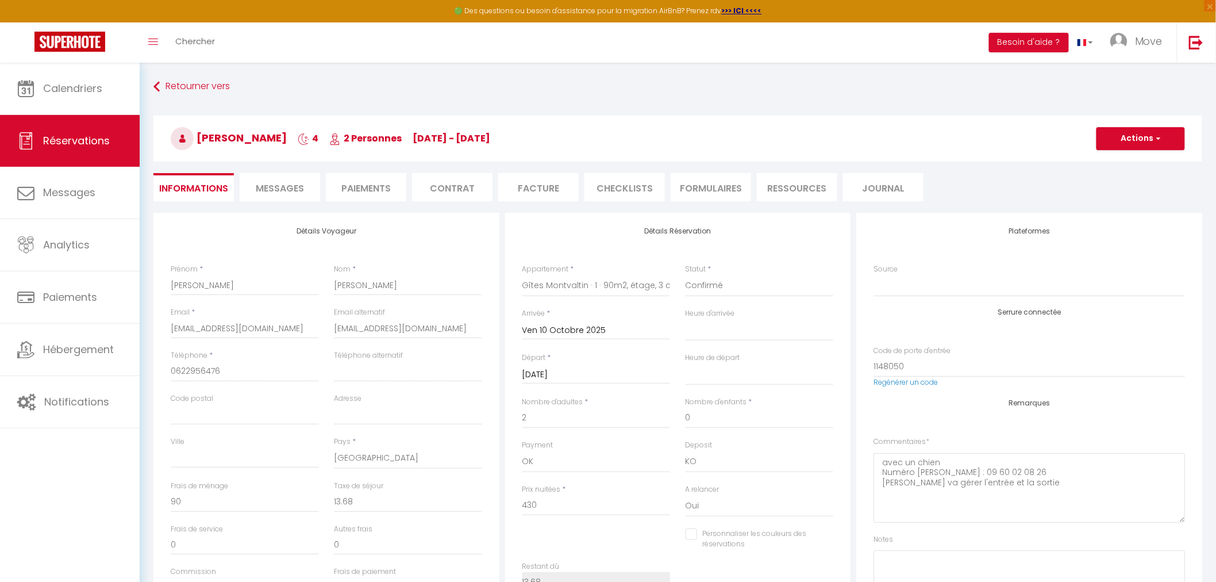
click at [450, 175] on li "Contrat" at bounding box center [452, 187] width 80 height 28
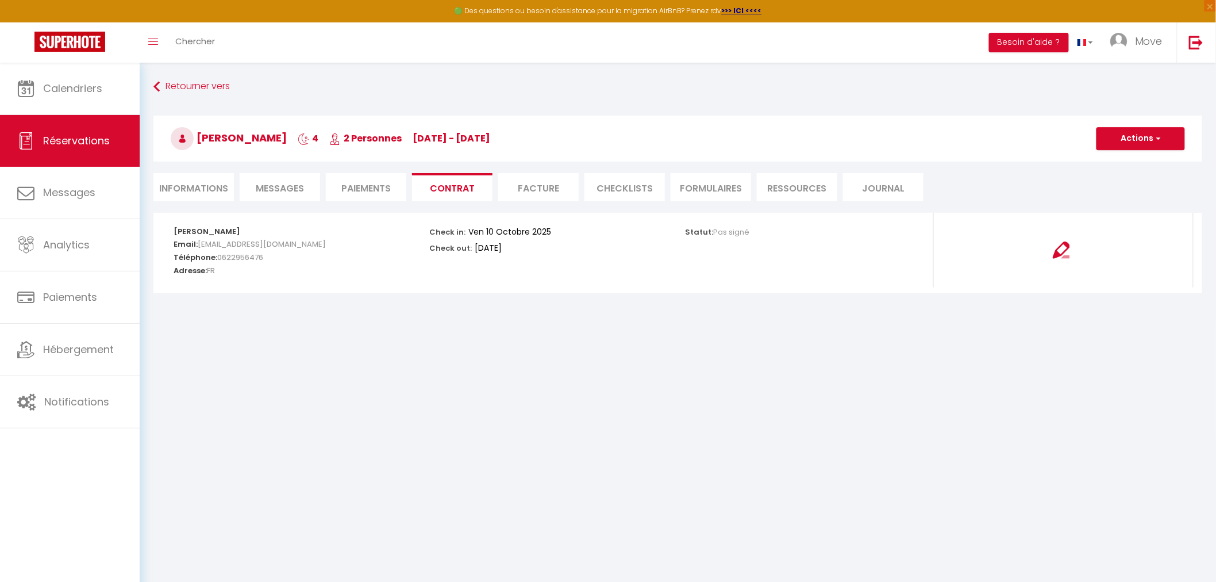
click at [528, 181] on li "Facture" at bounding box center [538, 187] width 80 height 28
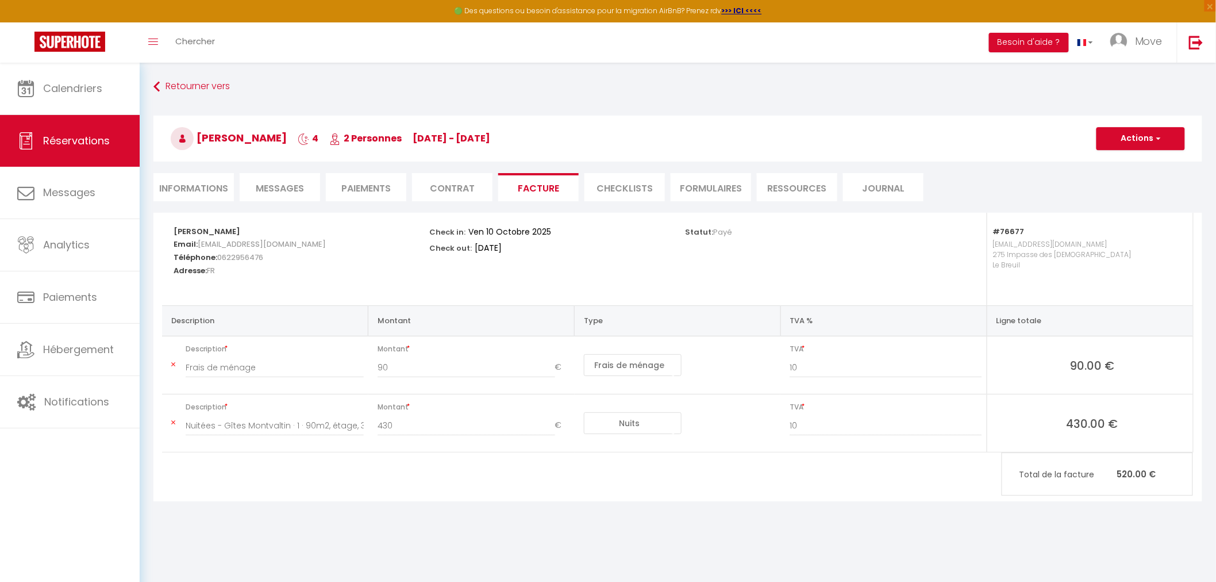
click at [375, 177] on li "Paiements" at bounding box center [366, 187] width 80 height 28
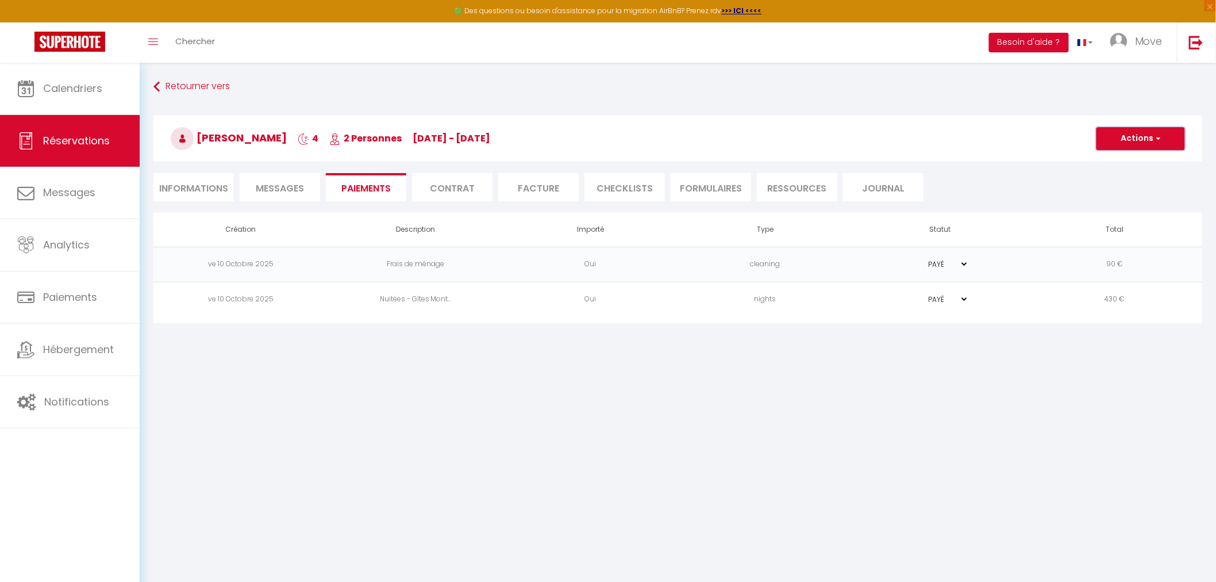
click at [1142, 139] on button "Actions" at bounding box center [1141, 138] width 89 height 23
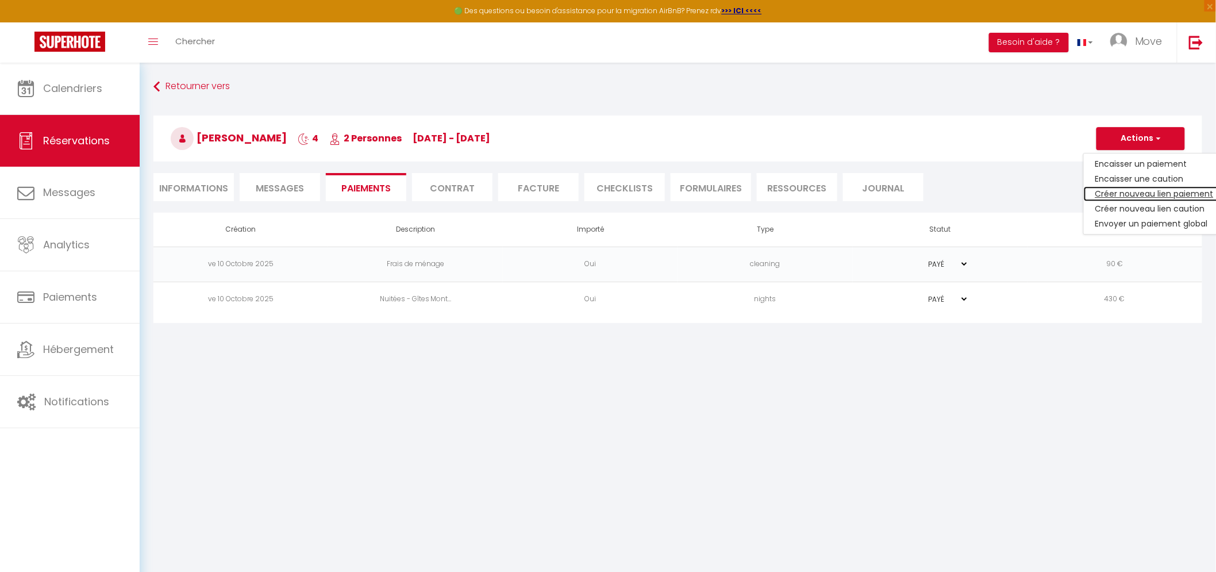
click at [1134, 191] on link "Créer nouveau lien paiement" at bounding box center [1154, 193] width 141 height 15
select select "nights"
type input "[EMAIL_ADDRESS][DOMAIN_NAME]"
select select "16024"
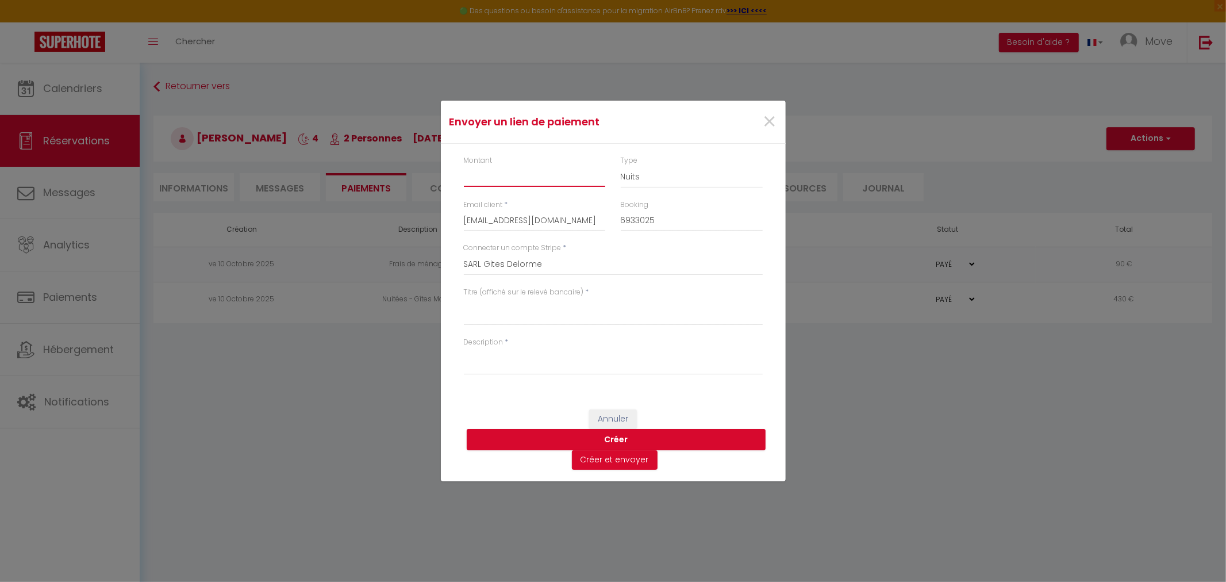
click at [493, 177] on input "Montant" at bounding box center [535, 176] width 142 height 21
type input "13.68"
click at [675, 165] on div "Type Nuits Frais de ménage Taxe de séjour Autre" at bounding box center [692, 171] width 142 height 33
click at [673, 171] on select "Nuits Frais de ménage Taxe de séjour Autre" at bounding box center [692, 177] width 142 height 22
select select "taxes"
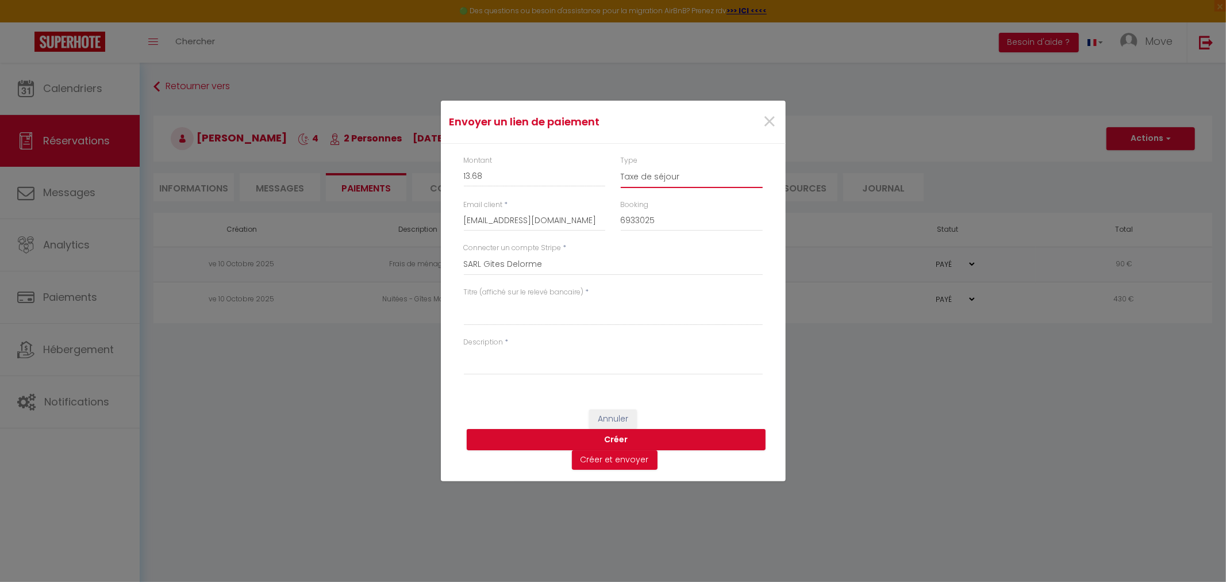
click at [621, 166] on select "Nuits Frais de ménage Taxe de séjour Autre" at bounding box center [692, 177] width 142 height 22
click at [501, 307] on textarea "Titre (affiché sur le relevé bancaire)" at bounding box center [613, 312] width 299 height 28
type textarea "r"
drag, startPoint x: 532, startPoint y: 306, endPoint x: 444, endPoint y: 305, distance: 87.9
click at [444, 305] on div "Montant 13.68 Type Nuits Frais de ménage Taxe de séjour Autre Email client * mo…" at bounding box center [613, 271] width 345 height 254
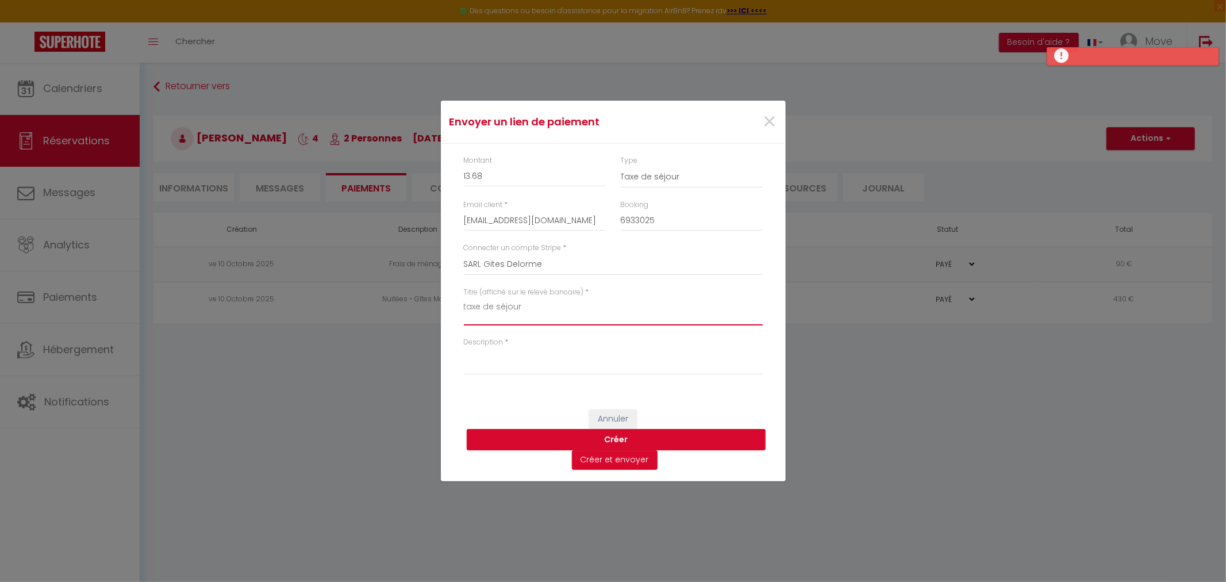
type textarea "taxe de séjour"
click at [551, 356] on textarea "Description" at bounding box center [613, 361] width 299 height 28
paste textarea "taxe de séjour"
type textarea "taxe de séjour"
click at [614, 436] on button "Créer" at bounding box center [616, 440] width 299 height 22
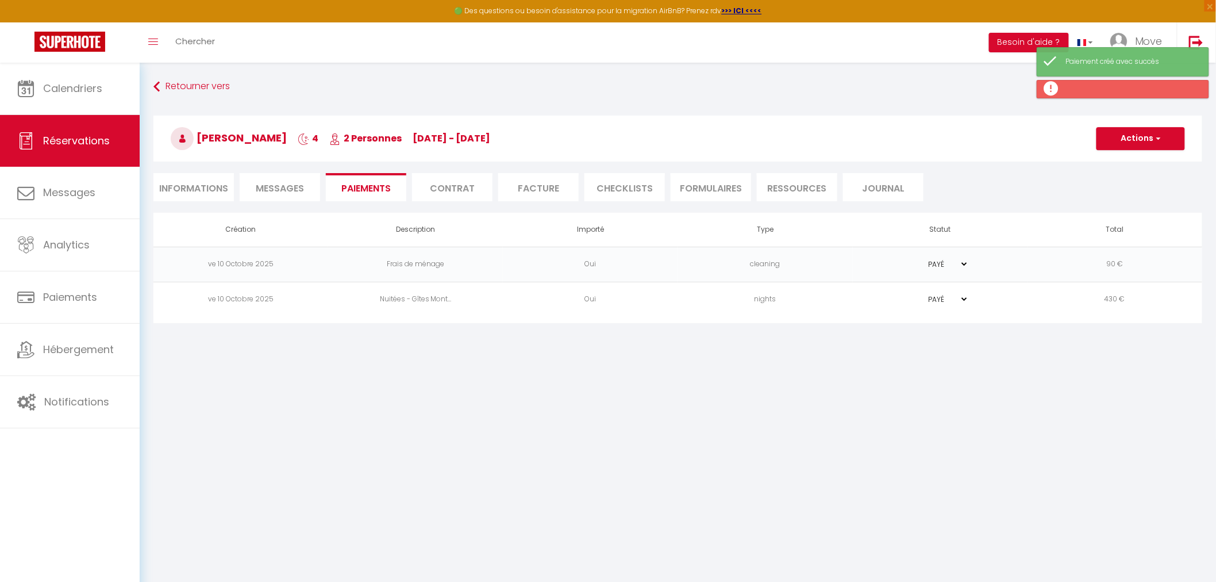
select select "0"
click at [446, 182] on li "Contrat" at bounding box center [452, 187] width 80 height 28
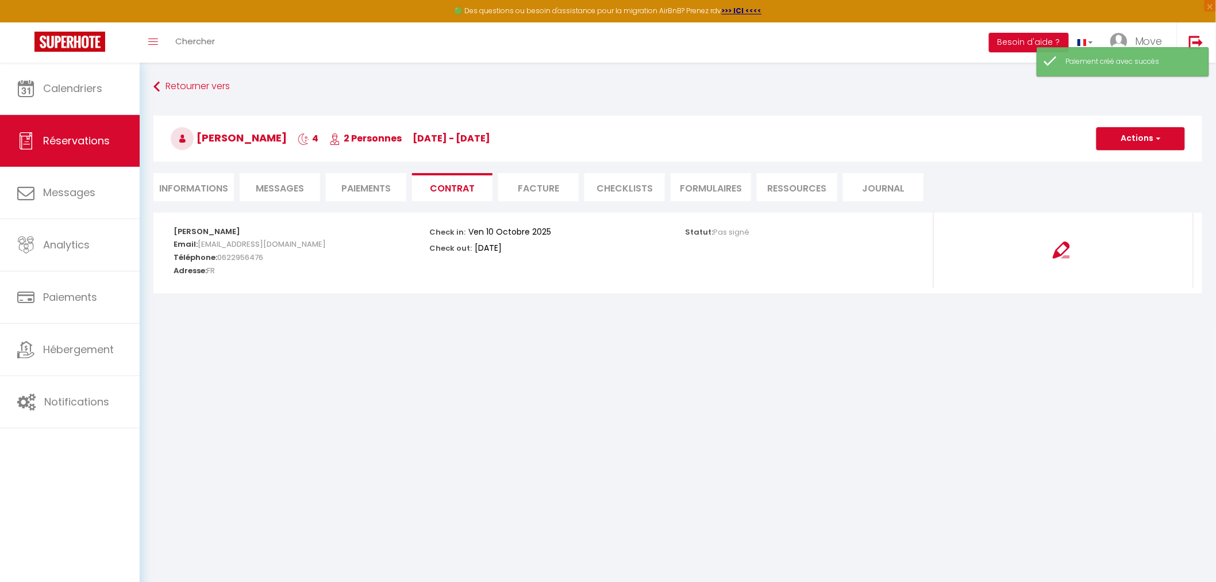
click at [524, 183] on li "Facture" at bounding box center [538, 187] width 80 height 28
